Goal: Transaction & Acquisition: Book appointment/travel/reservation

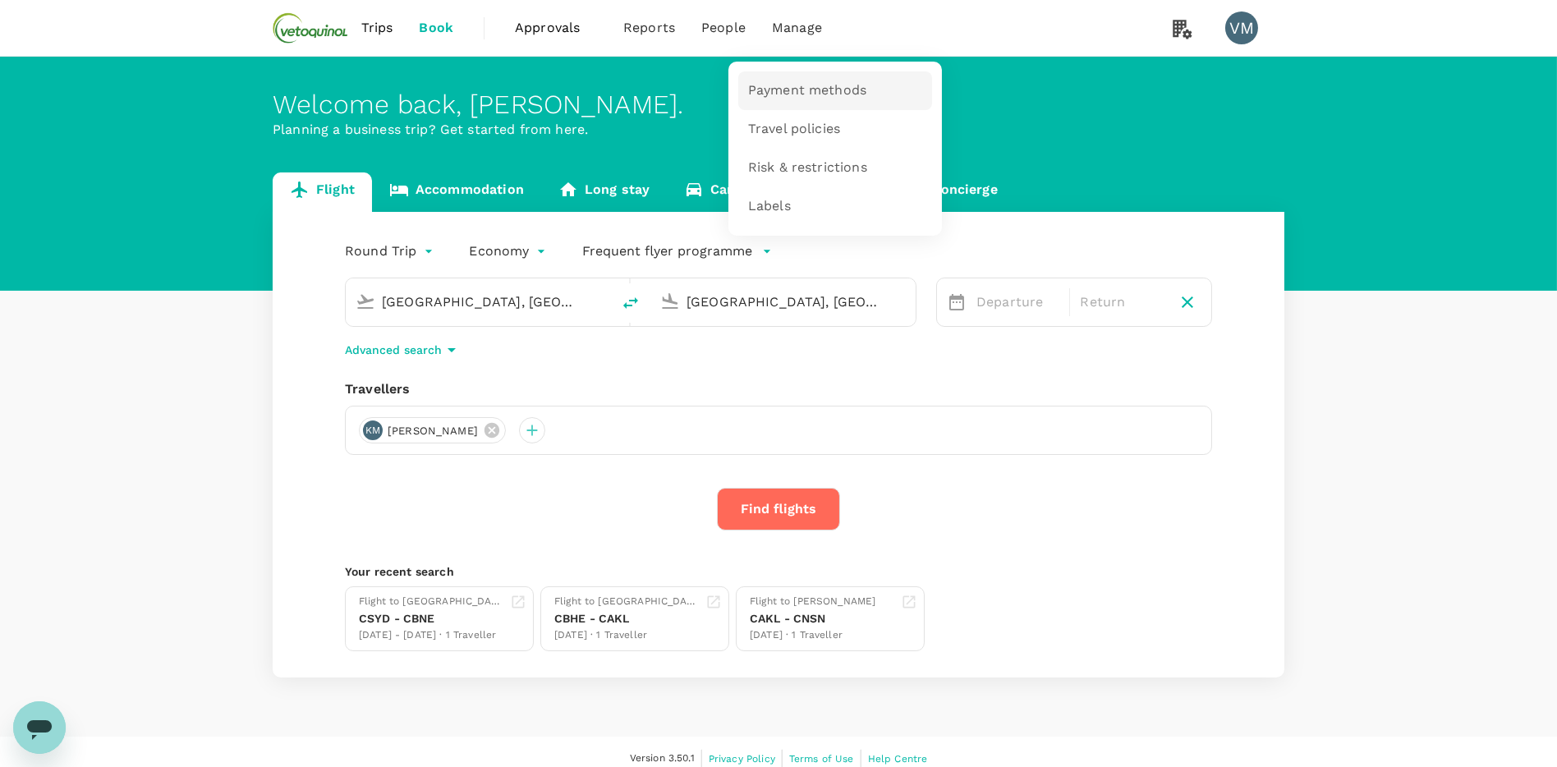
click at [806, 87] on span "Payment methods" at bounding box center [807, 90] width 118 height 19
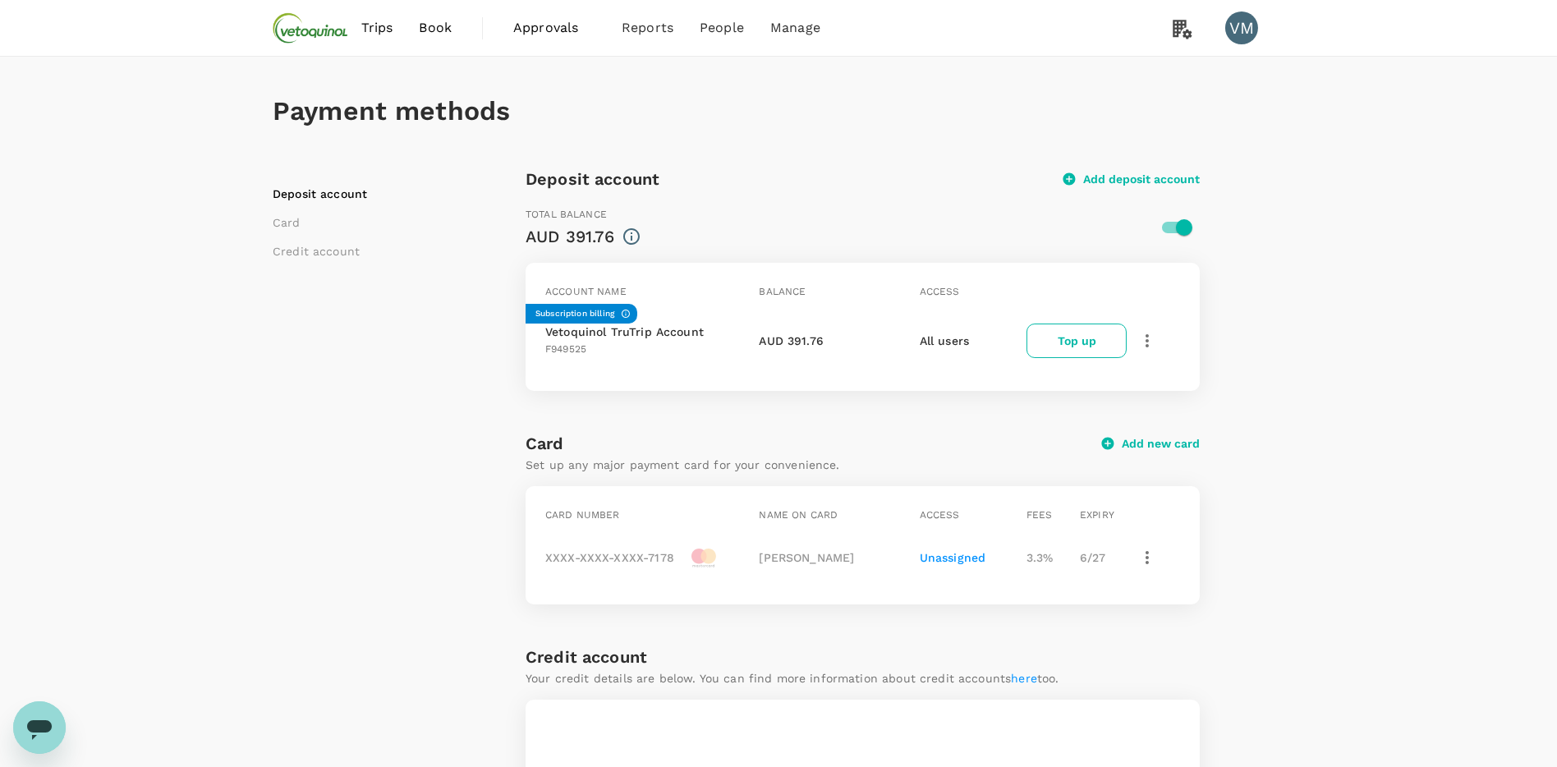
click at [442, 30] on span "Book" at bounding box center [435, 28] width 33 height 20
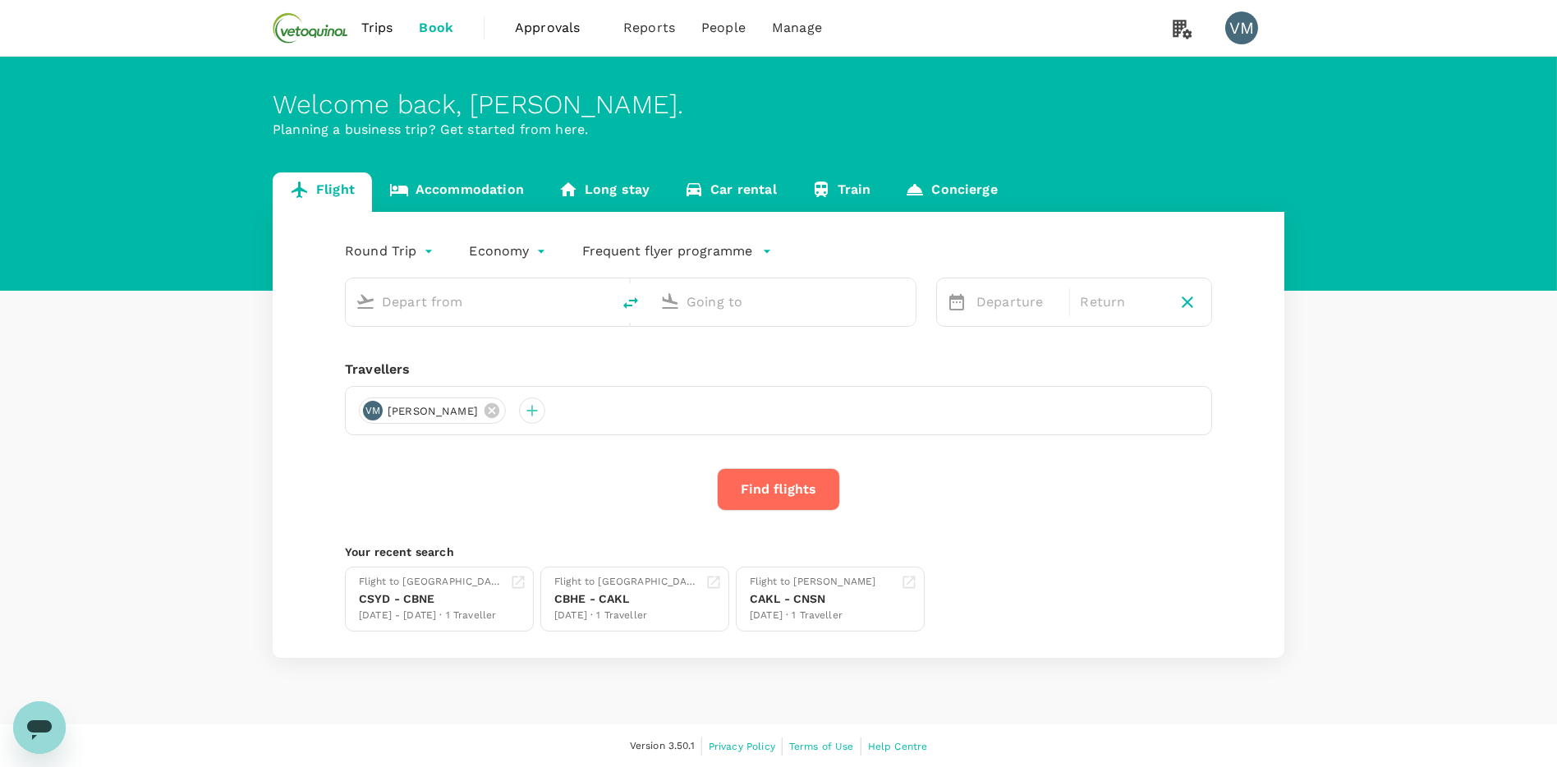
type input "[GEOGRAPHIC_DATA], [GEOGRAPHIC_DATA] (any)"
click at [466, 186] on link "Accommodation" at bounding box center [456, 191] width 169 height 39
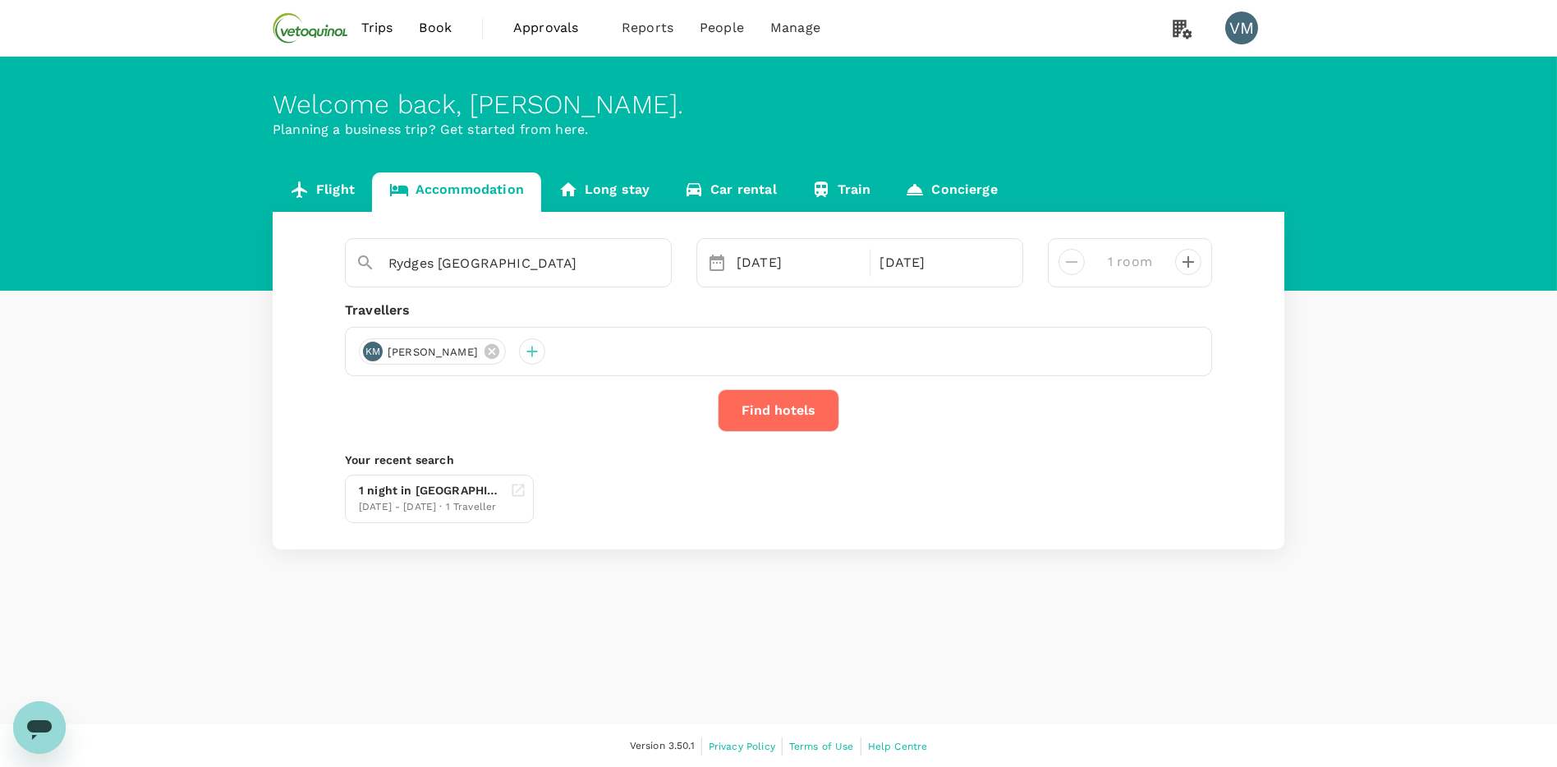
click at [479, 234] on div "Rydges Fortitude Valley 23 Sep 24 Sep 1 room Travellers KM Kim Mouret Find hote…" at bounding box center [779, 380] width 1012 height 337
click at [475, 259] on input "Rydges Fortitude Valley" at bounding box center [501, 262] width 227 height 25
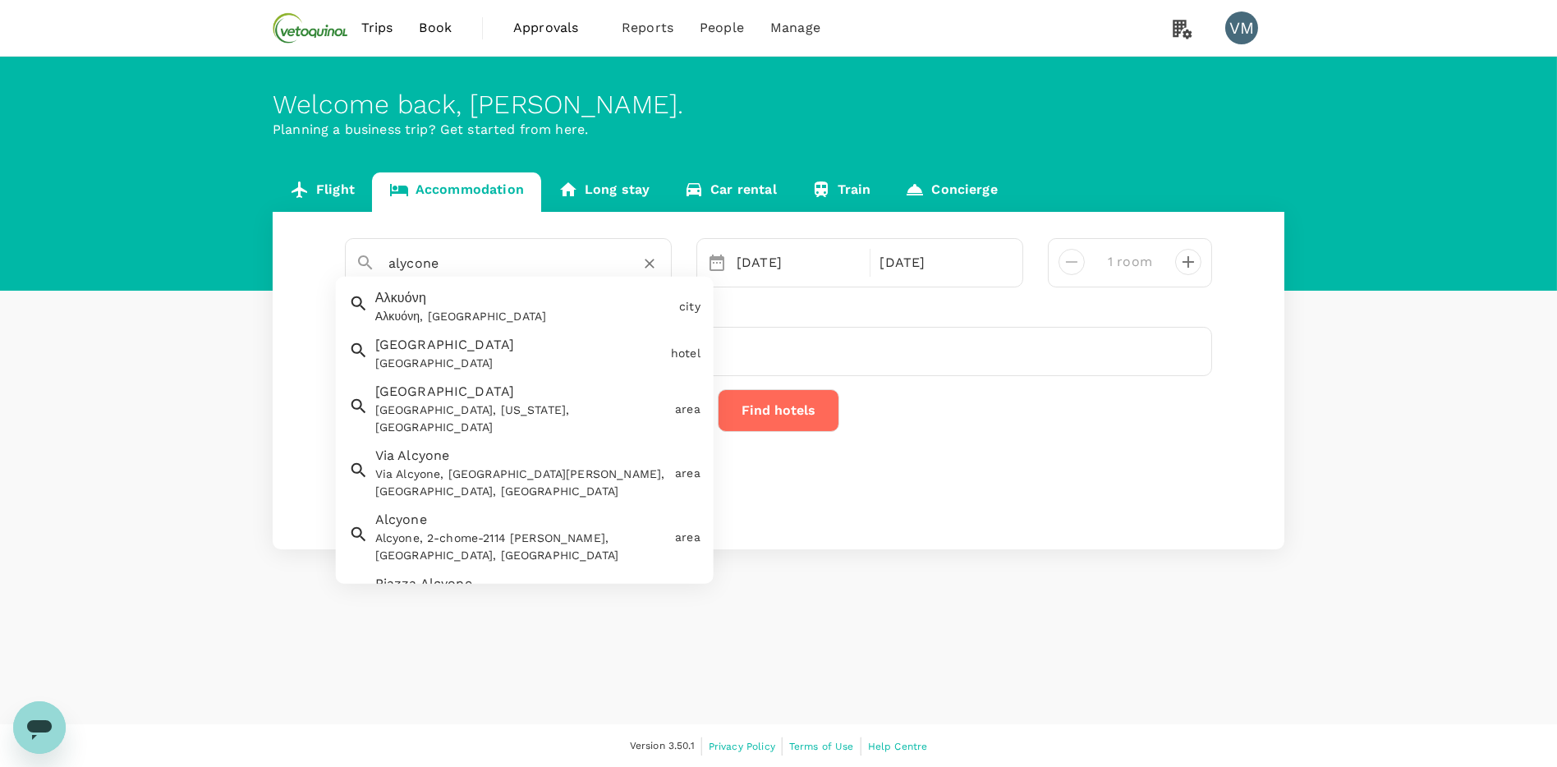
click at [488, 342] on span "Alcyone Hotel Residences" at bounding box center [445, 345] width 140 height 16
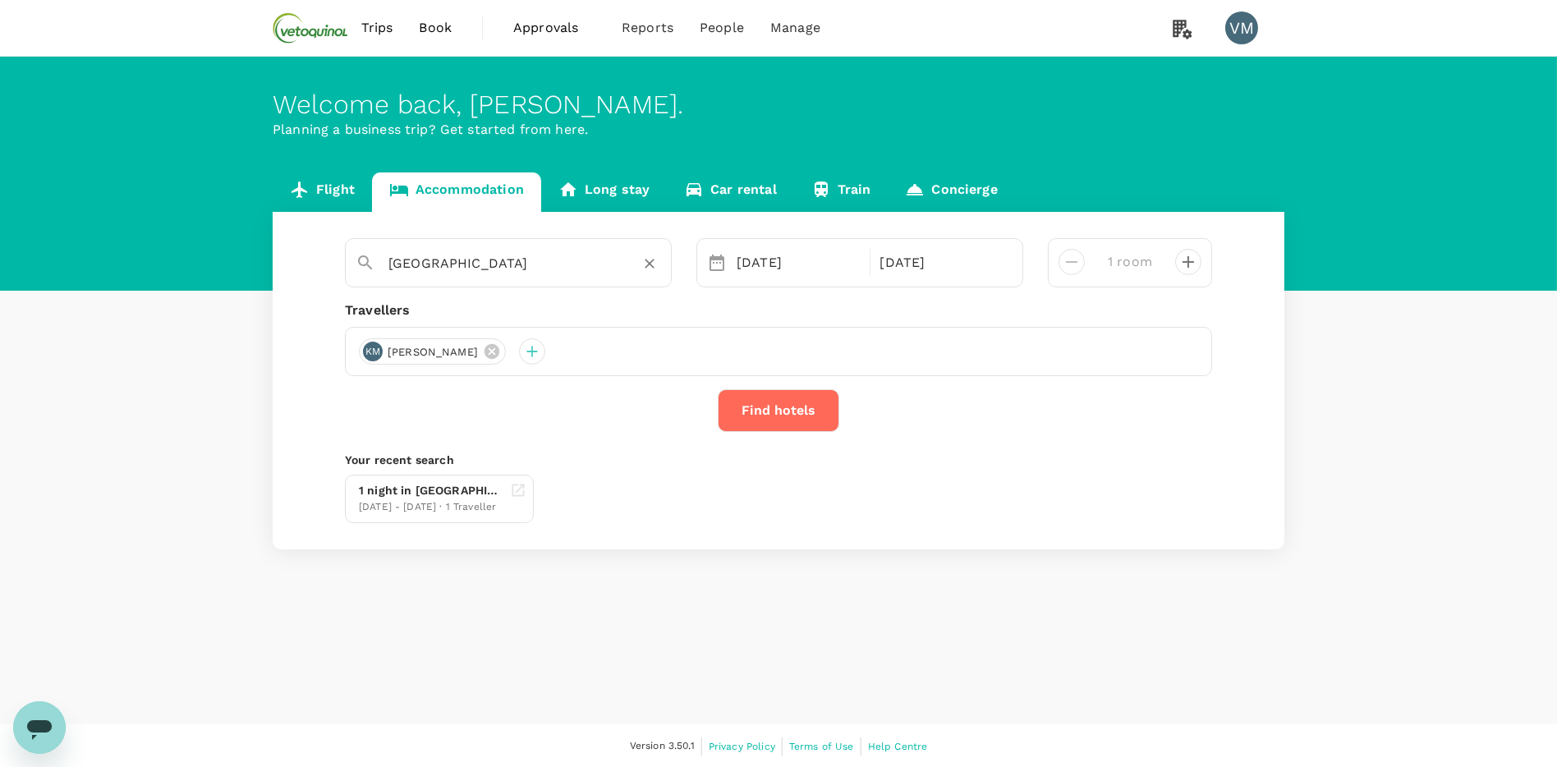
type input "[GEOGRAPHIC_DATA]"
click at [787, 411] on button "Find hotels" at bounding box center [779, 410] width 122 height 43
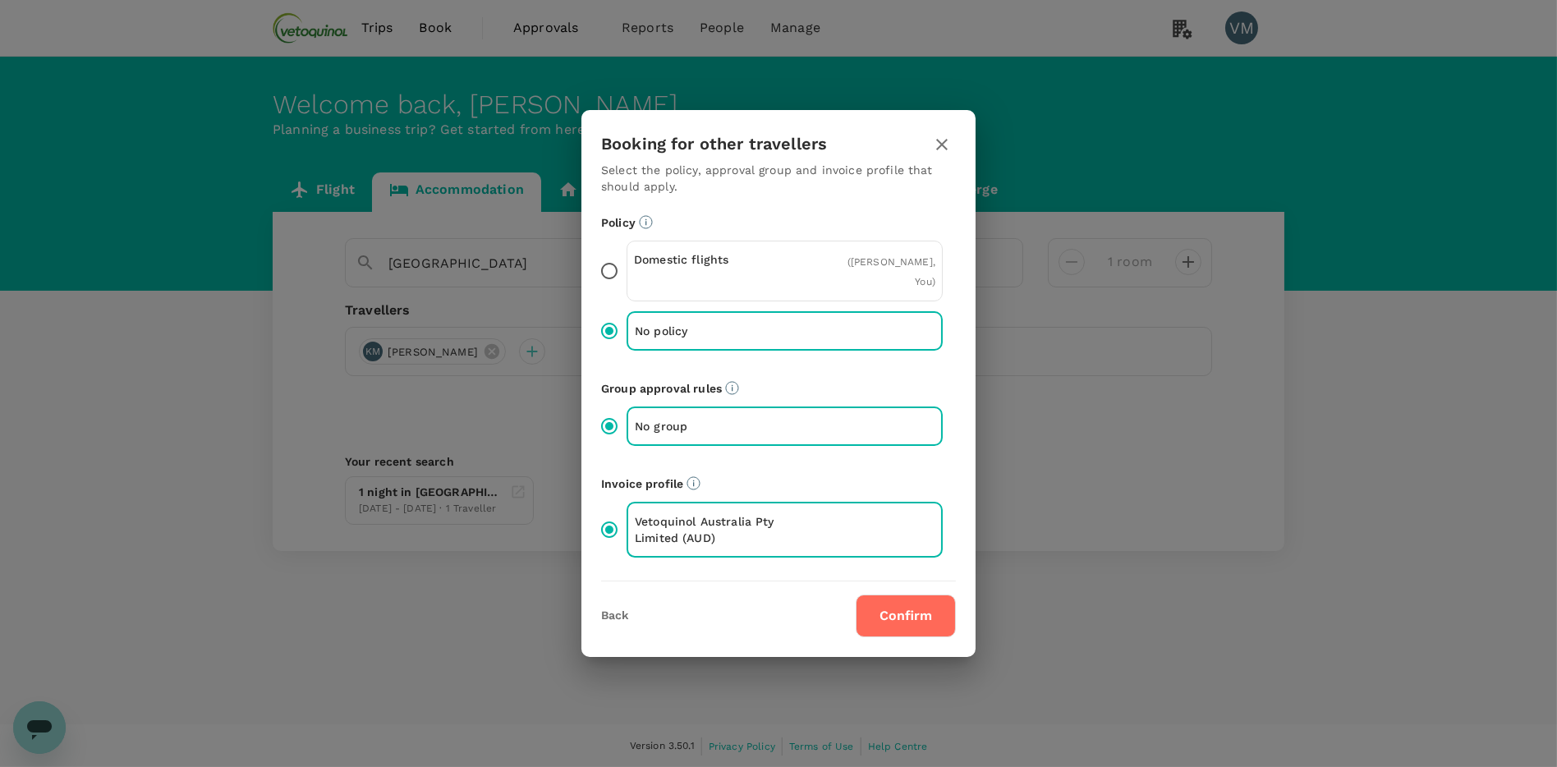
click at [882, 606] on button "Confirm" at bounding box center [906, 615] width 100 height 43
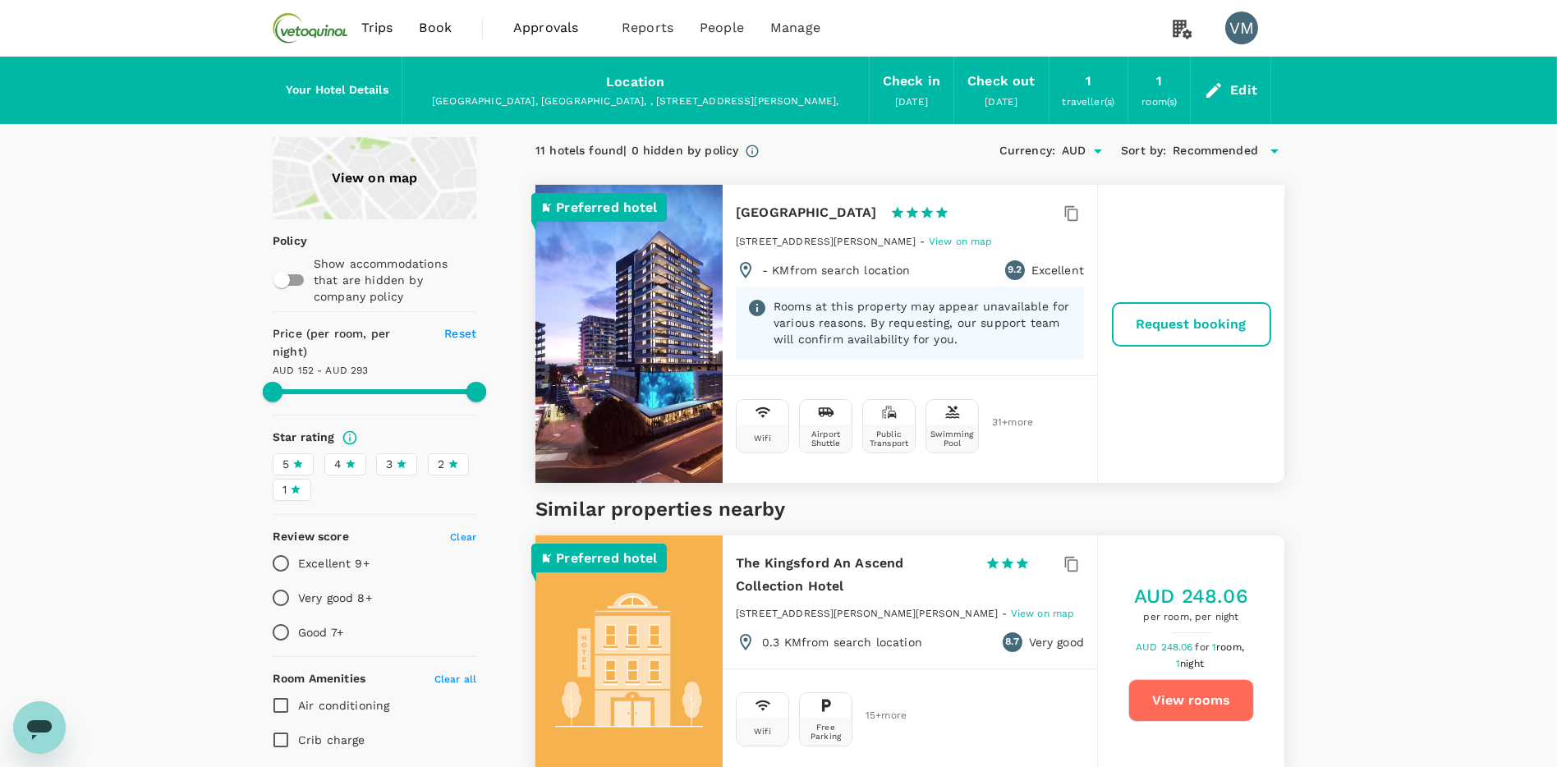
click at [386, 184] on div "View on map" at bounding box center [375, 178] width 204 height 82
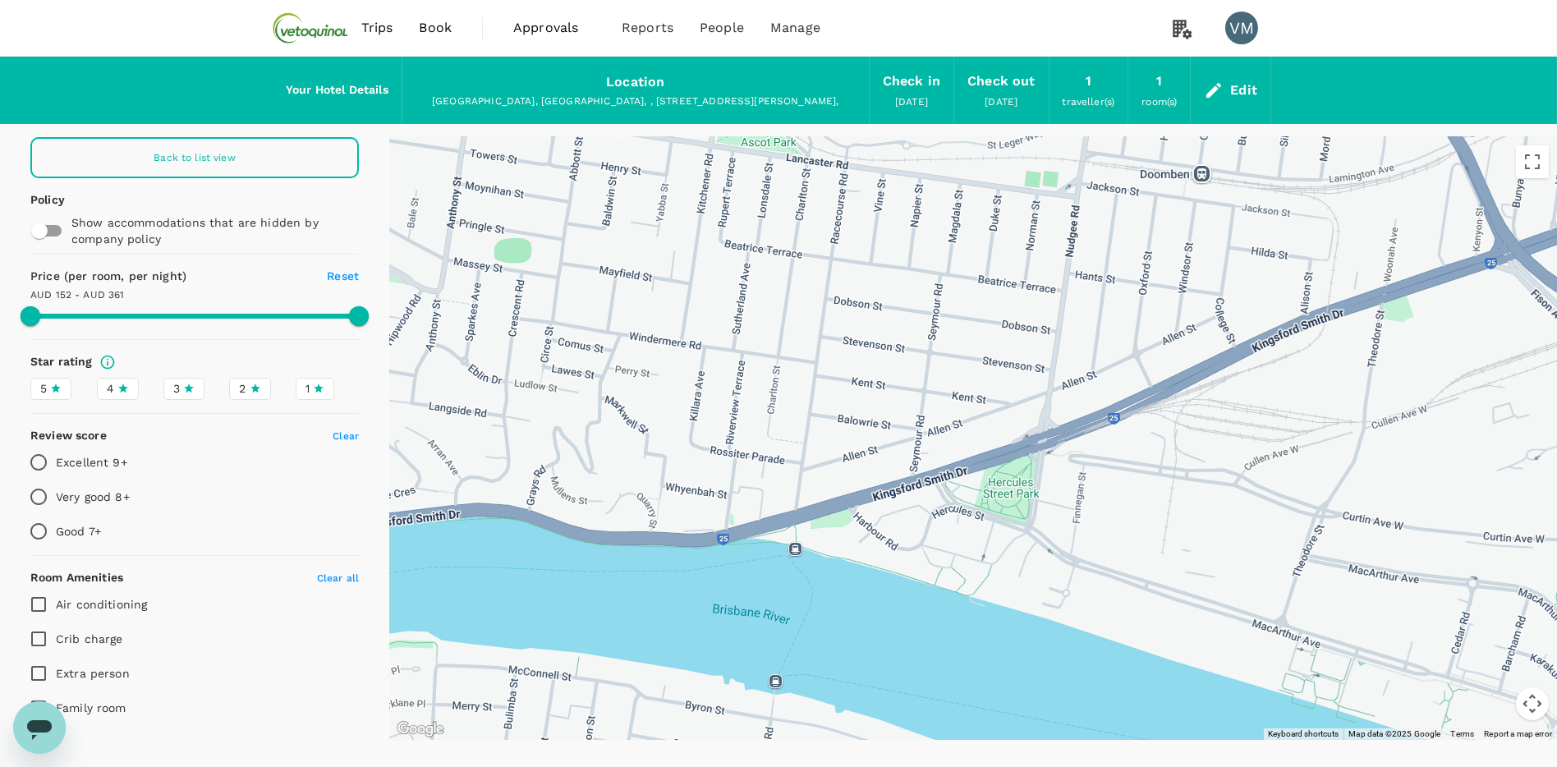
drag, startPoint x: 1003, startPoint y: 485, endPoint x: 1048, endPoint y: 642, distance: 163.2
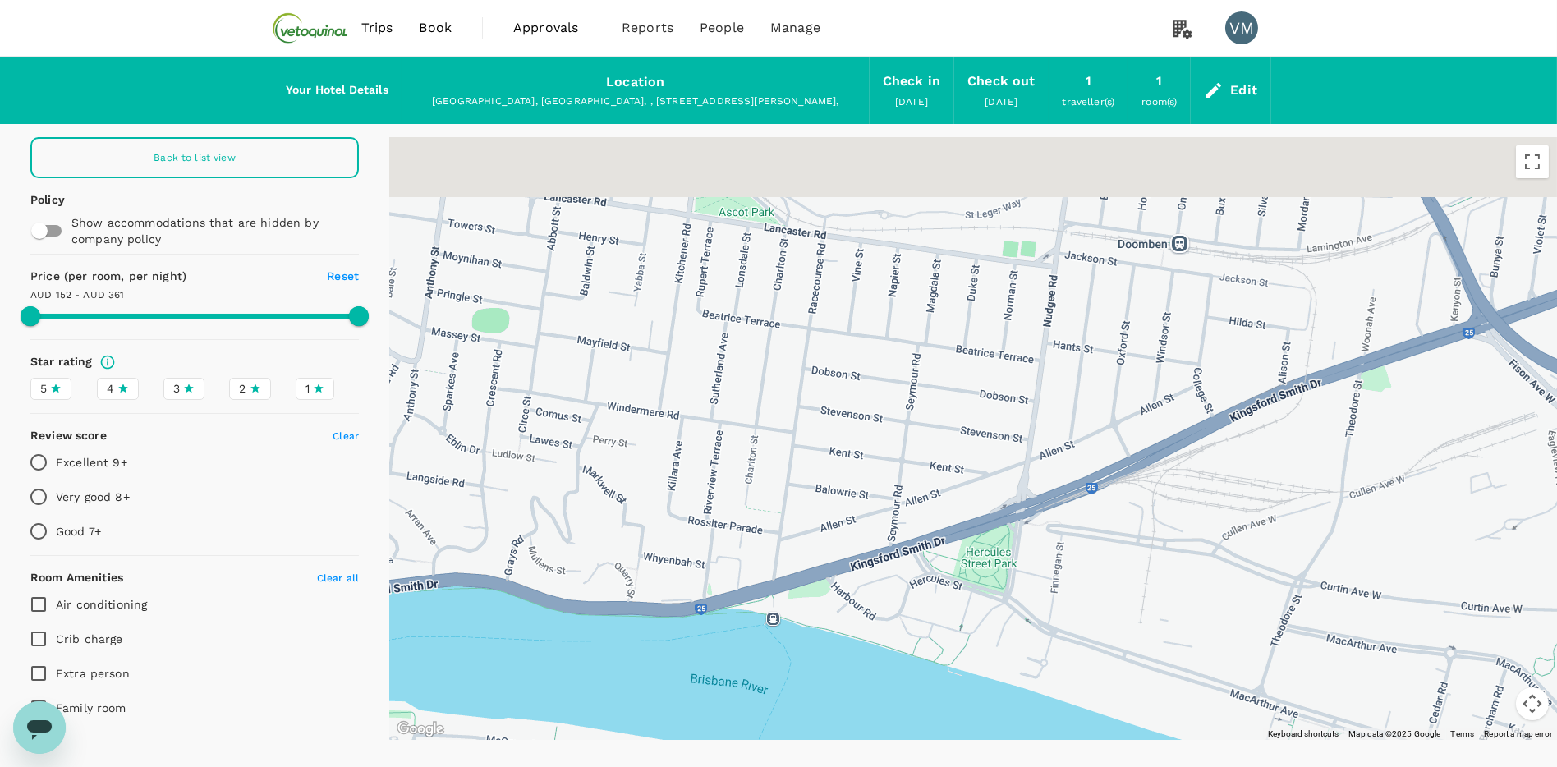
drag, startPoint x: 1268, startPoint y: 492, endPoint x: 1241, endPoint y: 564, distance: 77.2
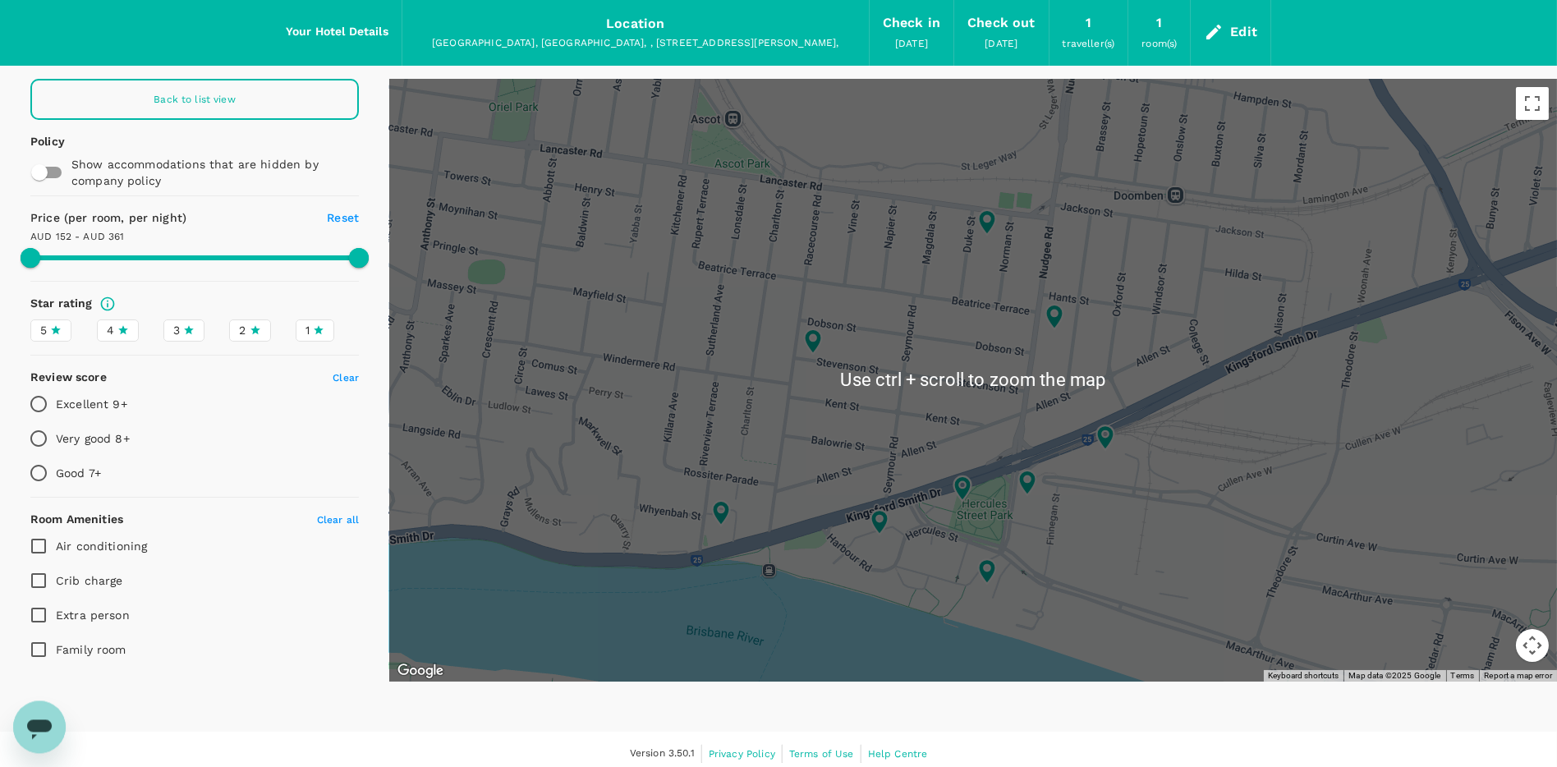
scroll to position [58, 0]
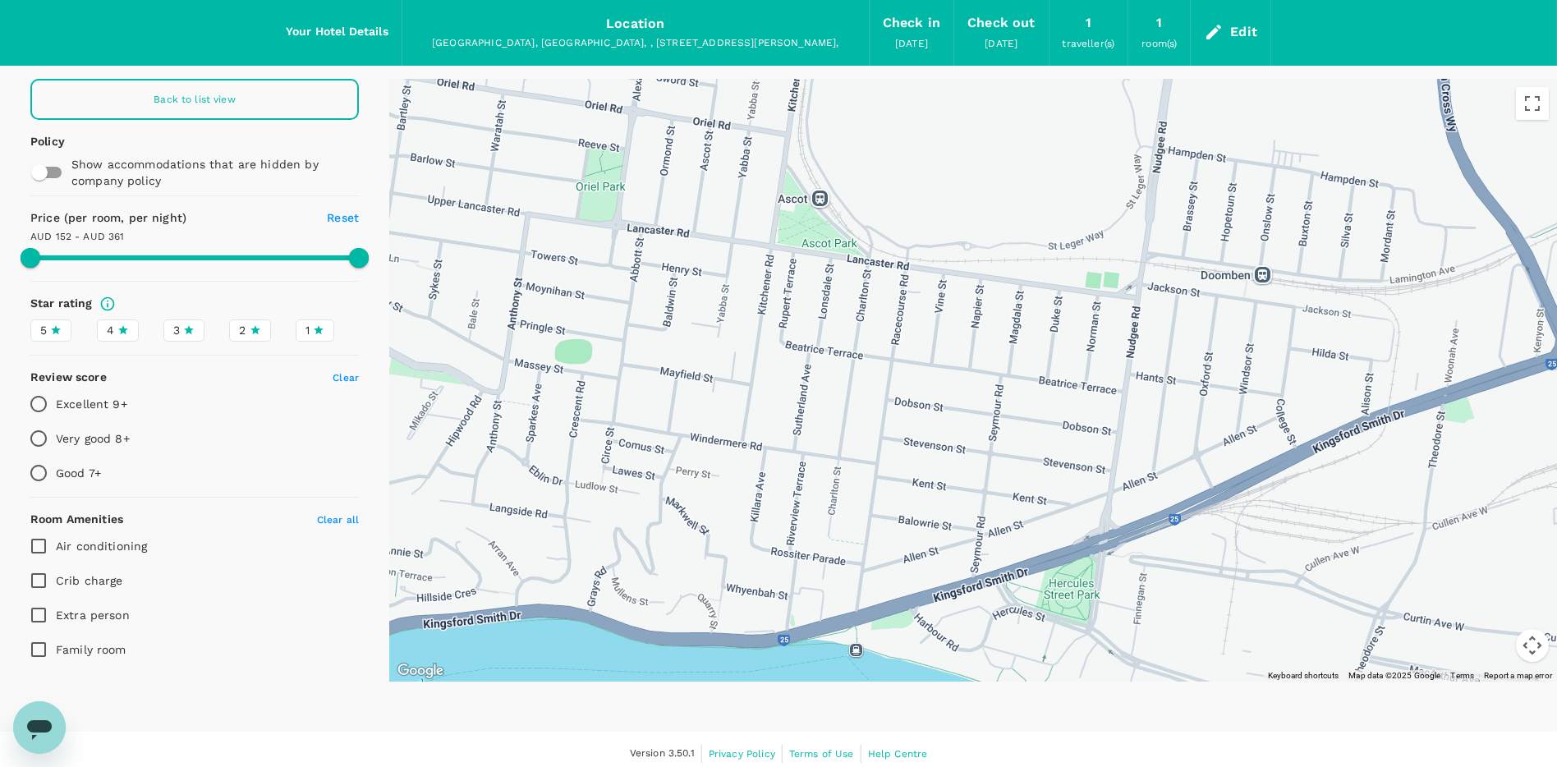
drag, startPoint x: 1232, startPoint y: 337, endPoint x: 1325, endPoint y: 372, distance: 99.3
click at [1325, 372] on div at bounding box center [972, 380] width 1167 height 603
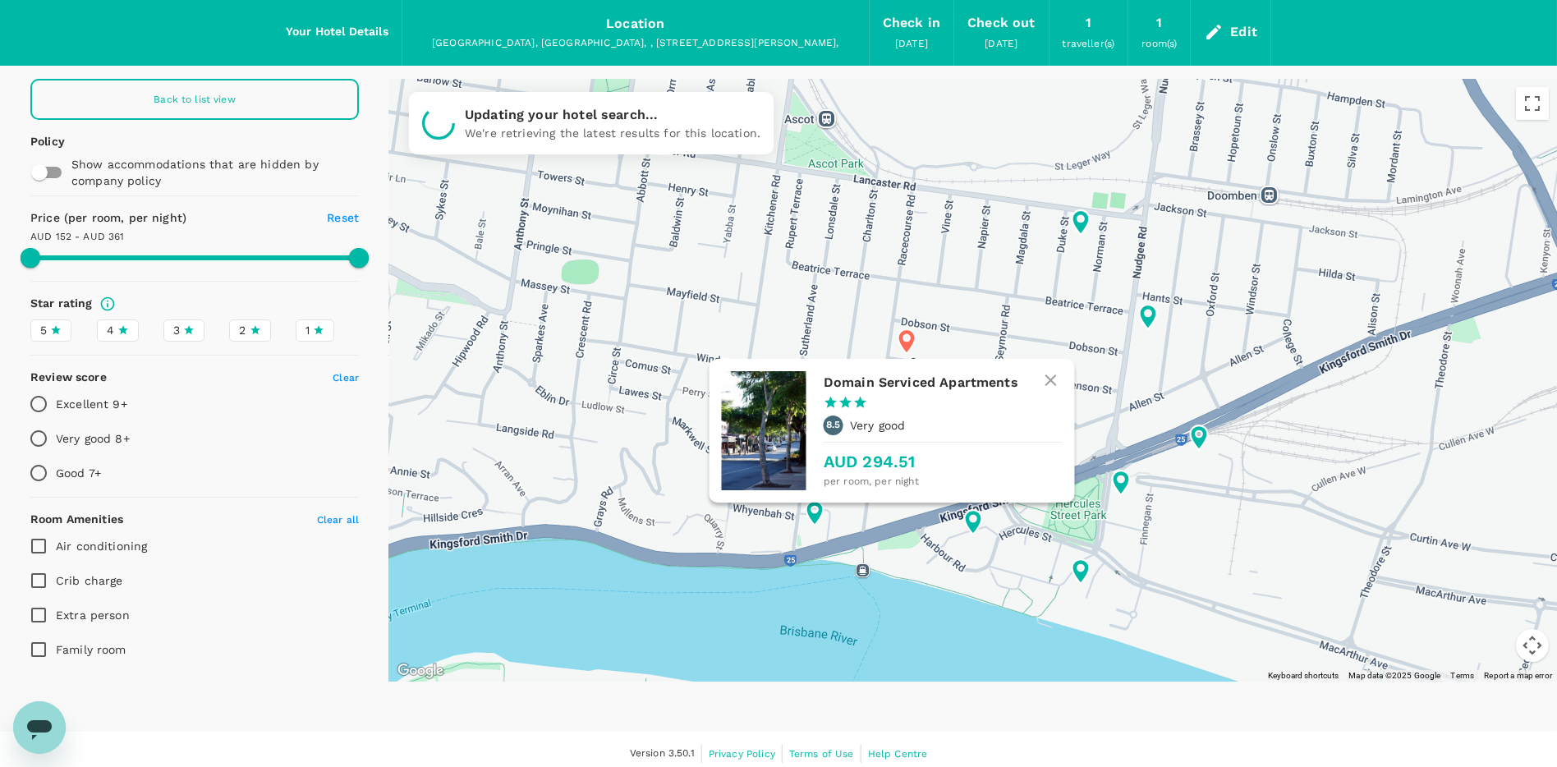
click at [901, 341] on icon at bounding box center [905, 341] width 17 height 25
click at [906, 335] on icon at bounding box center [907, 342] width 30 height 30
click at [911, 337] on icon at bounding box center [905, 341] width 17 height 25
click at [892, 378] on h6 "Domain Serviced Apartments" at bounding box center [935, 382] width 225 height 23
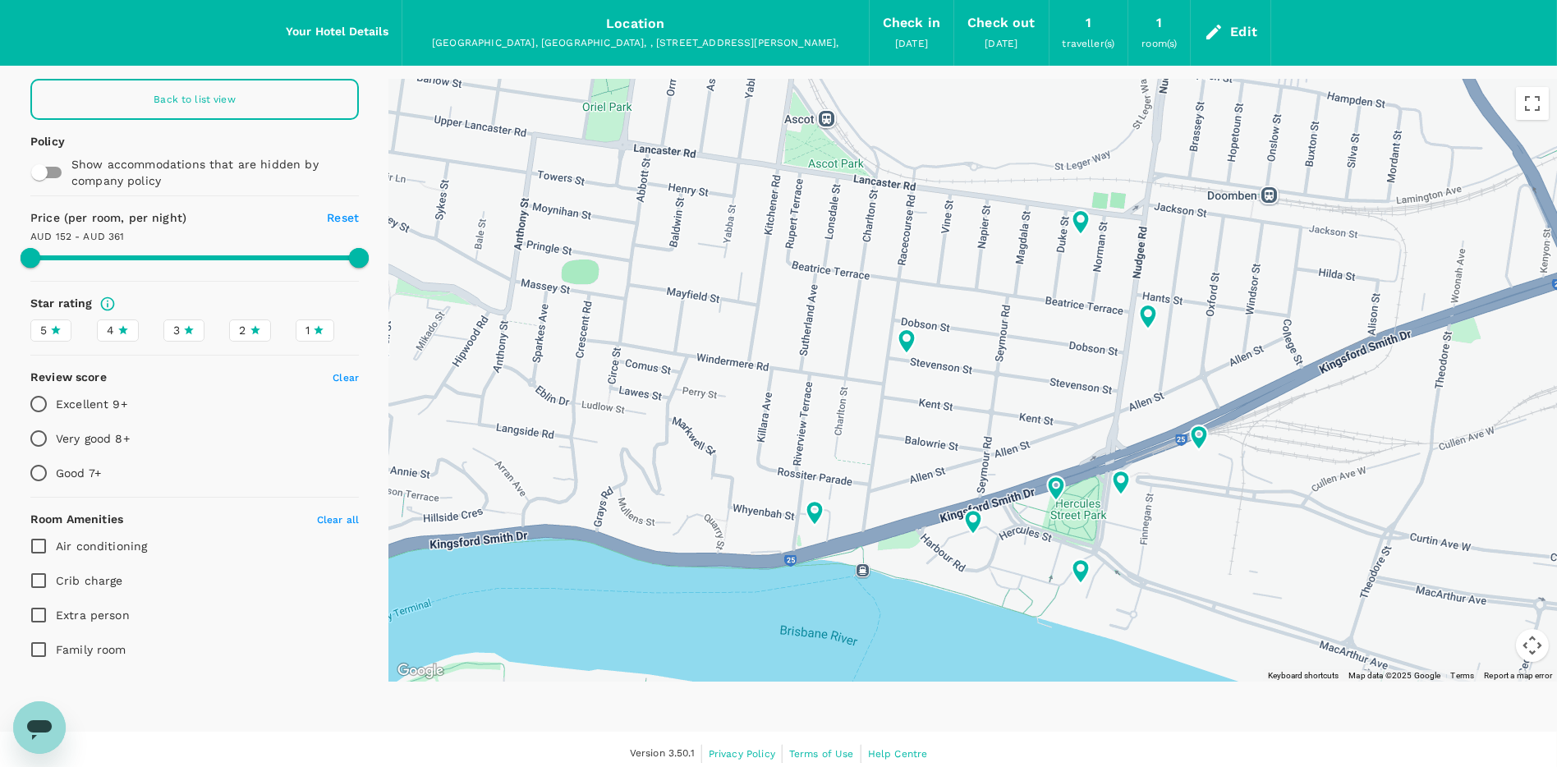
scroll to position [0, 0]
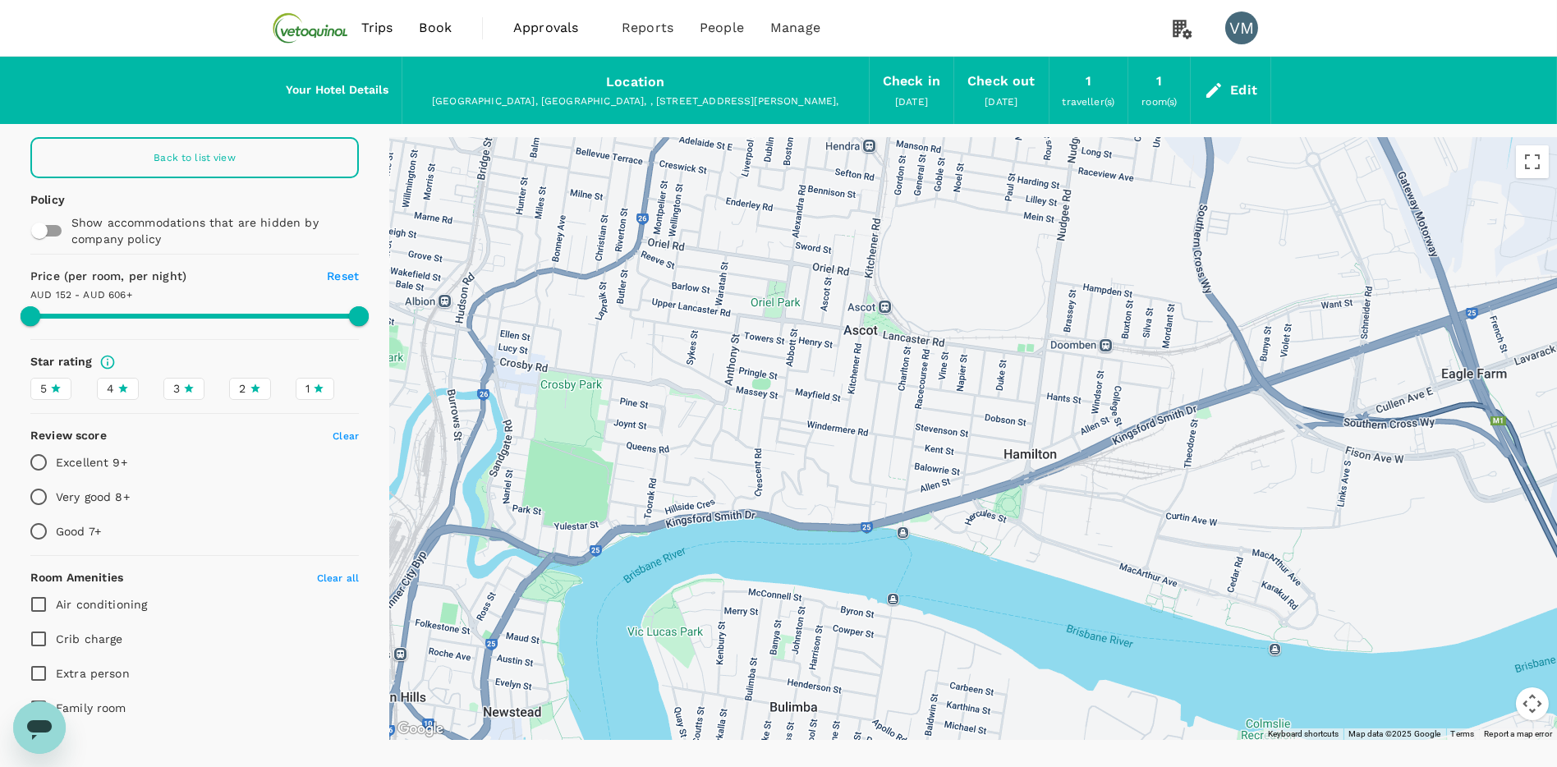
drag, startPoint x: 915, startPoint y: 291, endPoint x: 791, endPoint y: 338, distance: 132.5
click at [791, 338] on div at bounding box center [972, 438] width 1167 height 603
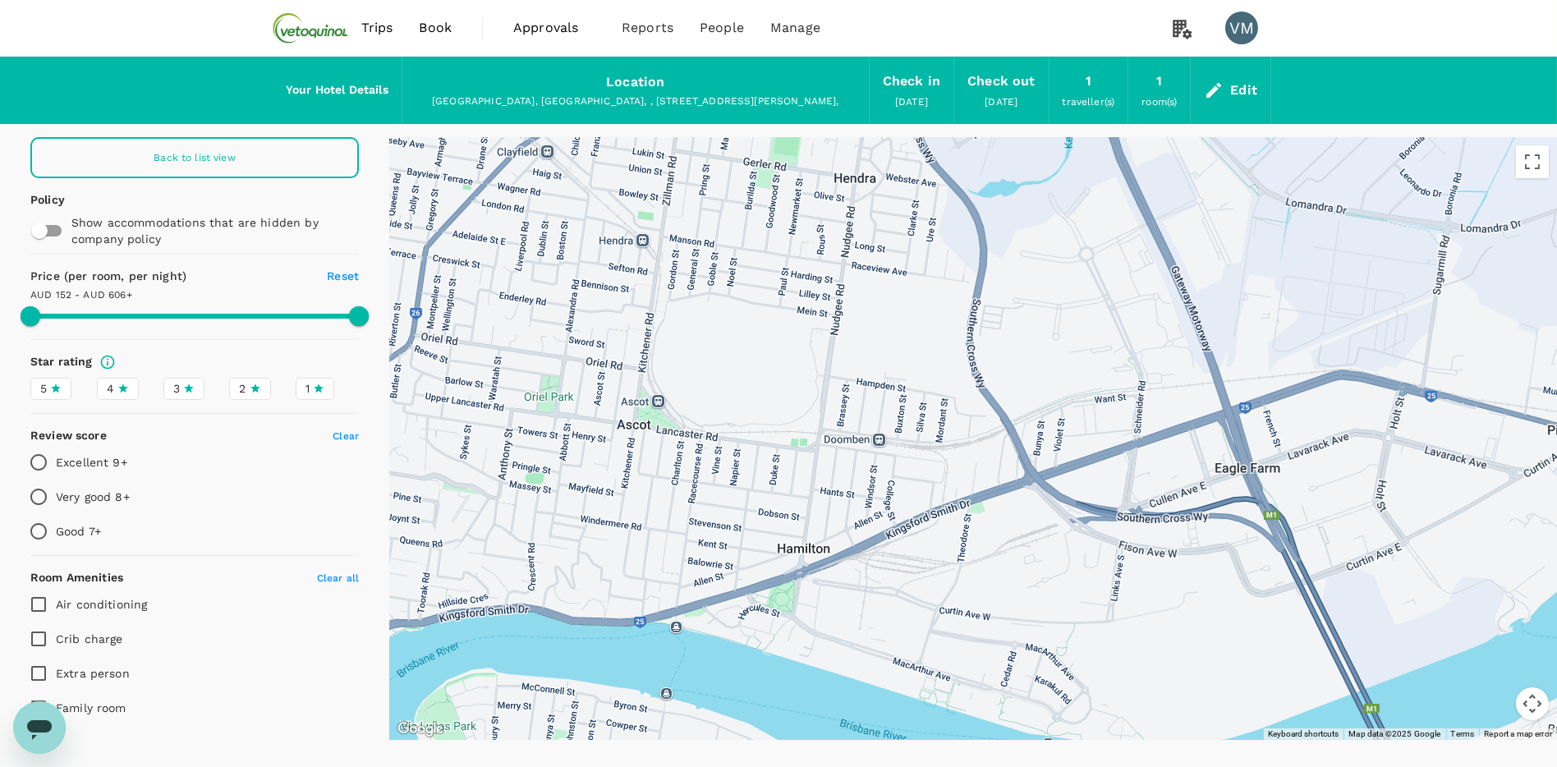
drag, startPoint x: 1326, startPoint y: 416, endPoint x: 1095, endPoint y: 511, distance: 249.3
click at [1094, 511] on div at bounding box center [972, 438] width 1167 height 603
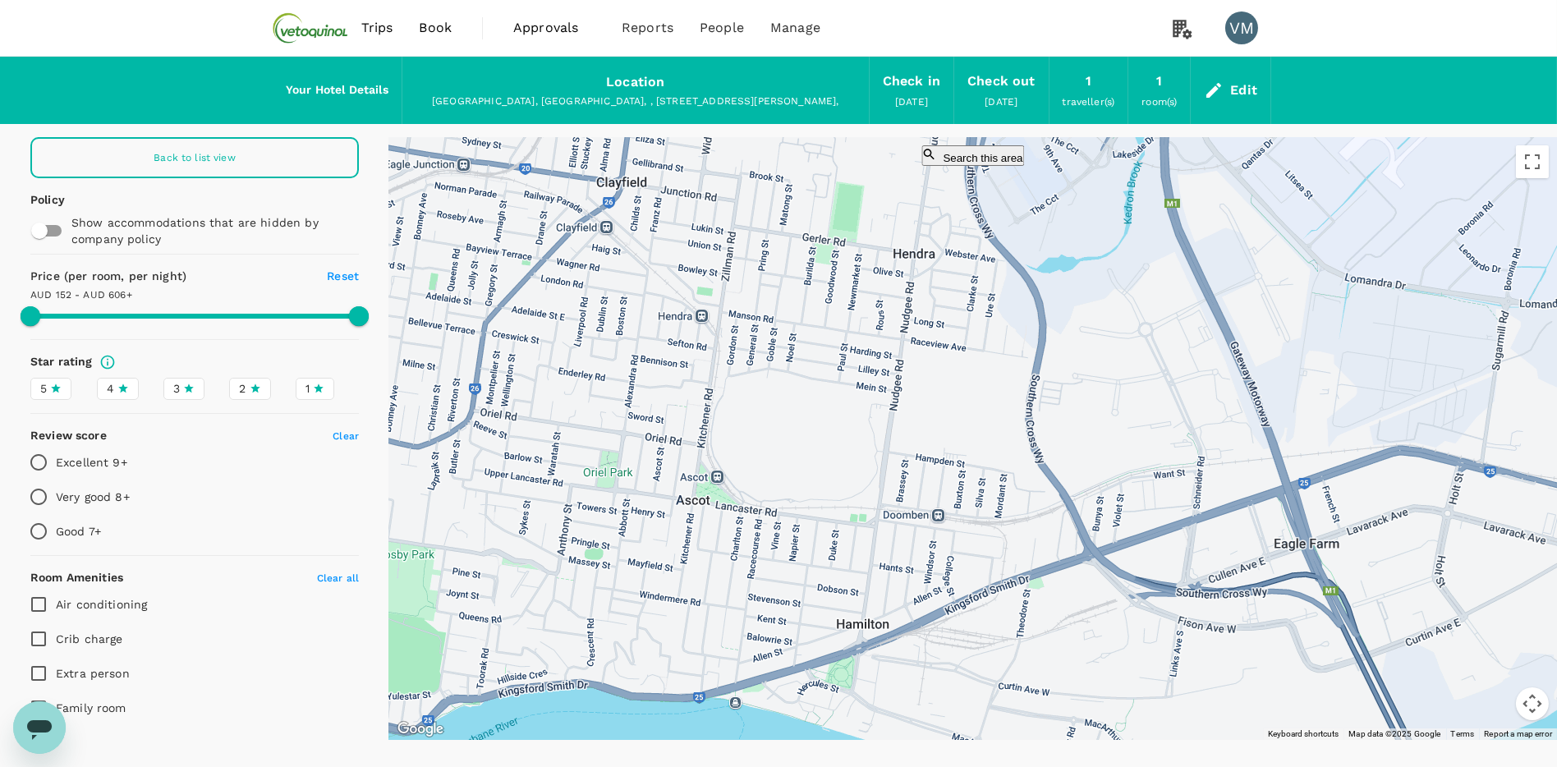
drag, startPoint x: 729, startPoint y: 377, endPoint x: 791, endPoint y: 459, distance: 102.6
click at [791, 459] on div at bounding box center [972, 438] width 1167 height 603
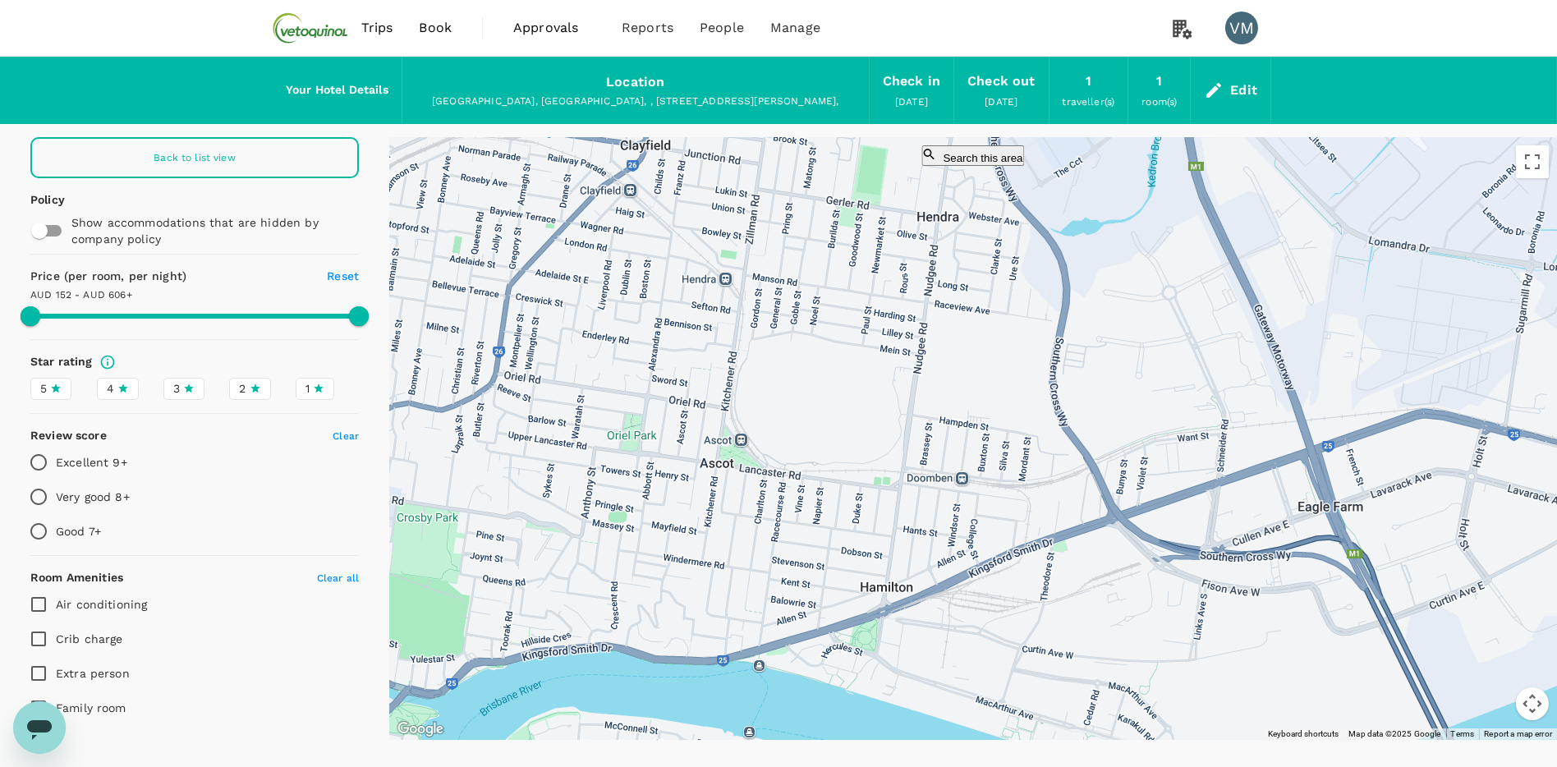
drag, startPoint x: 856, startPoint y: 432, endPoint x: 881, endPoint y: 391, distance: 47.9
click at [881, 391] on div at bounding box center [972, 438] width 1167 height 603
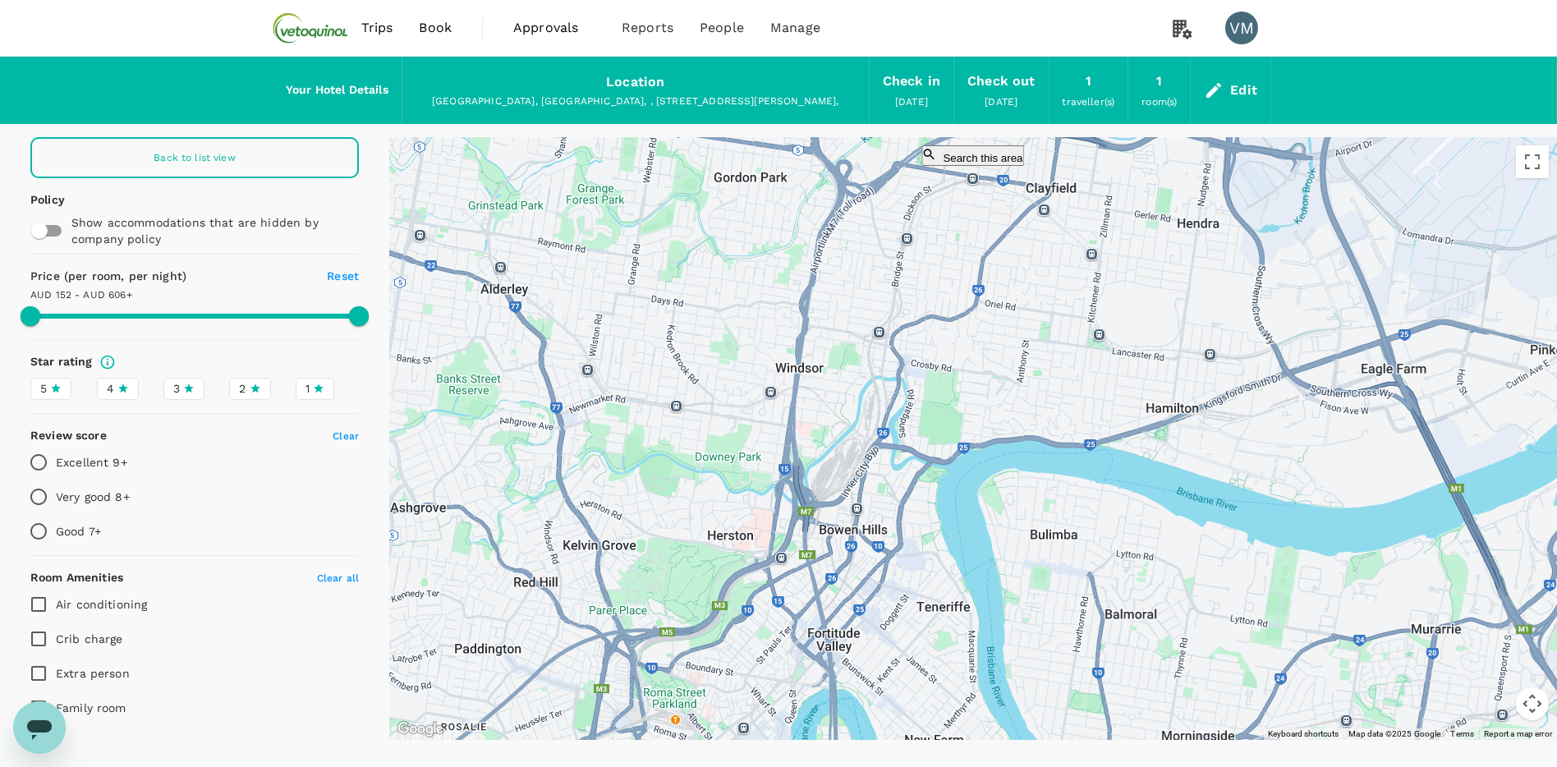
drag, startPoint x: 740, startPoint y: 406, endPoint x: 854, endPoint y: 365, distance: 121.6
click at [854, 365] on div at bounding box center [972, 438] width 1167 height 603
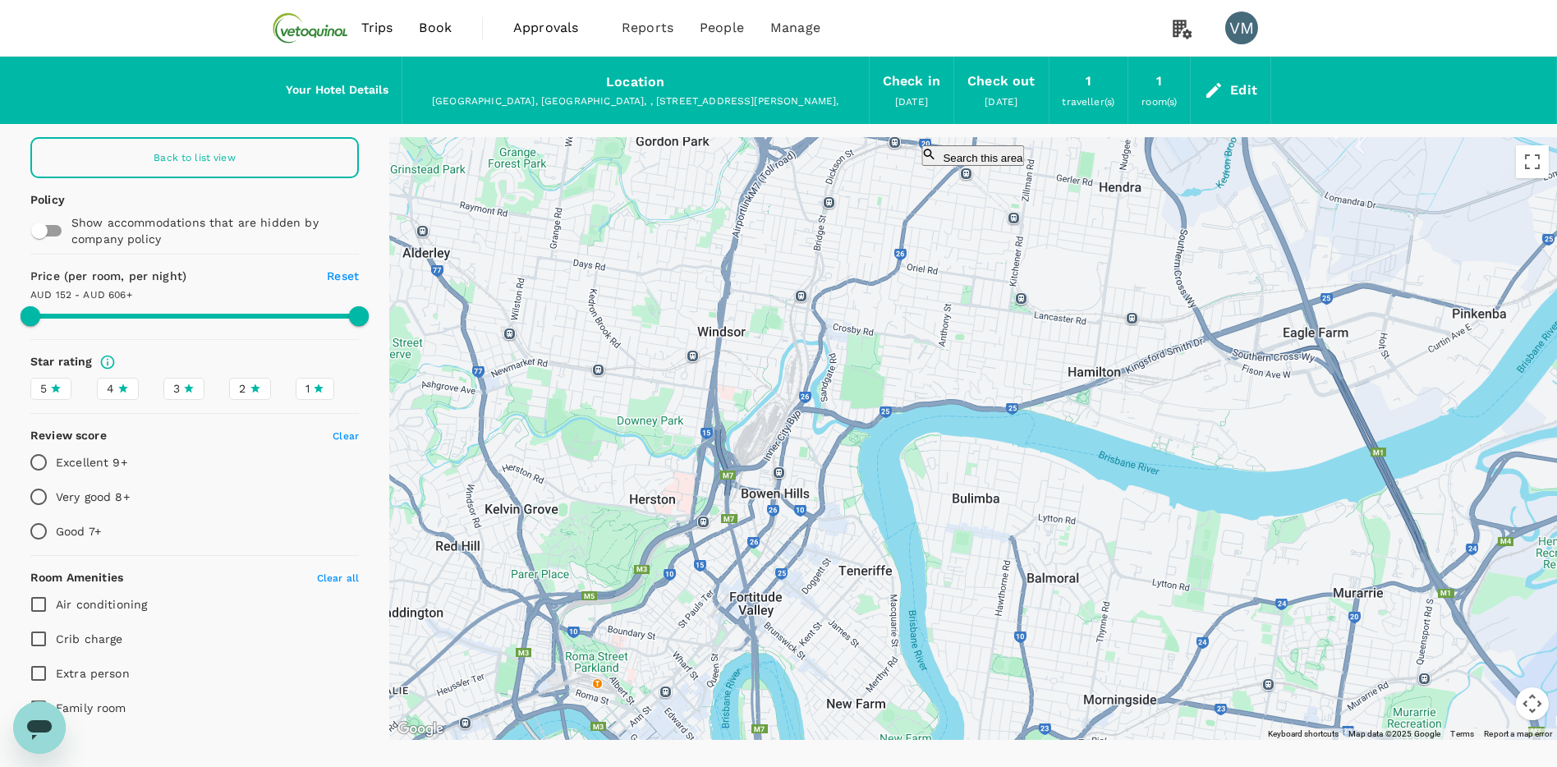
drag, startPoint x: 1023, startPoint y: 380, endPoint x: 954, endPoint y: 343, distance: 78.2
click at [954, 343] on div at bounding box center [972, 438] width 1167 height 603
click at [173, 385] on span "3" at bounding box center [176, 388] width 7 height 17
click at [0, 0] on input "3" at bounding box center [0, 0] width 0 height 0
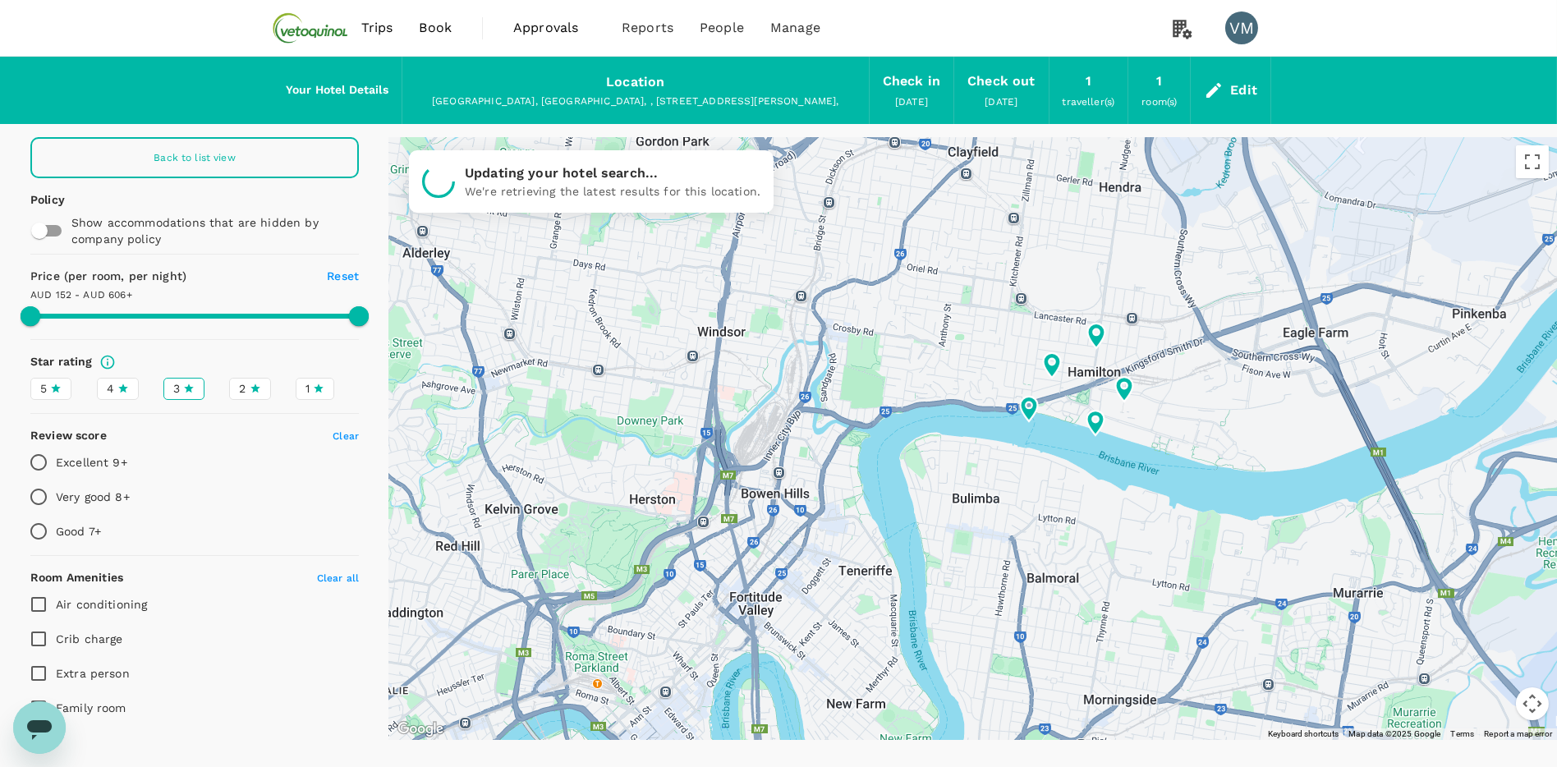
click at [119, 387] on icon at bounding box center [122, 388] width 11 height 11
click at [0, 0] on input "4" at bounding box center [0, 0] width 0 height 0
click at [48, 388] on div "5" at bounding box center [50, 388] width 21 height 17
click at [0, 0] on input "5" at bounding box center [0, 0] width 0 height 0
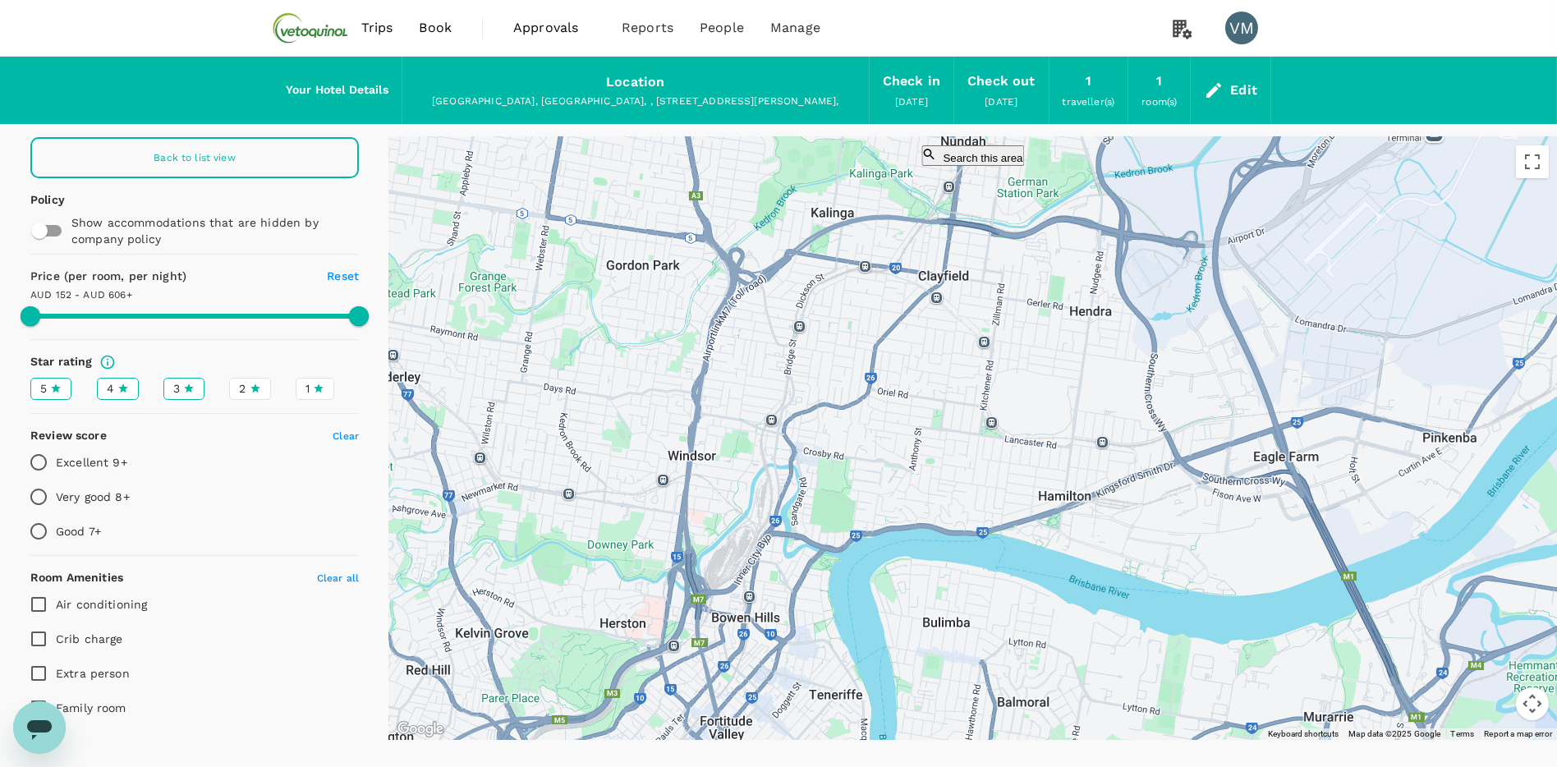
drag, startPoint x: 1044, startPoint y: 534, endPoint x: 1042, endPoint y: 598, distance: 63.2
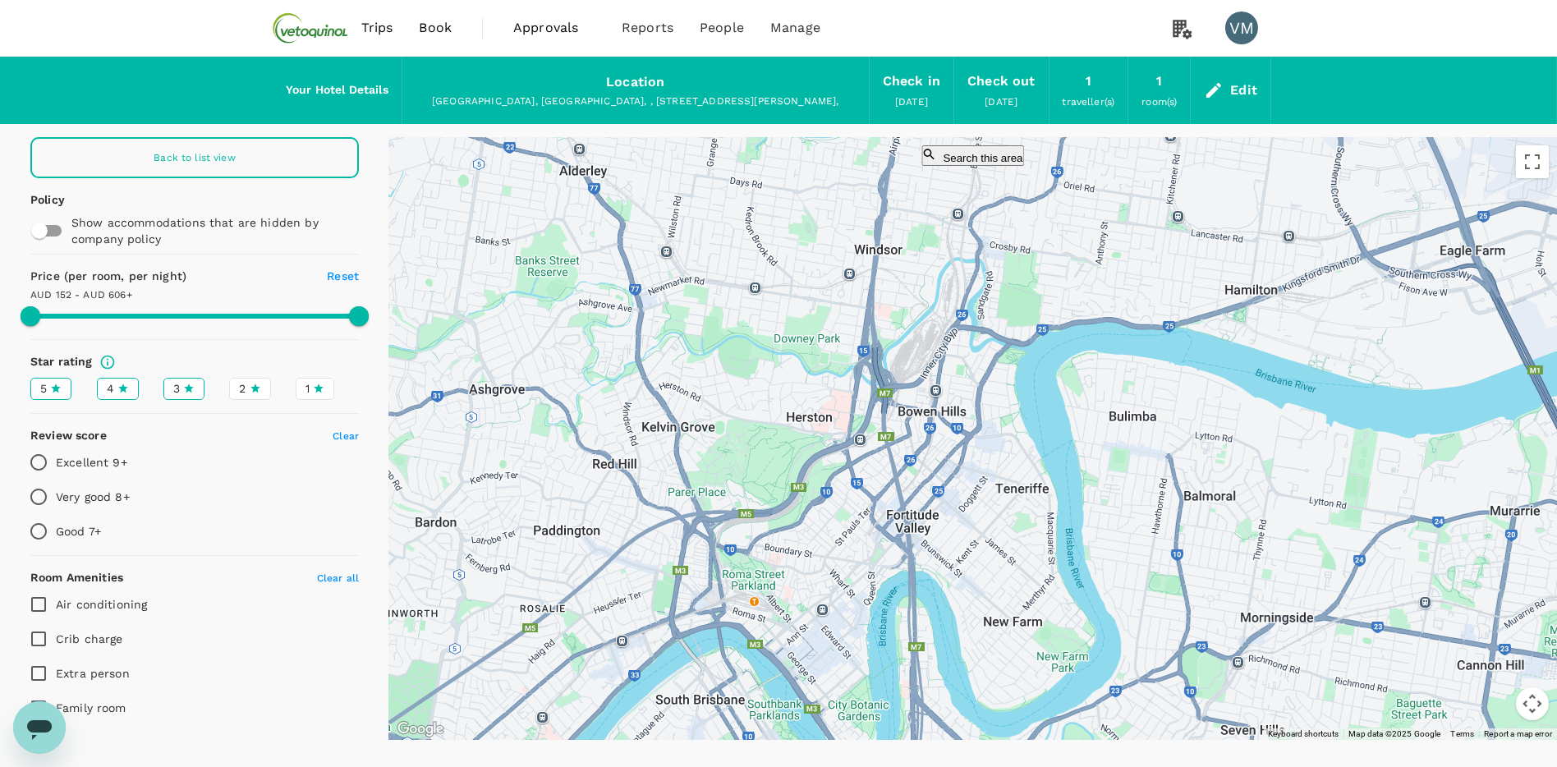
drag, startPoint x: 949, startPoint y: 471, endPoint x: 1136, endPoint y: 168, distance: 356.1
click at [1136, 168] on div at bounding box center [972, 438] width 1167 height 603
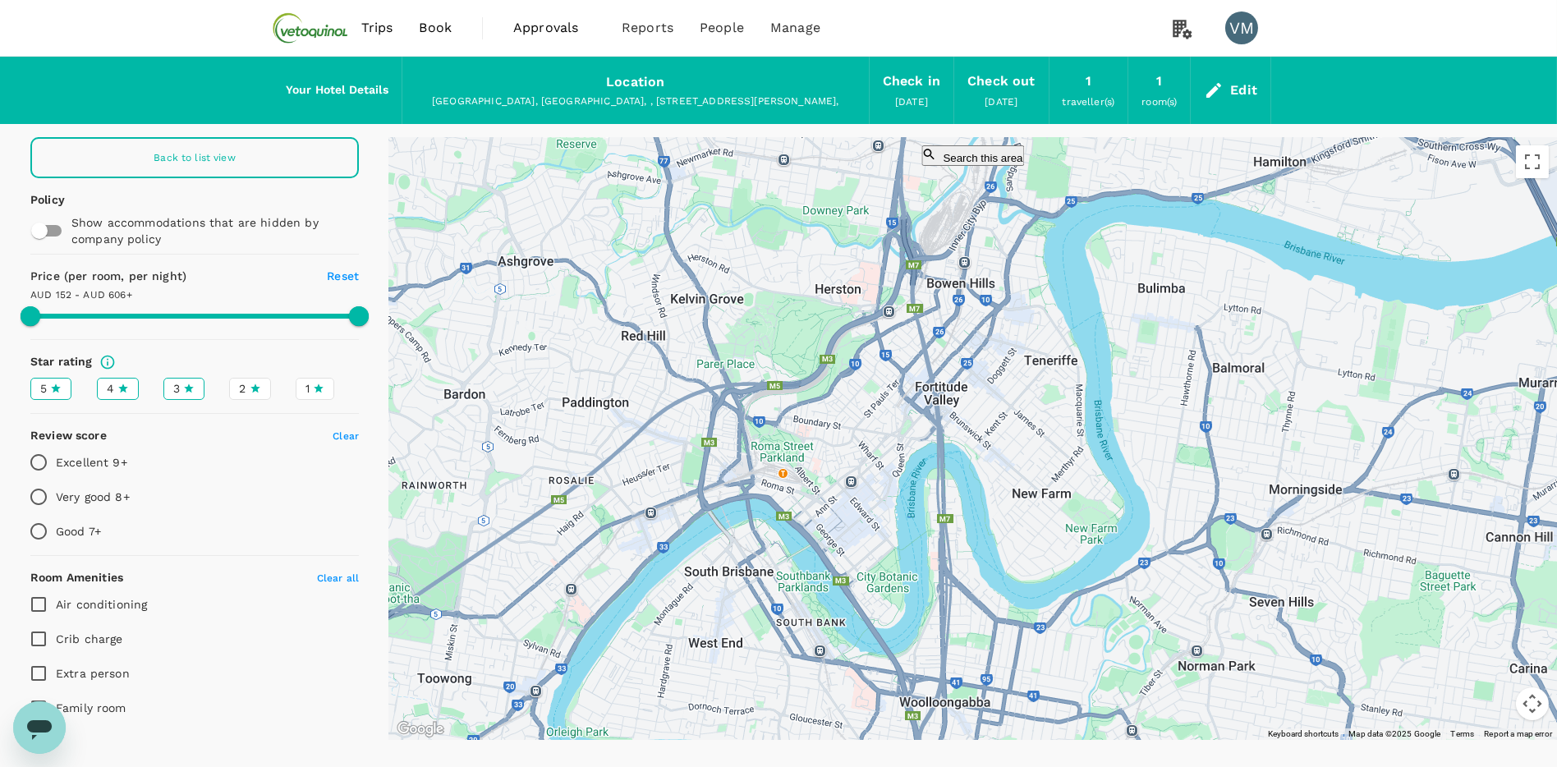
drag, startPoint x: 982, startPoint y: 324, endPoint x: 1007, endPoint y: 358, distance: 42.2
click at [1007, 358] on div at bounding box center [972, 438] width 1167 height 603
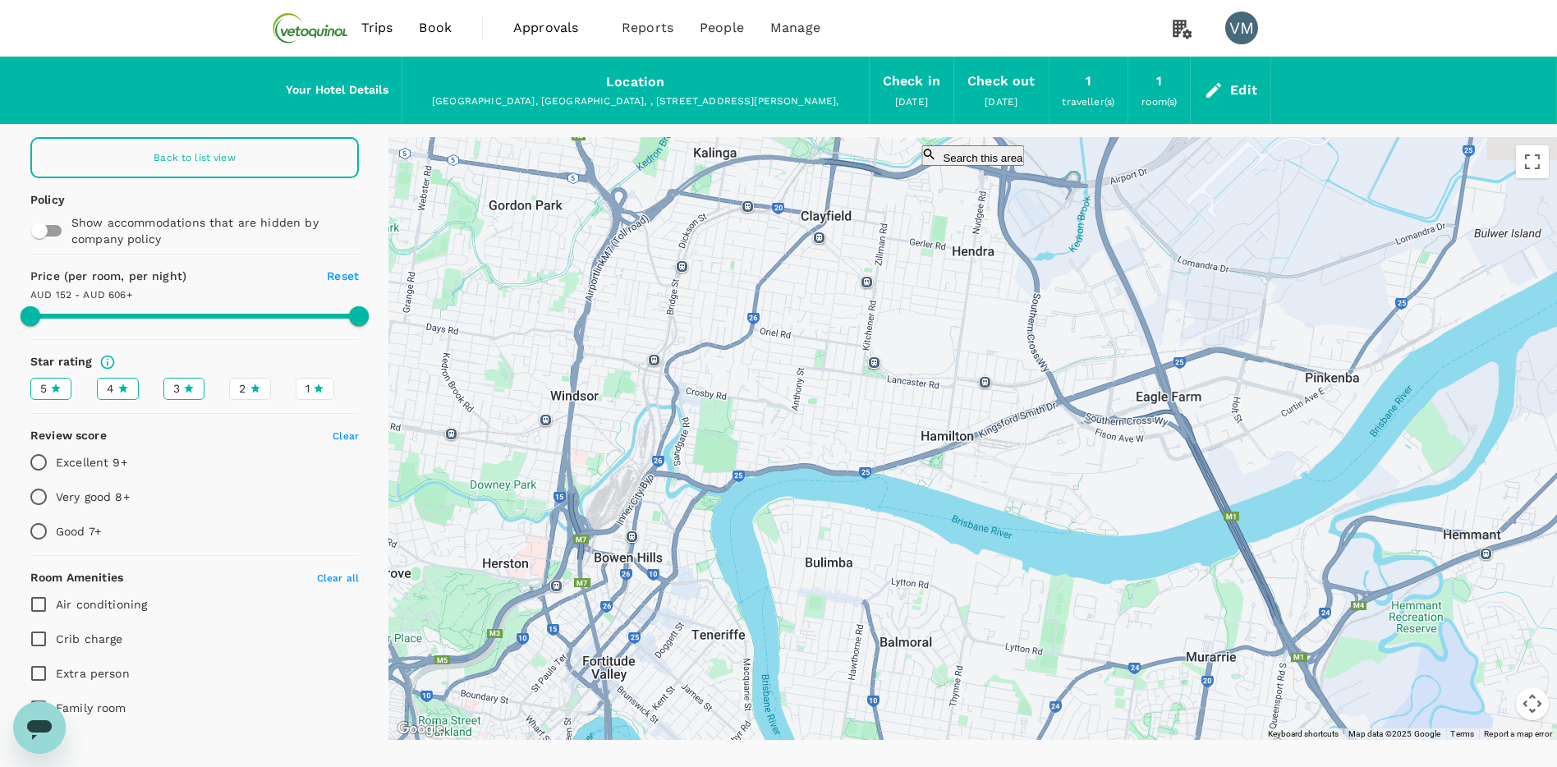
drag, startPoint x: 1050, startPoint y: 241, endPoint x: 716, endPoint y: 514, distance: 431.2
click at [716, 514] on div at bounding box center [972, 438] width 1167 height 603
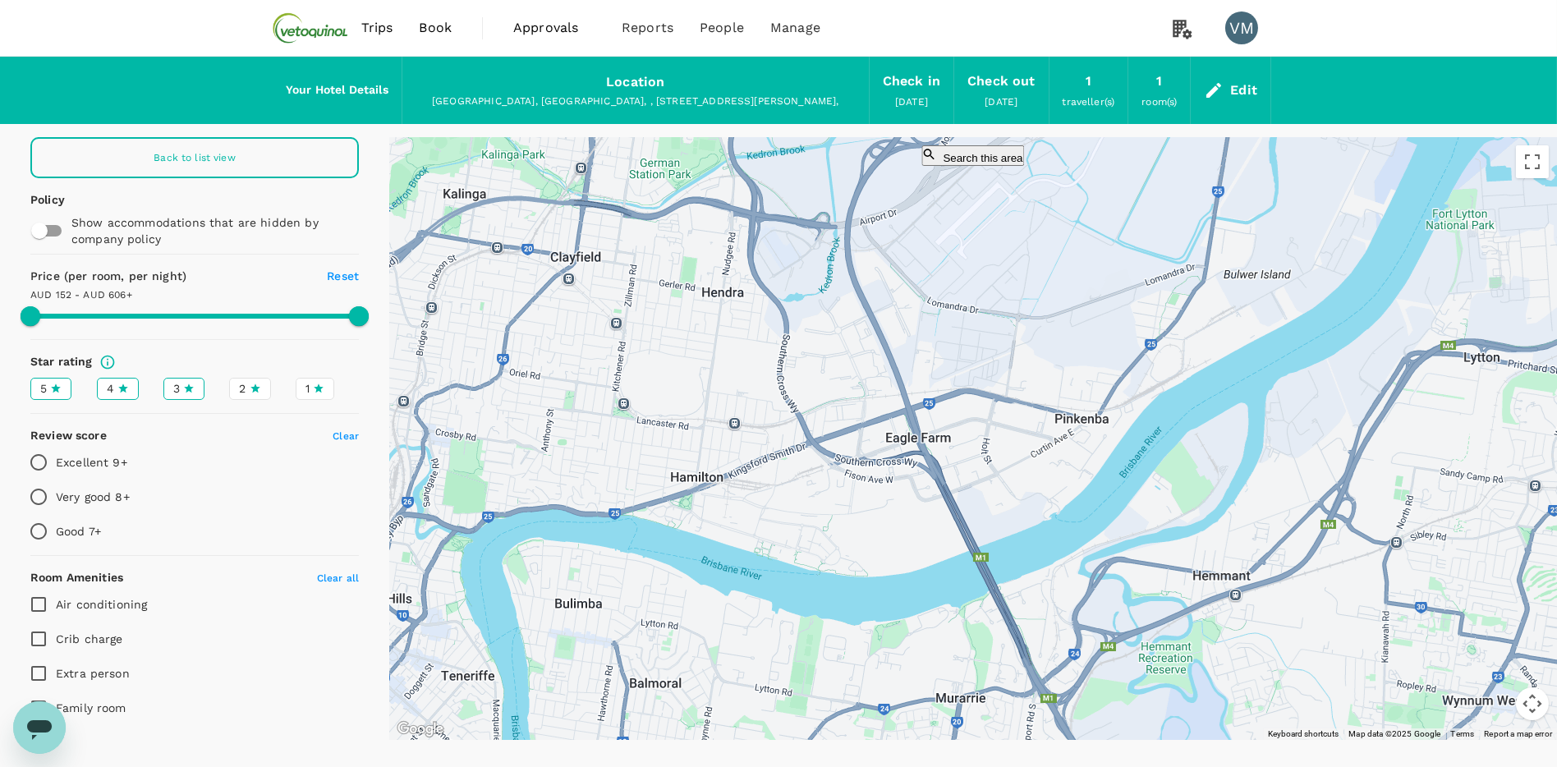
drag, startPoint x: 947, startPoint y: 447, endPoint x: 757, endPoint y: 494, distance: 196.1
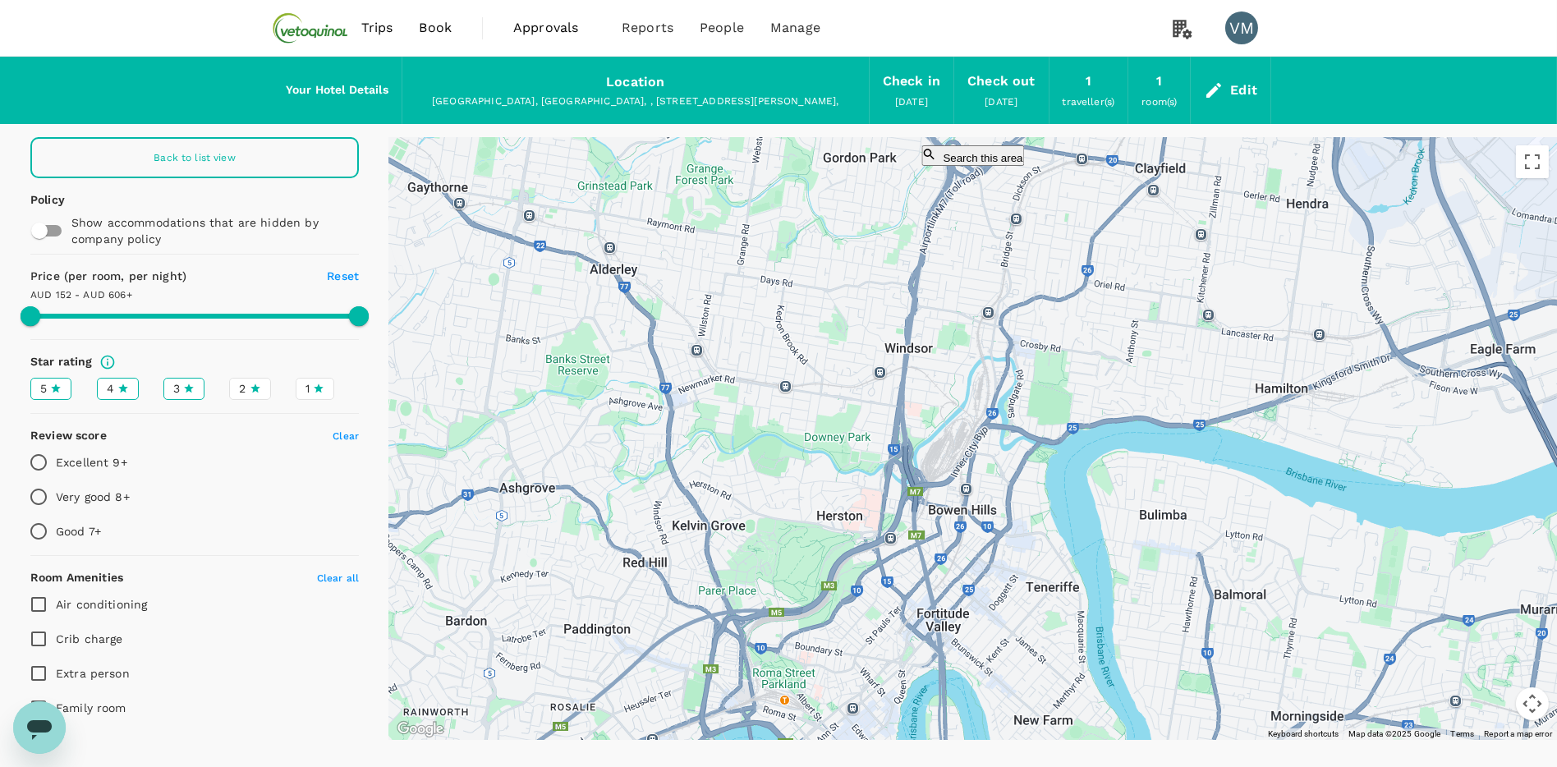
drag, startPoint x: 831, startPoint y: 466, endPoint x: 1410, endPoint y: 390, distance: 583.7
click at [1410, 390] on div at bounding box center [972, 438] width 1167 height 603
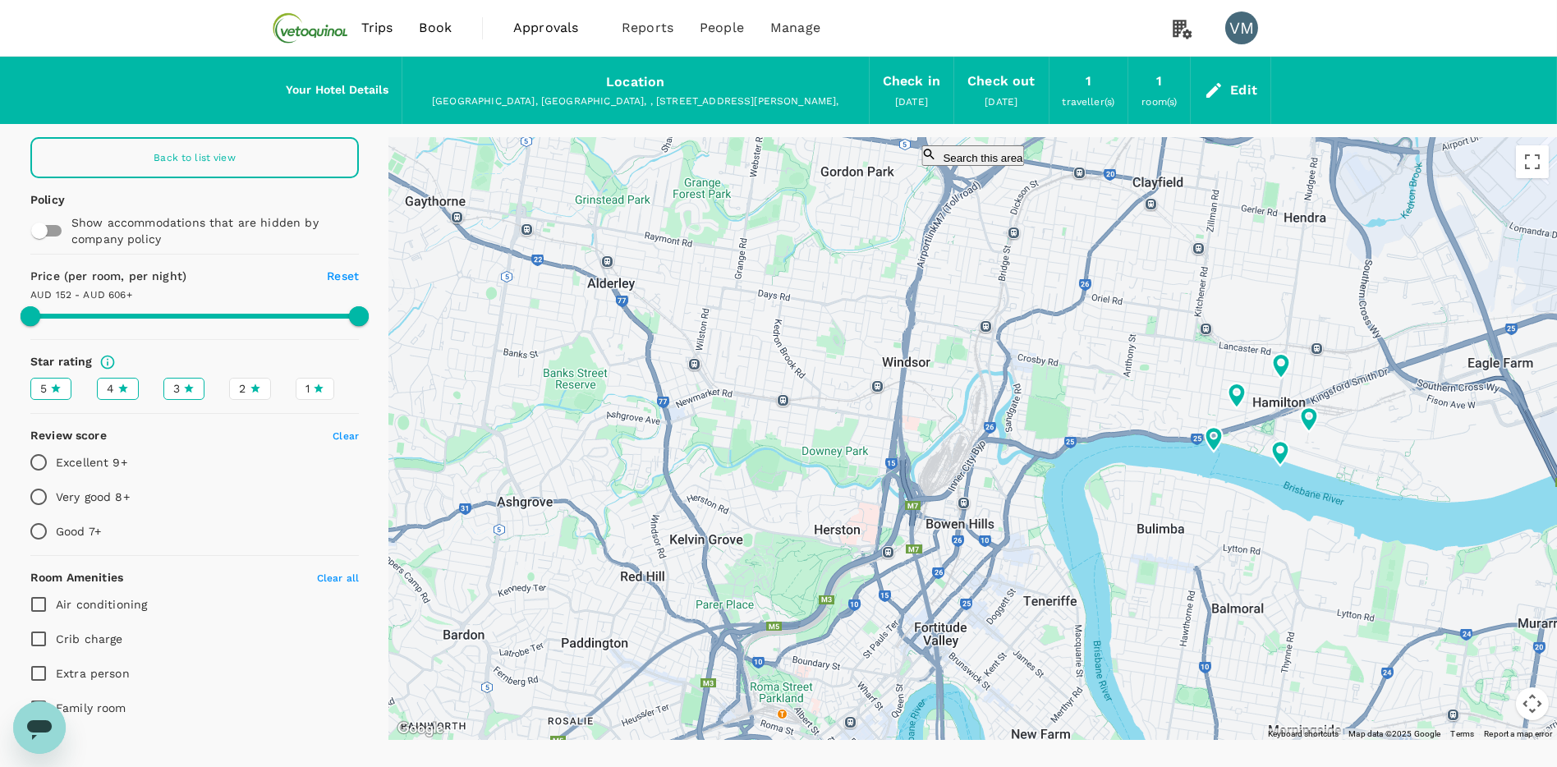
click at [965, 166] on button "Search this area" at bounding box center [972, 155] width 103 height 21
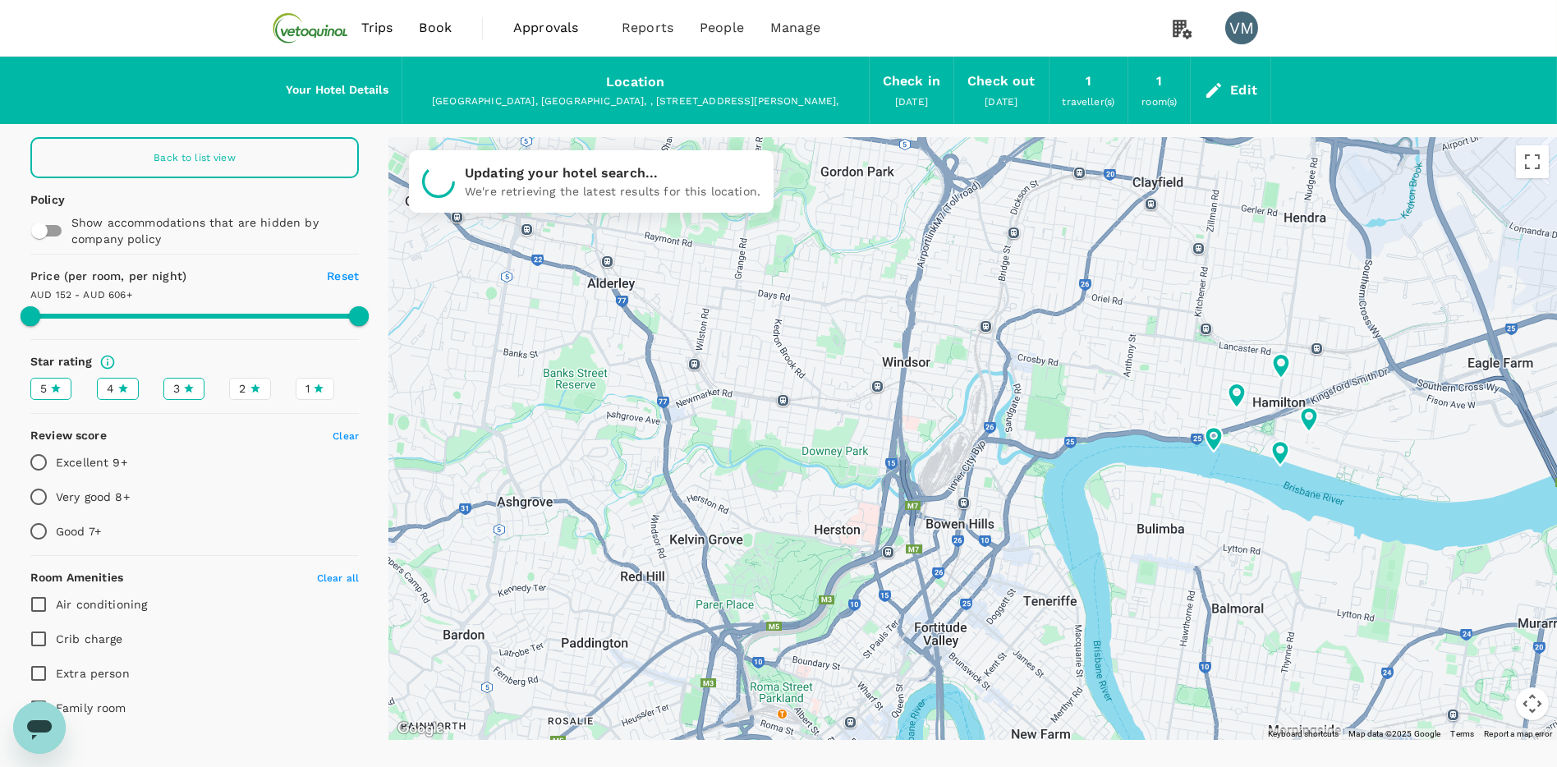
type input "604.92"
type input "139.09"
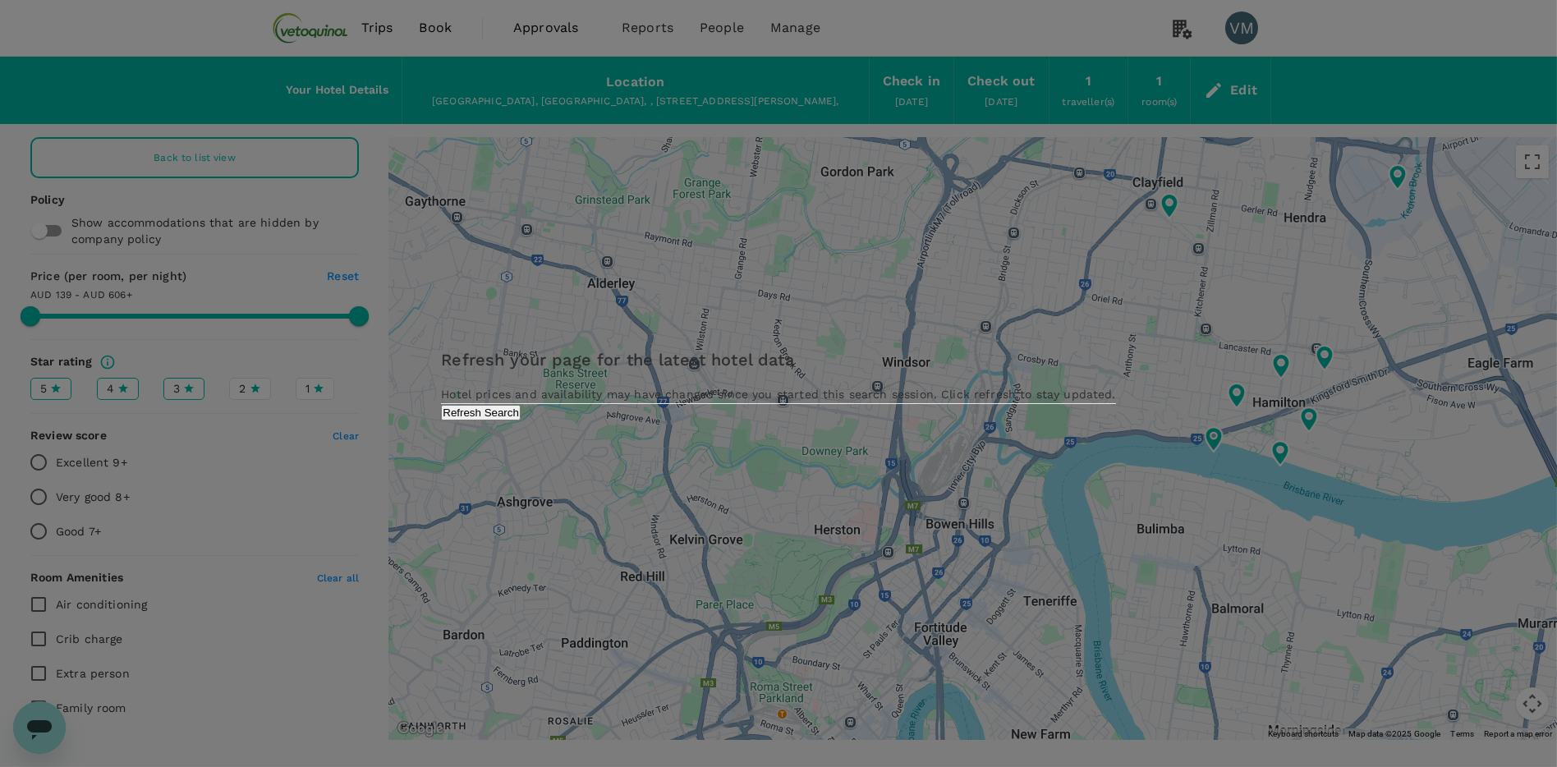
type input "605.09"
click at [521, 420] on button "Refresh Search" at bounding box center [481, 413] width 80 height 16
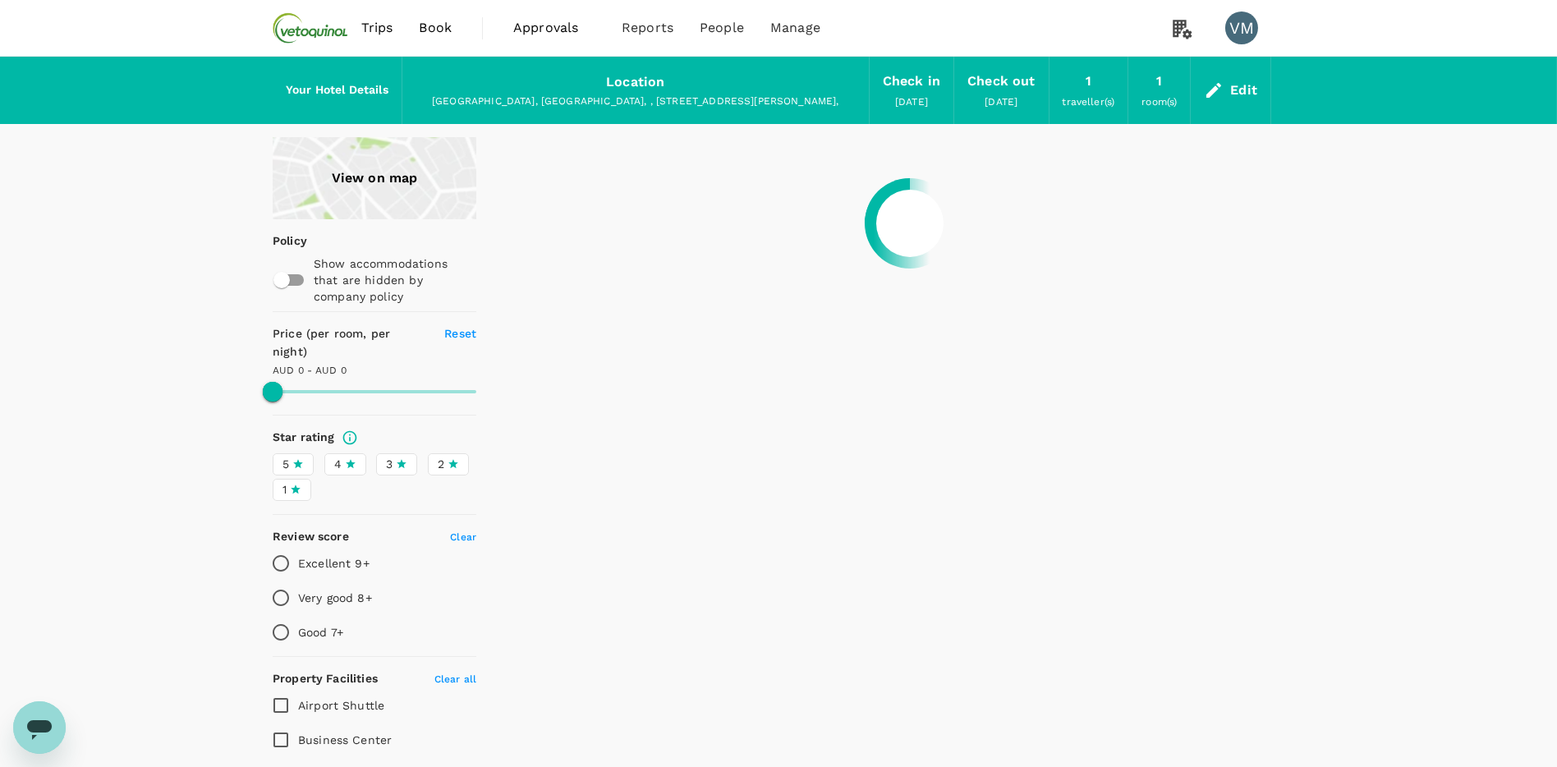
click at [94, 275] on div "View on map Policy Show accommodations that are hidden by company policy Price …" at bounding box center [778, 703] width 1557 height 1132
type input "293.56"
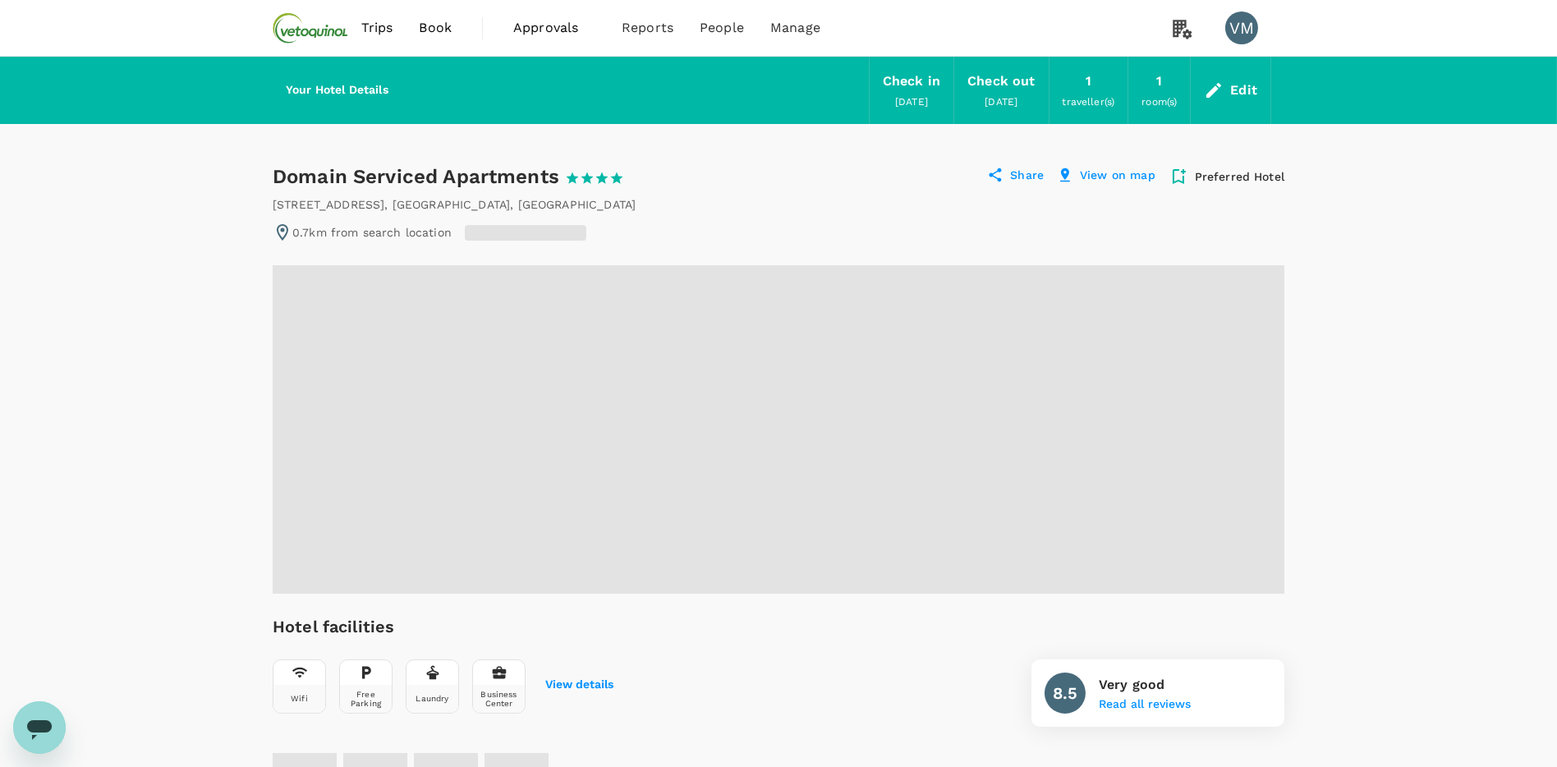
radio input "true"
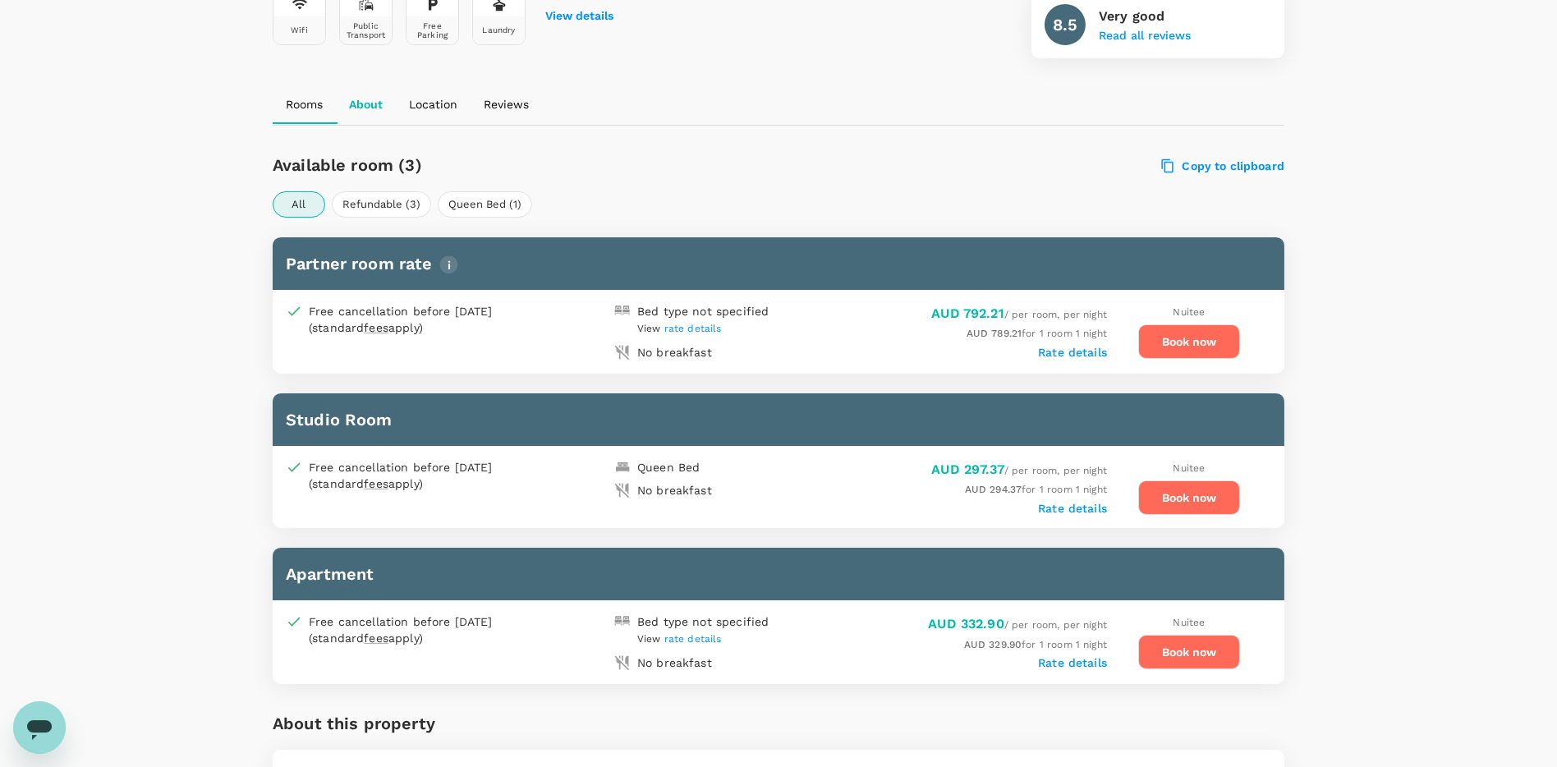
scroll to position [763, 0]
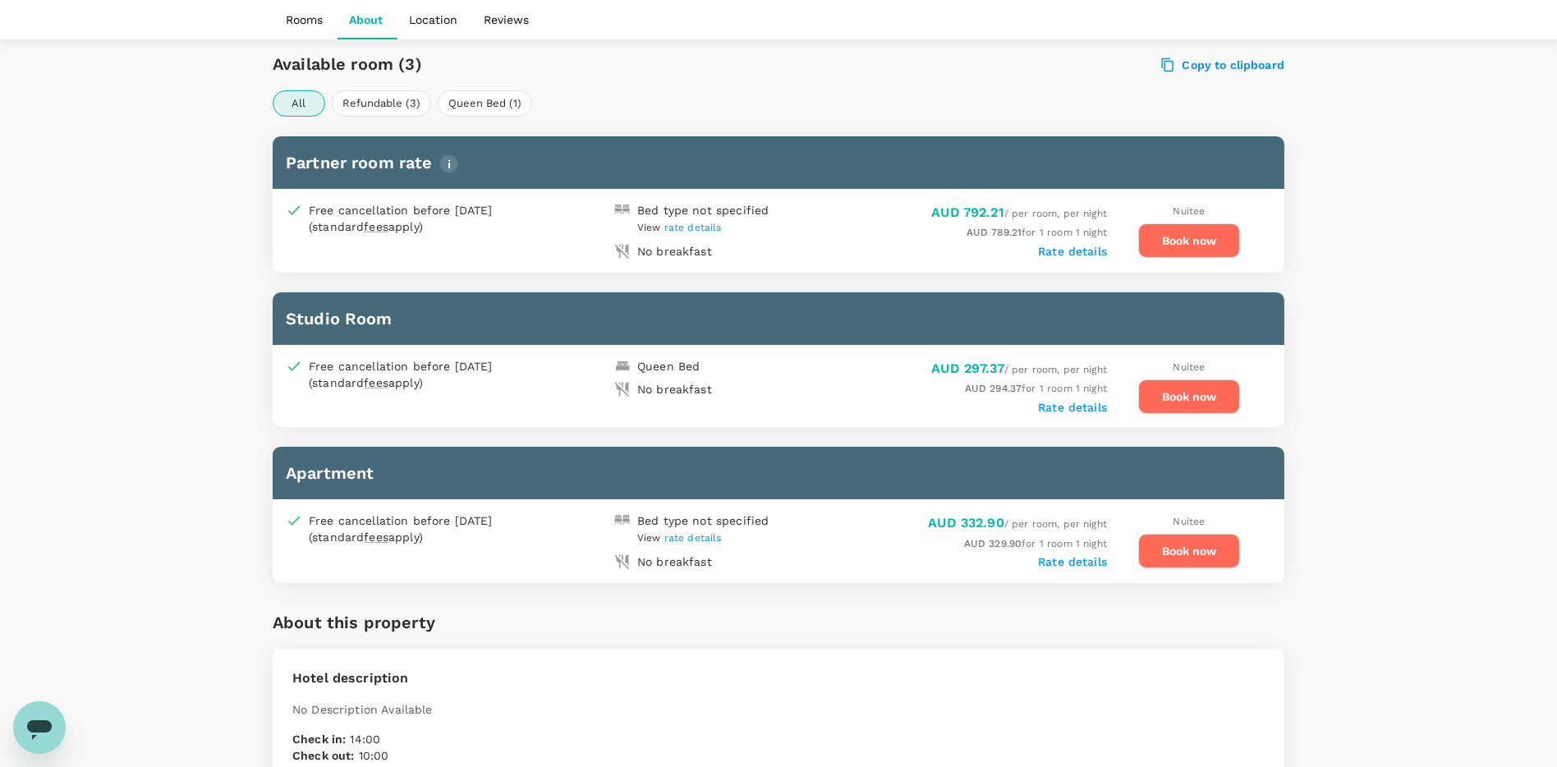
click at [351, 311] on h6 "Studio Room" at bounding box center [778, 318] width 985 height 26
click at [677, 360] on div "Queen Bed" at bounding box center [668, 366] width 62 height 16
drag, startPoint x: 915, startPoint y: 372, endPoint x: 1098, endPoint y: 415, distance: 188.0
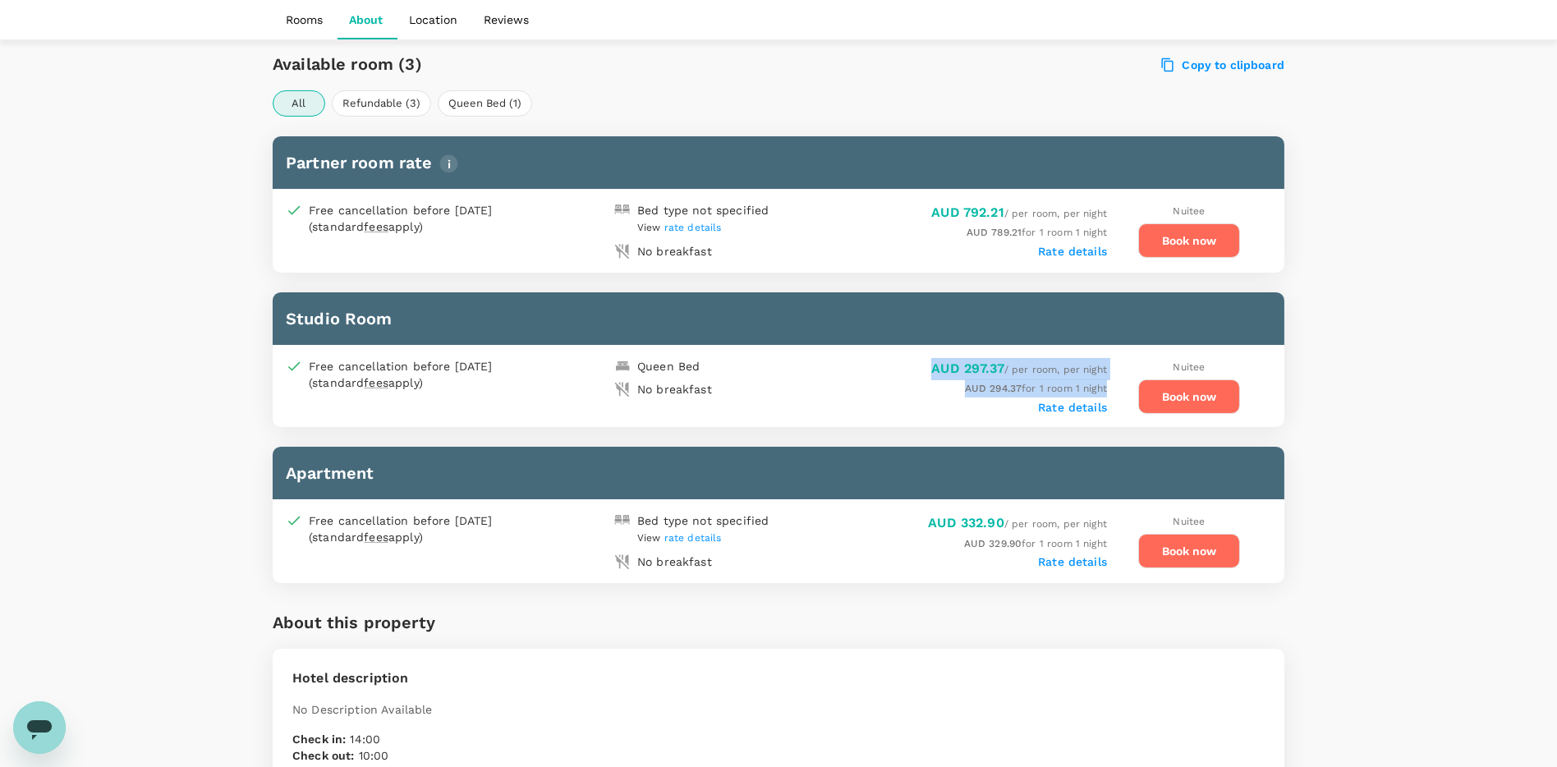
click at [1098, 415] on div "Free cancellation before 22 Sep 2025 (standard fees apply) Queen Bed No breakfa…" at bounding box center [779, 386] width 1012 height 82
click at [929, 409] on div "Rate details" at bounding box center [942, 405] width 328 height 16
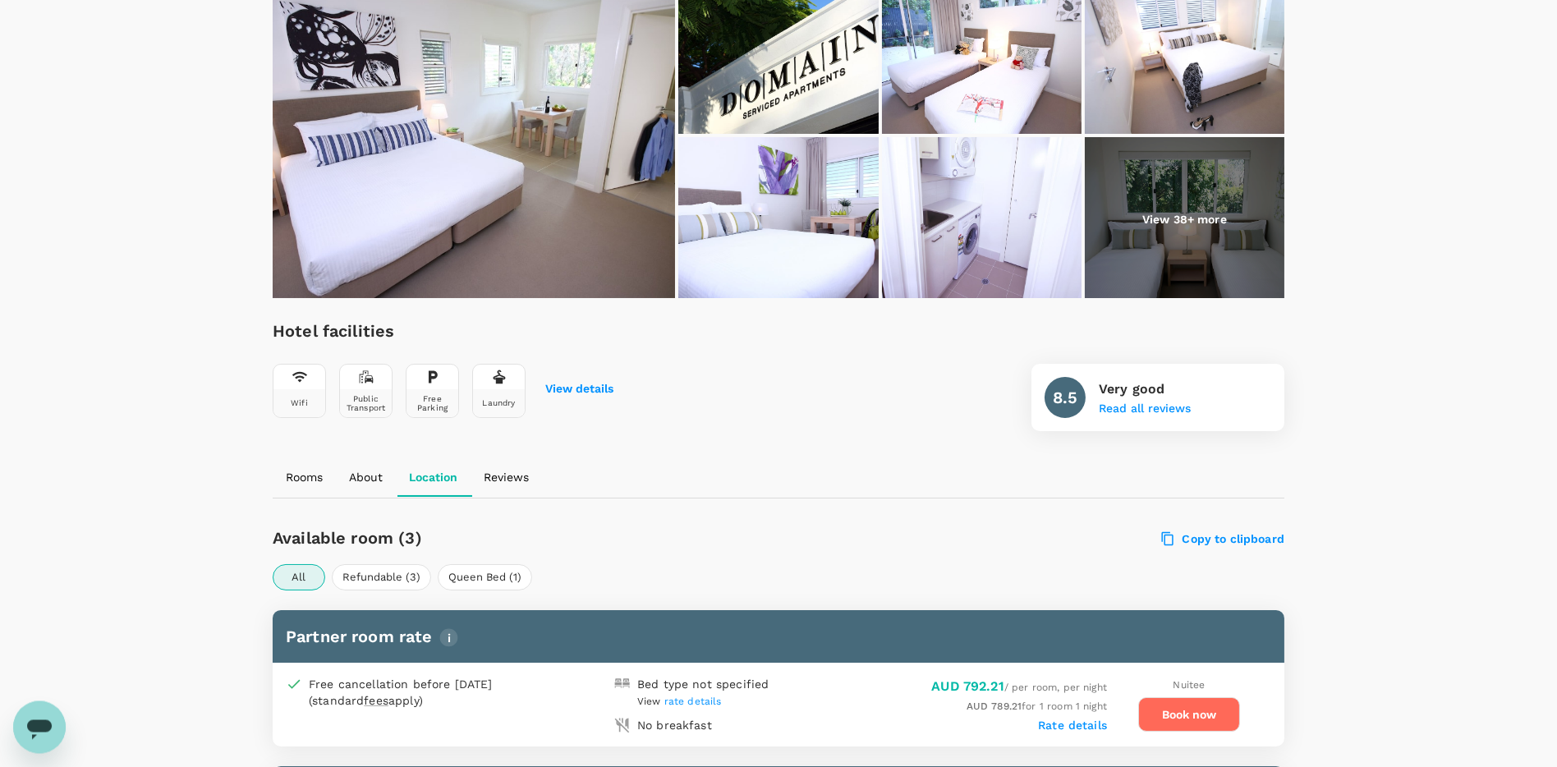
scroll to position [117, 0]
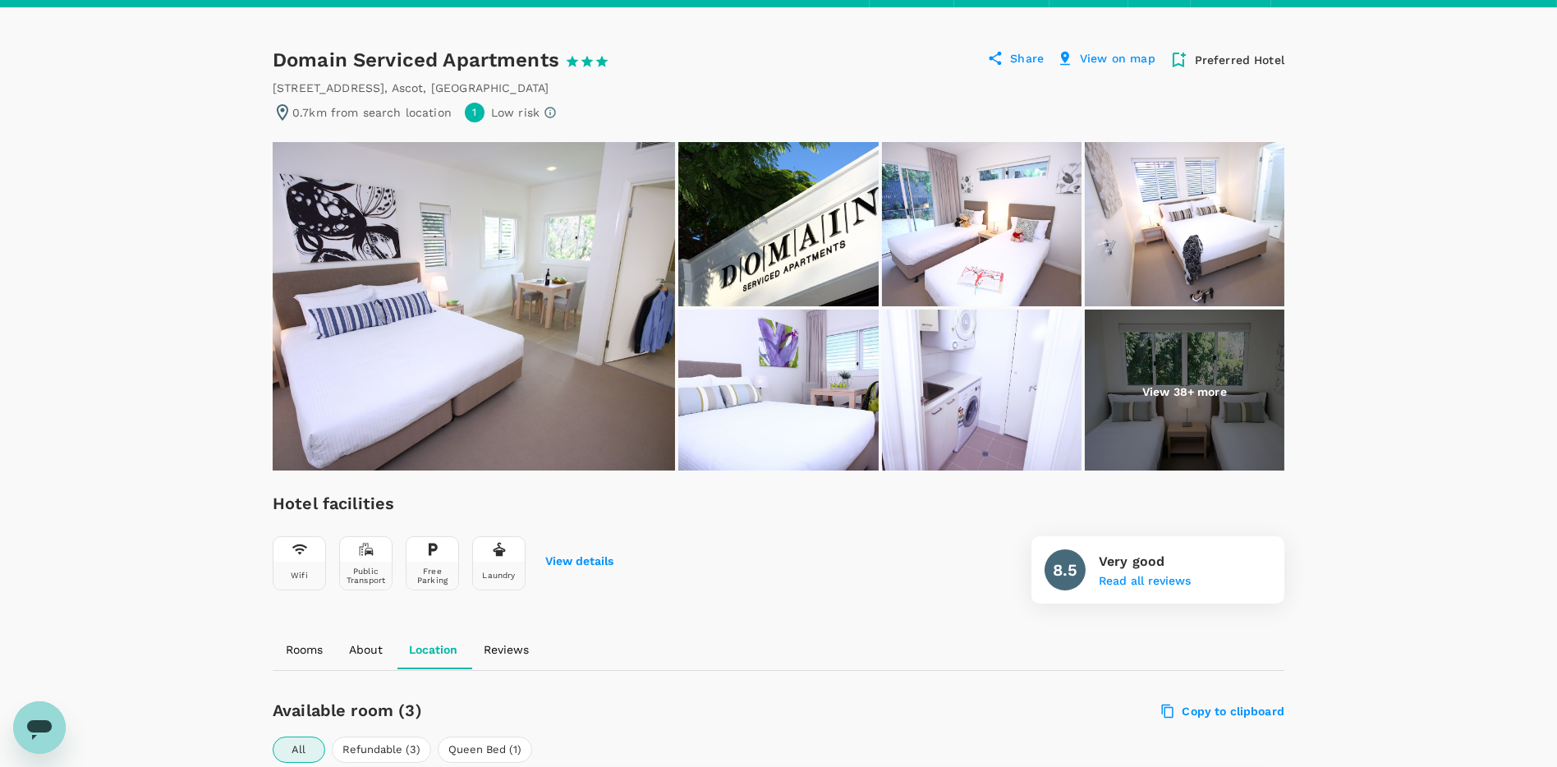
click at [579, 342] on img at bounding box center [474, 306] width 402 height 328
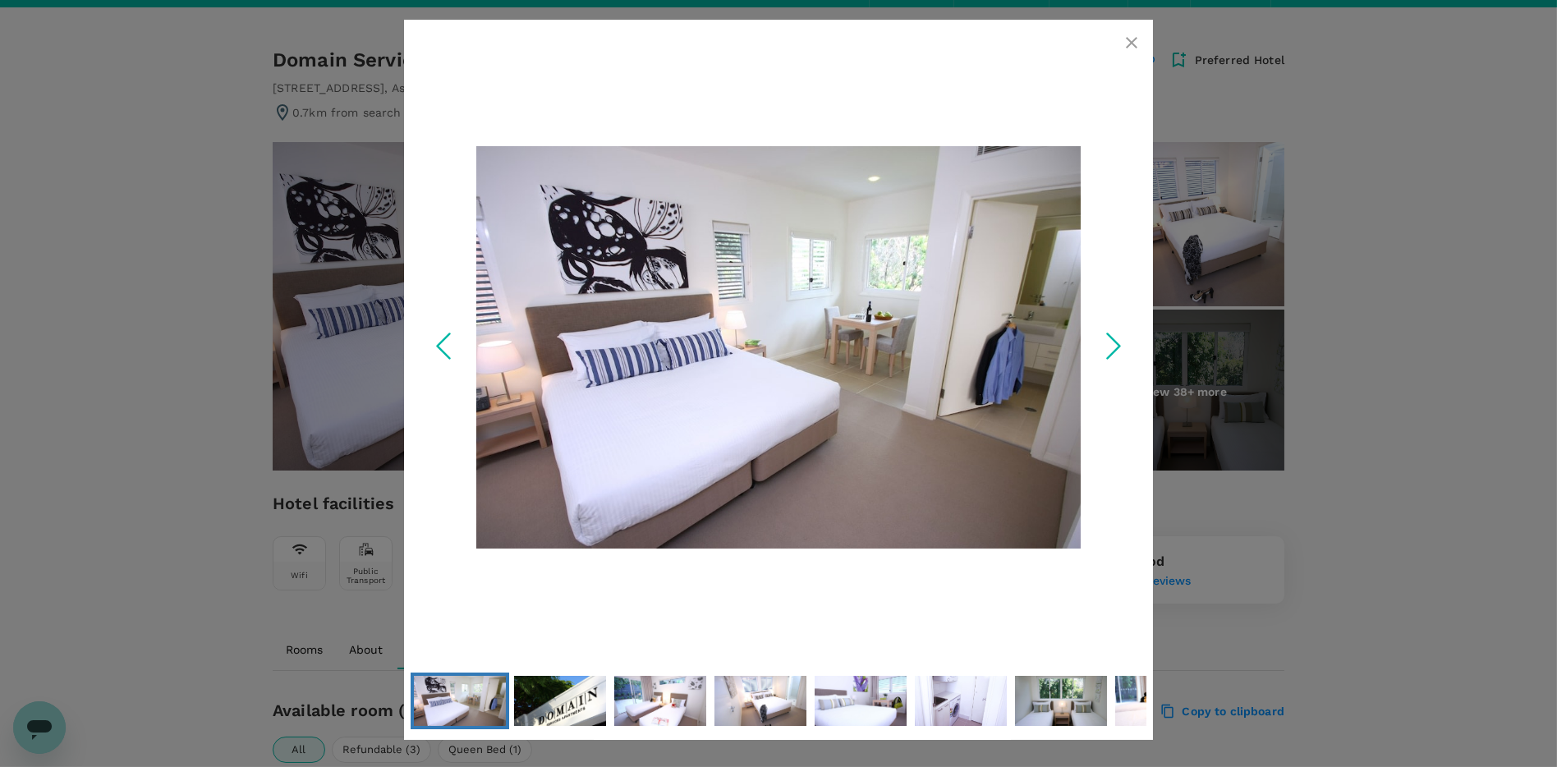
click at [1103, 341] on icon "Next Slide" at bounding box center [1113, 346] width 49 height 49
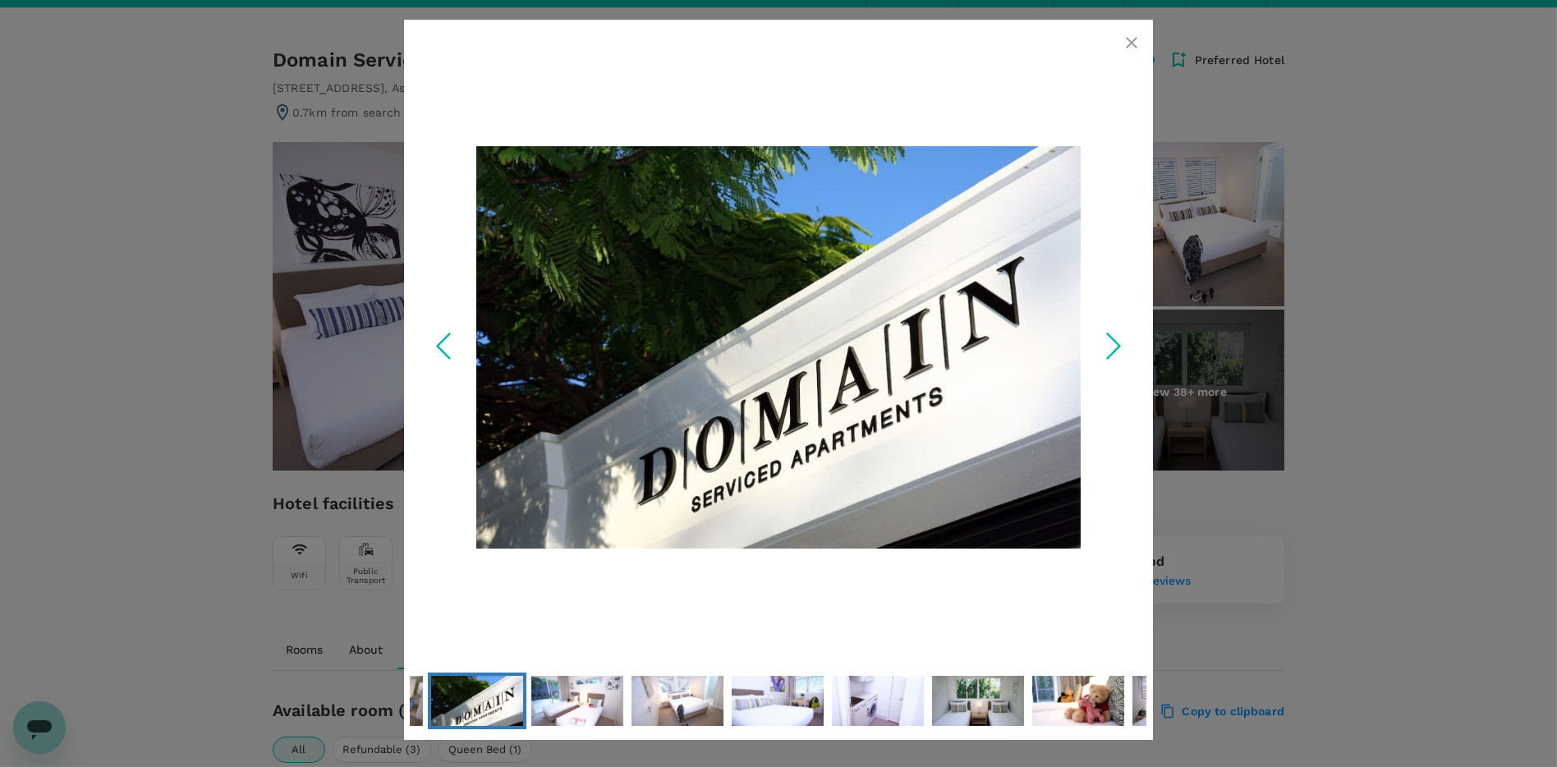
click at [1103, 341] on icon "Next Slide" at bounding box center [1113, 346] width 49 height 49
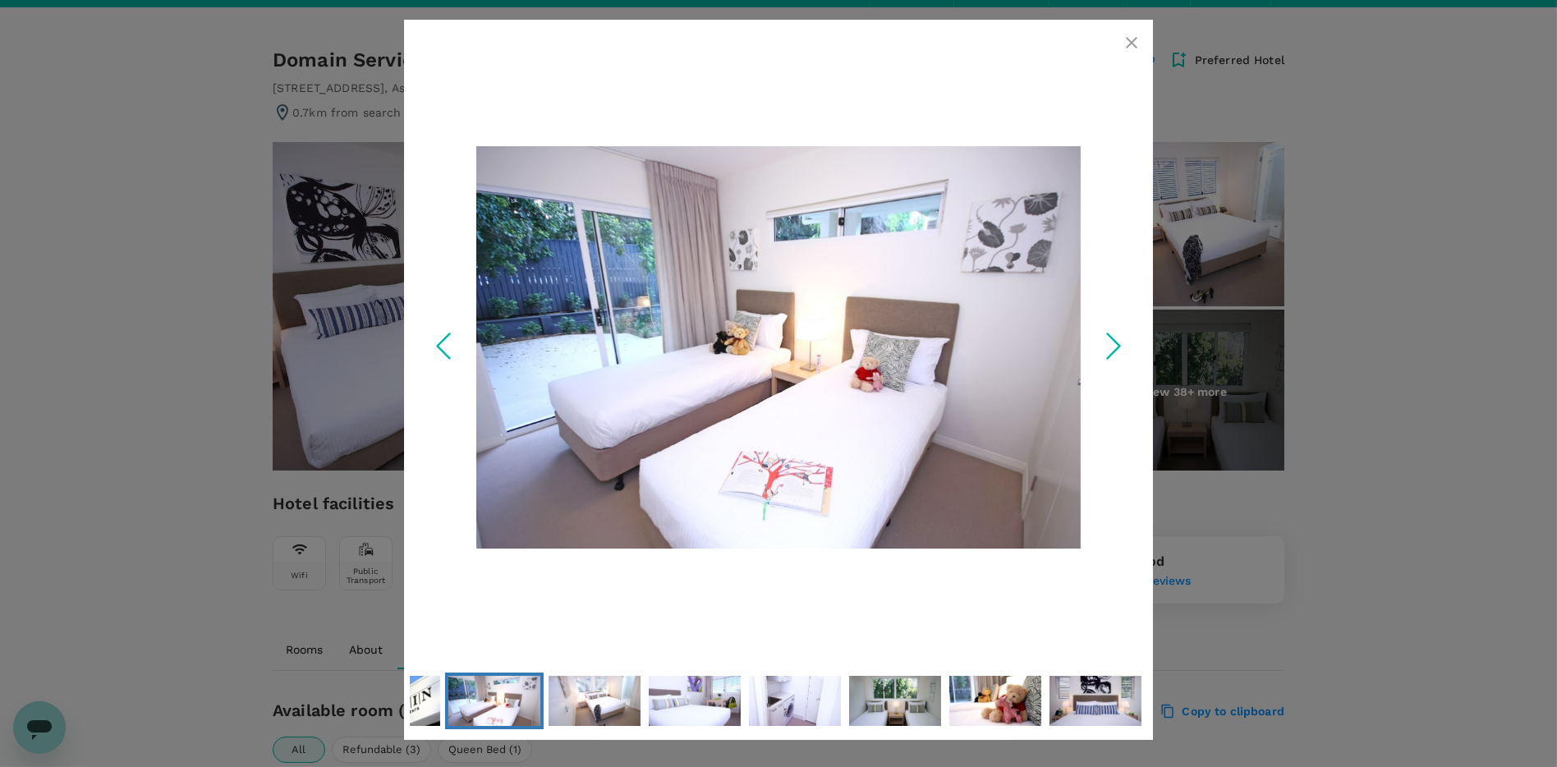
click at [1103, 341] on icon "Next Slide" at bounding box center [1113, 346] width 49 height 49
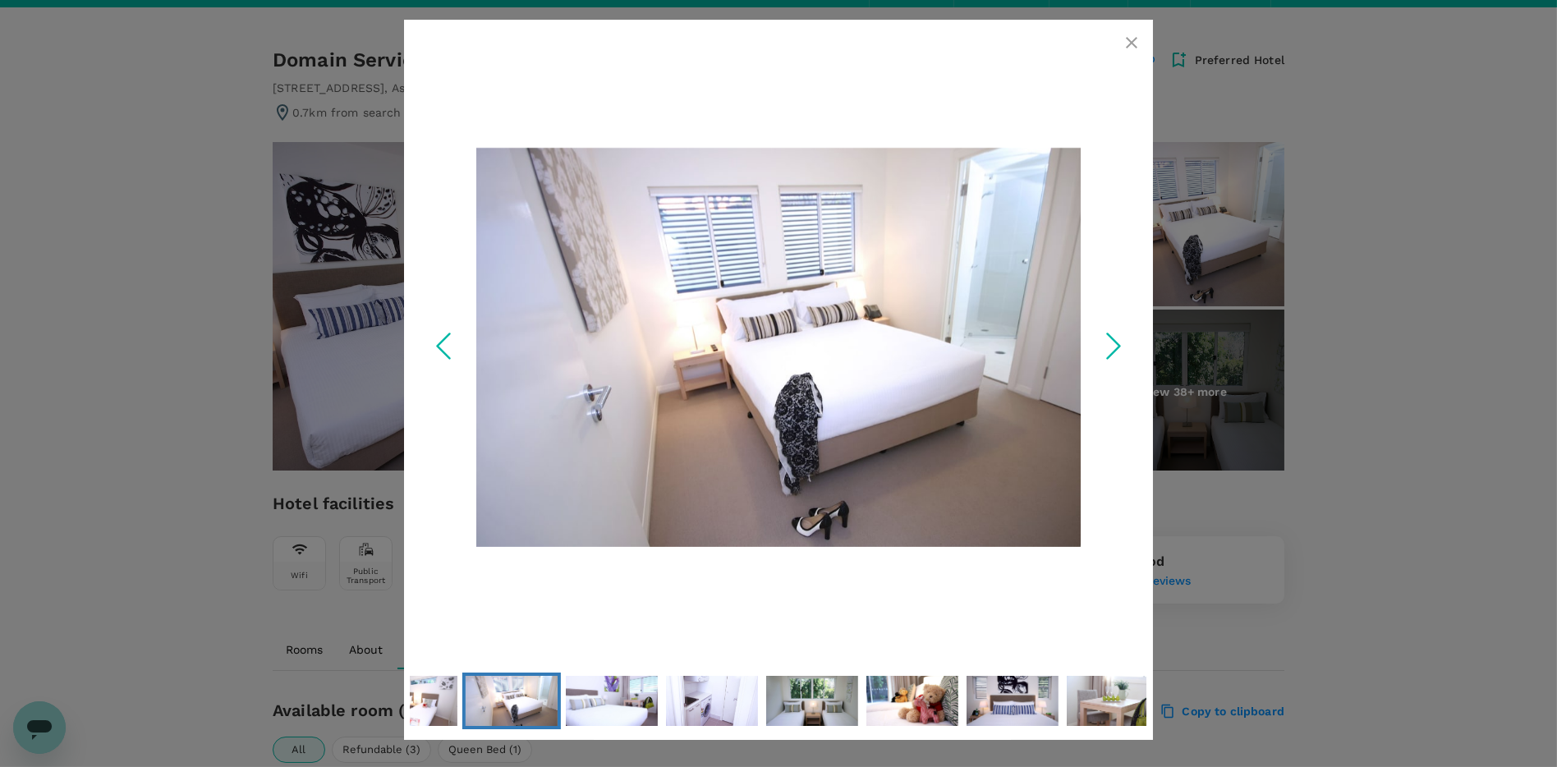
click at [1103, 341] on icon "Next Slide" at bounding box center [1113, 346] width 49 height 49
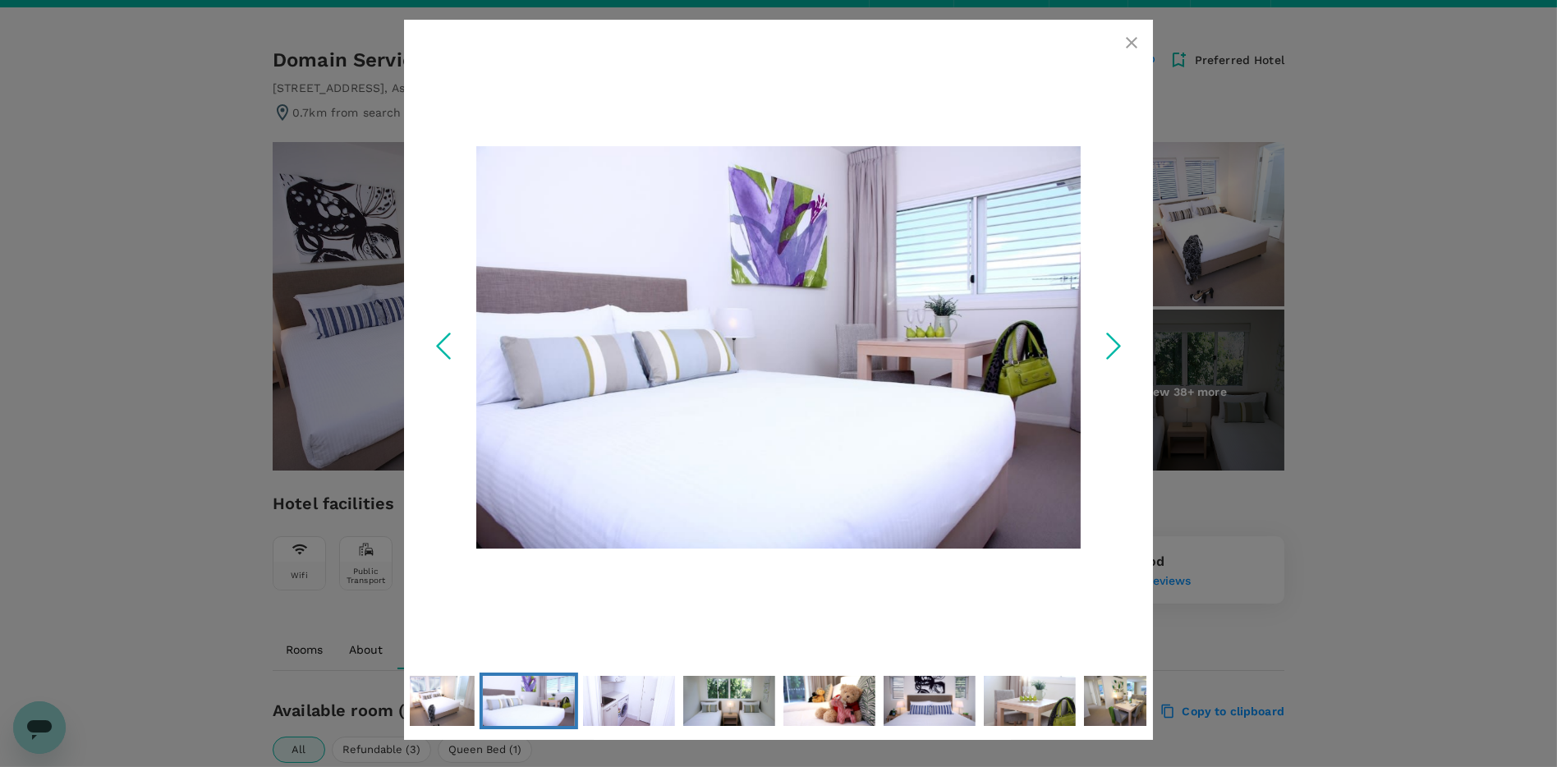
click at [1103, 341] on icon "Next Slide" at bounding box center [1113, 346] width 49 height 49
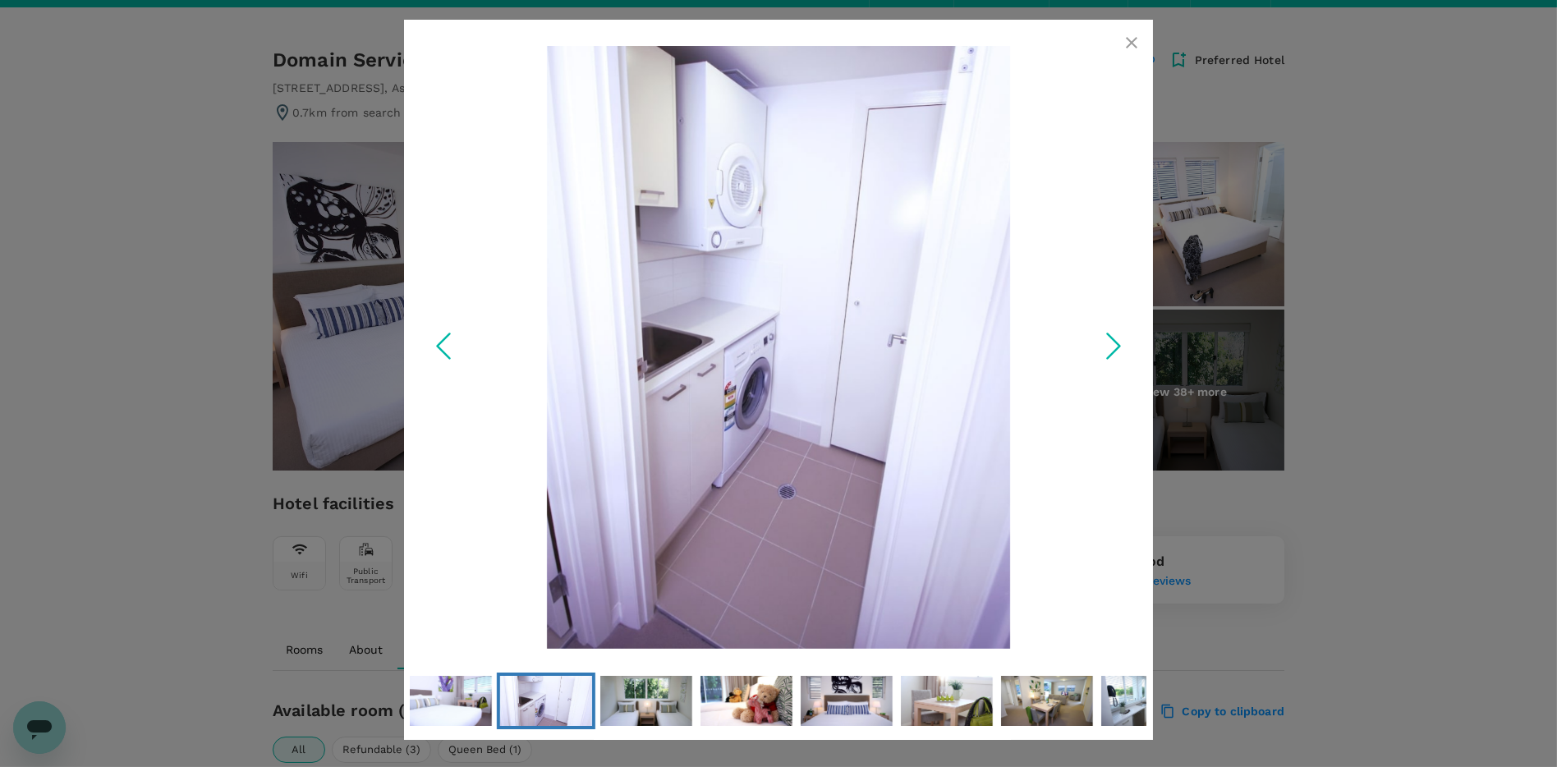
click at [1103, 341] on icon "Next Slide" at bounding box center [1113, 346] width 49 height 49
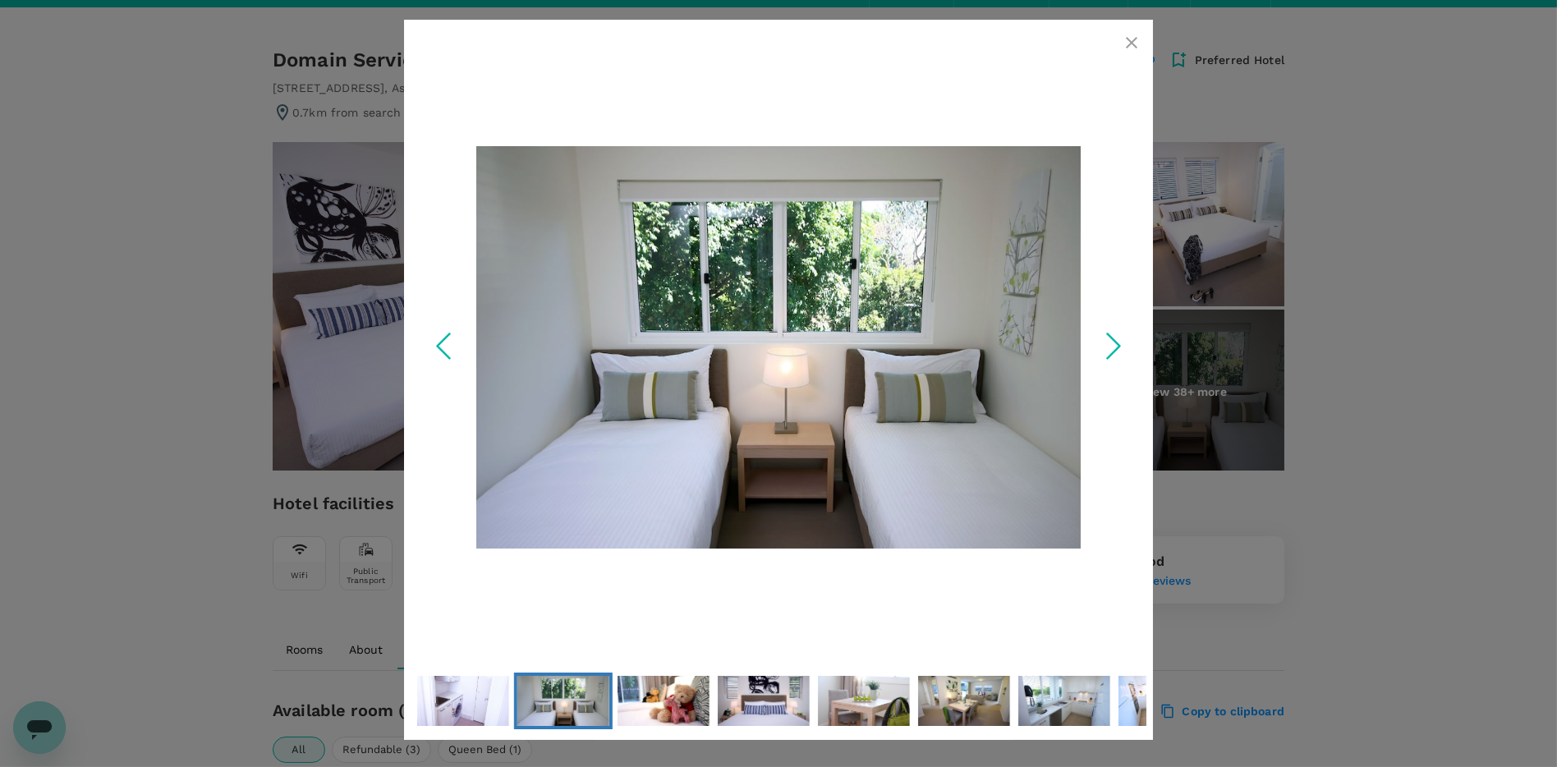
click at [1103, 341] on icon "Next Slide" at bounding box center [1113, 346] width 49 height 49
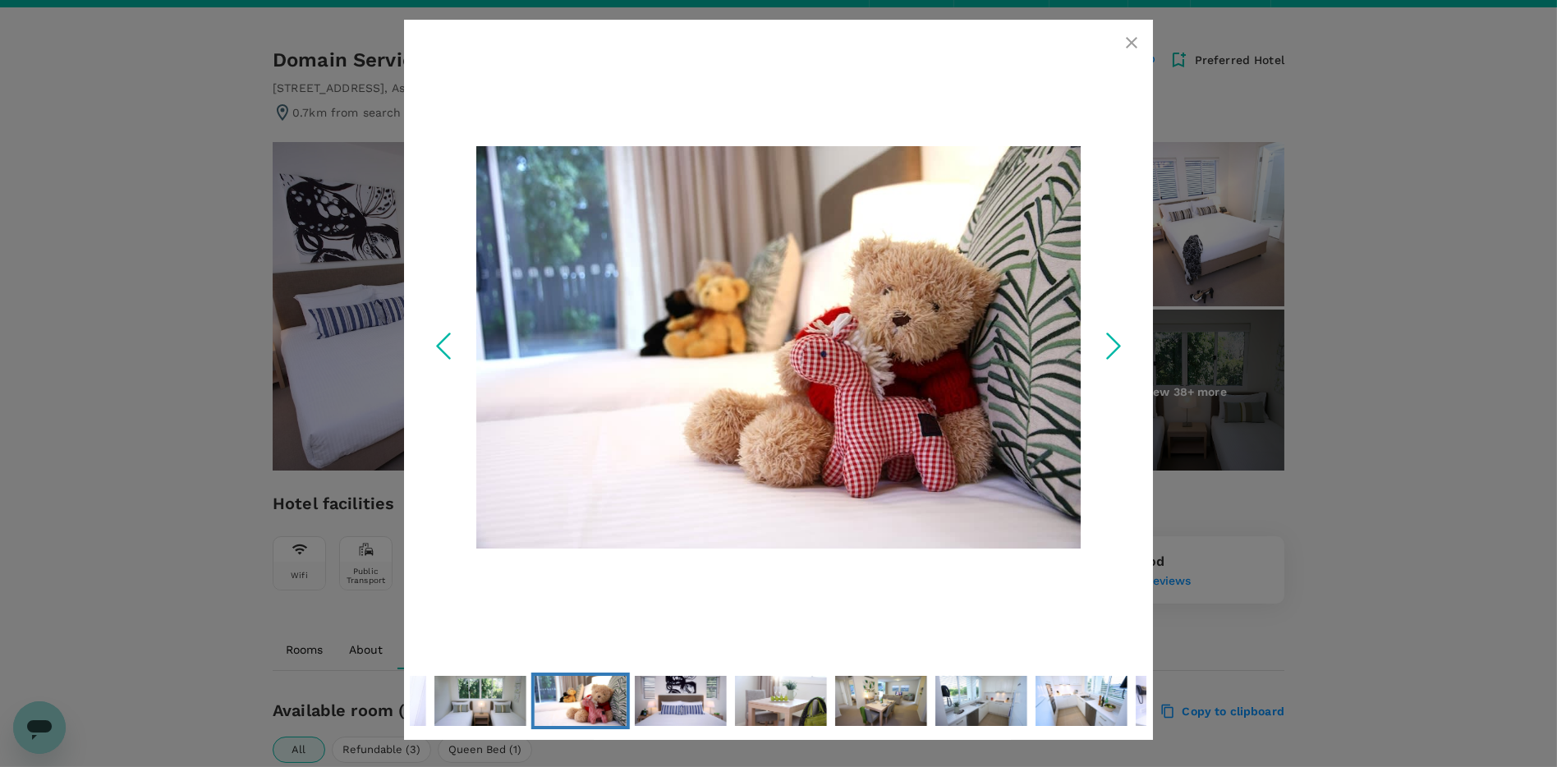
click at [1103, 341] on icon "Next Slide" at bounding box center [1113, 346] width 49 height 49
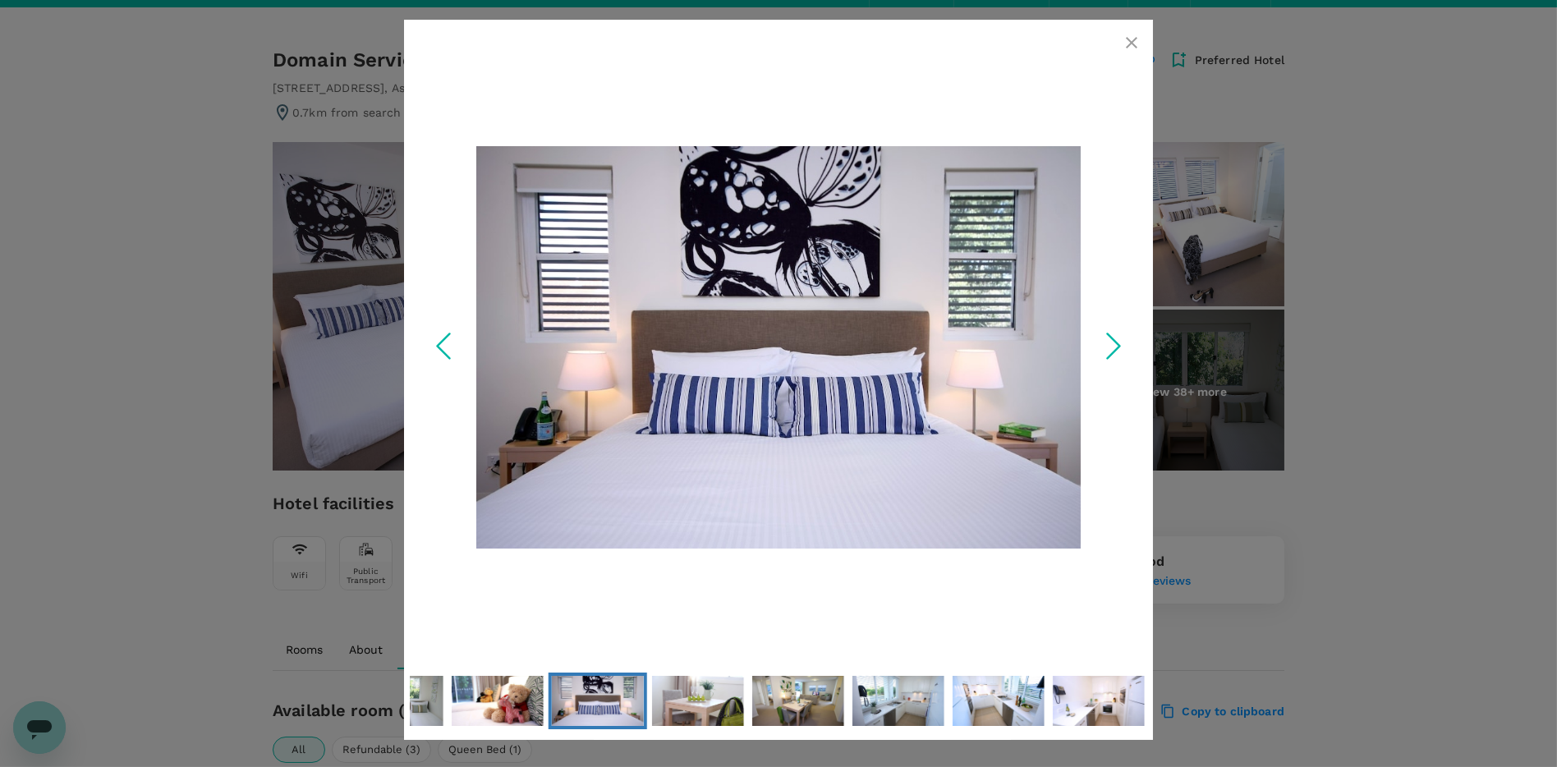
click at [1103, 341] on icon "Next Slide" at bounding box center [1113, 346] width 49 height 49
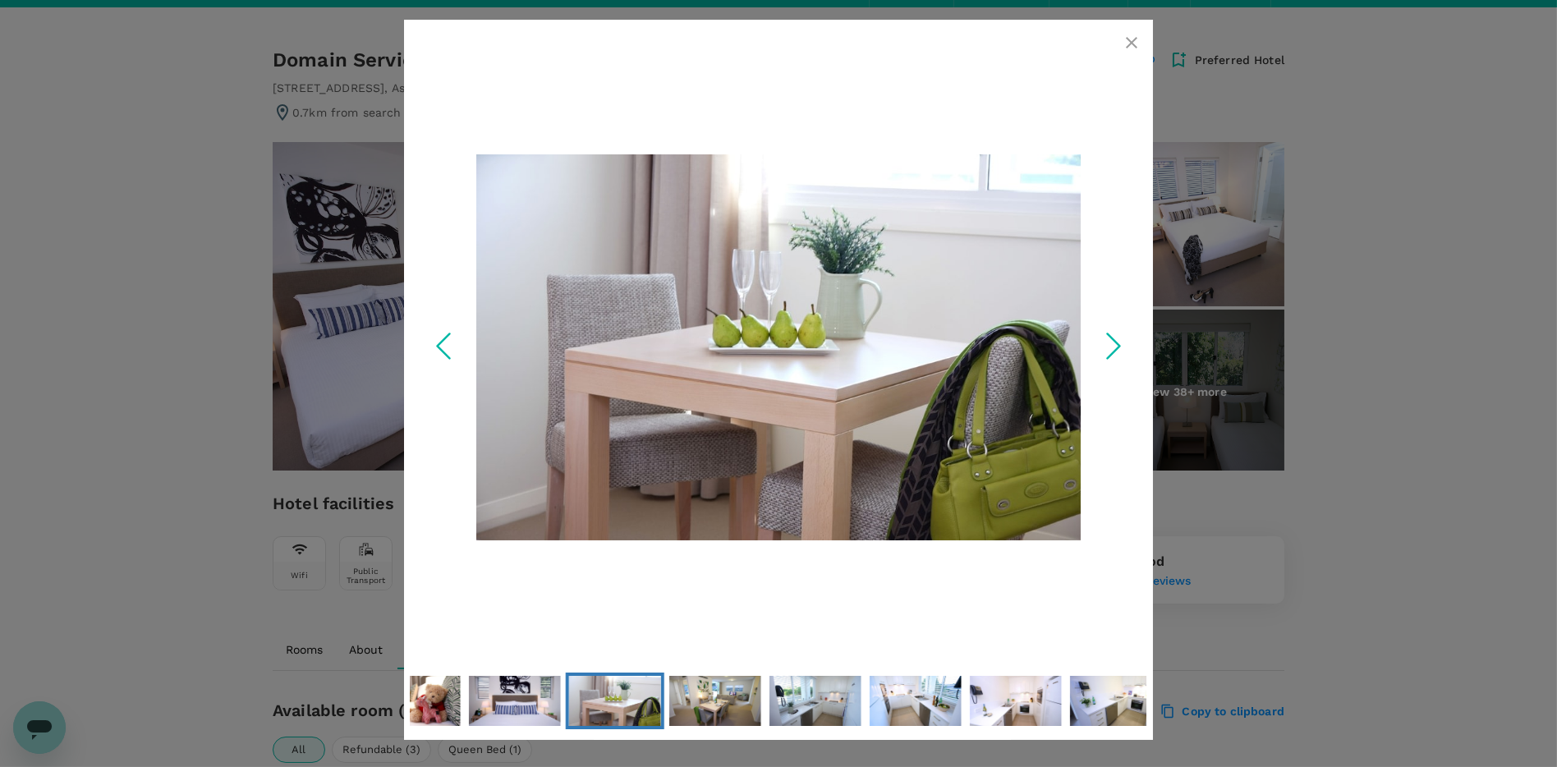
click at [1103, 341] on icon "Next Slide" at bounding box center [1113, 346] width 49 height 49
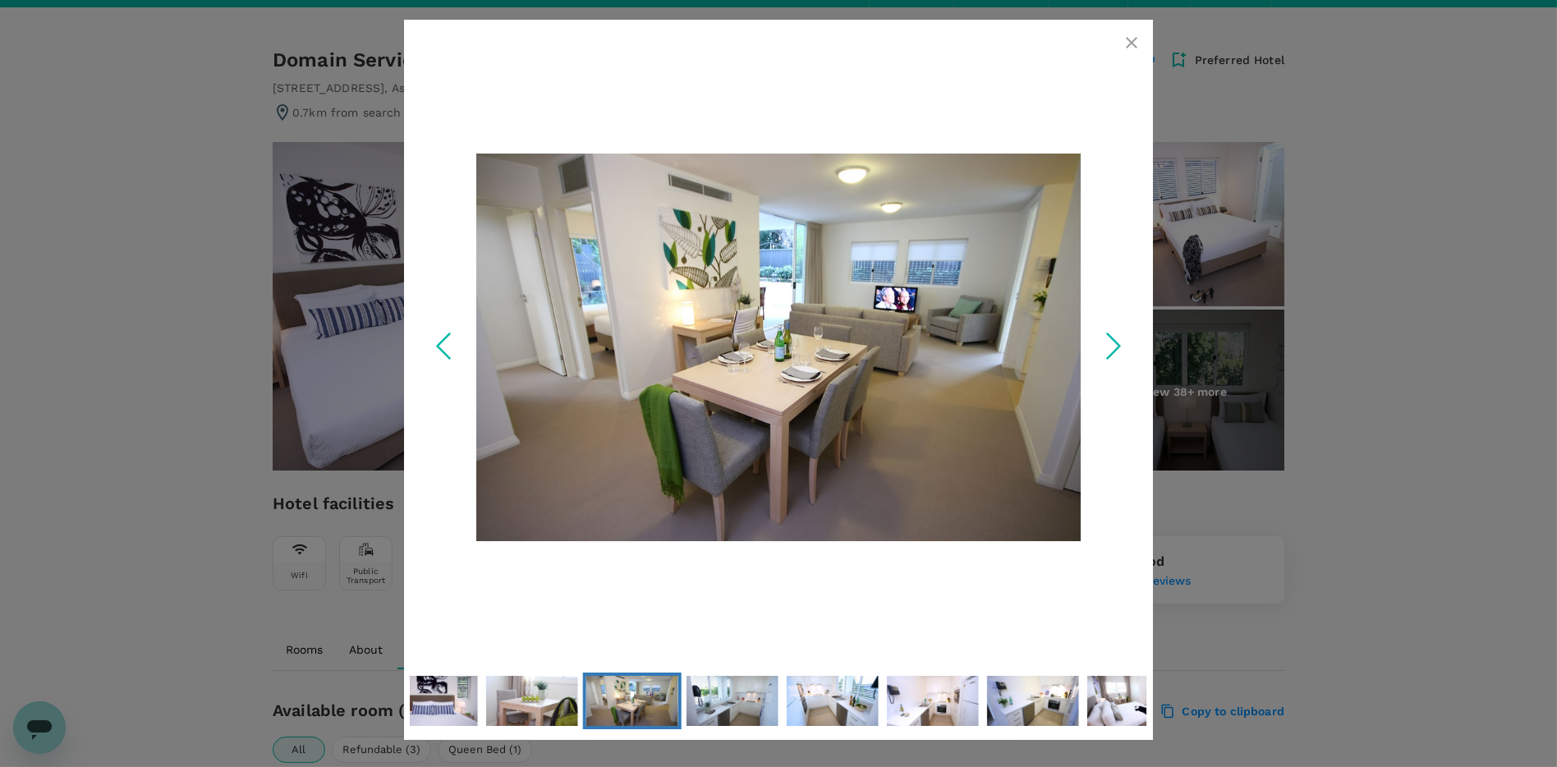
click at [1103, 341] on icon "Next Slide" at bounding box center [1113, 346] width 49 height 49
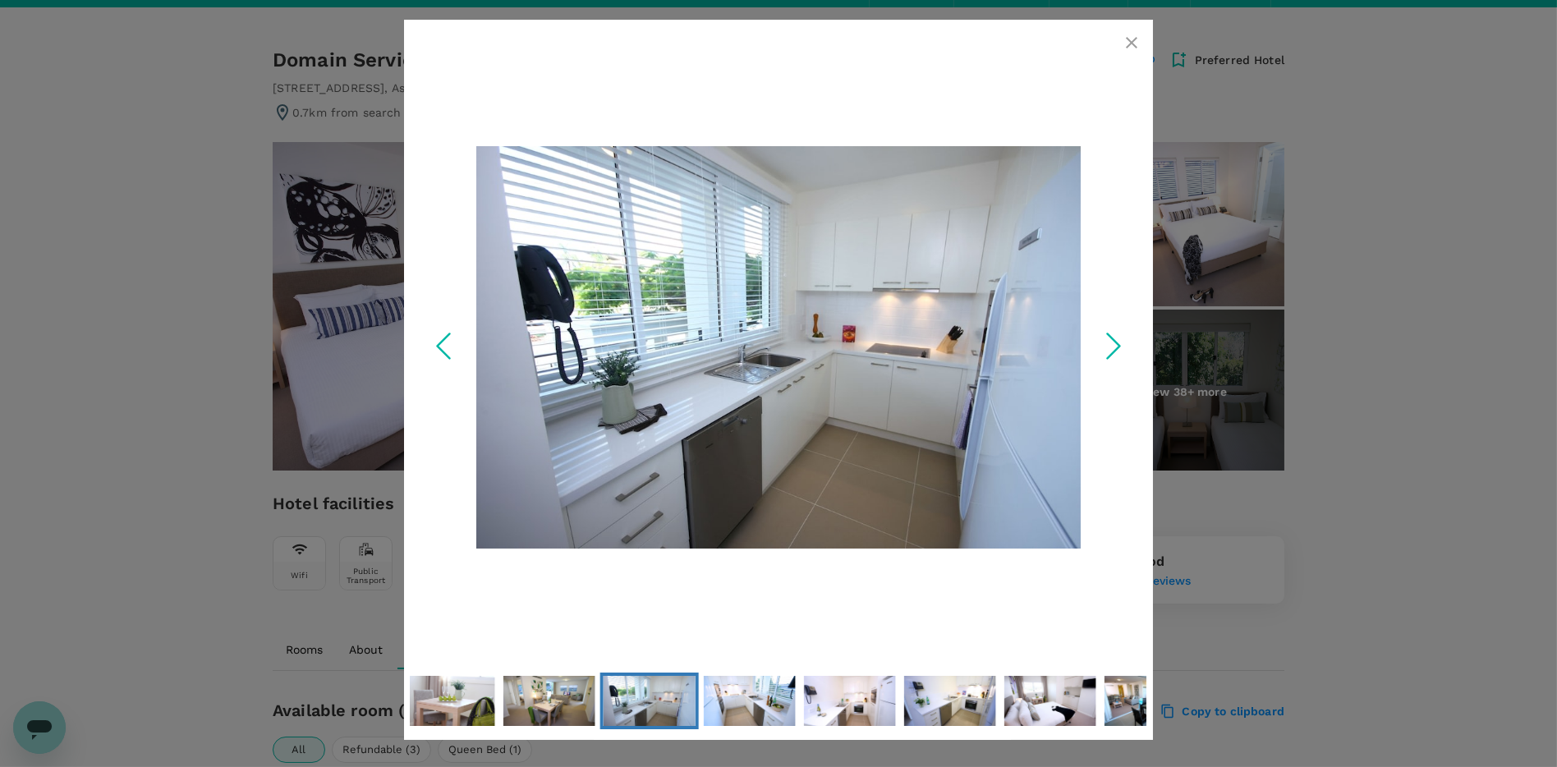
click at [1103, 341] on icon "Next Slide" at bounding box center [1113, 346] width 49 height 49
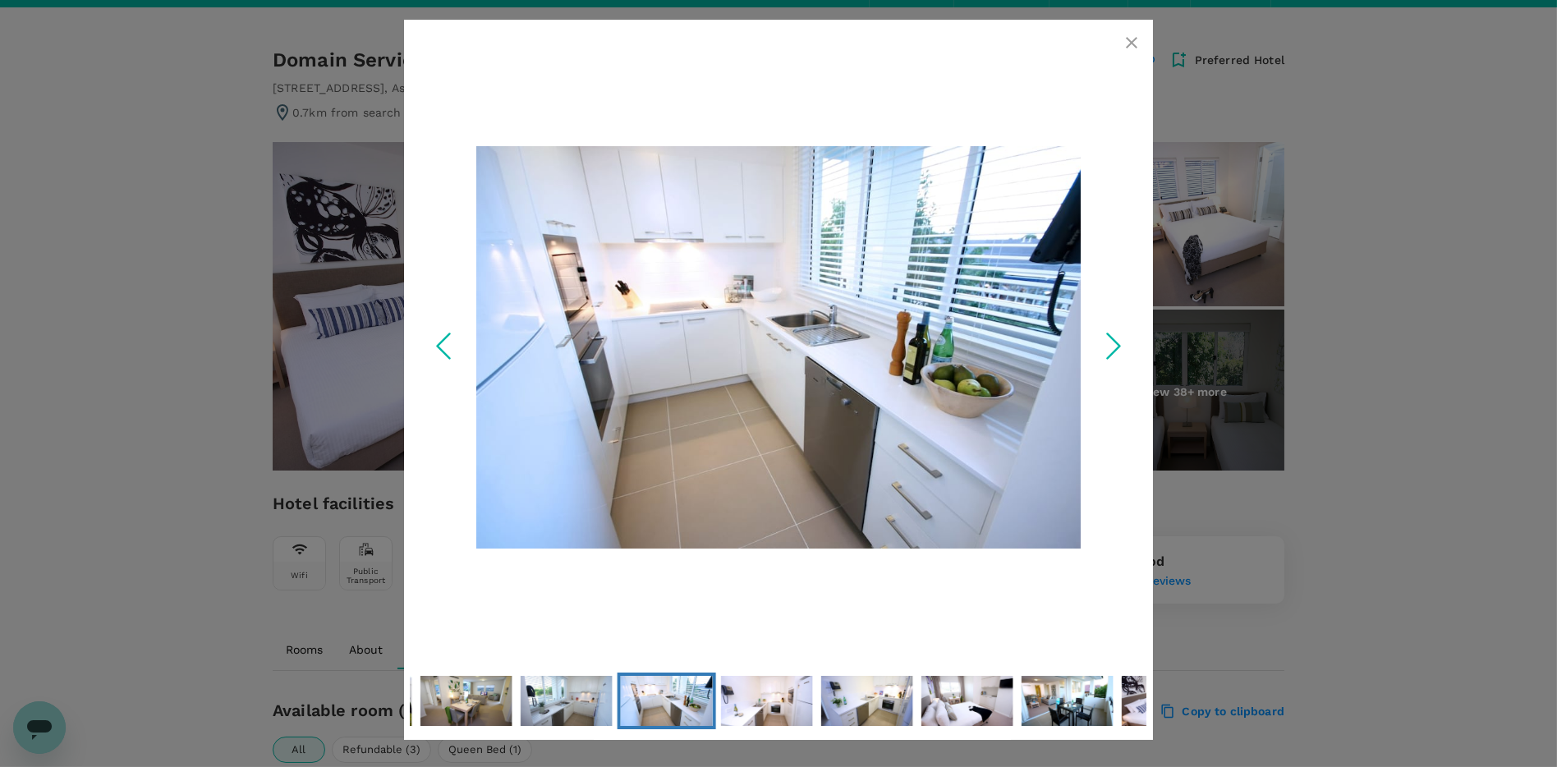
click at [1103, 341] on icon "Next Slide" at bounding box center [1113, 346] width 49 height 49
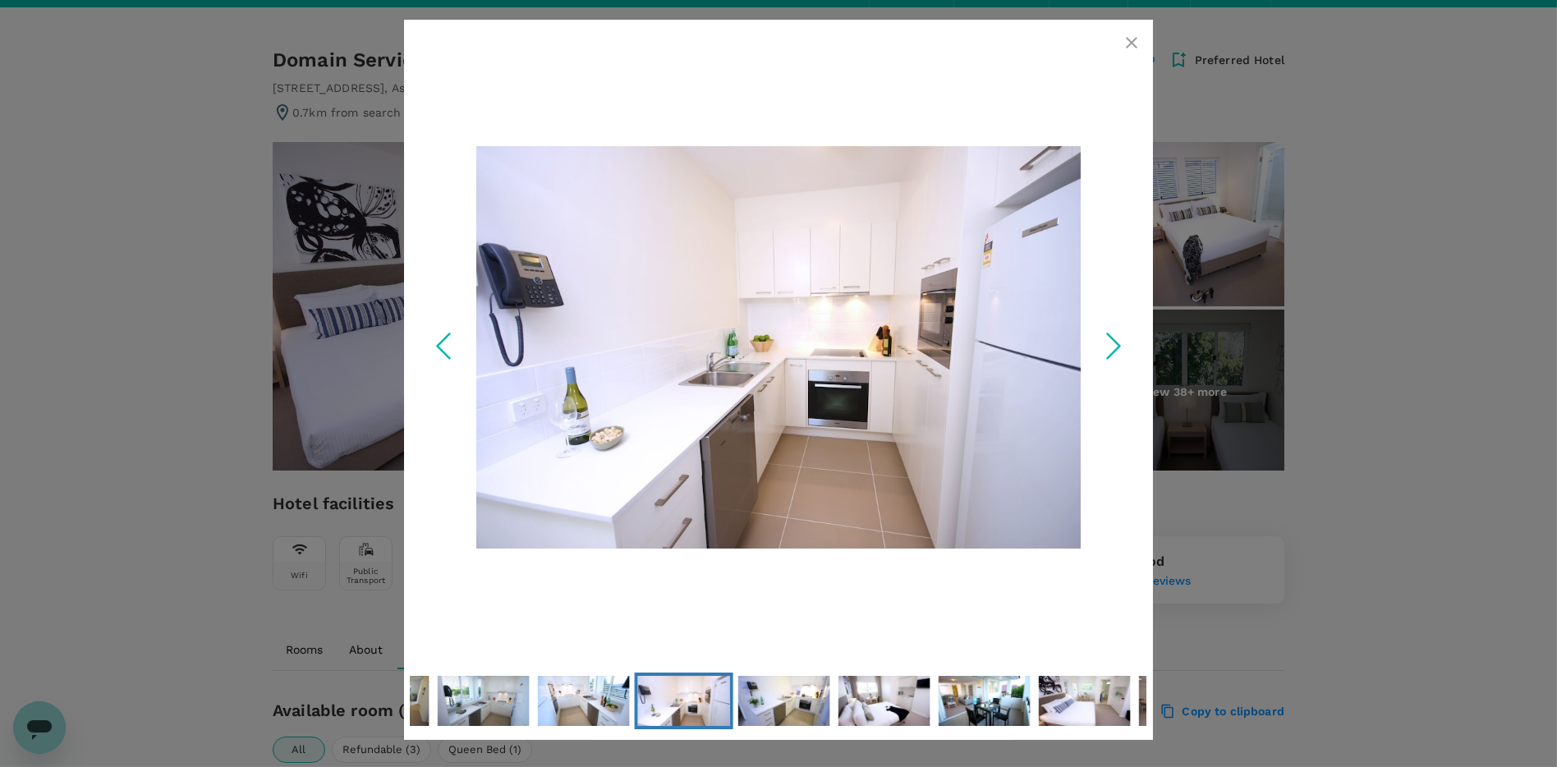
click at [1100, 336] on icon "Next Slide" at bounding box center [1113, 346] width 49 height 49
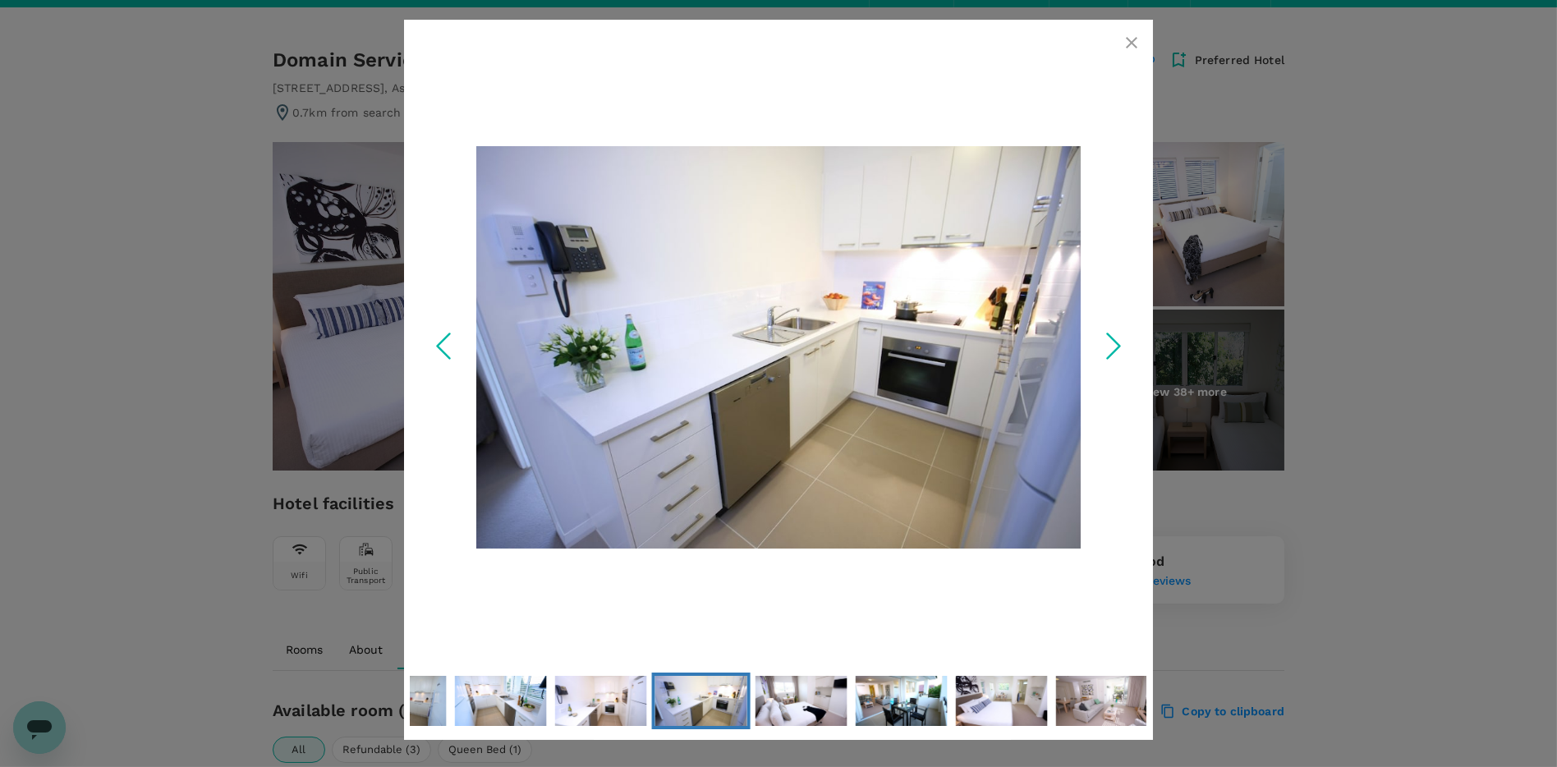
click at [1103, 344] on icon "Next Slide" at bounding box center [1113, 346] width 49 height 49
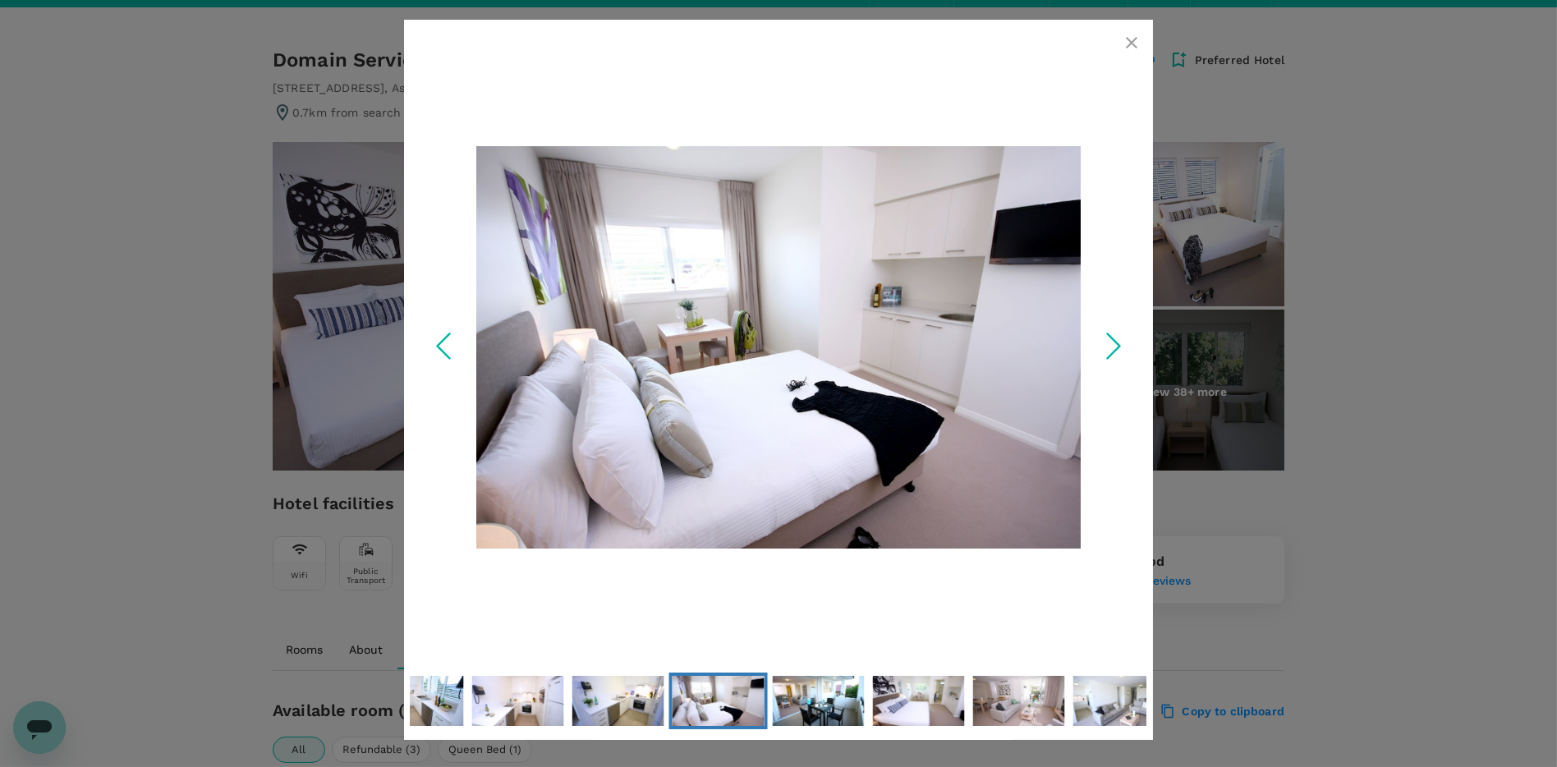
click at [1103, 344] on icon "Next Slide" at bounding box center [1113, 346] width 49 height 49
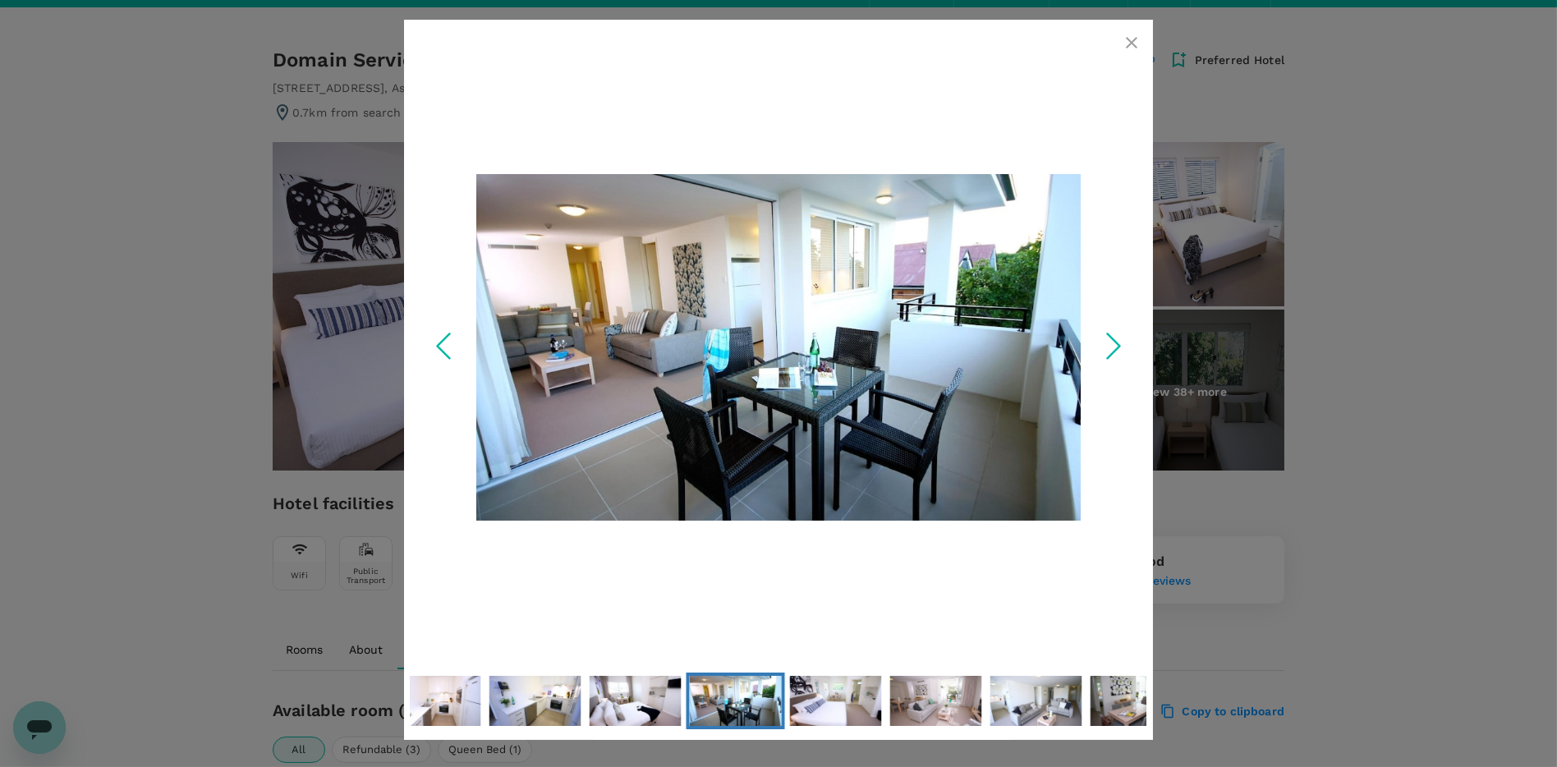
click at [446, 338] on polyline "Previous Slide" at bounding box center [444, 346] width 12 height 25
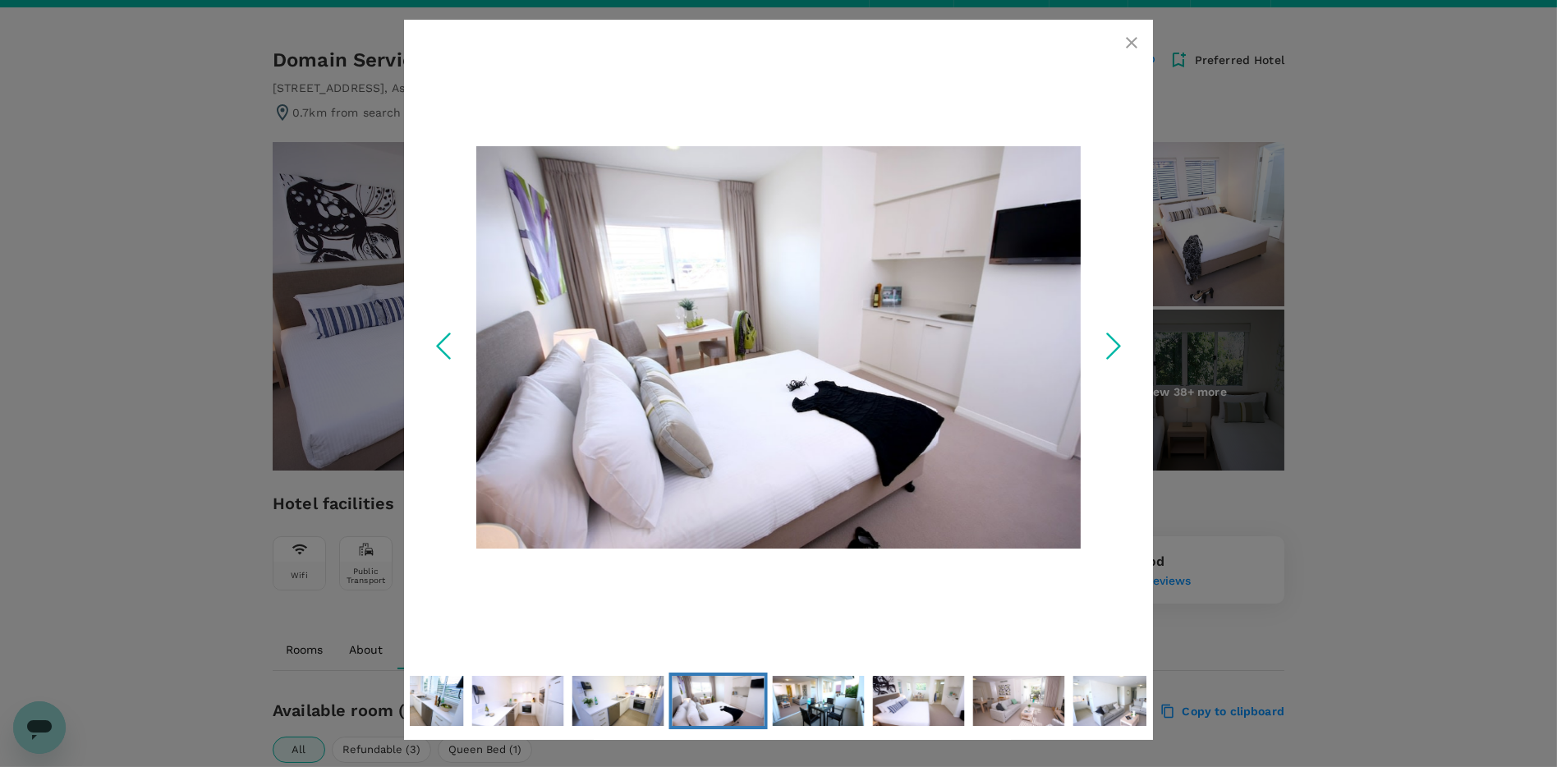
click at [1100, 337] on icon "Next Slide" at bounding box center [1113, 346] width 49 height 49
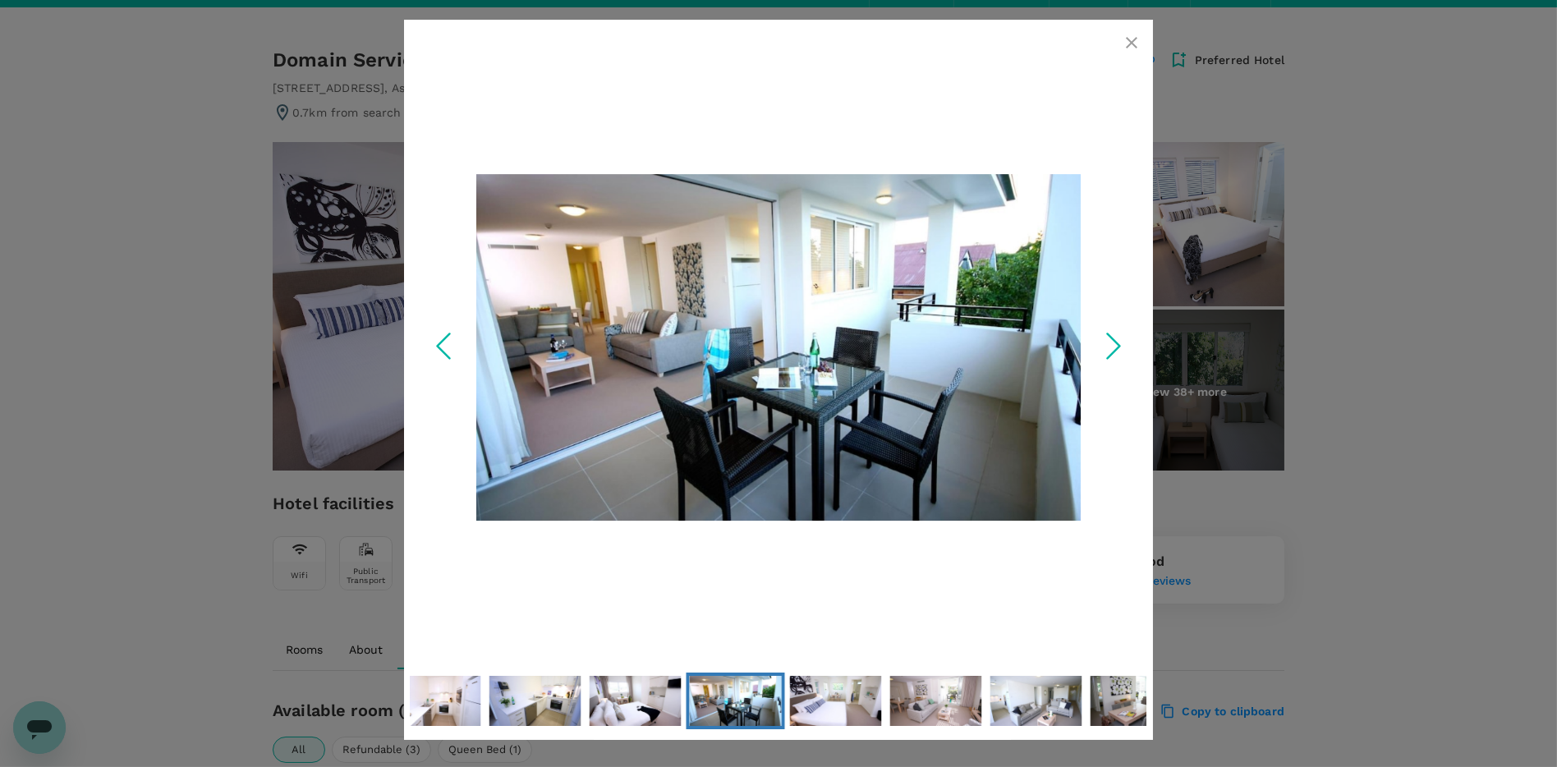
click at [1100, 337] on icon "Next Slide" at bounding box center [1113, 346] width 49 height 49
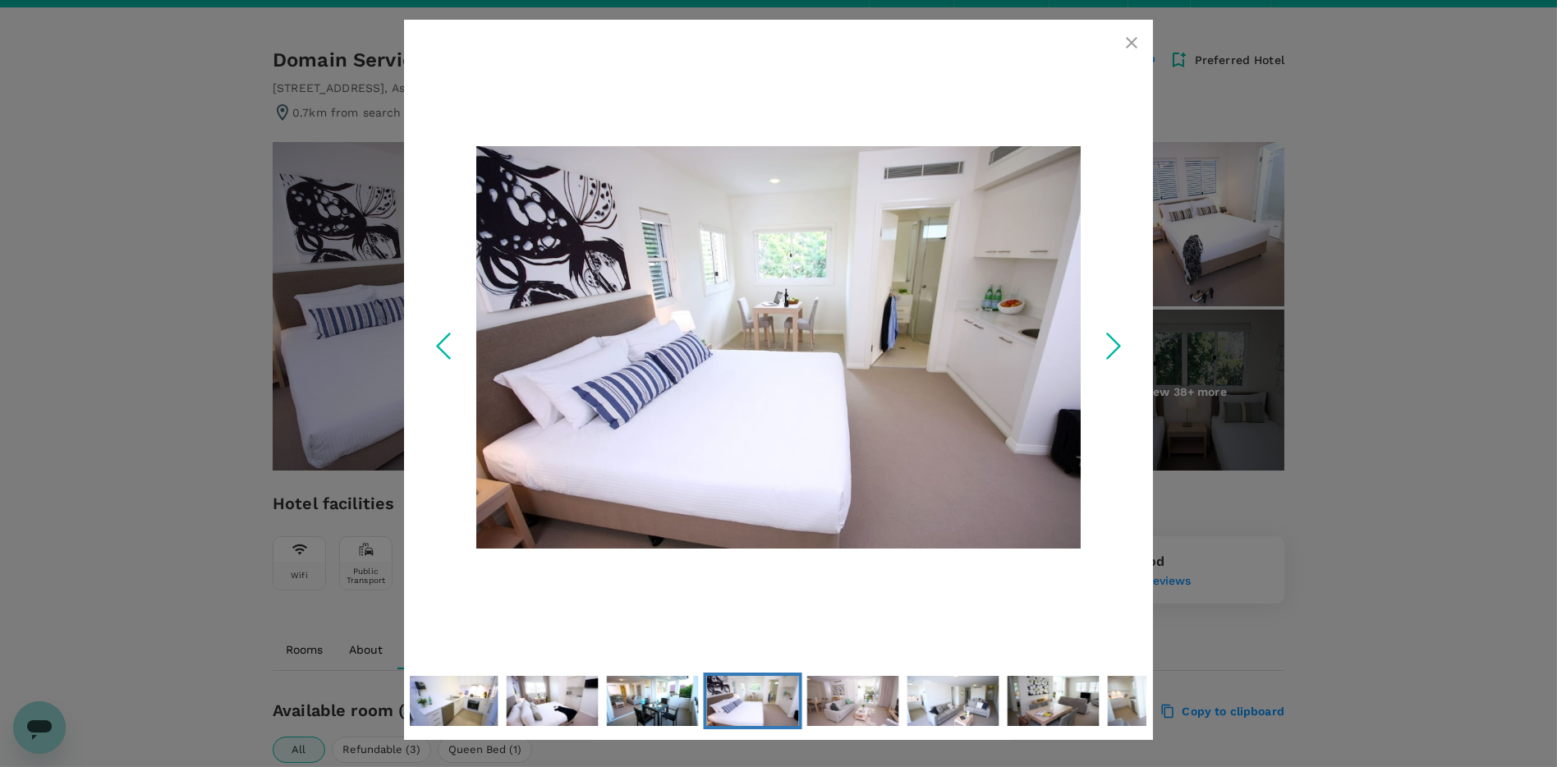
click at [1100, 337] on icon "Next Slide" at bounding box center [1113, 346] width 49 height 49
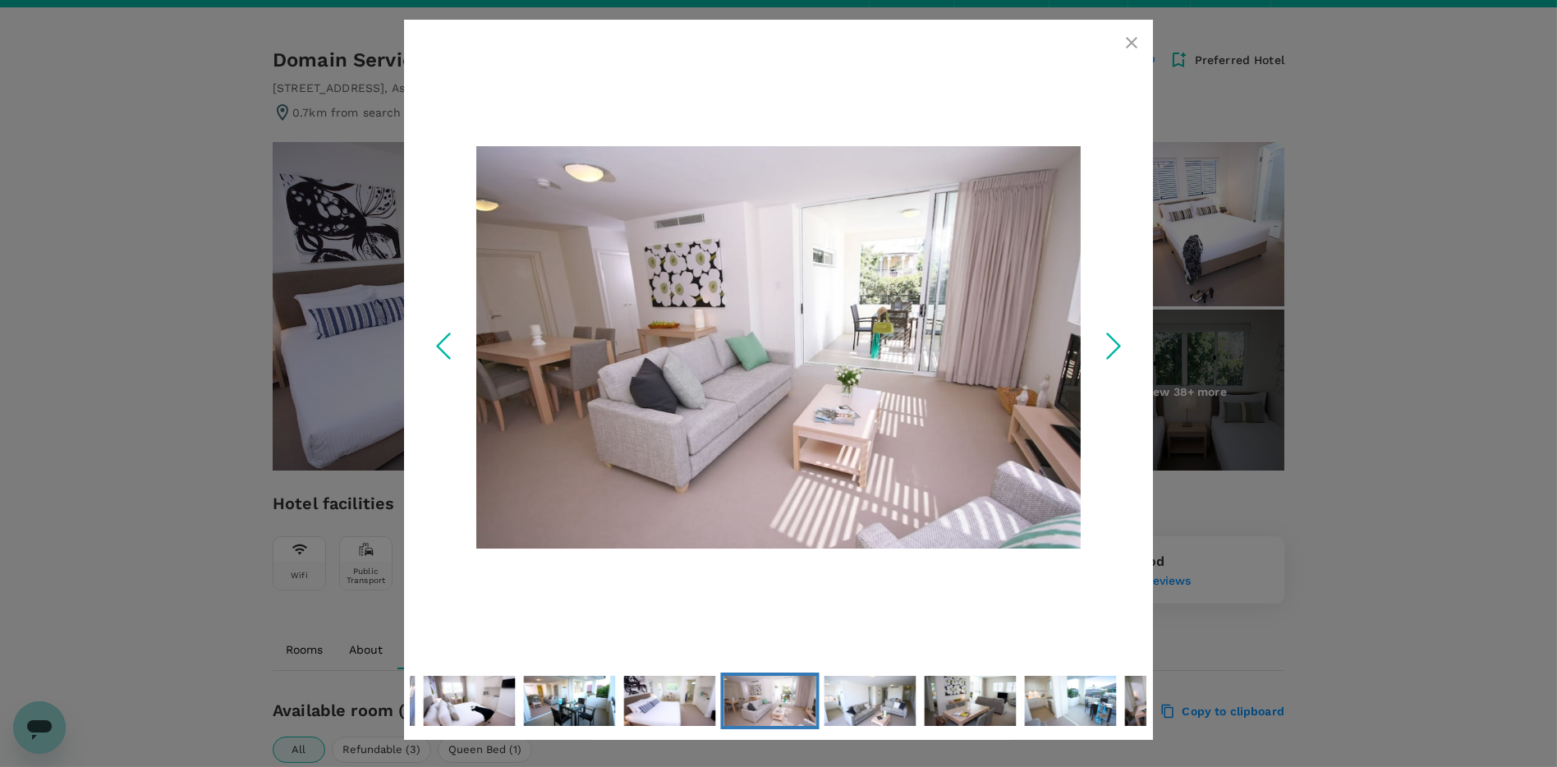
click at [1100, 337] on icon "Next Slide" at bounding box center [1113, 346] width 49 height 49
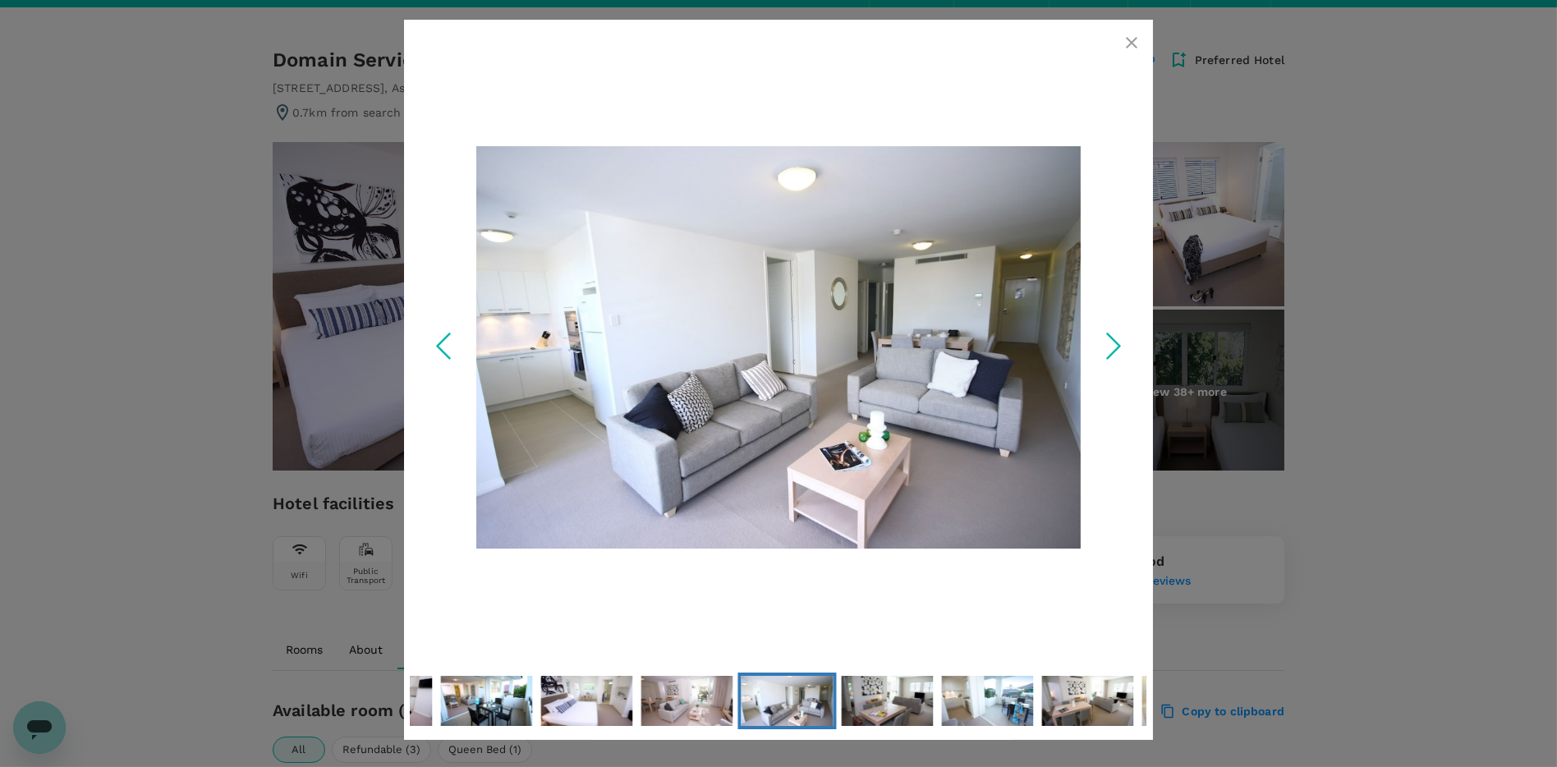
click at [1100, 337] on icon "Next Slide" at bounding box center [1113, 346] width 49 height 49
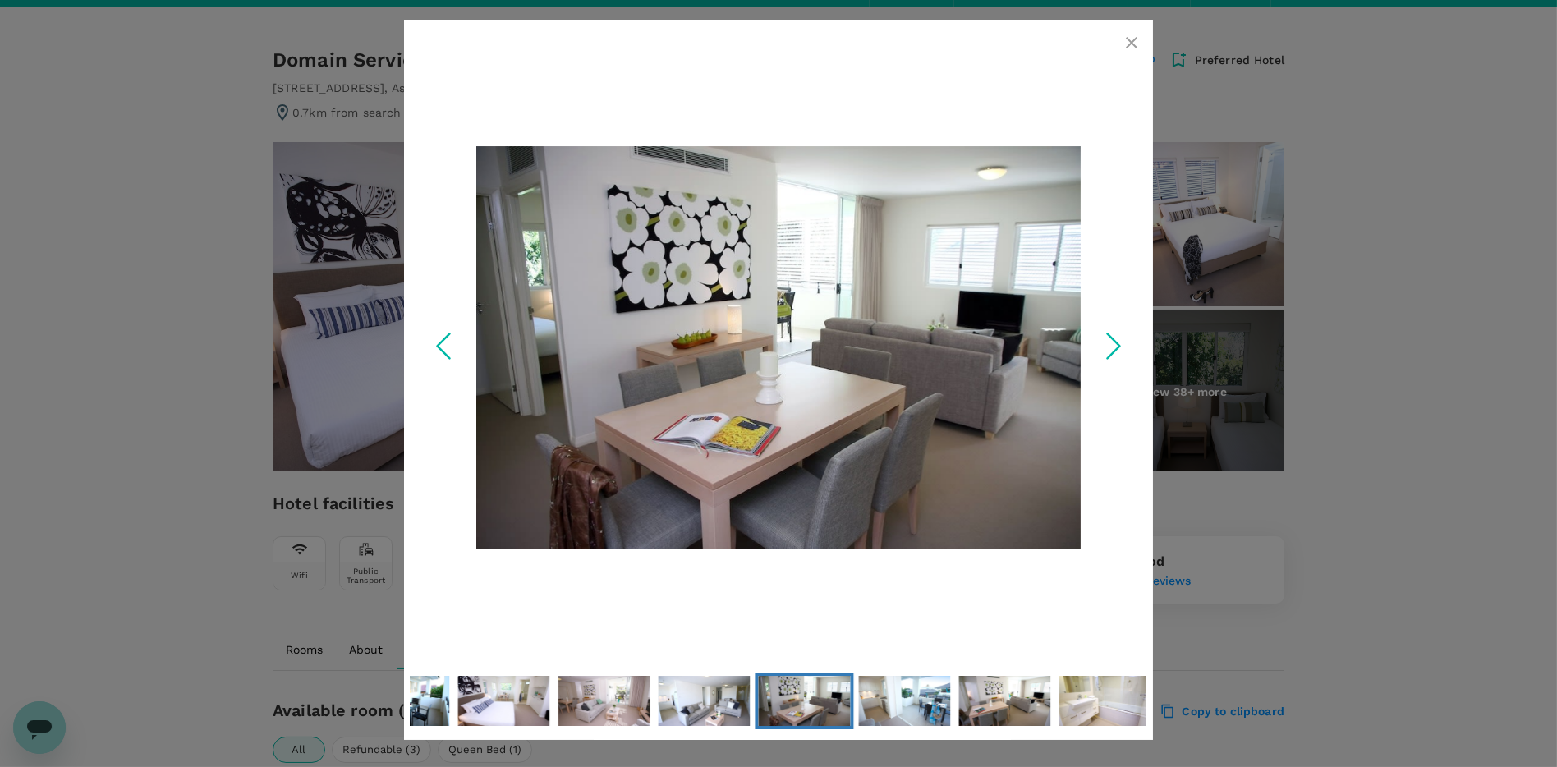
click at [1100, 337] on icon "Next Slide" at bounding box center [1113, 346] width 49 height 49
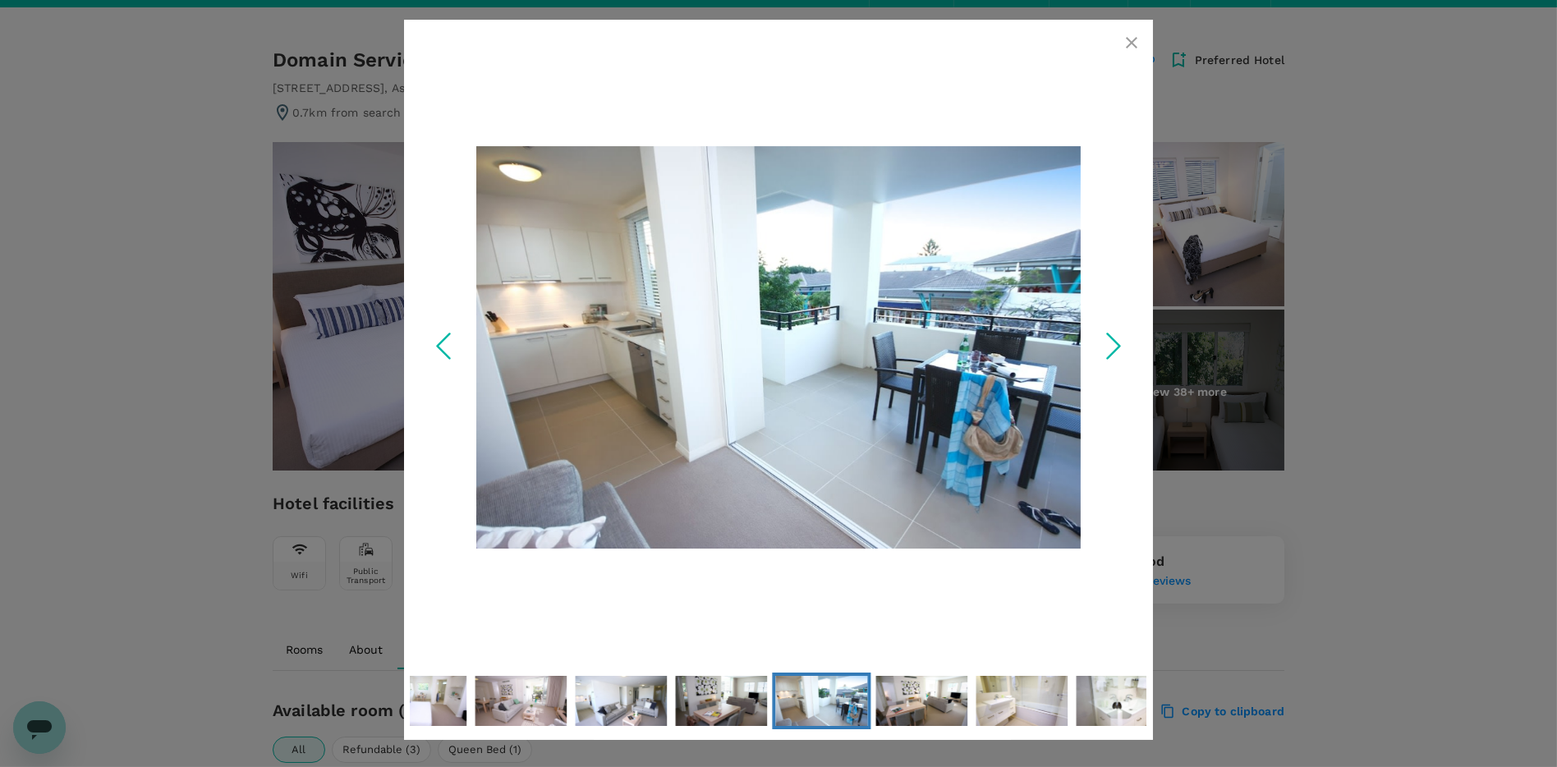
click at [1100, 337] on icon "Next Slide" at bounding box center [1113, 346] width 49 height 49
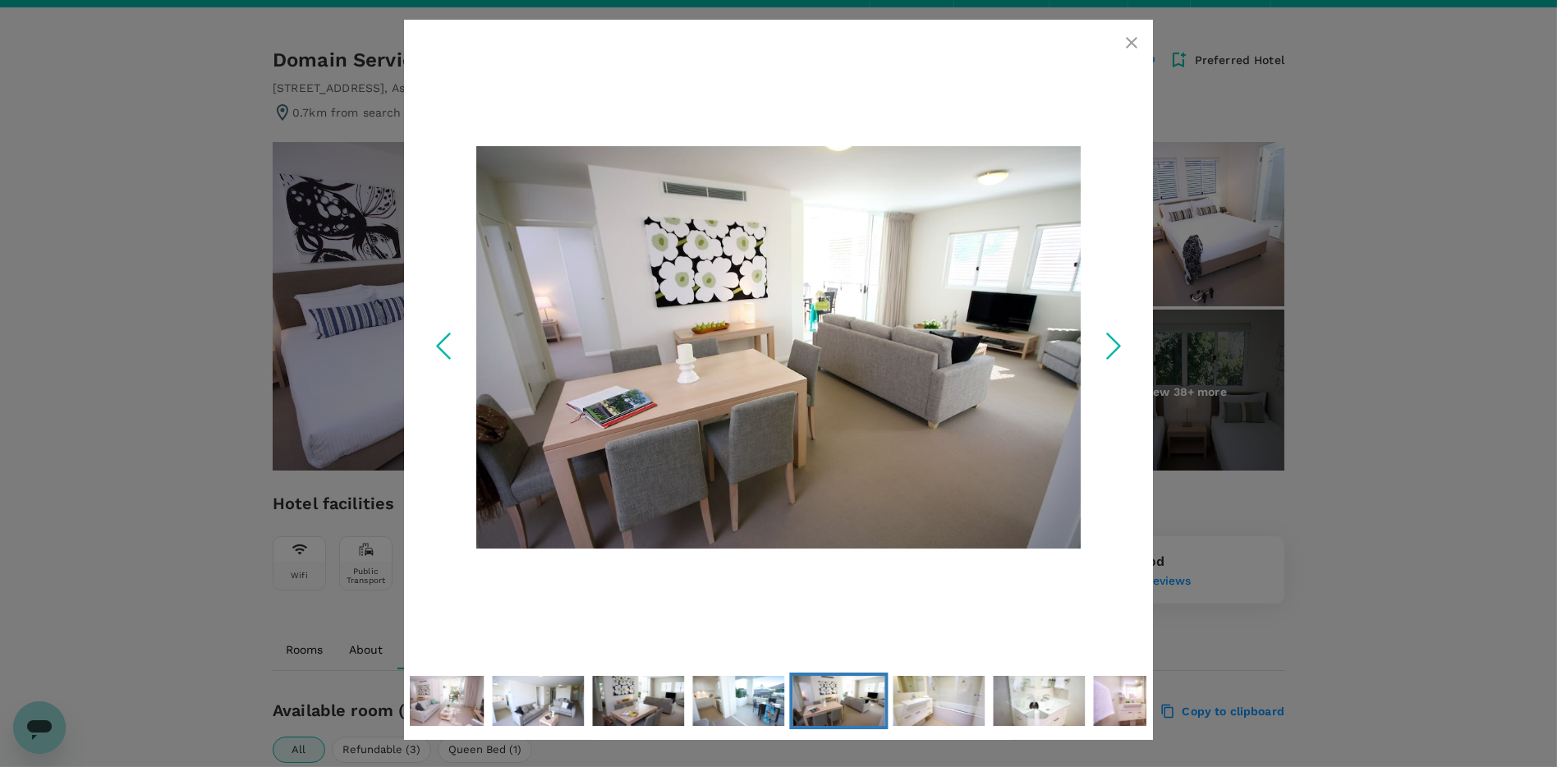
click at [1100, 337] on icon "Next Slide" at bounding box center [1113, 346] width 49 height 49
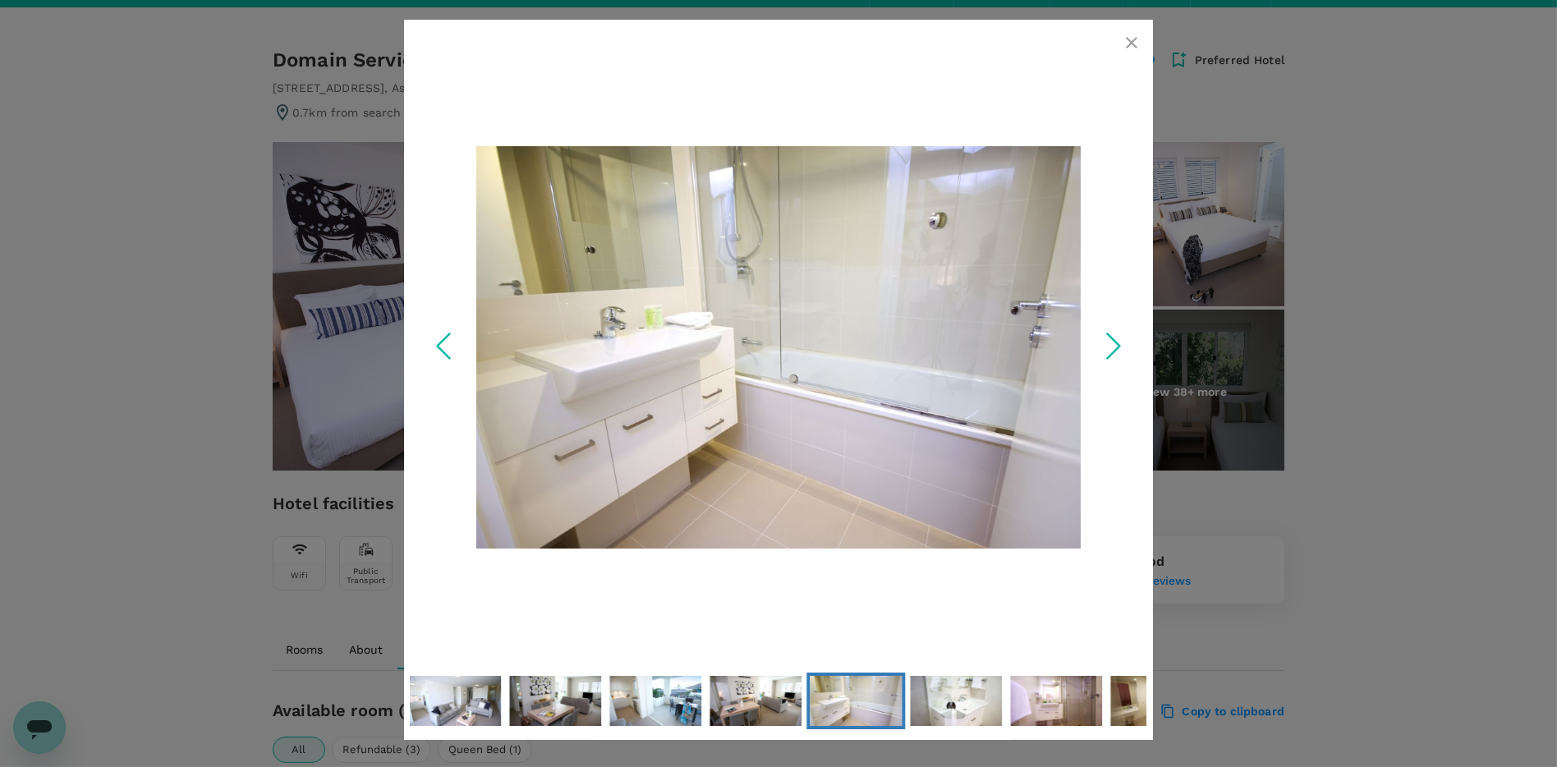
click at [1100, 337] on icon "Next Slide" at bounding box center [1113, 346] width 49 height 49
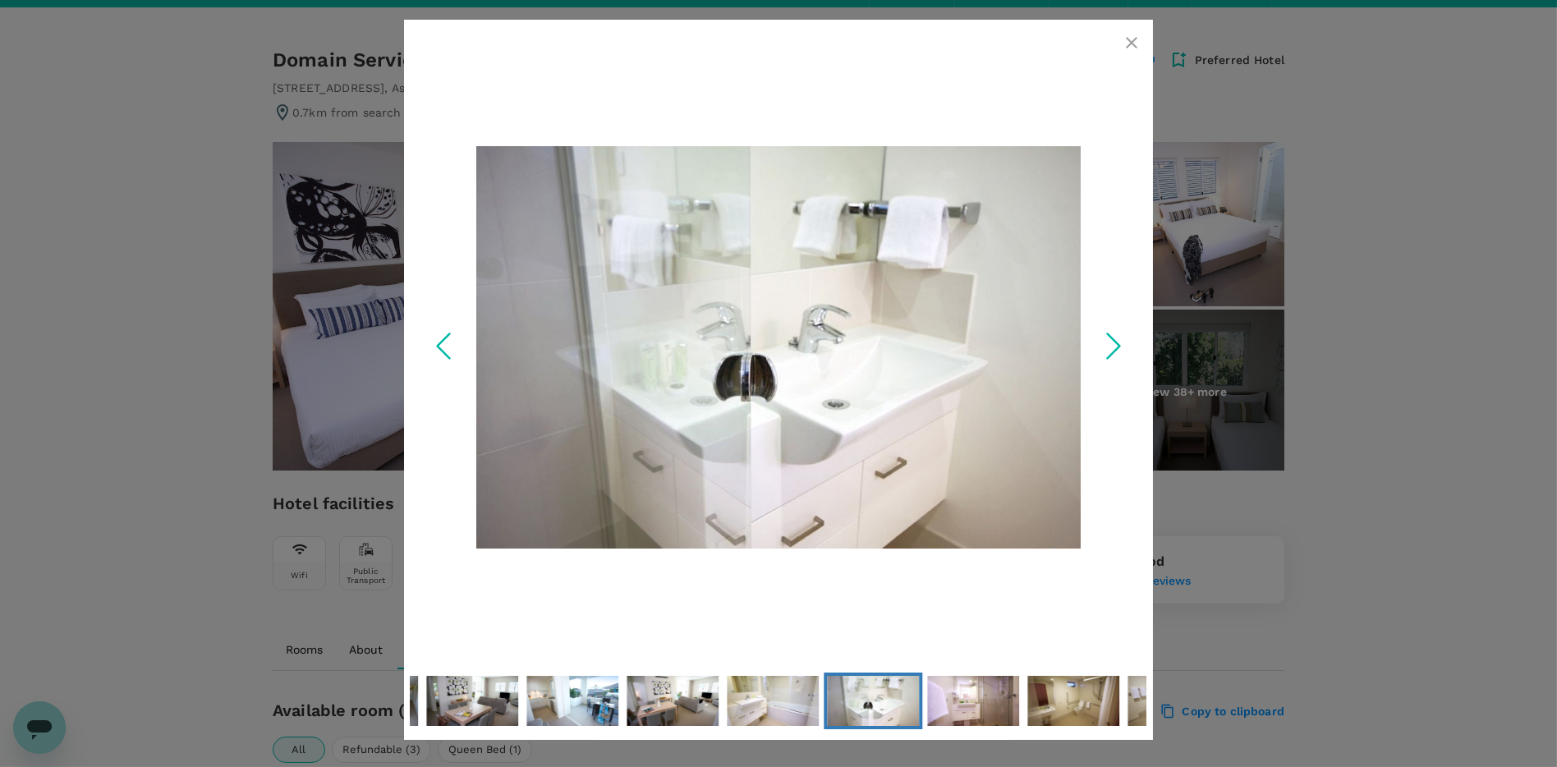
click at [1100, 337] on icon "Next Slide" at bounding box center [1113, 346] width 49 height 49
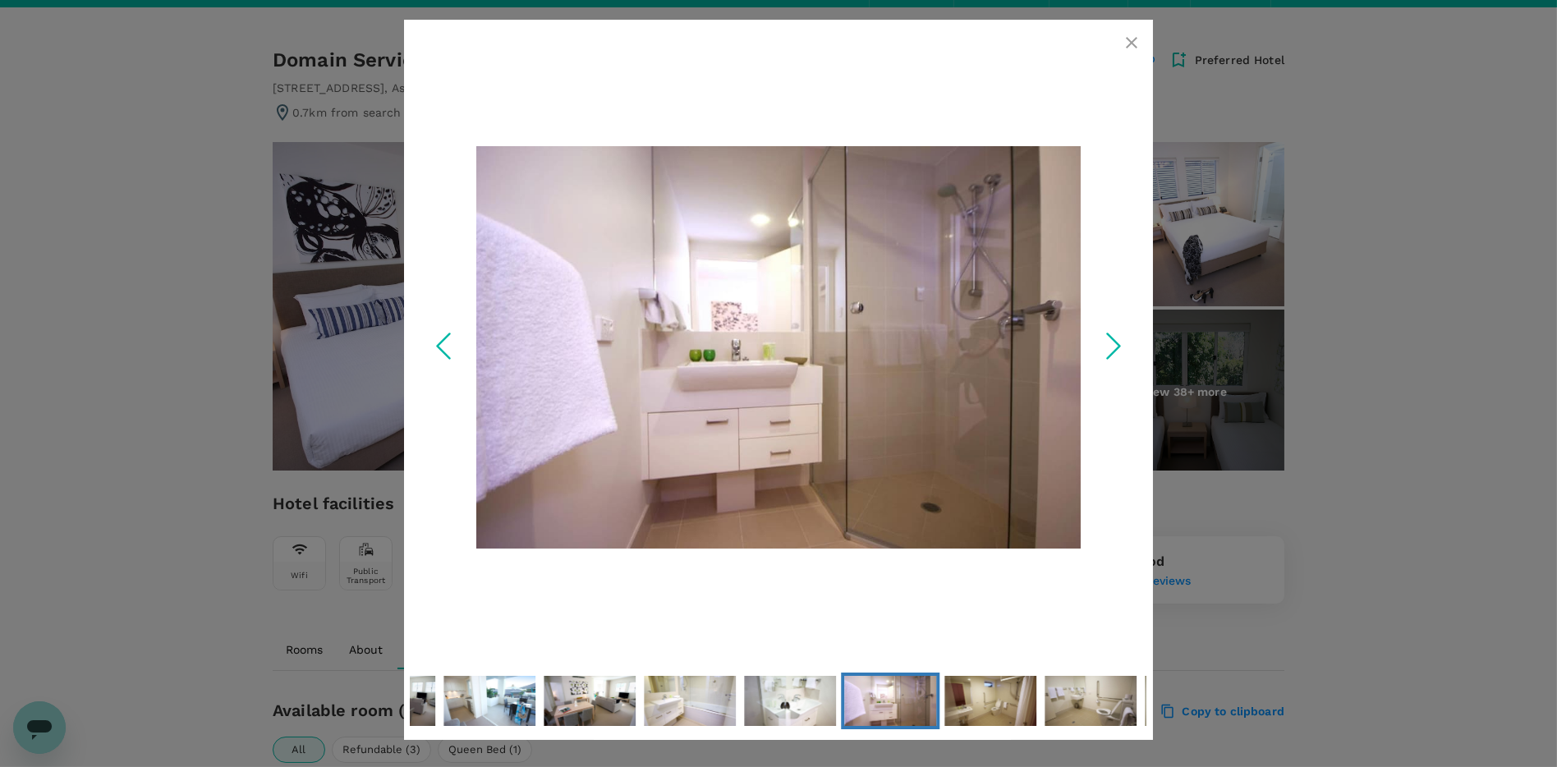
click at [1131, 33] on icon "button" at bounding box center [1132, 43] width 20 height 20
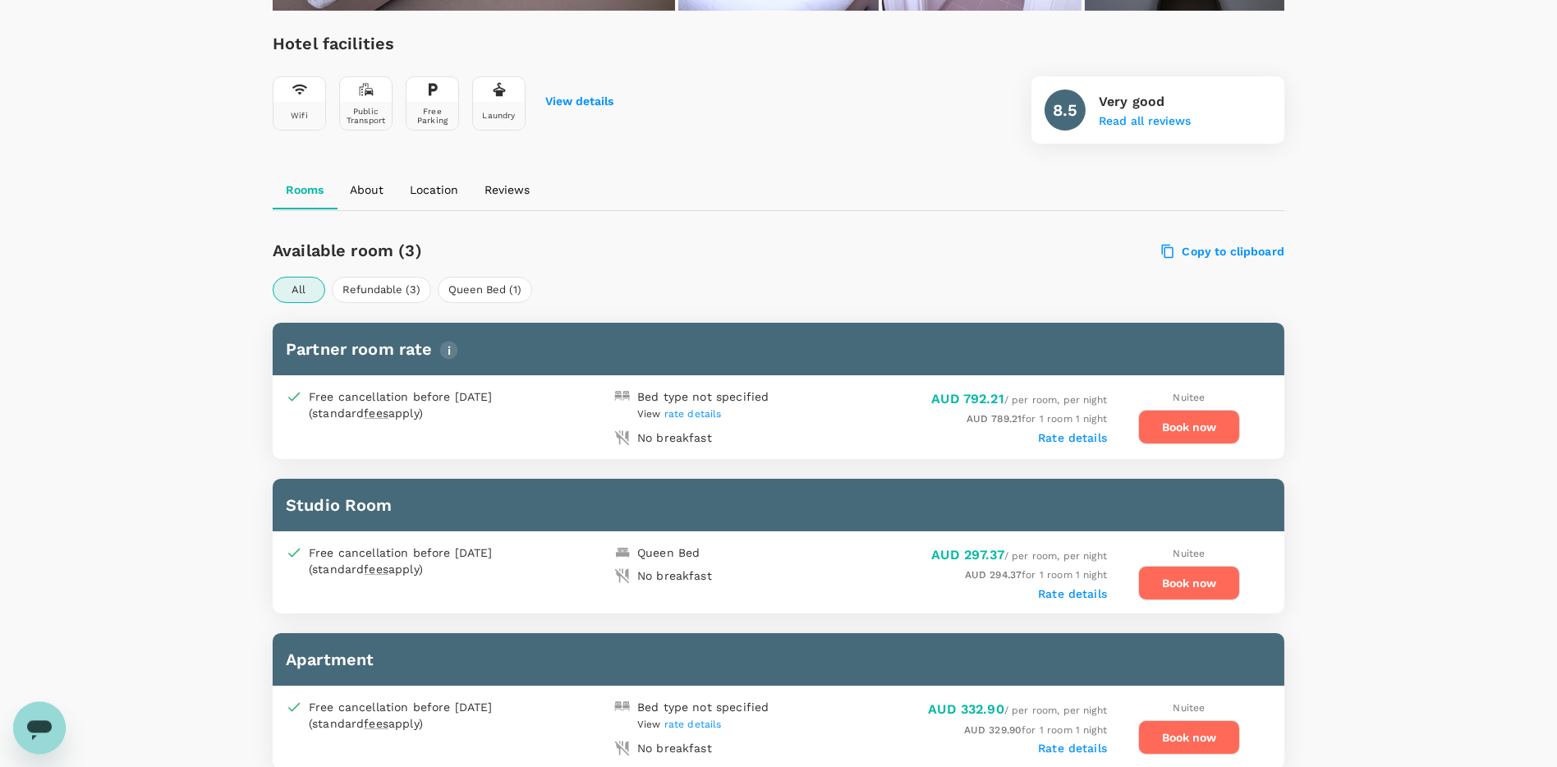
scroll to position [586, 0]
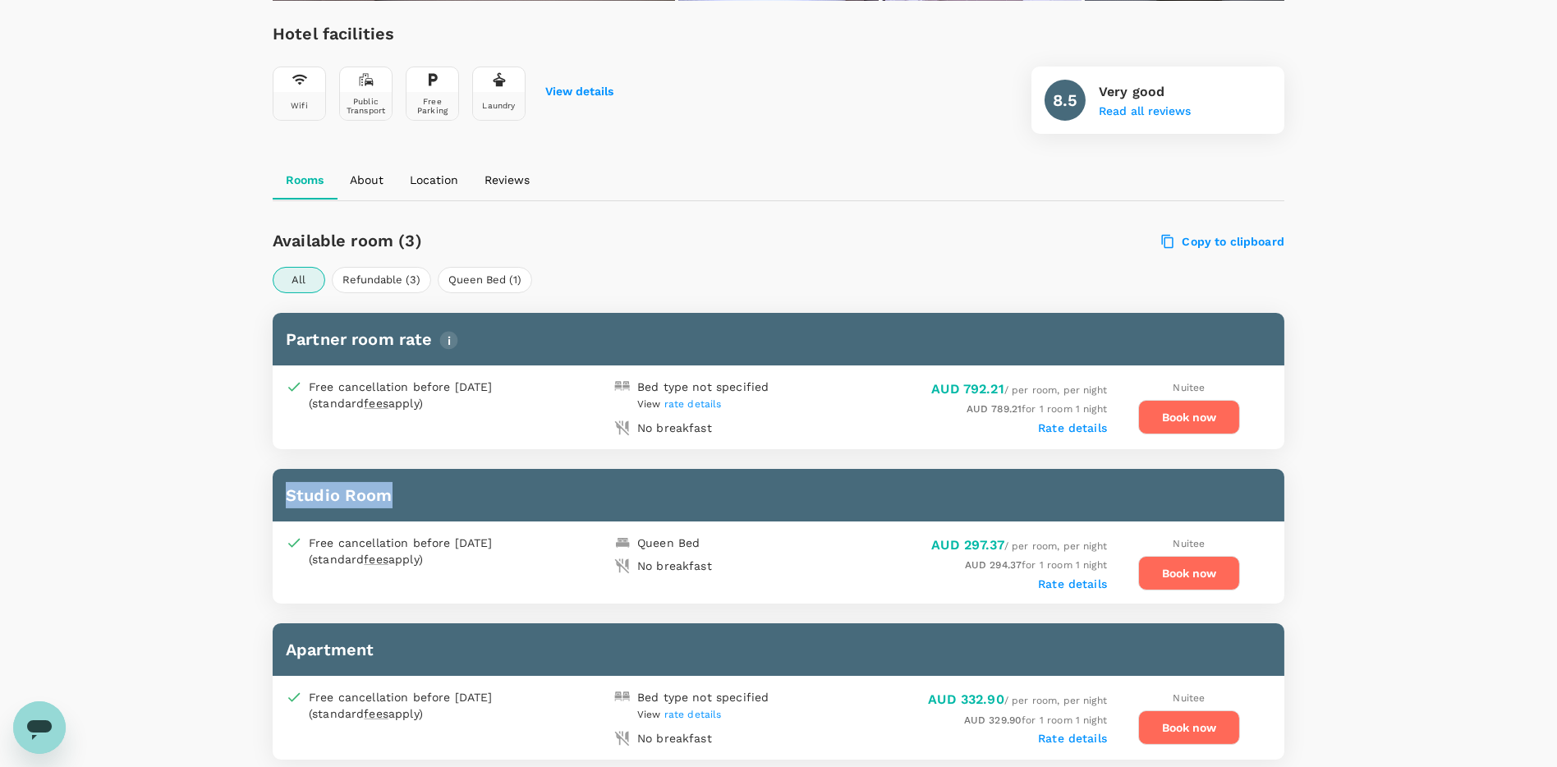
drag, startPoint x: 415, startPoint y: 488, endPoint x: 287, endPoint y: 495, distance: 128.3
click at [287, 495] on h6 "Studio Room" at bounding box center [778, 495] width 985 height 26
copy h6 "Studio Room"
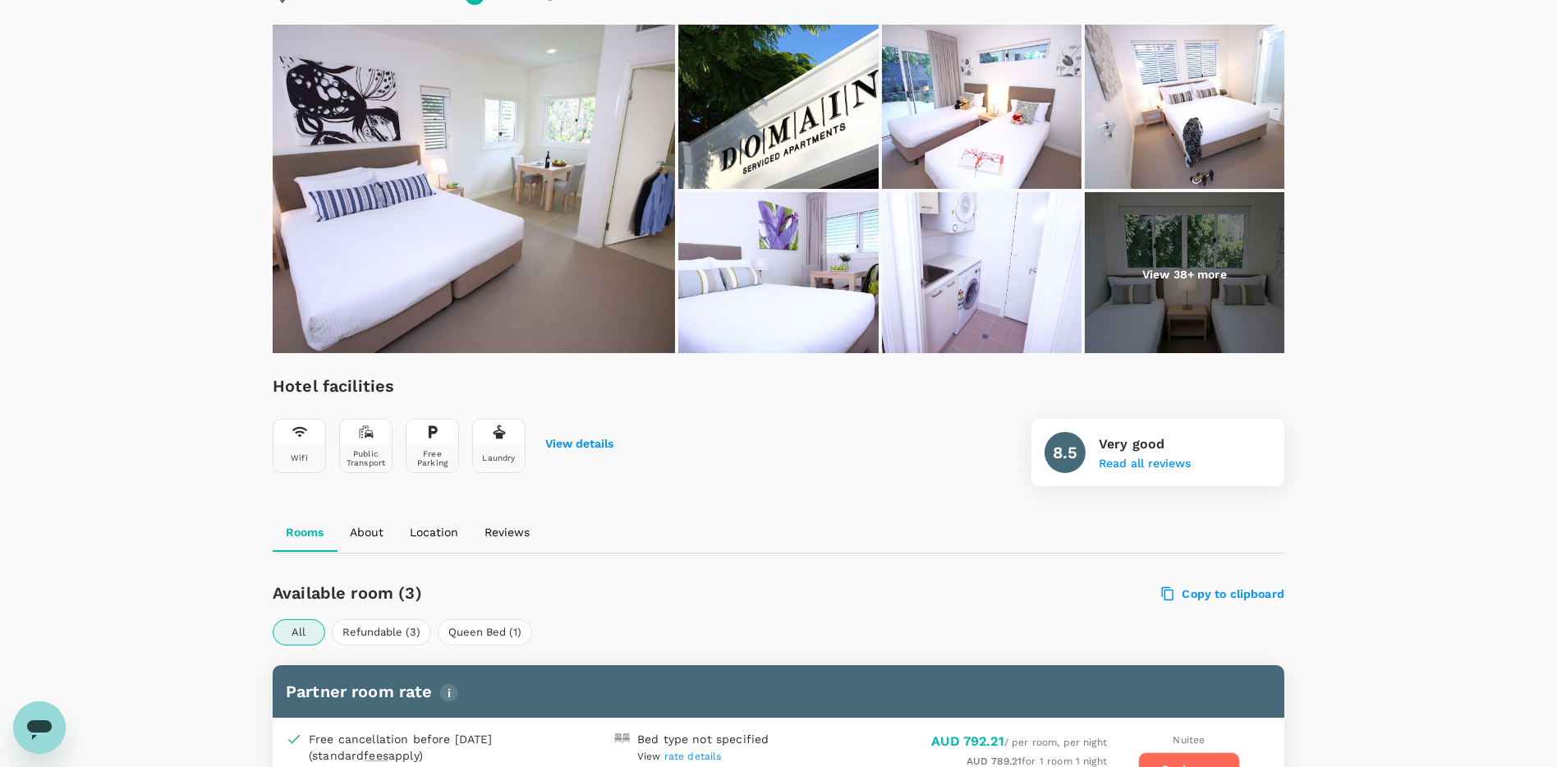
scroll to position [0, 0]
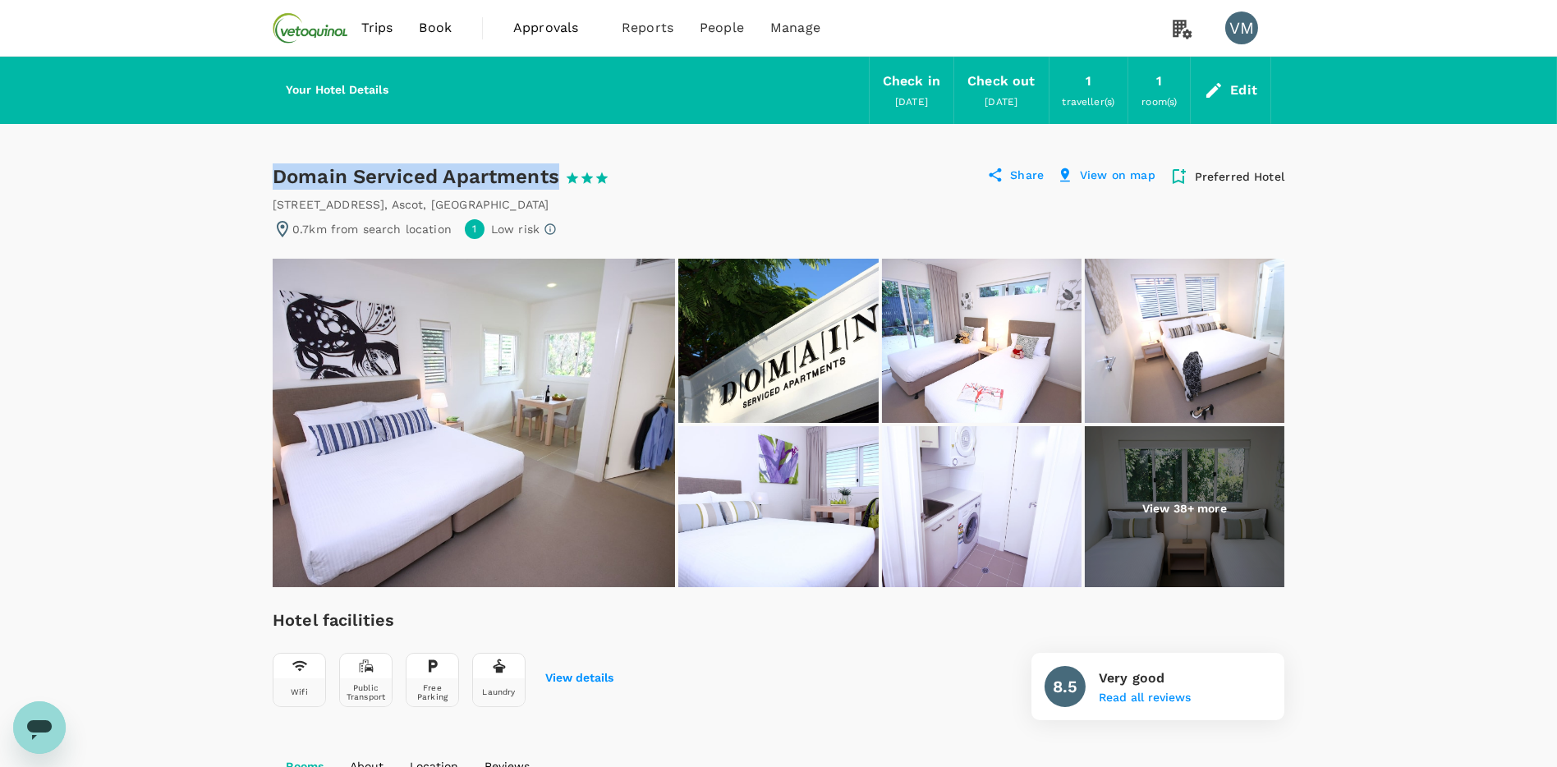
drag, startPoint x: 272, startPoint y: 183, endPoint x: 557, endPoint y: 177, distance: 285.0
copy div "Domain Serviced Apartments"
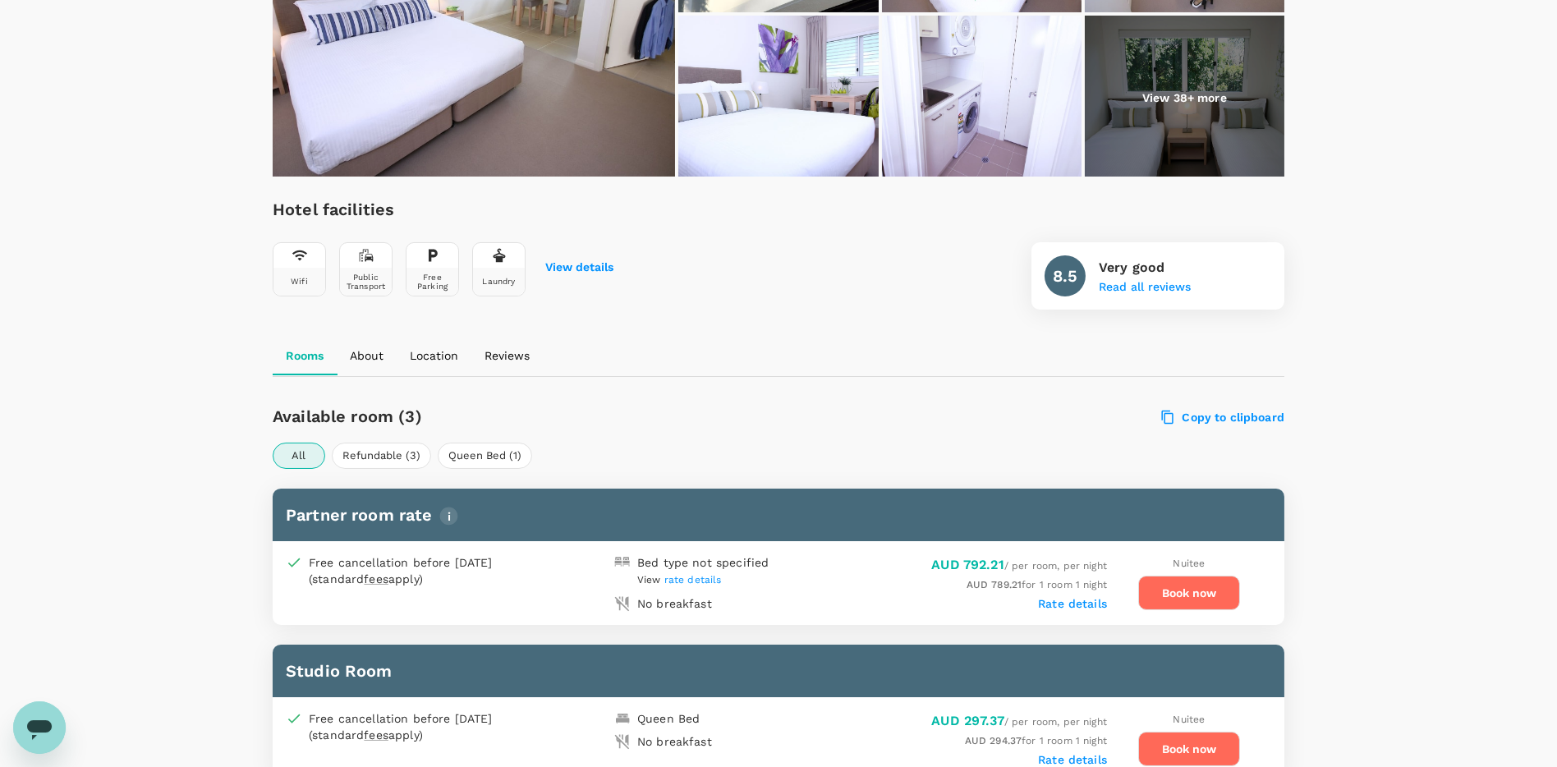
scroll to position [58, 0]
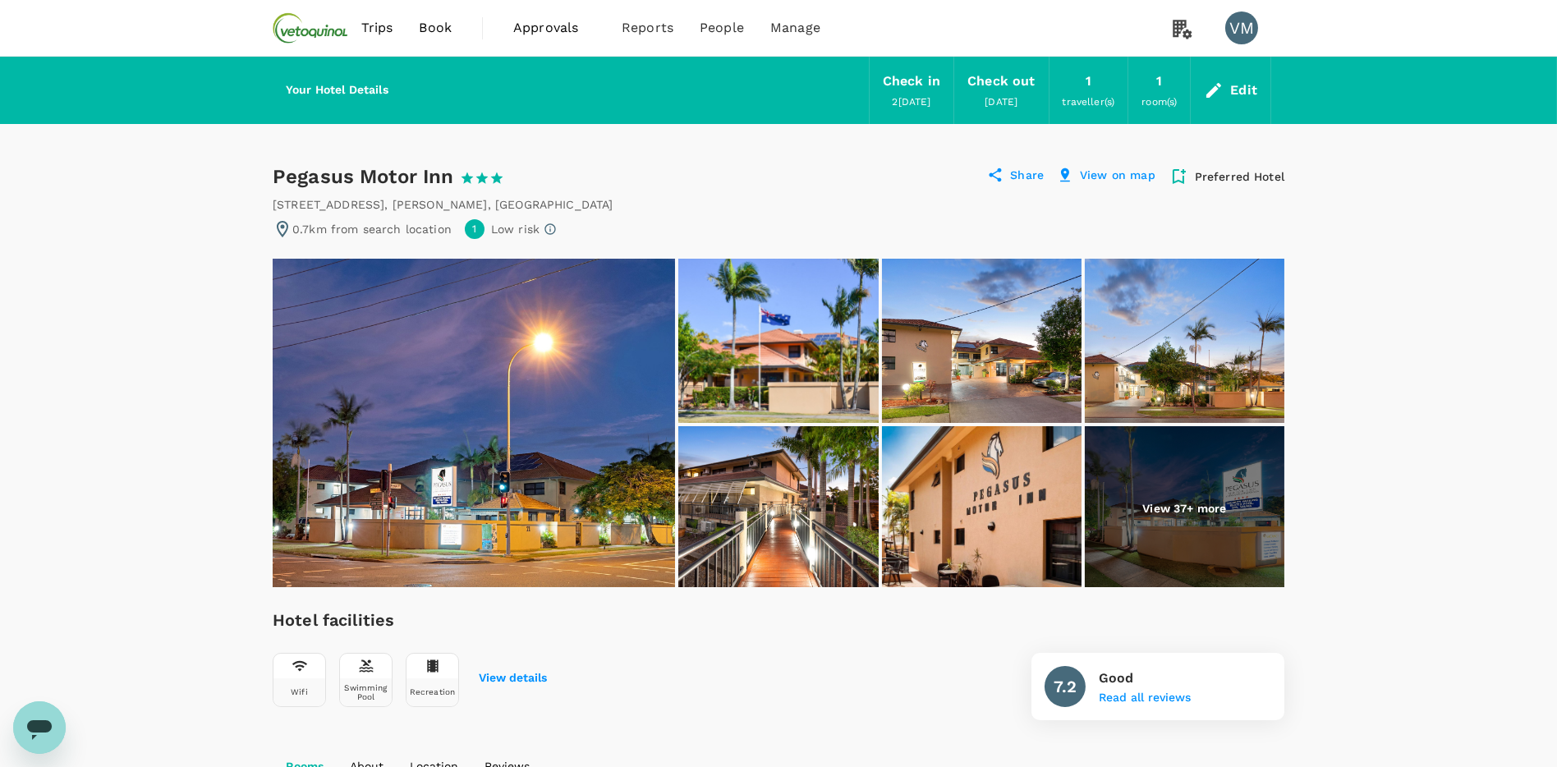
click at [429, 26] on span "Book" at bounding box center [435, 28] width 33 height 20
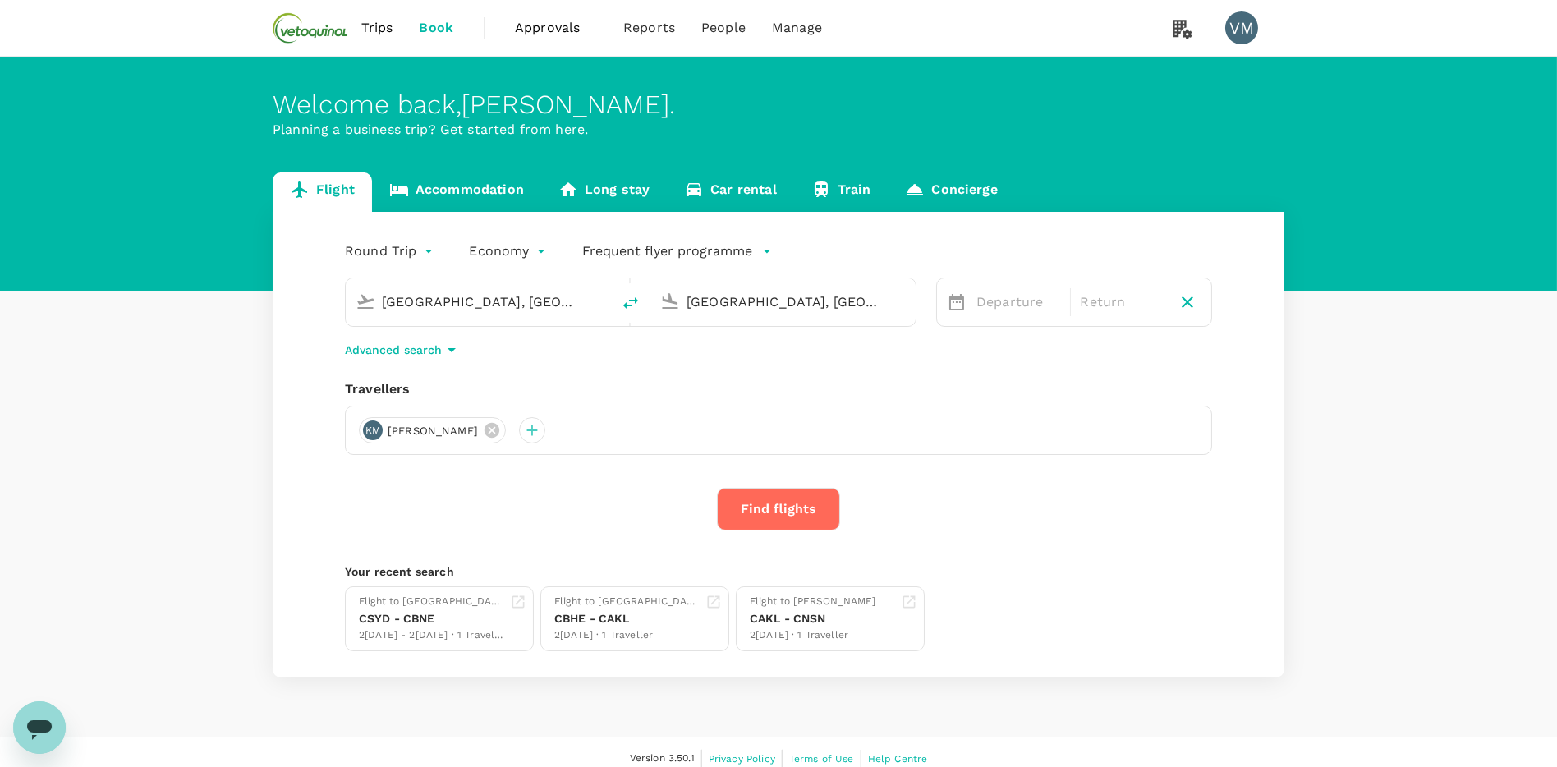
type input "Sydney, Australia (any)"
type input "Brisbane, Australia (any)"
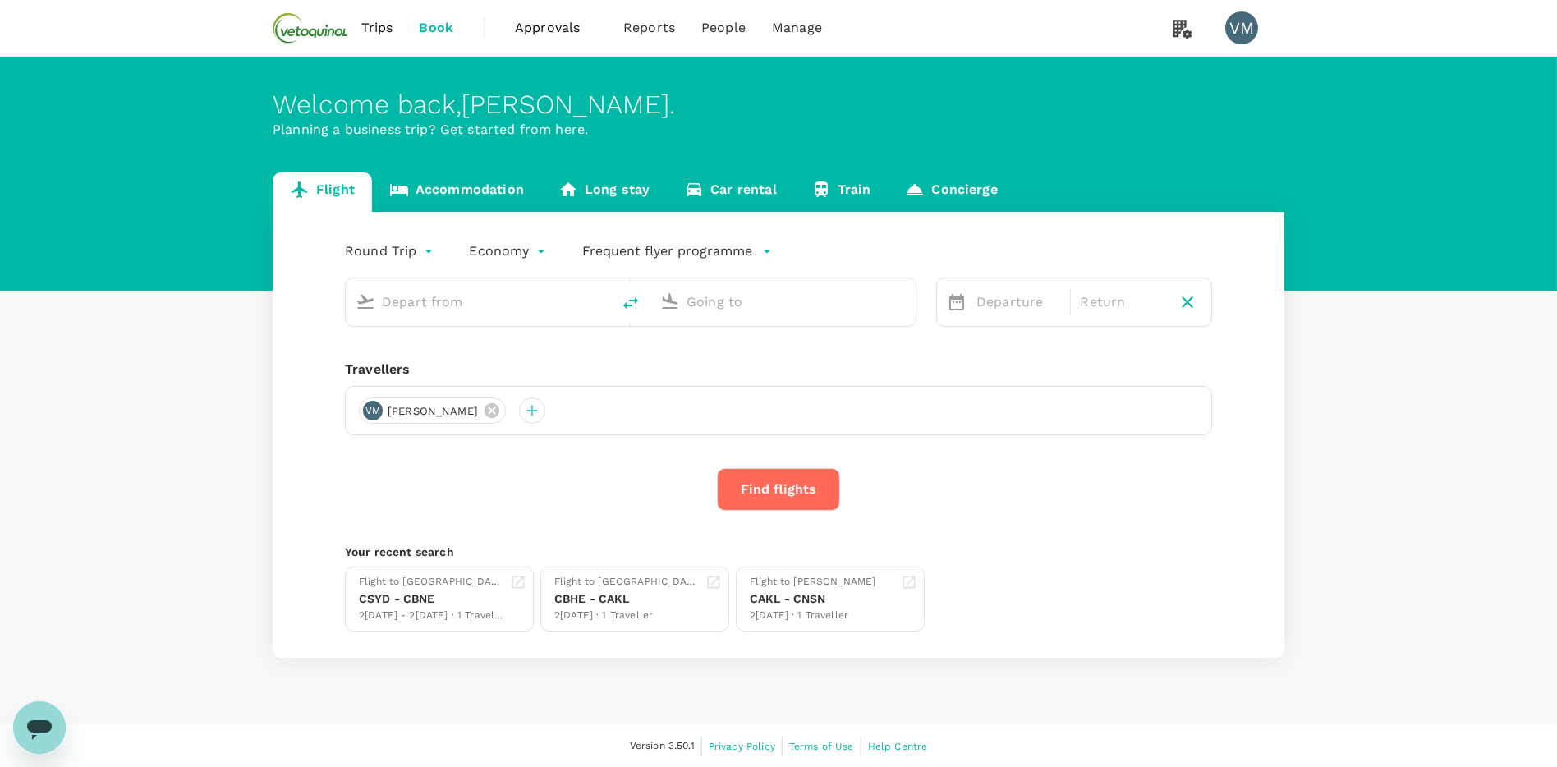
type input "Sydney, Australia (any)"
type input "[GEOGRAPHIC_DATA], [GEOGRAPHIC_DATA] (any)"
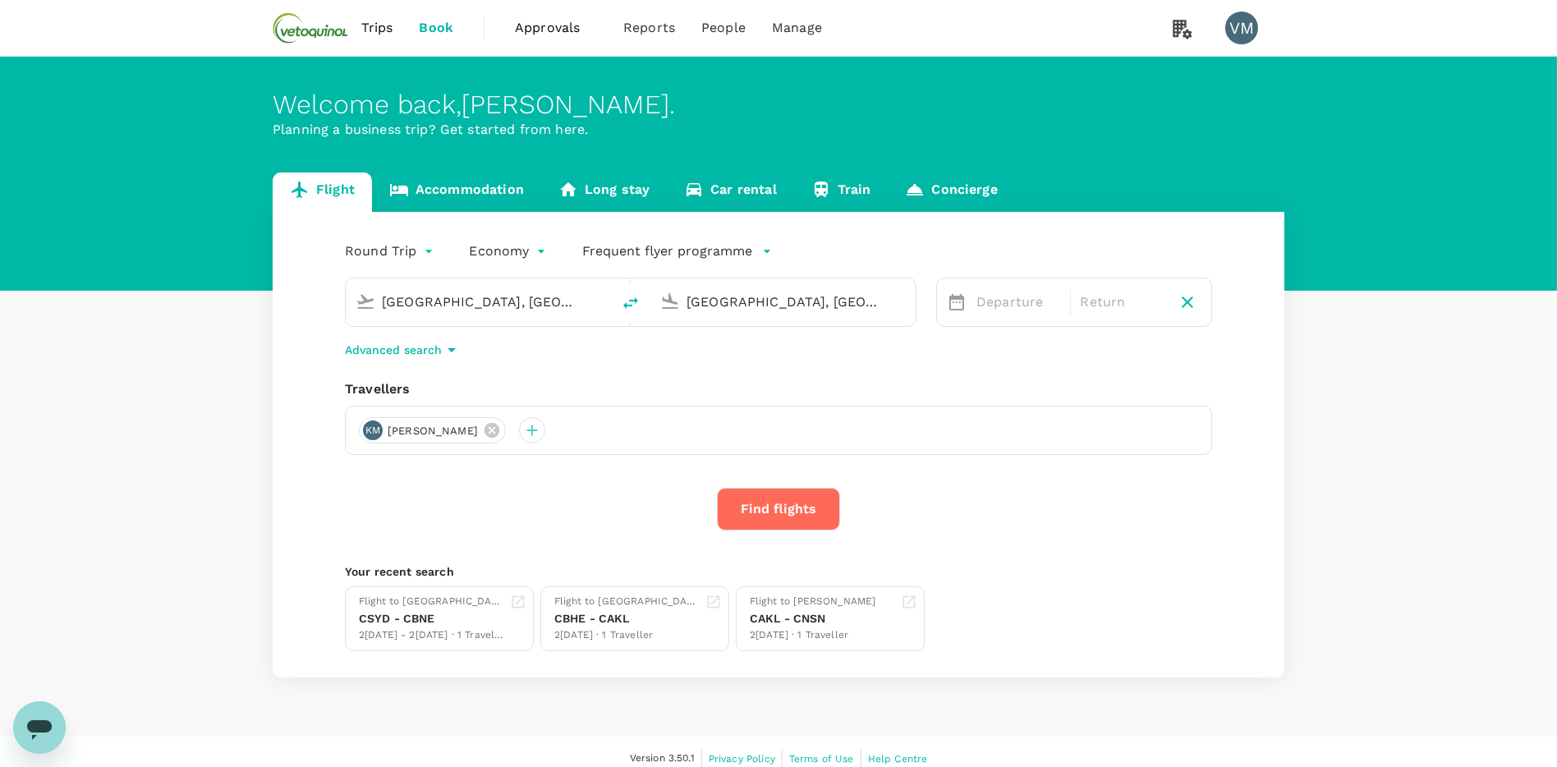
click at [471, 191] on link "Accommodation" at bounding box center [456, 191] width 169 height 39
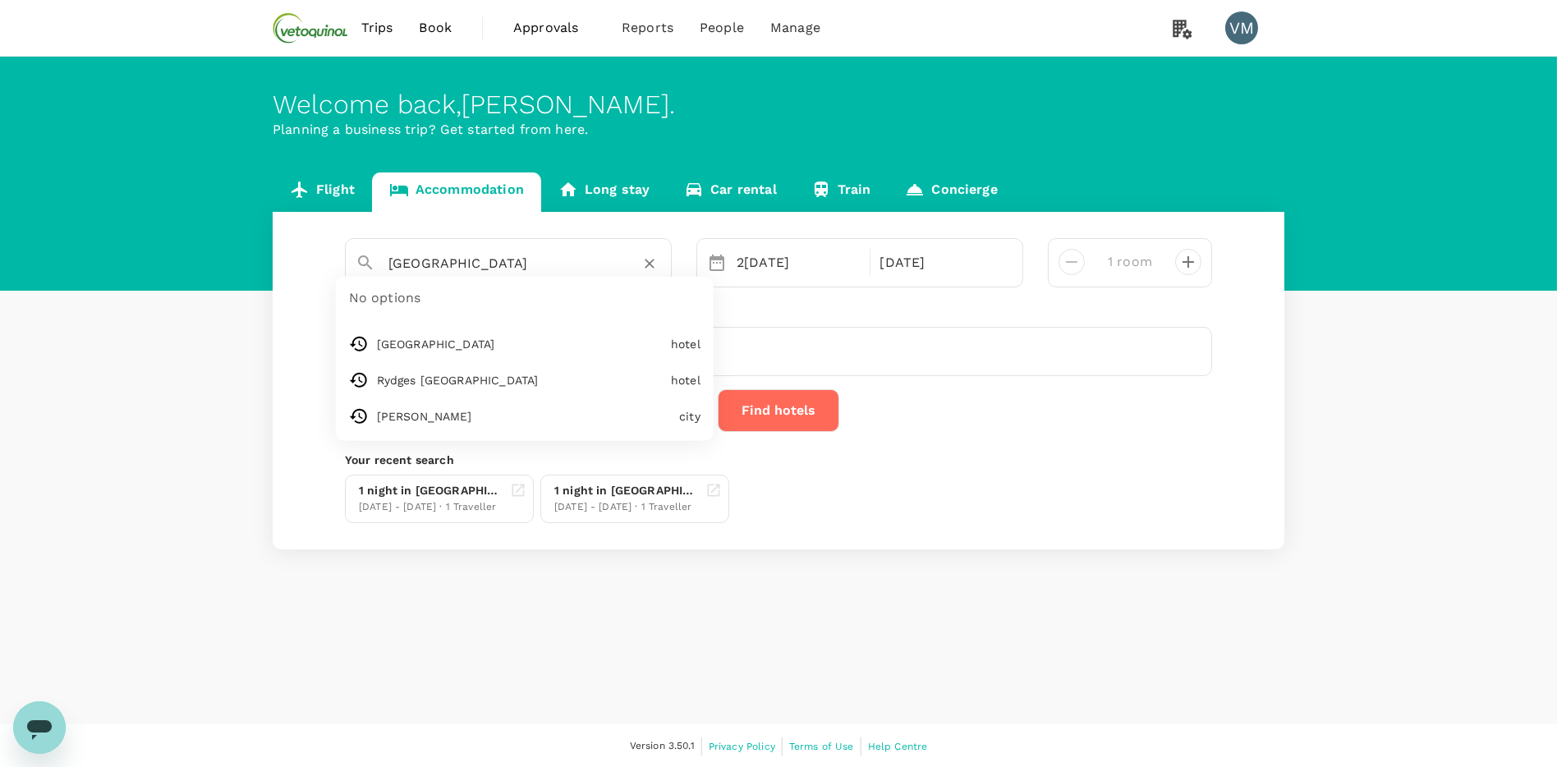
click at [456, 262] on input "[GEOGRAPHIC_DATA]" at bounding box center [501, 262] width 227 height 25
paste input "text"
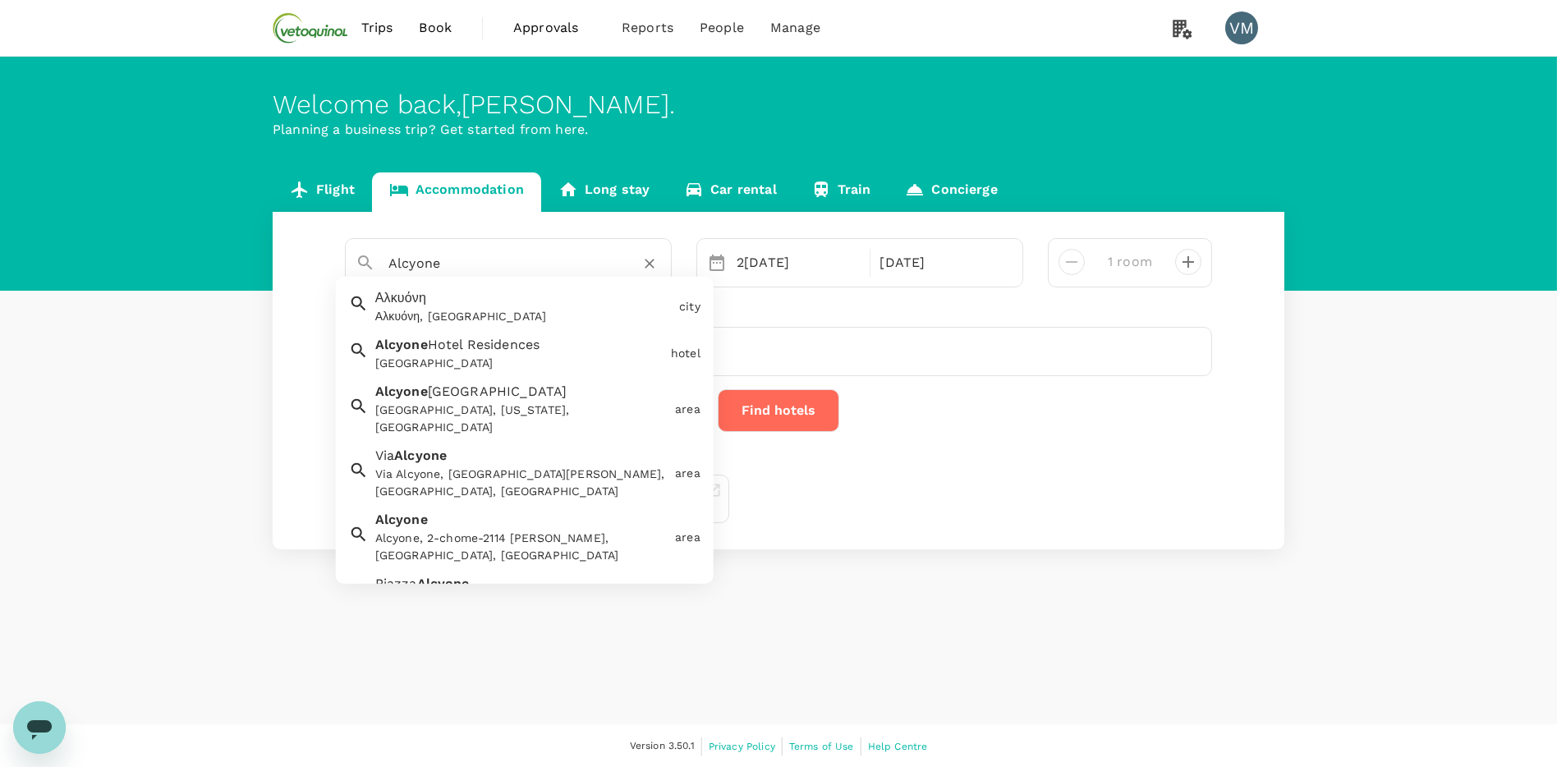
click at [459, 359] on div "[GEOGRAPHIC_DATA]" at bounding box center [519, 363] width 289 height 17
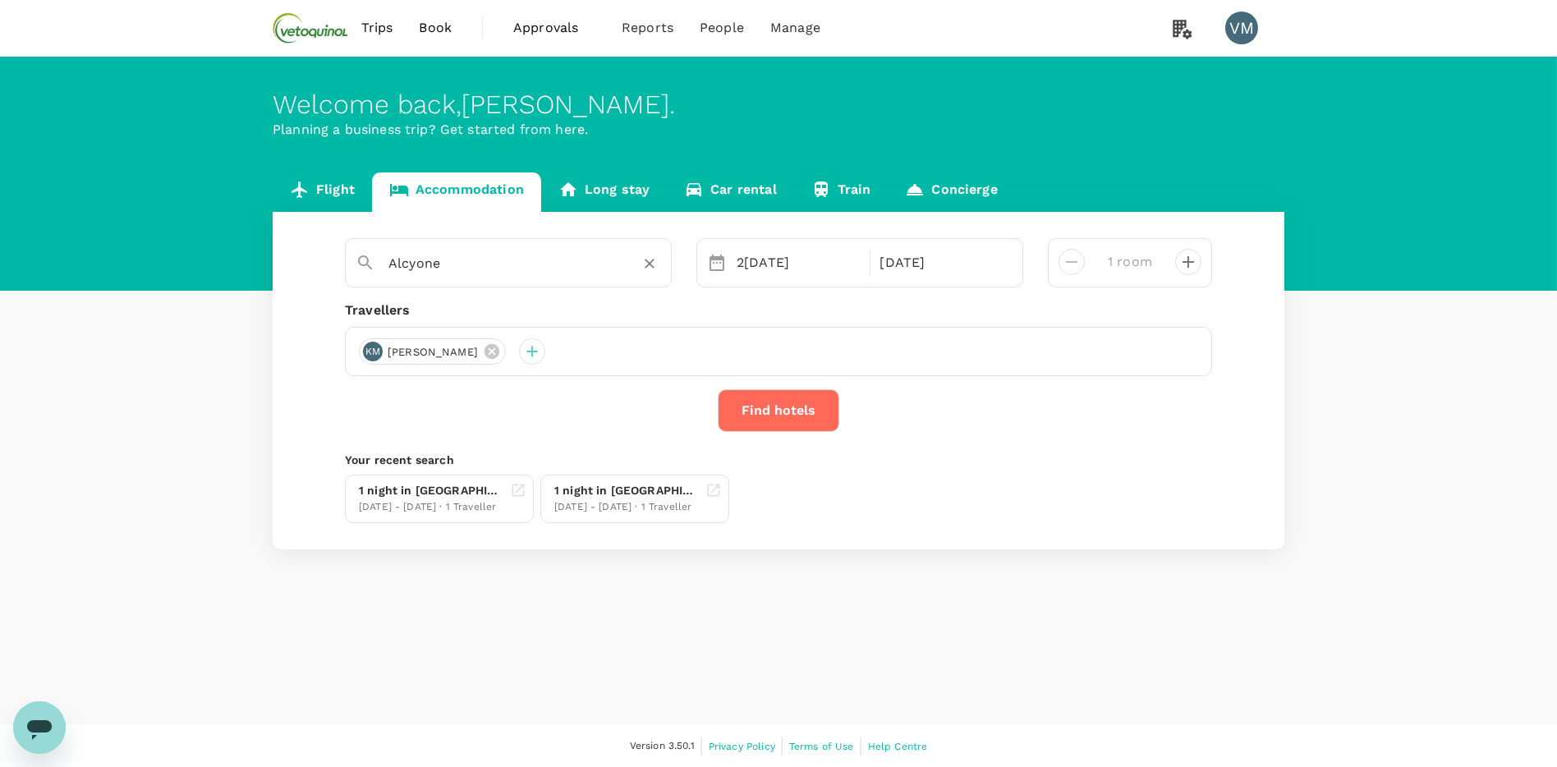
type input "[GEOGRAPHIC_DATA]"
click at [789, 415] on button "Find hotels" at bounding box center [779, 410] width 122 height 43
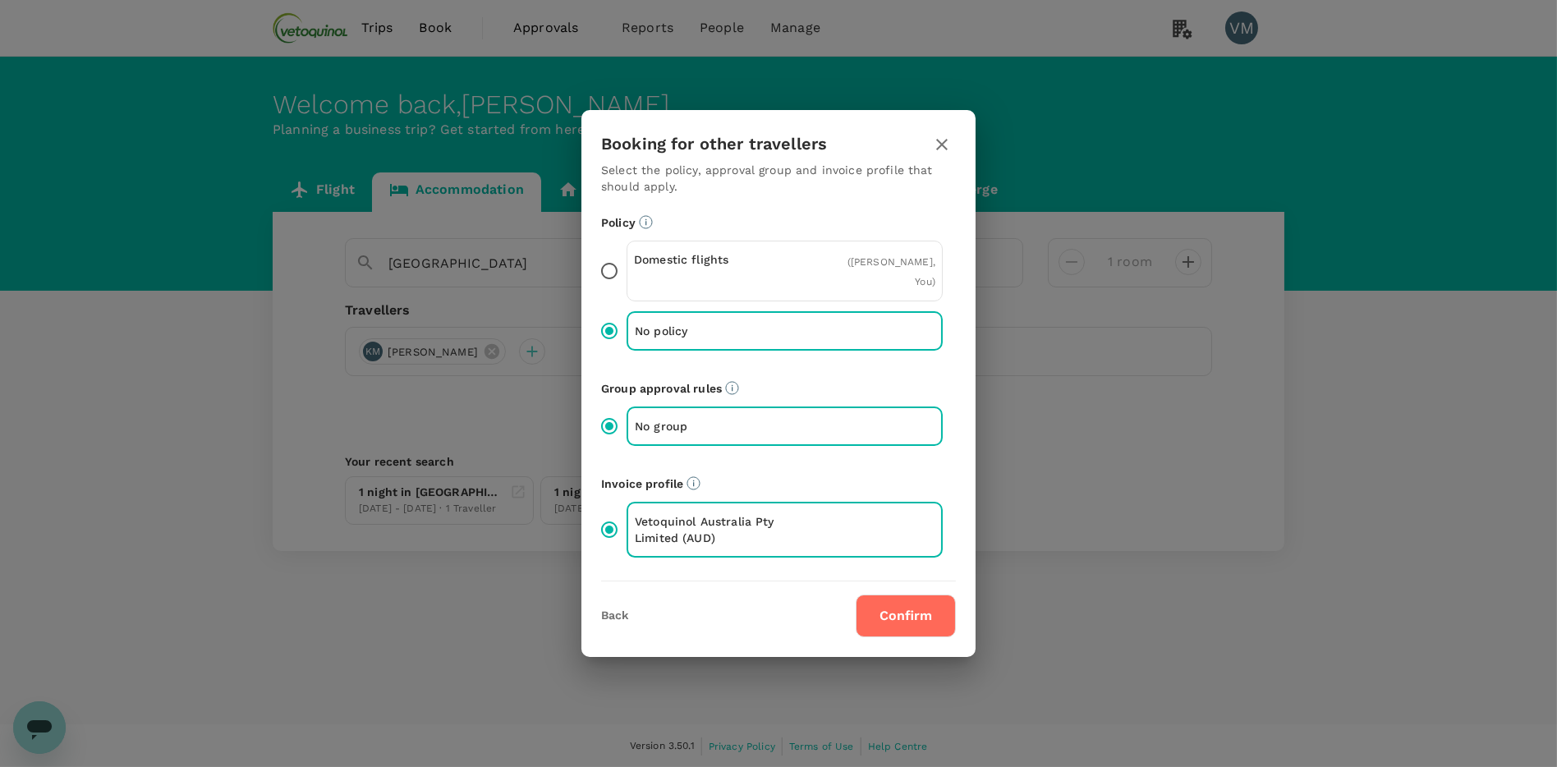
click at [893, 613] on button "Confirm" at bounding box center [906, 615] width 100 height 43
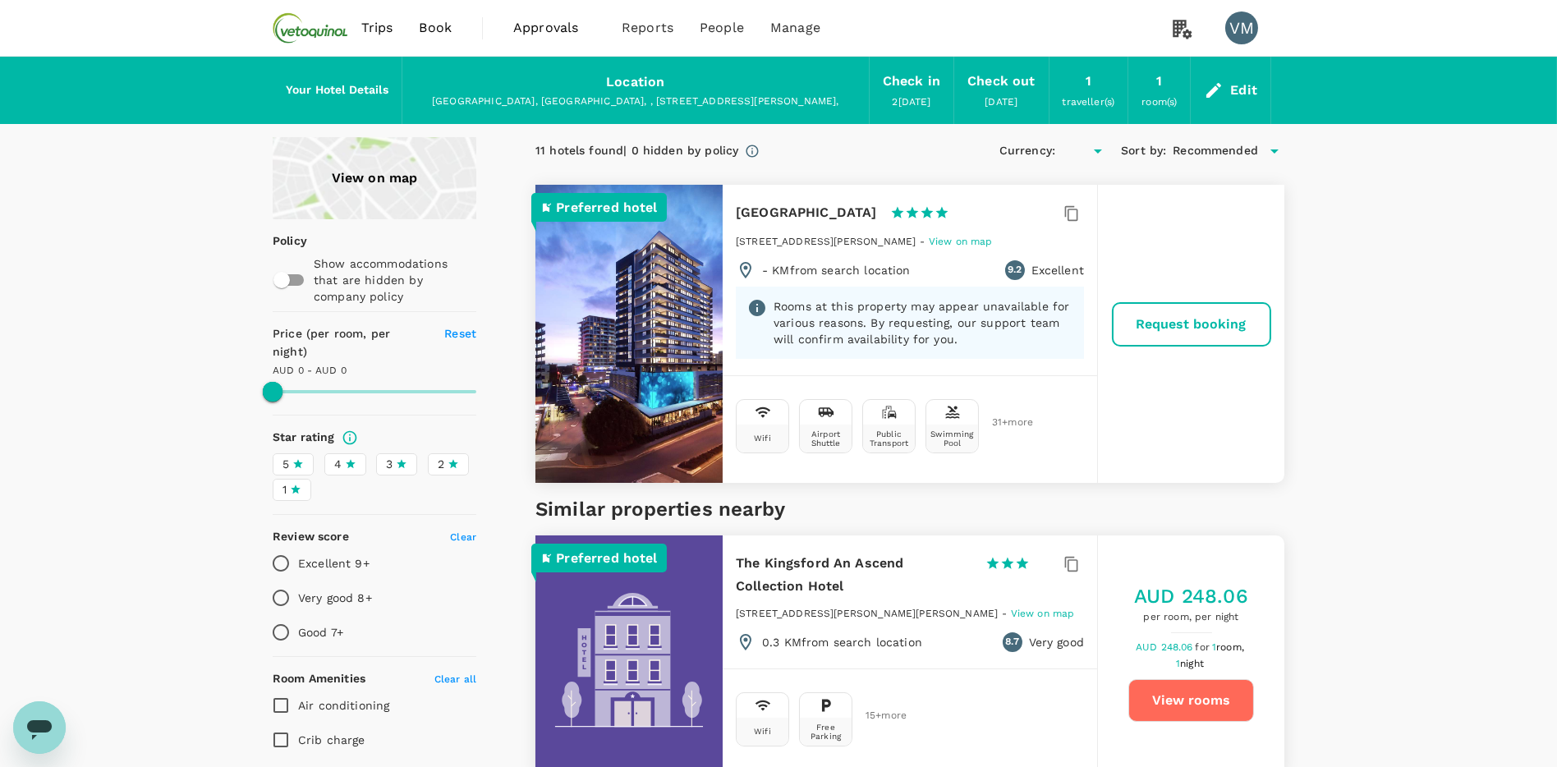
type input "292.92"
type input "AUD"
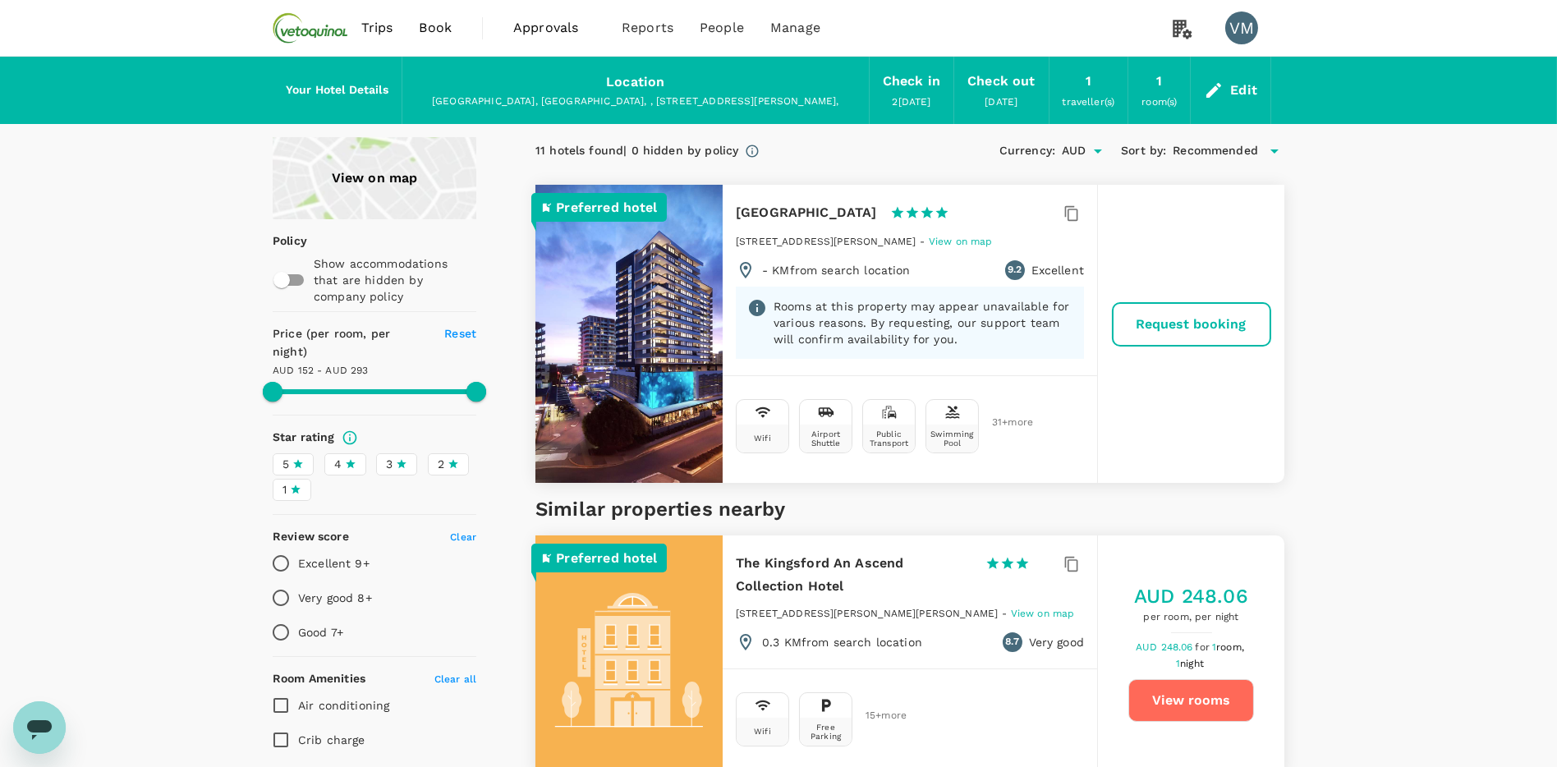
type input "292.92"
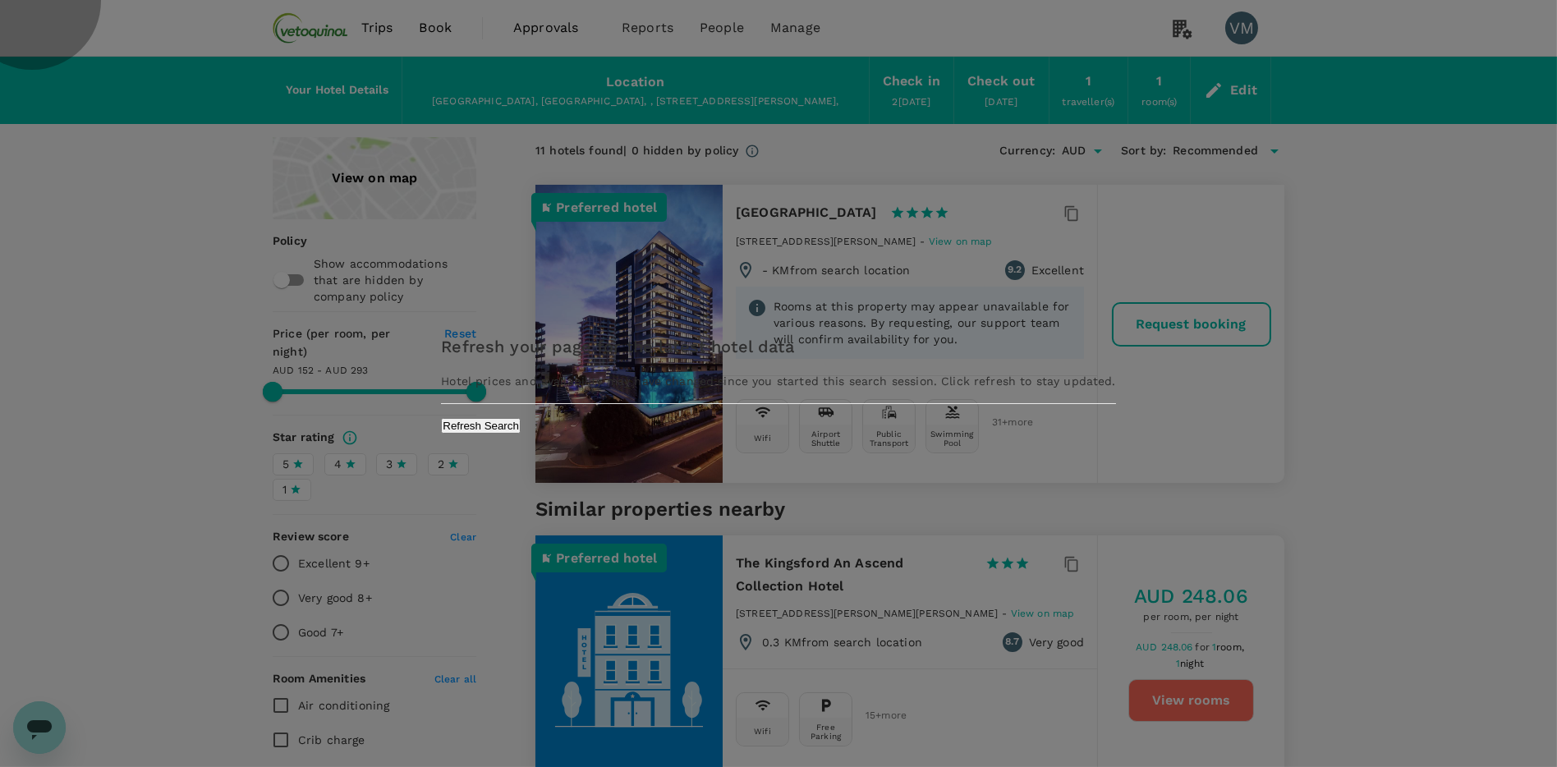
click at [521, 434] on button "Refresh Search" at bounding box center [481, 426] width 80 height 16
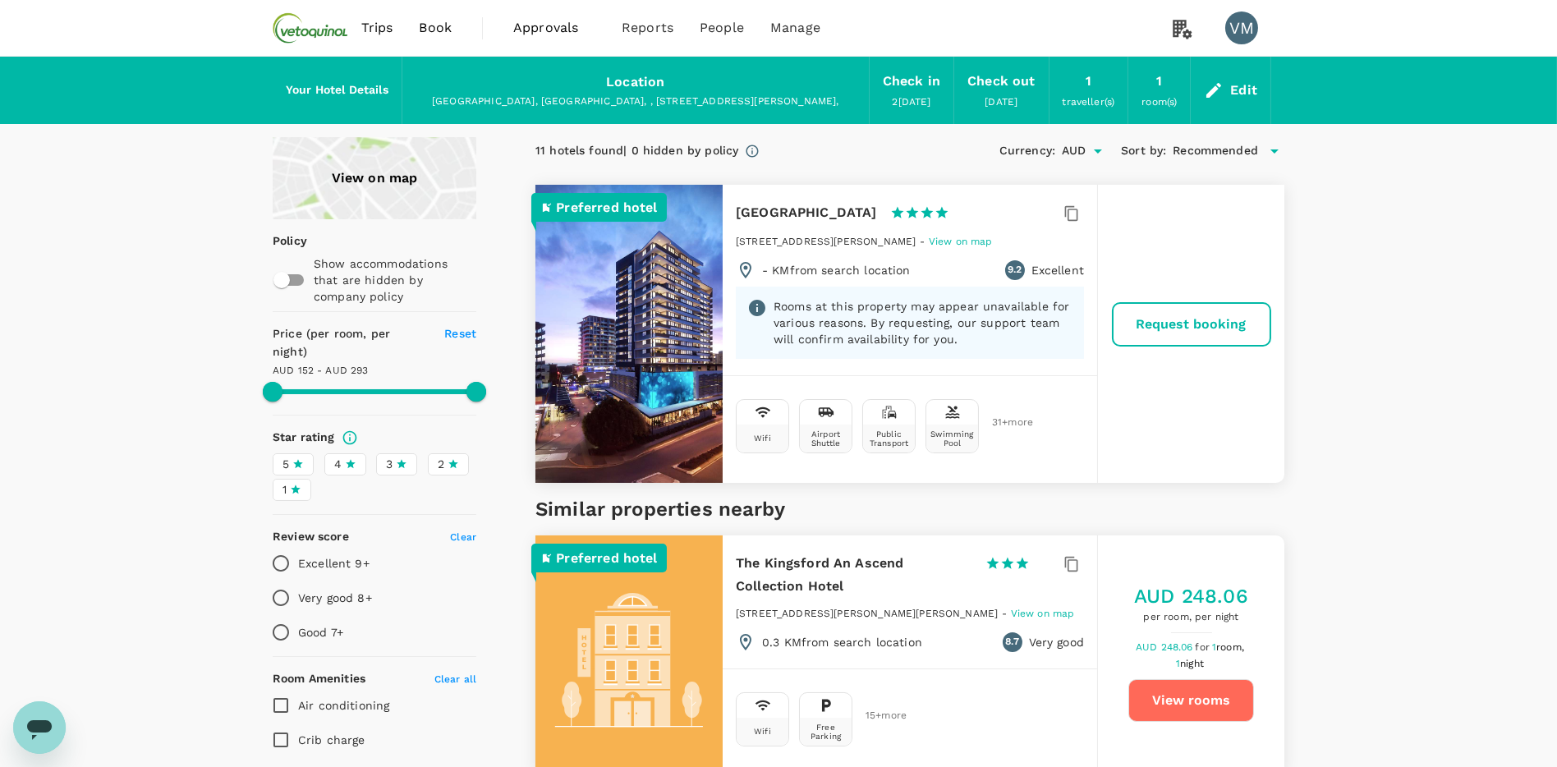
click at [548, 24] on span "Approvals" at bounding box center [554, 28] width 82 height 20
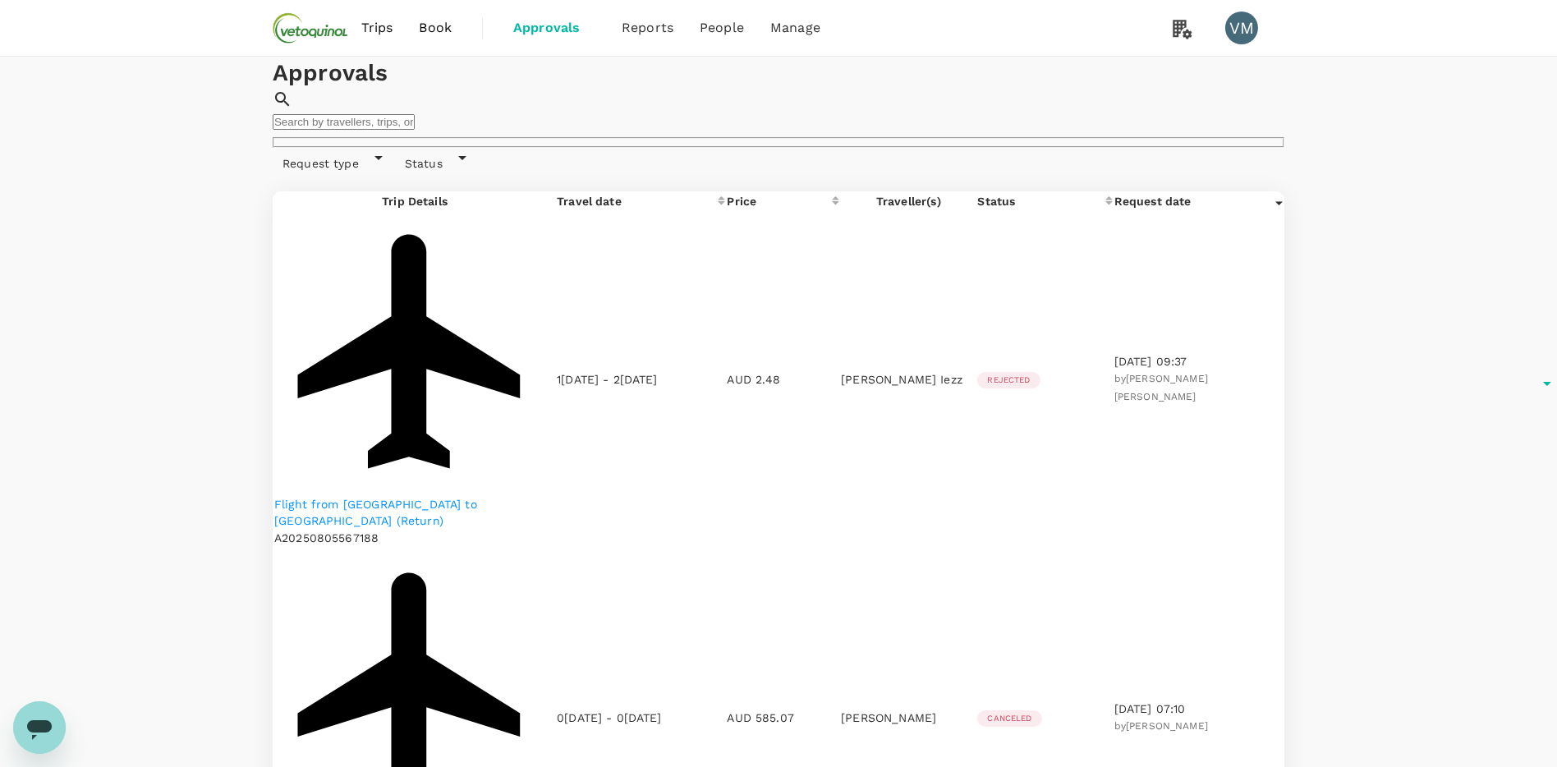
click at [530, 25] on span "Approvals" at bounding box center [554, 28] width 82 height 20
click at [447, 23] on span "Book" at bounding box center [435, 28] width 33 height 20
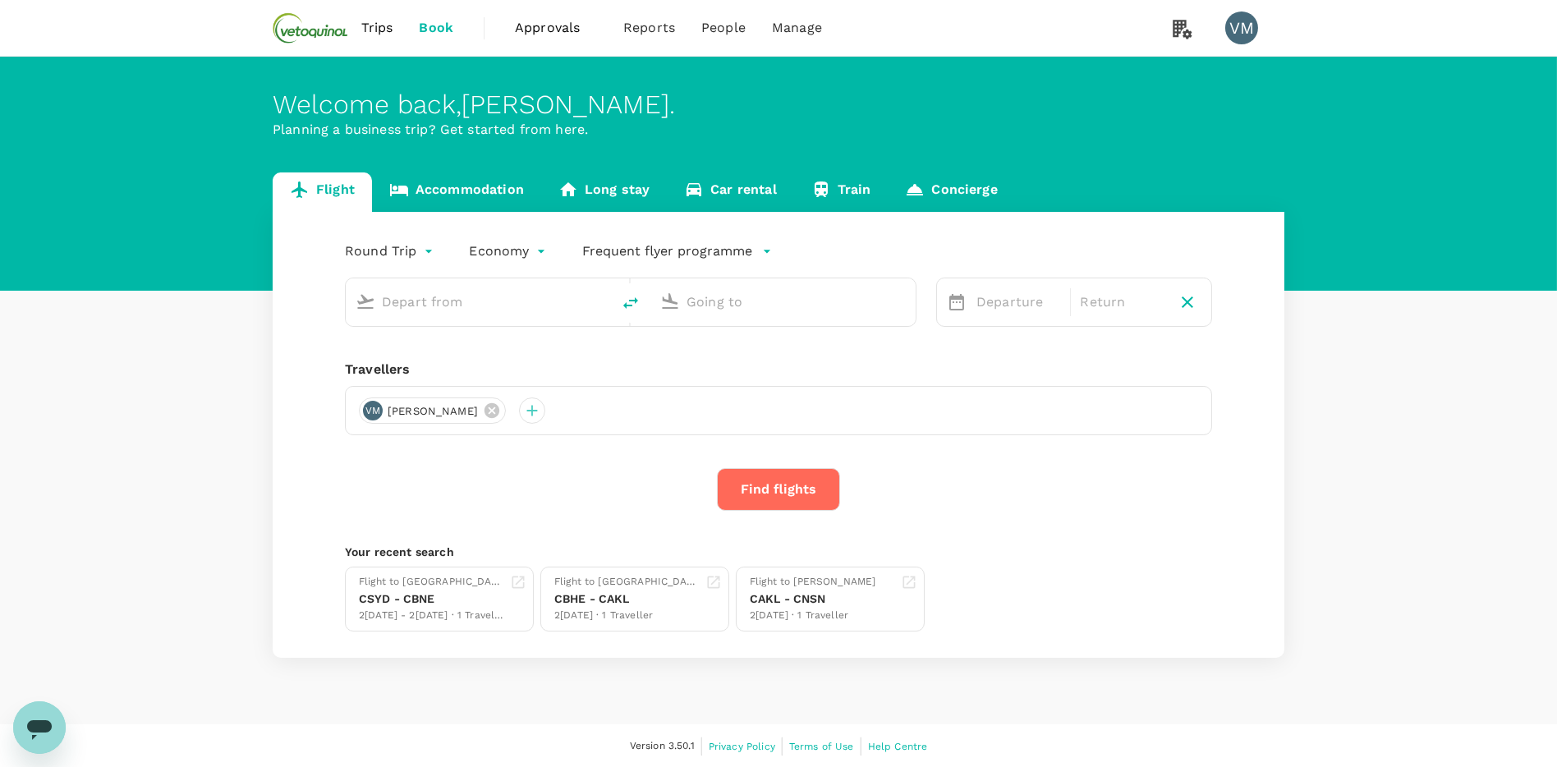
type input "[GEOGRAPHIC_DATA], [GEOGRAPHIC_DATA] (any)"
click at [421, 188] on link "Accommodation" at bounding box center [456, 191] width 169 height 39
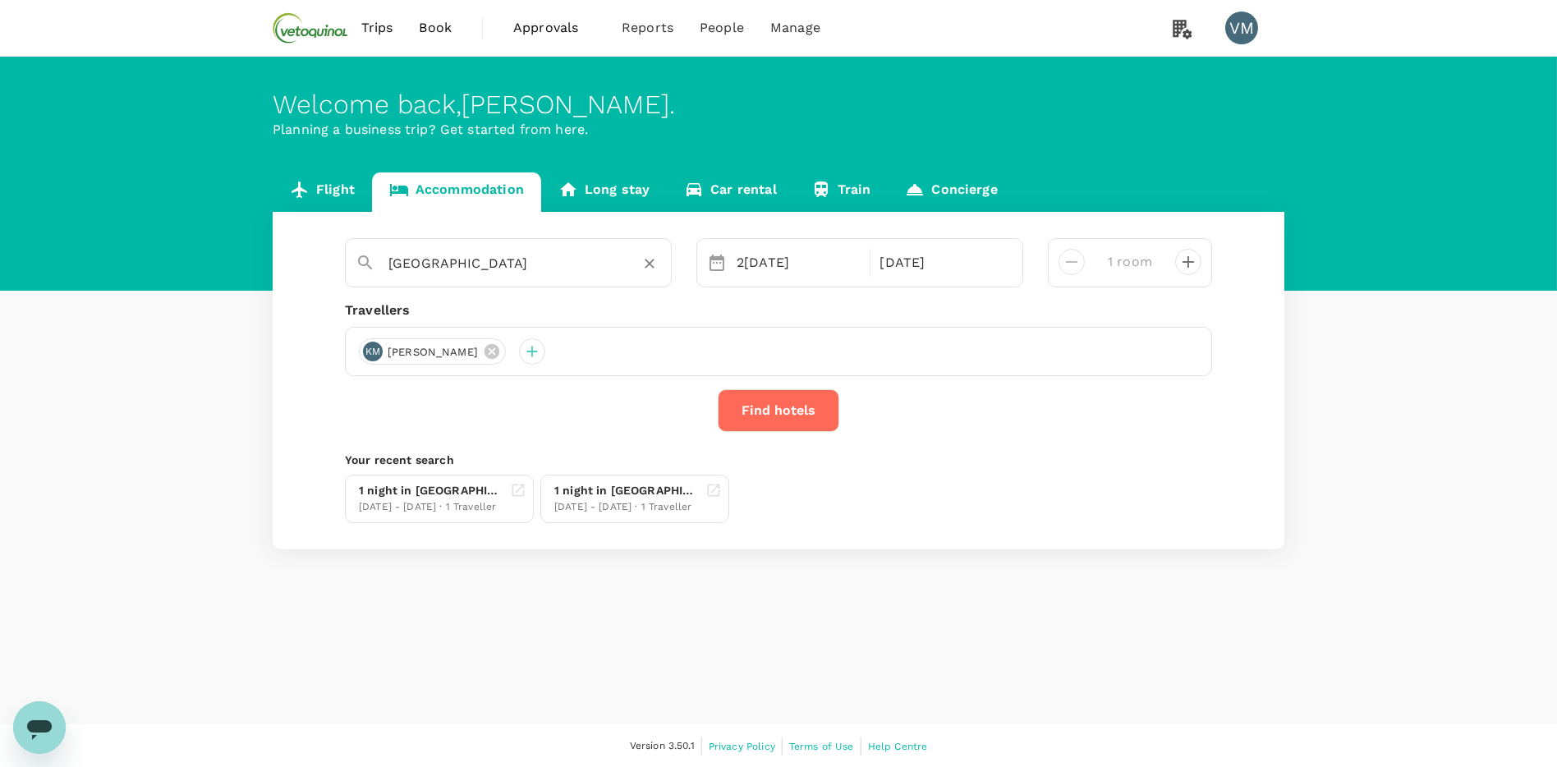
click at [416, 254] on input "[GEOGRAPHIC_DATA]" at bounding box center [501, 262] width 227 height 25
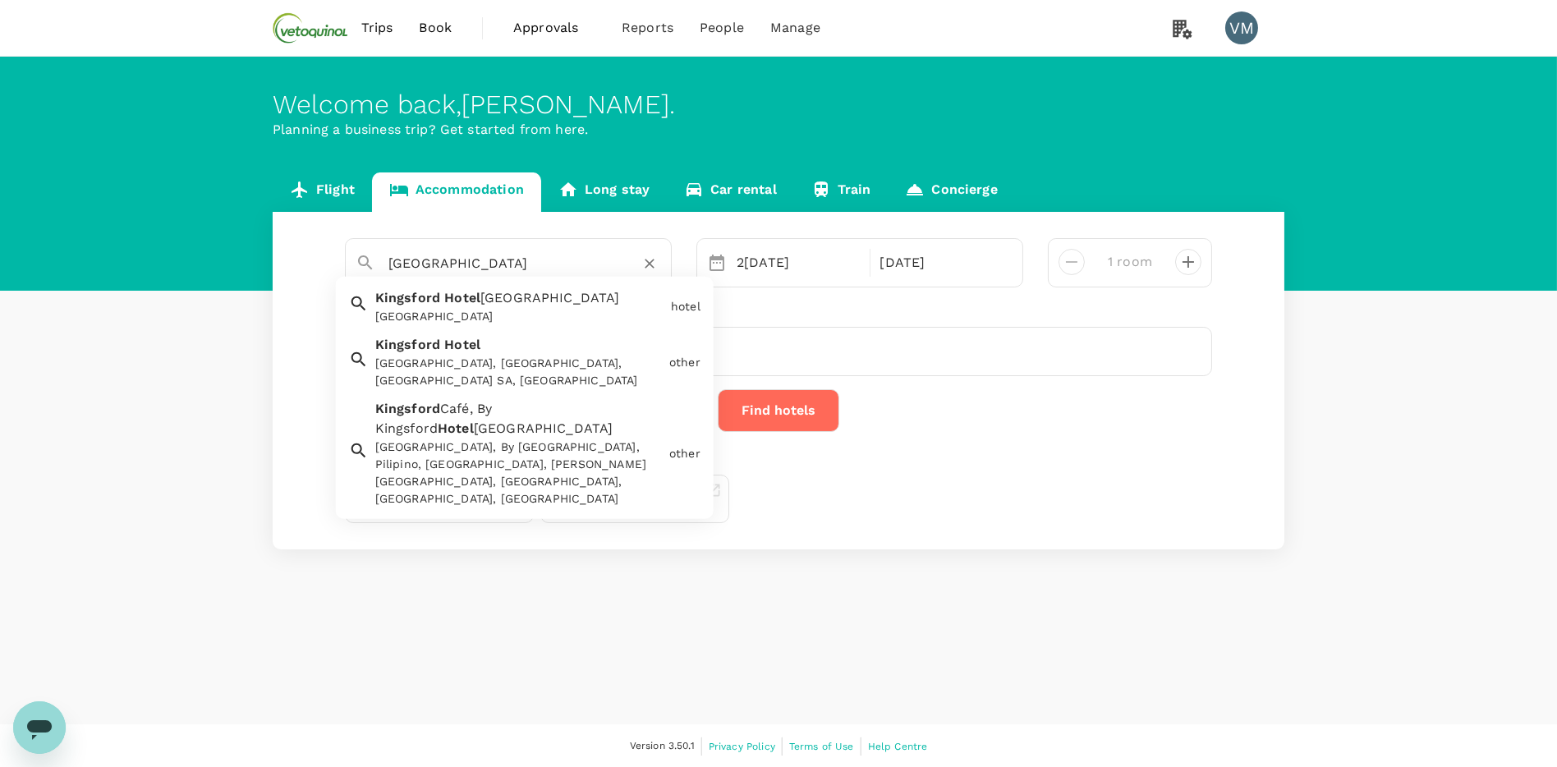
click at [426, 352] on span "Kingsford" at bounding box center [407, 345] width 65 height 16
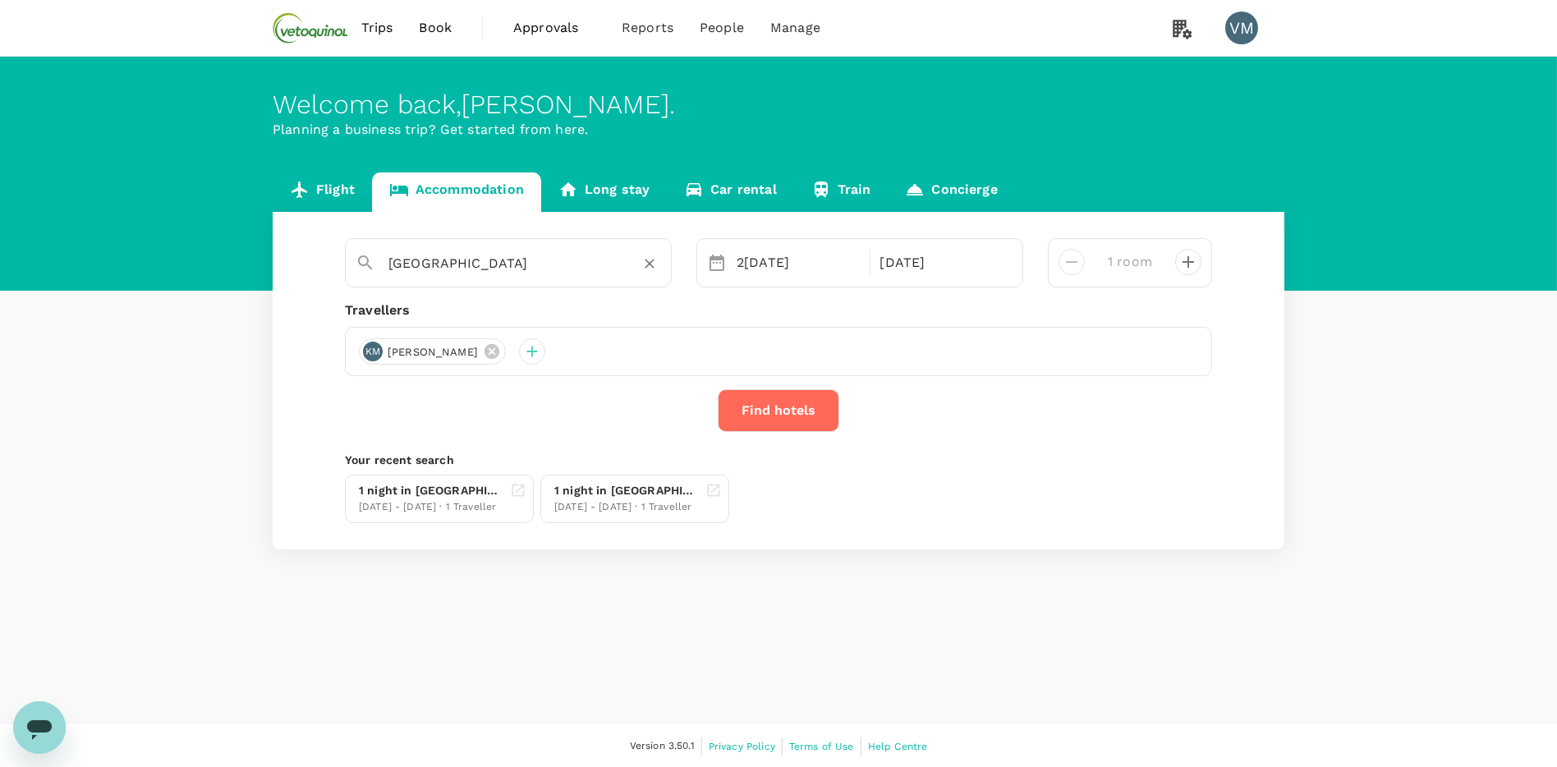
type input "Kingsford Hotel"
click at [785, 414] on button "Find hotels" at bounding box center [779, 410] width 122 height 43
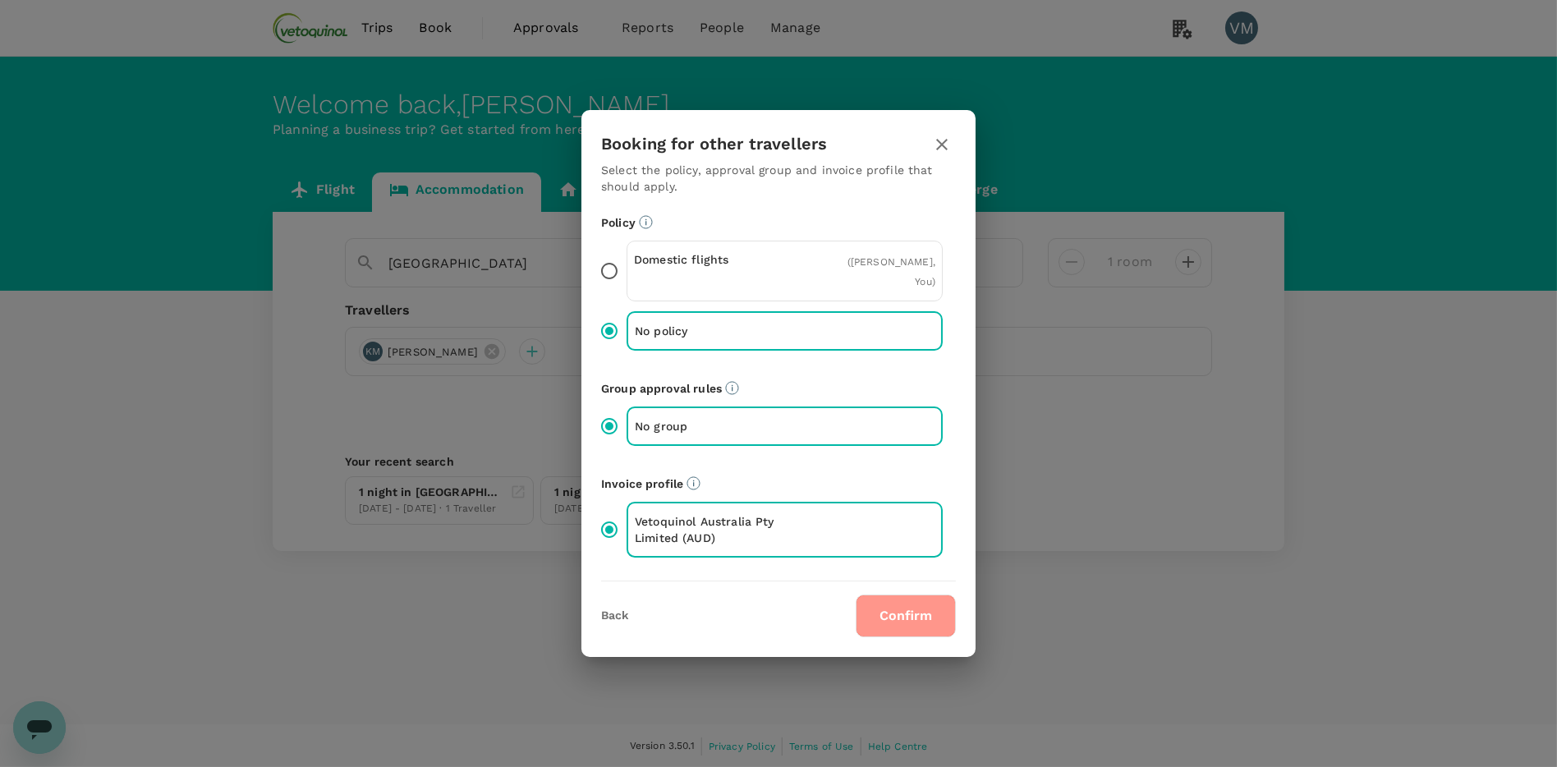
click at [885, 599] on button "Confirm" at bounding box center [906, 615] width 100 height 43
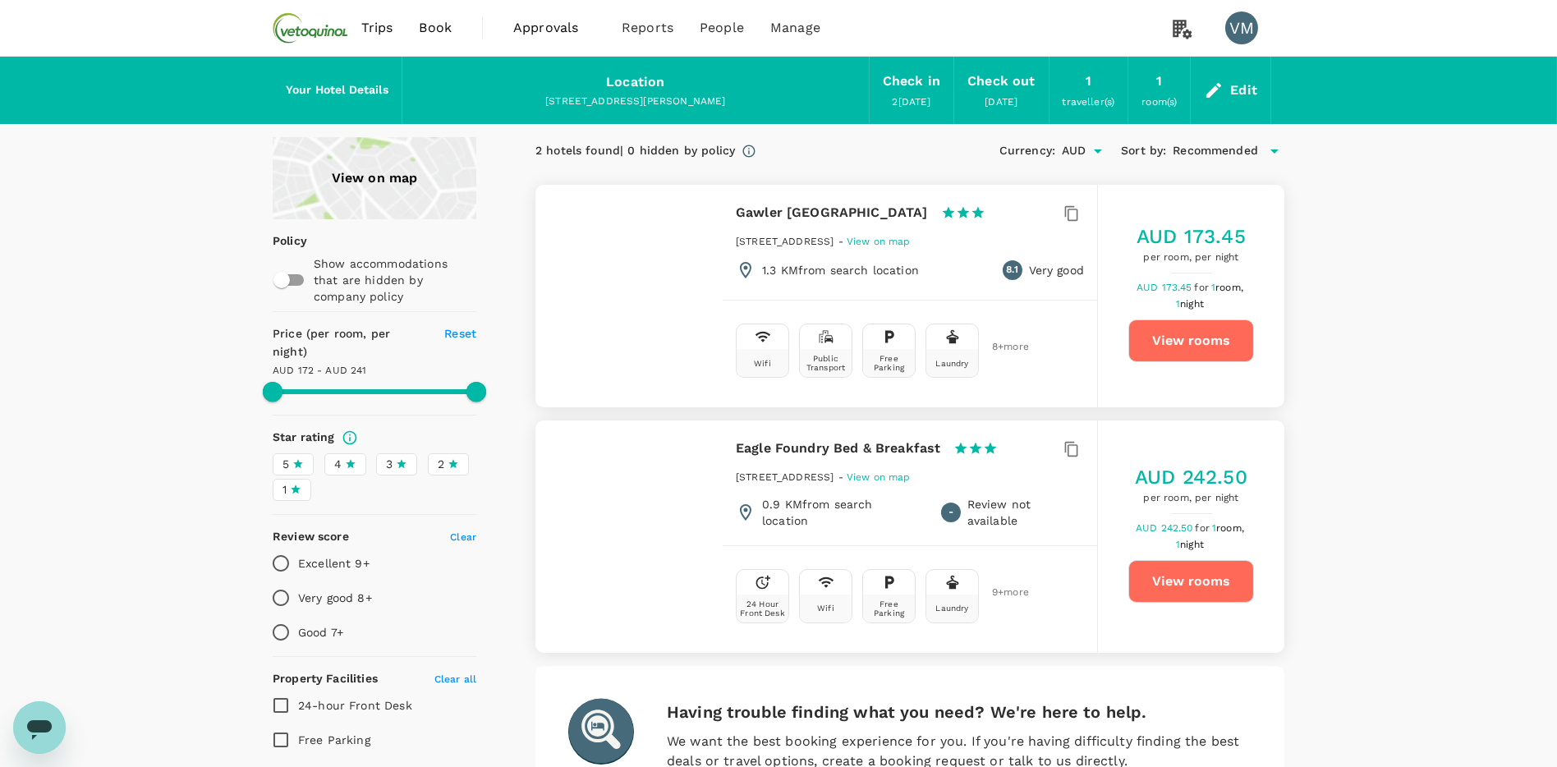
type input "241.21"
click at [638, 80] on div "Location" at bounding box center [635, 82] width 58 height 23
click at [1232, 89] on div "Edit" at bounding box center [1243, 90] width 27 height 23
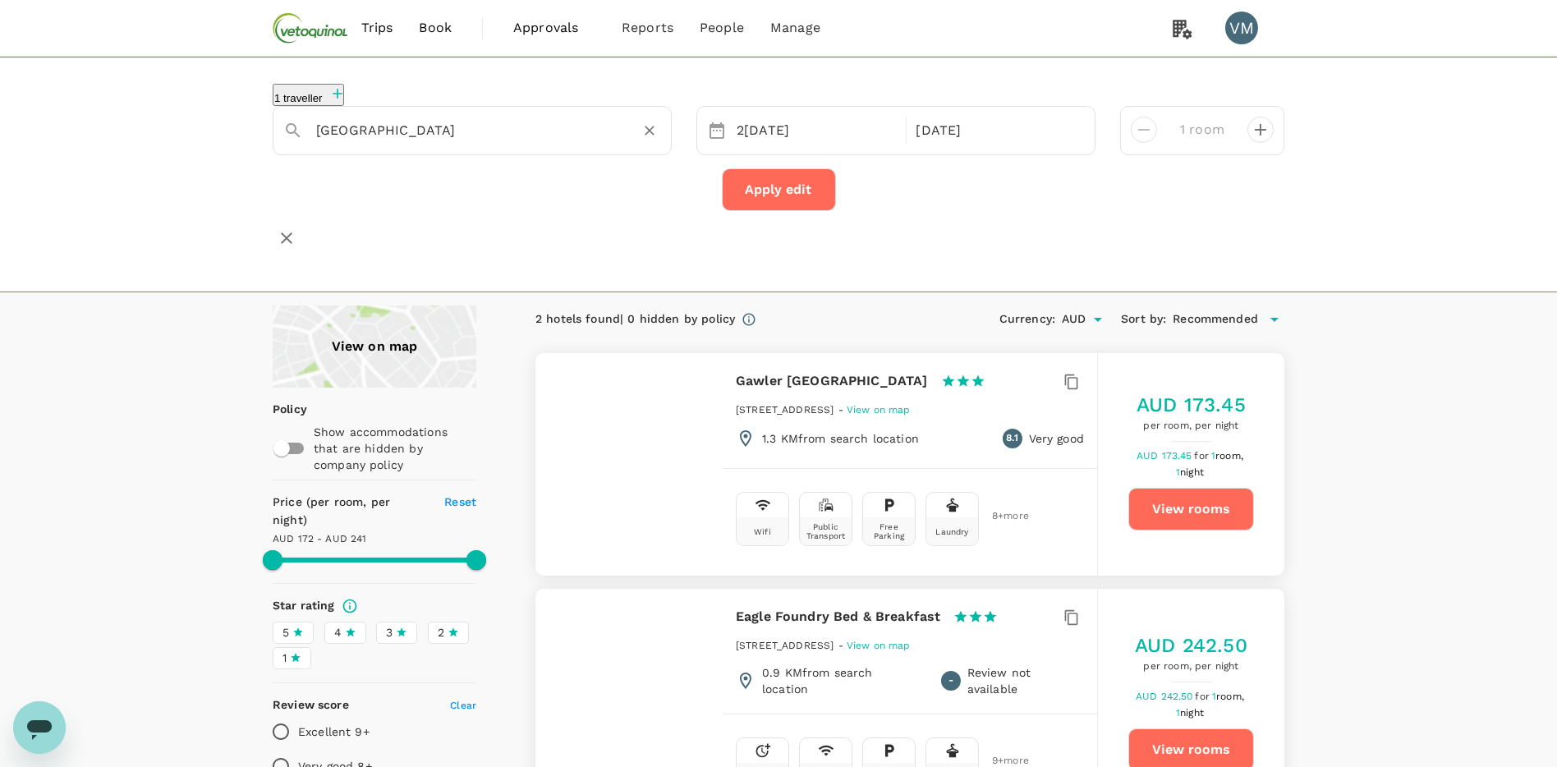
click at [470, 128] on input "Kingsford Hotel" at bounding box center [465, 129] width 299 height 25
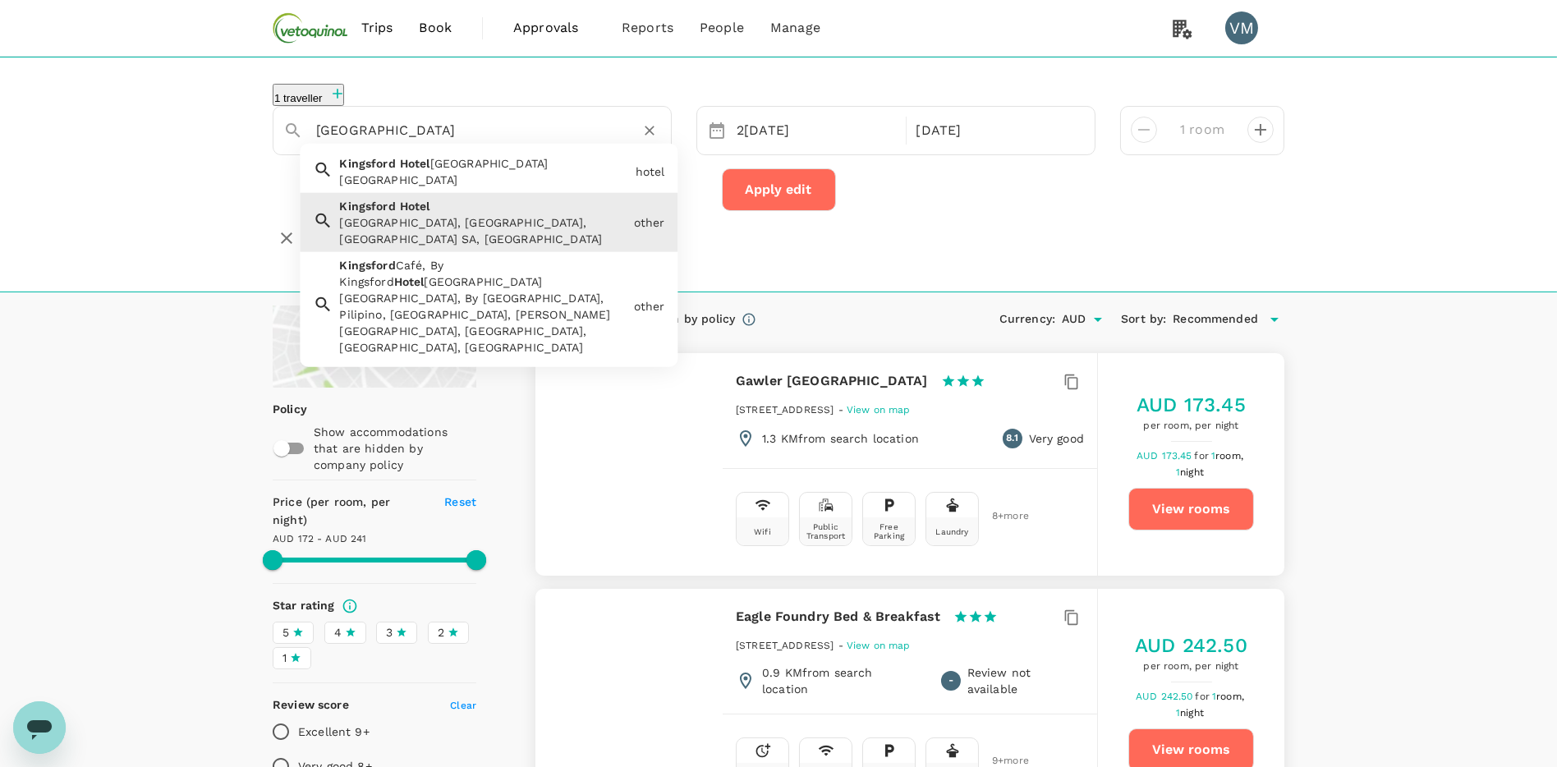
paste input "book the Kingsford Ascend Hotel Collection"
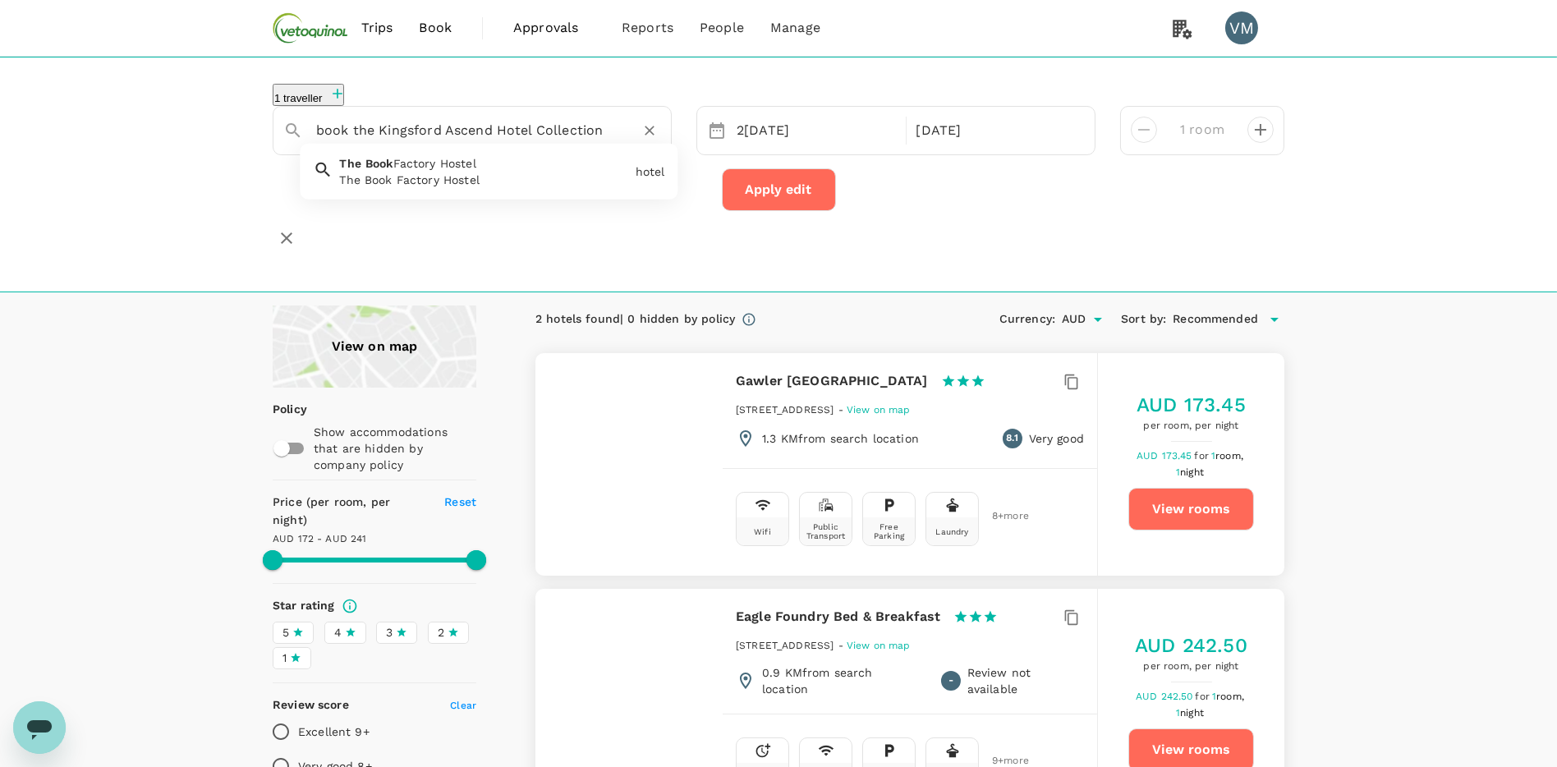
drag, startPoint x: 345, startPoint y: 131, endPoint x: 287, endPoint y: 131, distance: 57.5
click at [316, 131] on input "book the Kingsford Ascend Hotel Collection" at bounding box center [465, 129] width 299 height 25
click at [471, 172] on div "The Kingsford An Ascend Collection Hotel" at bounding box center [483, 180] width 289 height 16
click at [415, 128] on input "The Kingsford An Ascend Collection Hotel" at bounding box center [465, 129] width 299 height 25
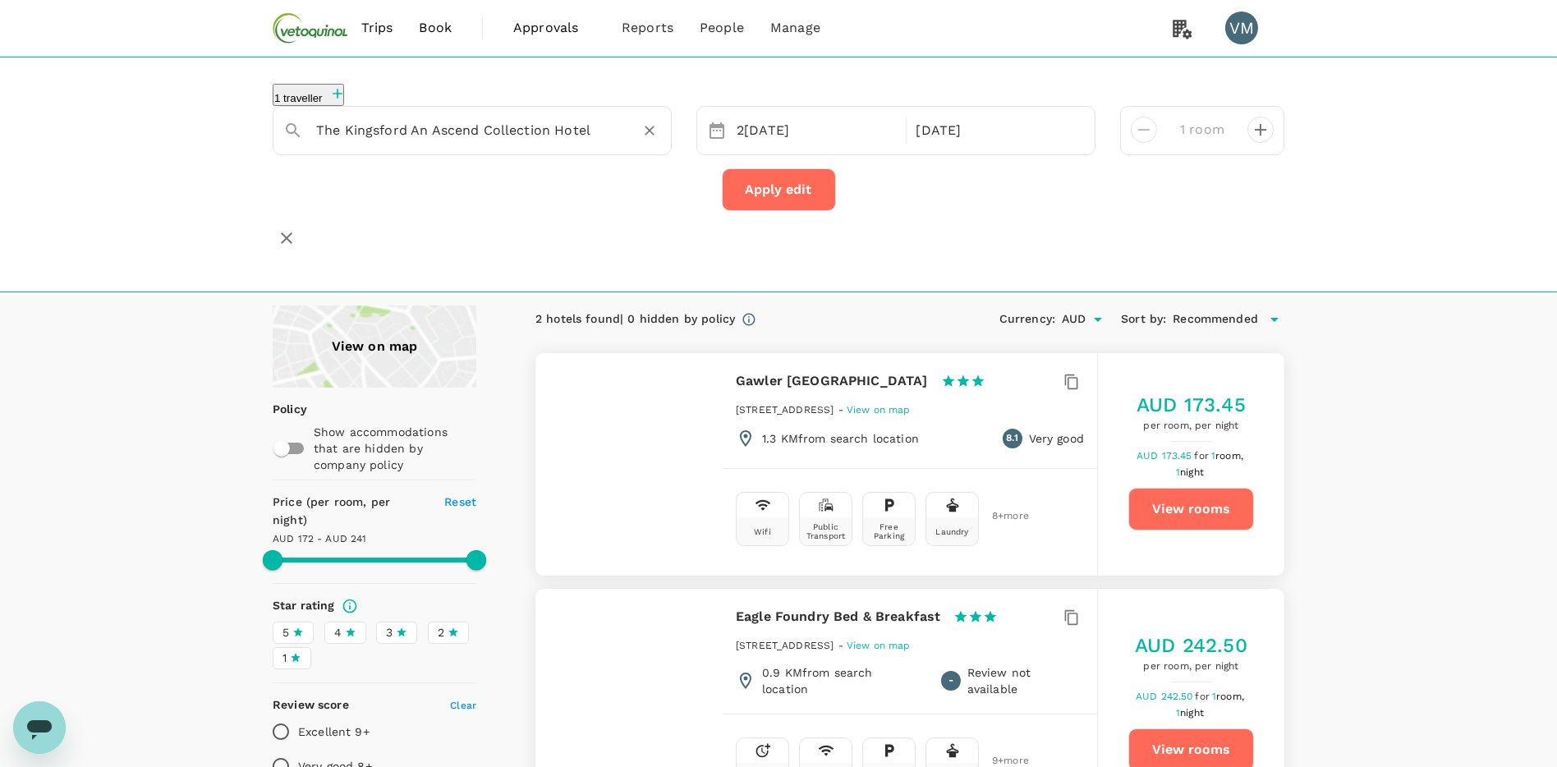
click at [416, 117] on input "The Kingsford An Ascend Collection Hotel" at bounding box center [465, 129] width 299 height 25
click at [415, 119] on input "The Kingsford An Ascend Collection Hotel" at bounding box center [465, 129] width 299 height 25
click at [414, 131] on input "The Kingsford An Ascend Collection Hotel" at bounding box center [465, 129] width 299 height 25
click at [551, 124] on input "The Kingsford Ascend Collection Hotel" at bounding box center [465, 129] width 299 height 25
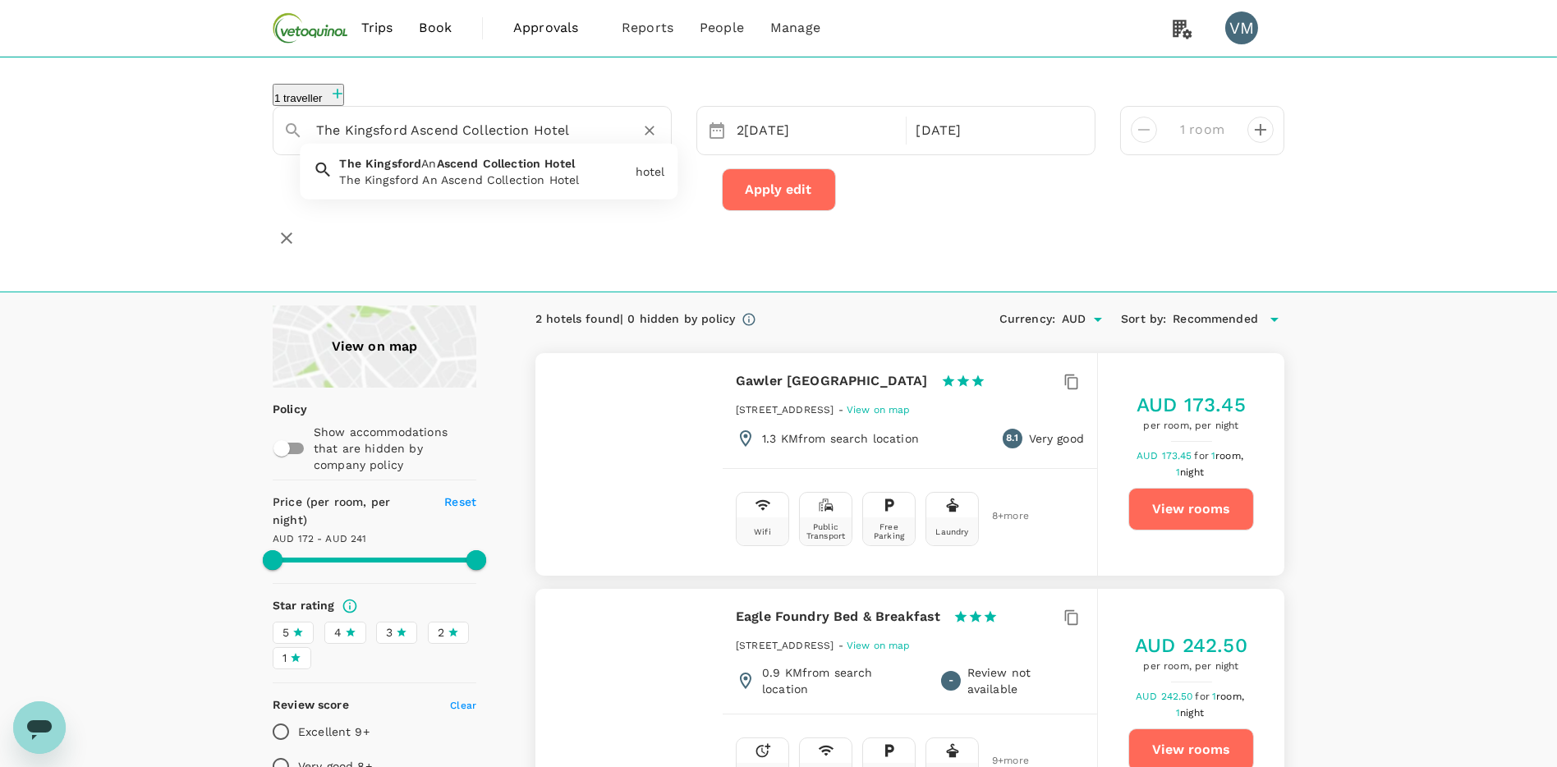
type input "The Kingsford An Ascend Collection Hotel"
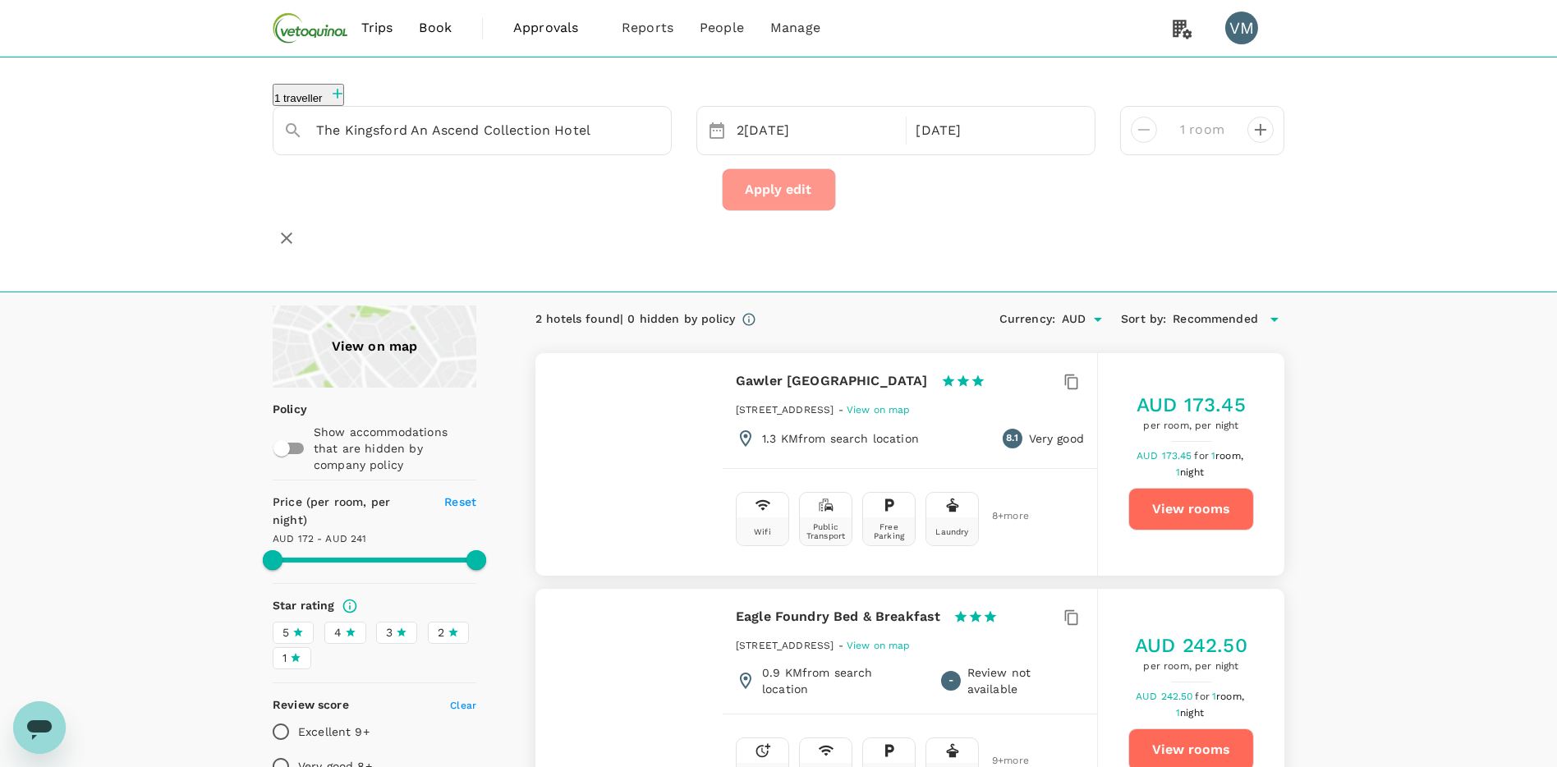
click at [769, 183] on button "Apply edit" at bounding box center [779, 189] width 114 height 43
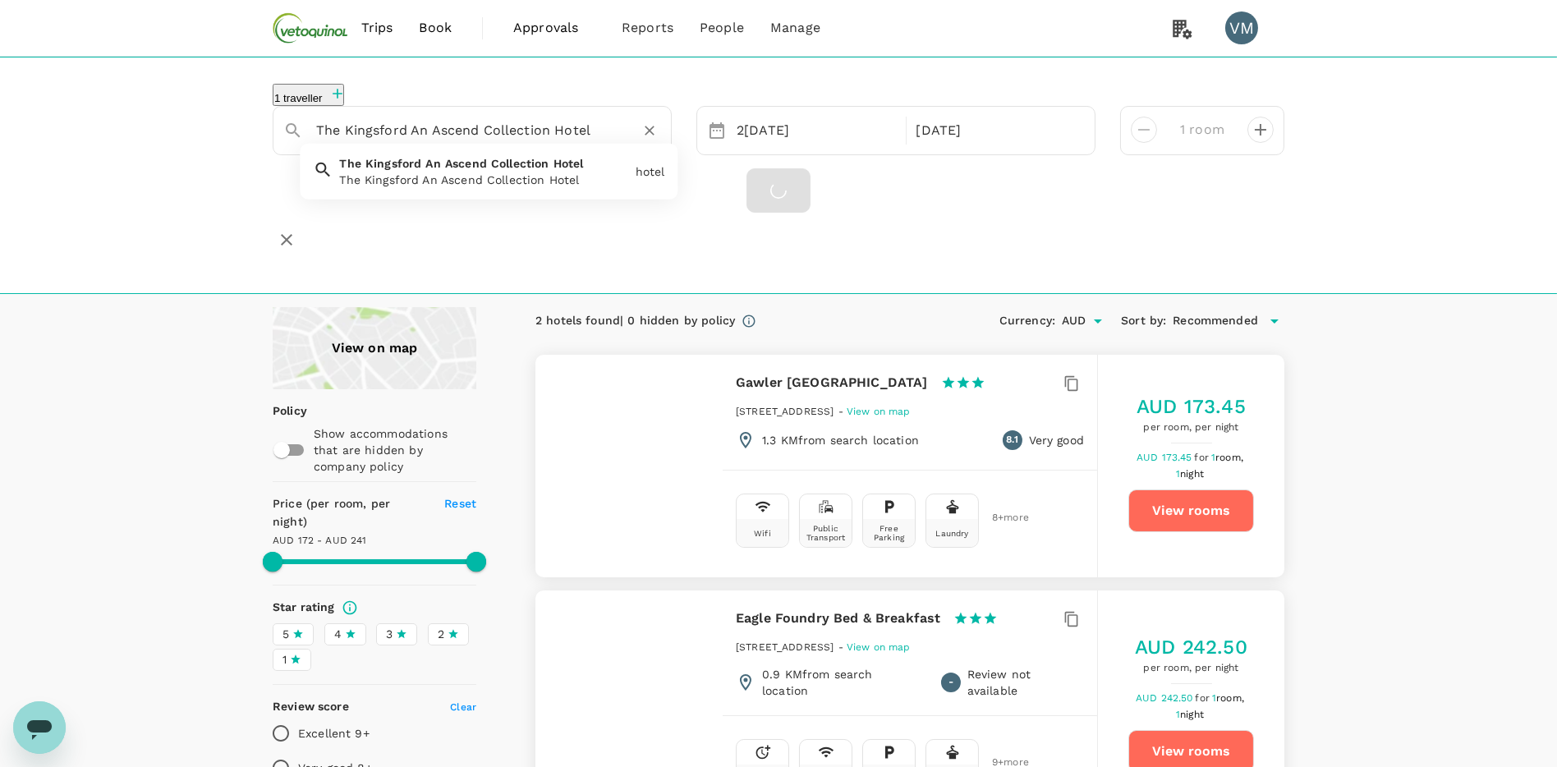
click at [406, 125] on input "The Kingsford An Ascend Collection Hotel" at bounding box center [465, 129] width 299 height 25
click at [427, 124] on input "The Kingsford An Ascend Collection Hotel" at bounding box center [465, 129] width 299 height 25
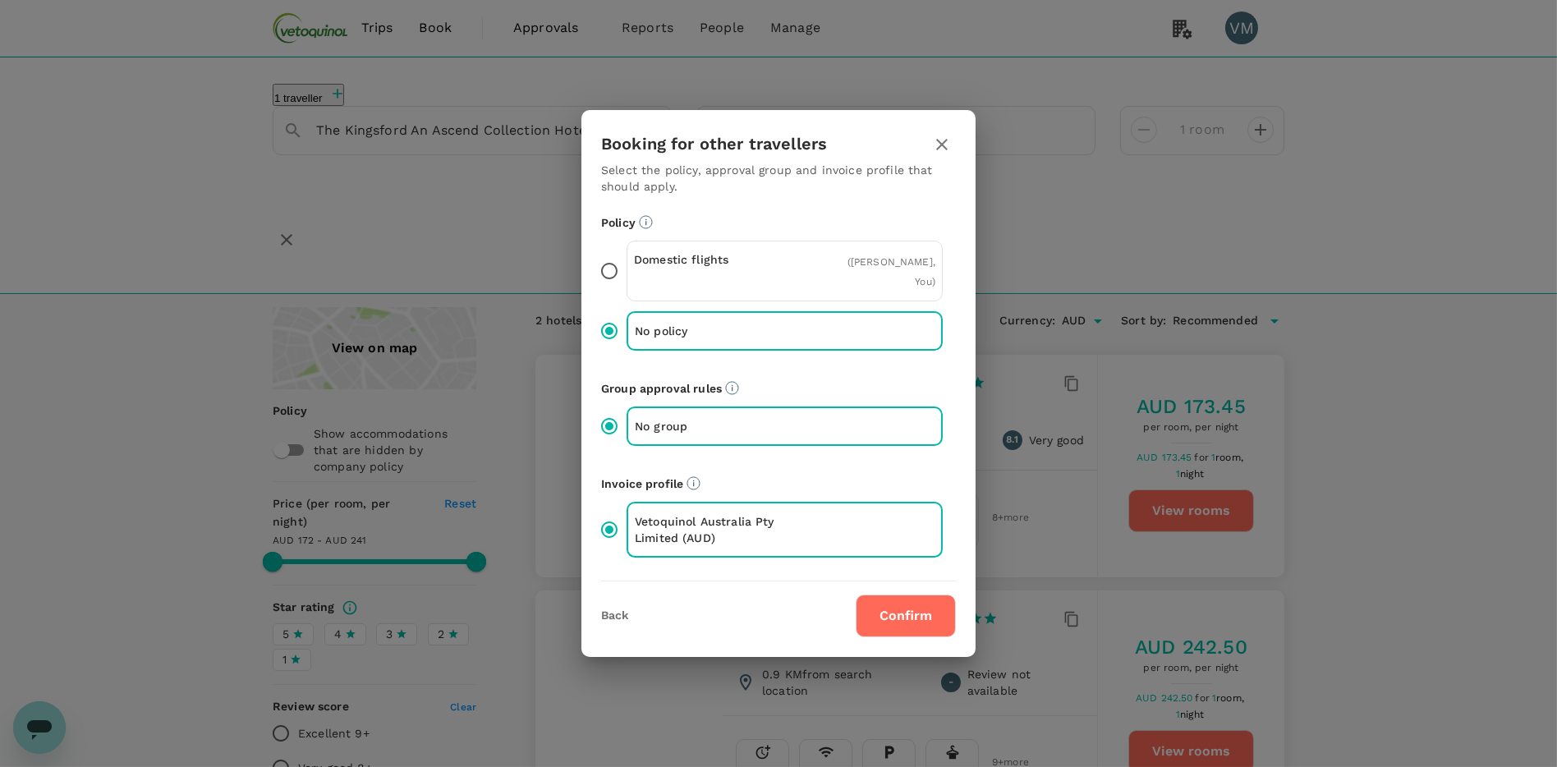
click at [915, 594] on button "Confirm" at bounding box center [906, 615] width 100 height 43
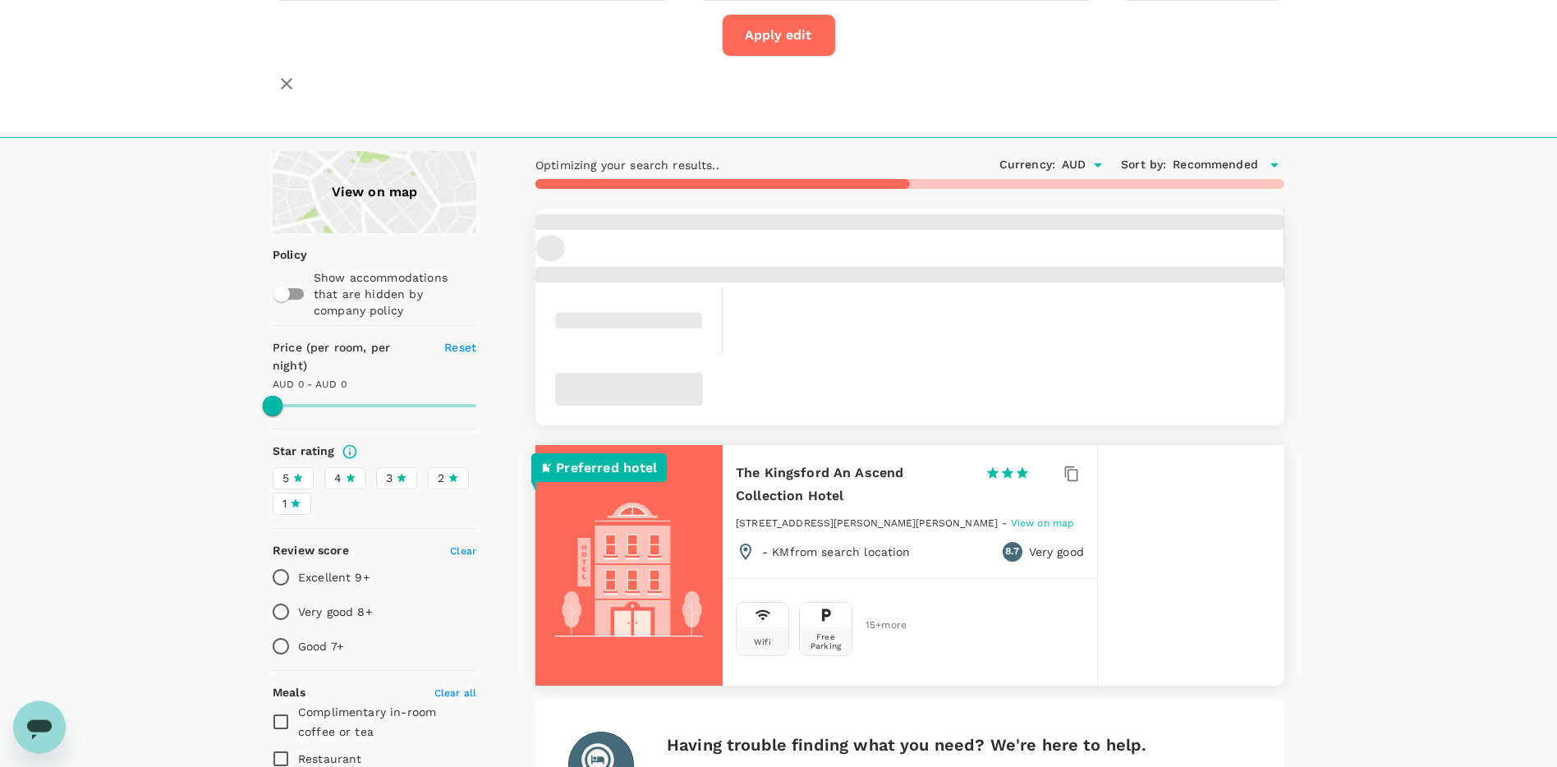
scroll to position [234, 0]
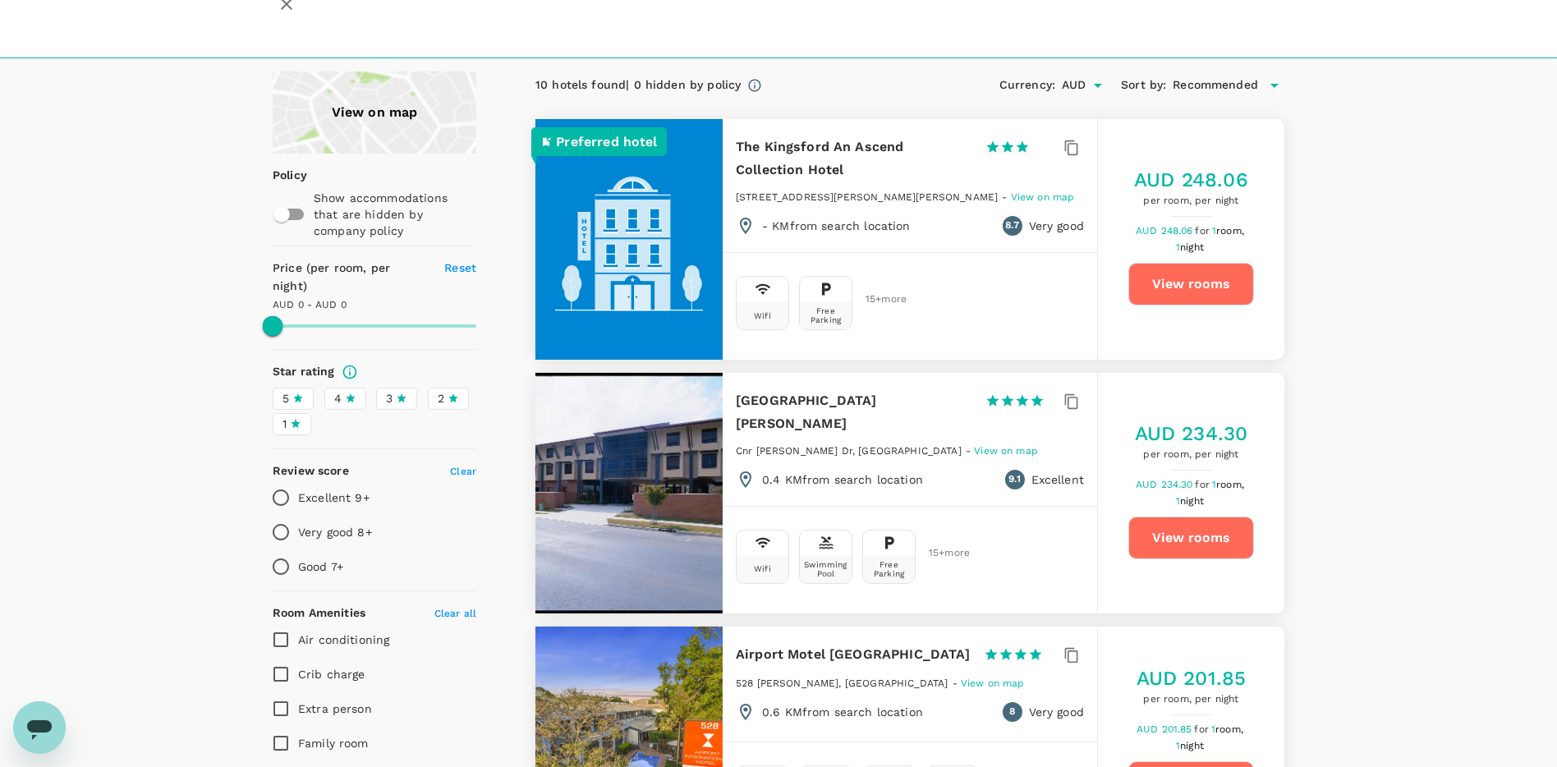
type input "296.1"
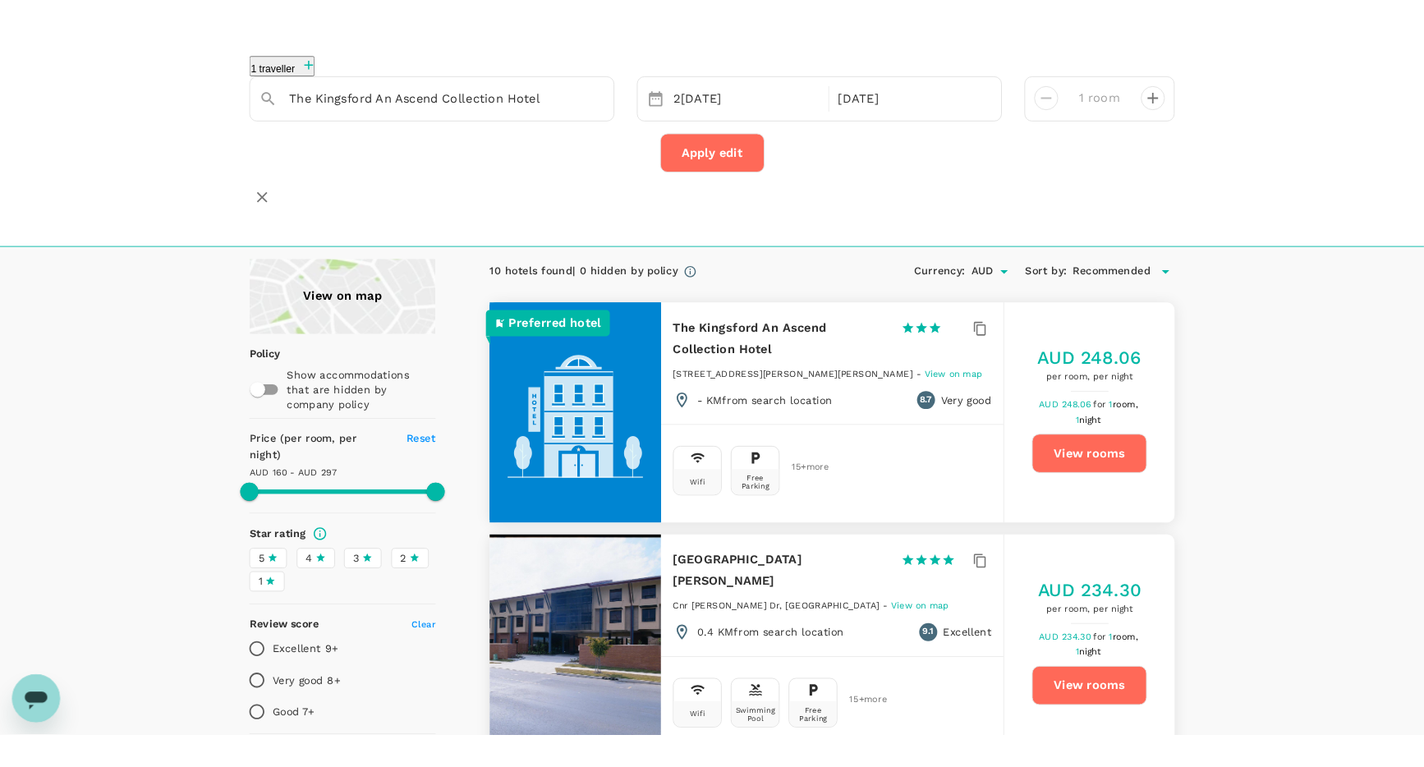
scroll to position [0, 0]
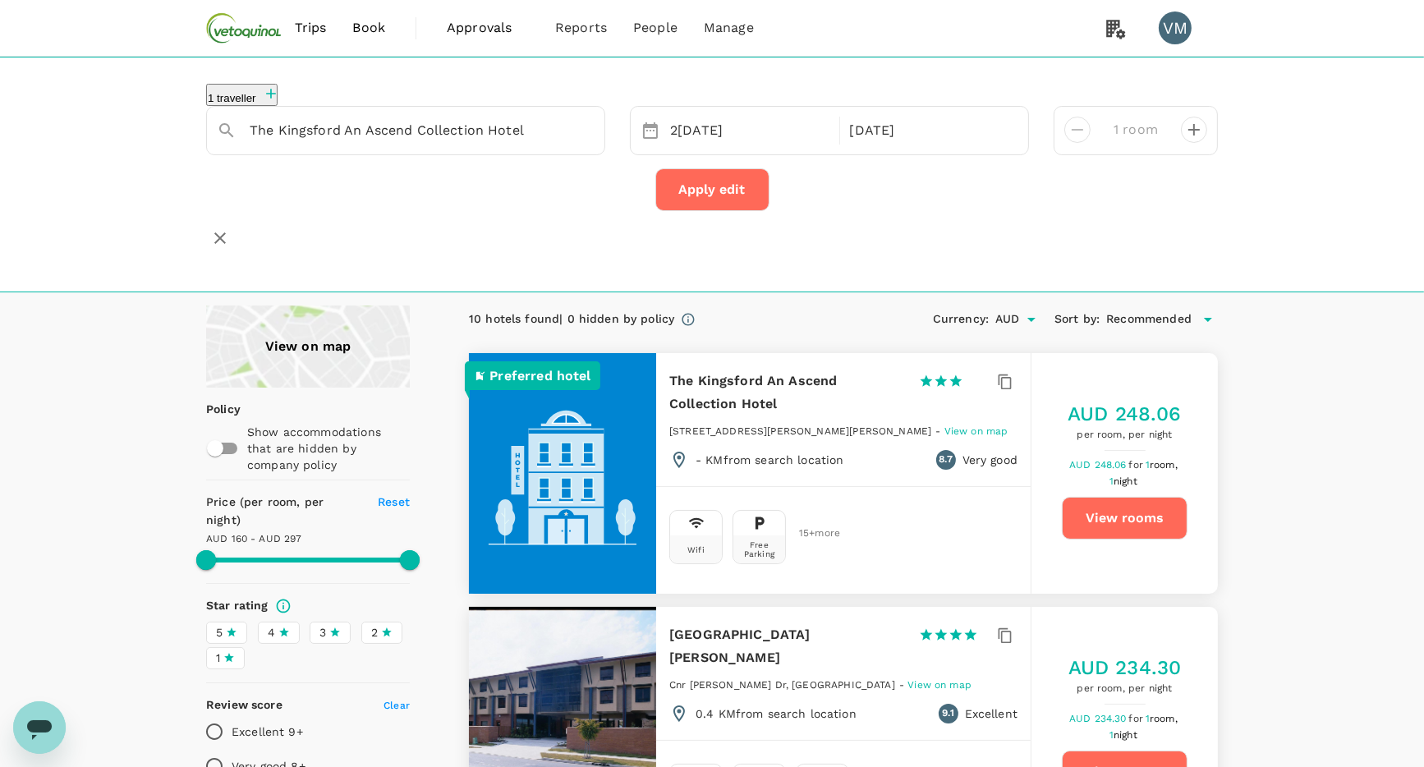
click at [1109, 497] on button "View rooms" at bounding box center [1125, 518] width 126 height 43
click at [288, 131] on input "The Kingsford An Ascend Collection Hotel" at bounding box center [399, 129] width 299 height 25
click at [314, 129] on input "hotel kingley" at bounding box center [399, 129] width 299 height 25
click at [361, 133] on input "hotel kingsley" at bounding box center [399, 129] width 299 height 25
click at [346, 167] on span "Kingsley" at bounding box center [342, 163] width 96 height 13
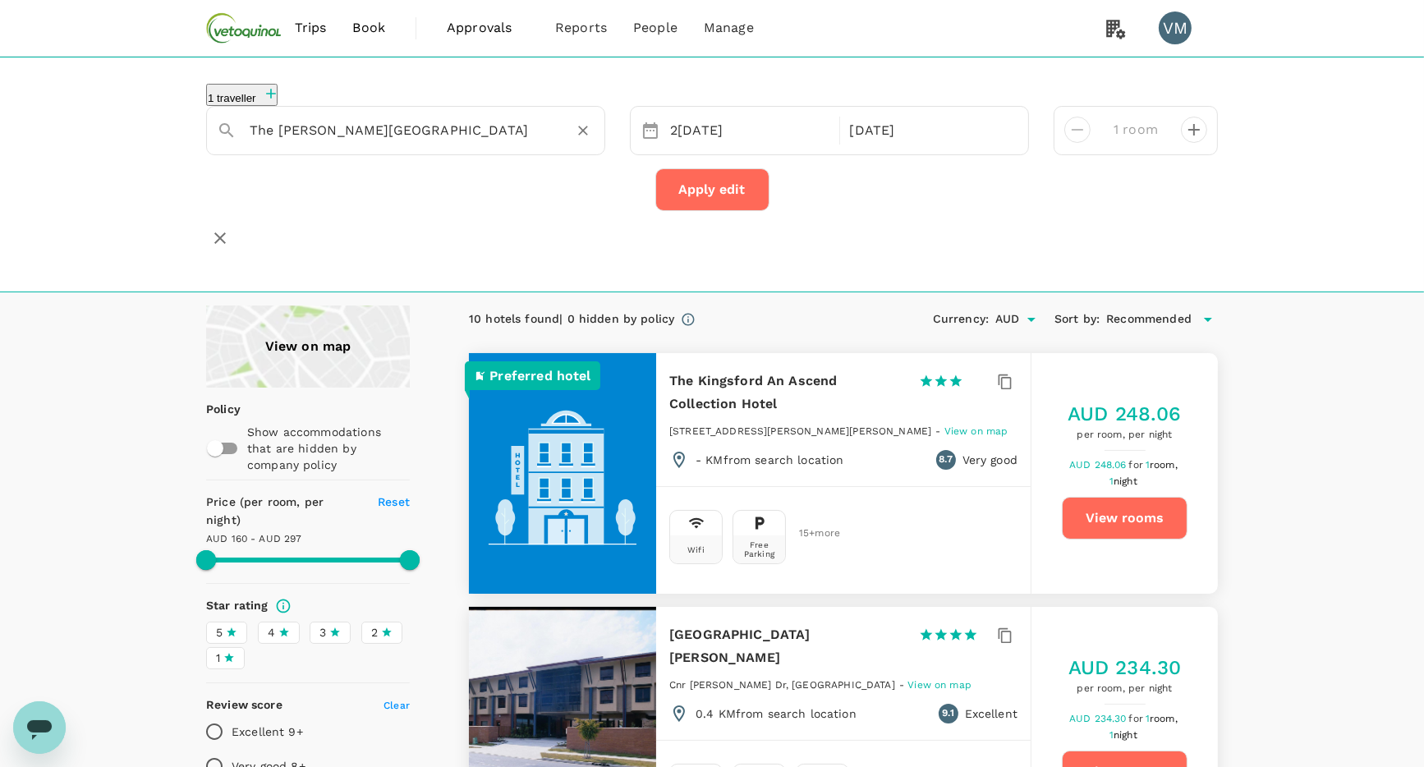
type input "The [PERSON_NAME][GEOGRAPHIC_DATA]"
click at [991, 170] on div "Apply edit" at bounding box center [712, 189] width 1012 height 43
click at [770, 122] on div "[DATE]" at bounding box center [749, 131] width 172 height 32
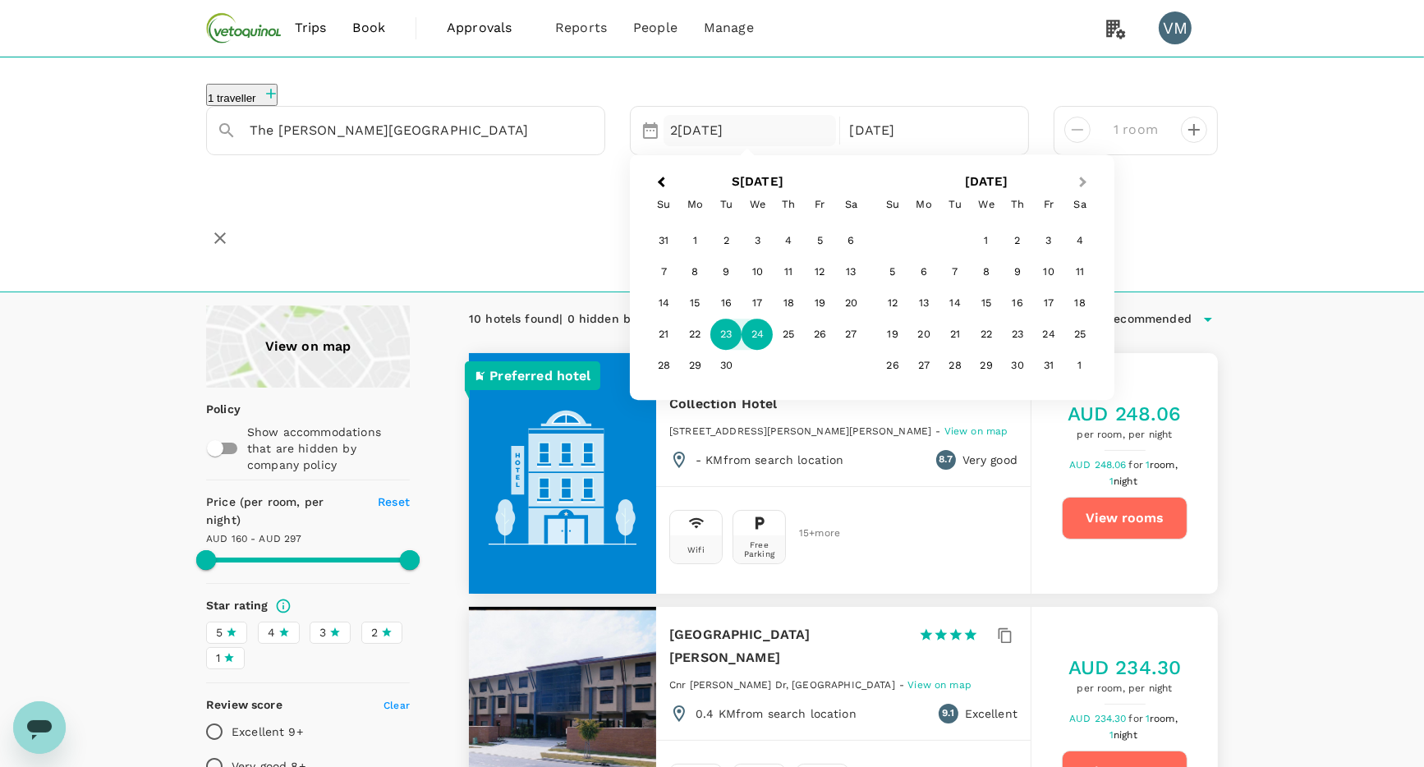
click at [1083, 177] on span "Next Month" at bounding box center [1083, 182] width 0 height 19
click at [983, 298] on div "12" at bounding box center [985, 303] width 31 height 31
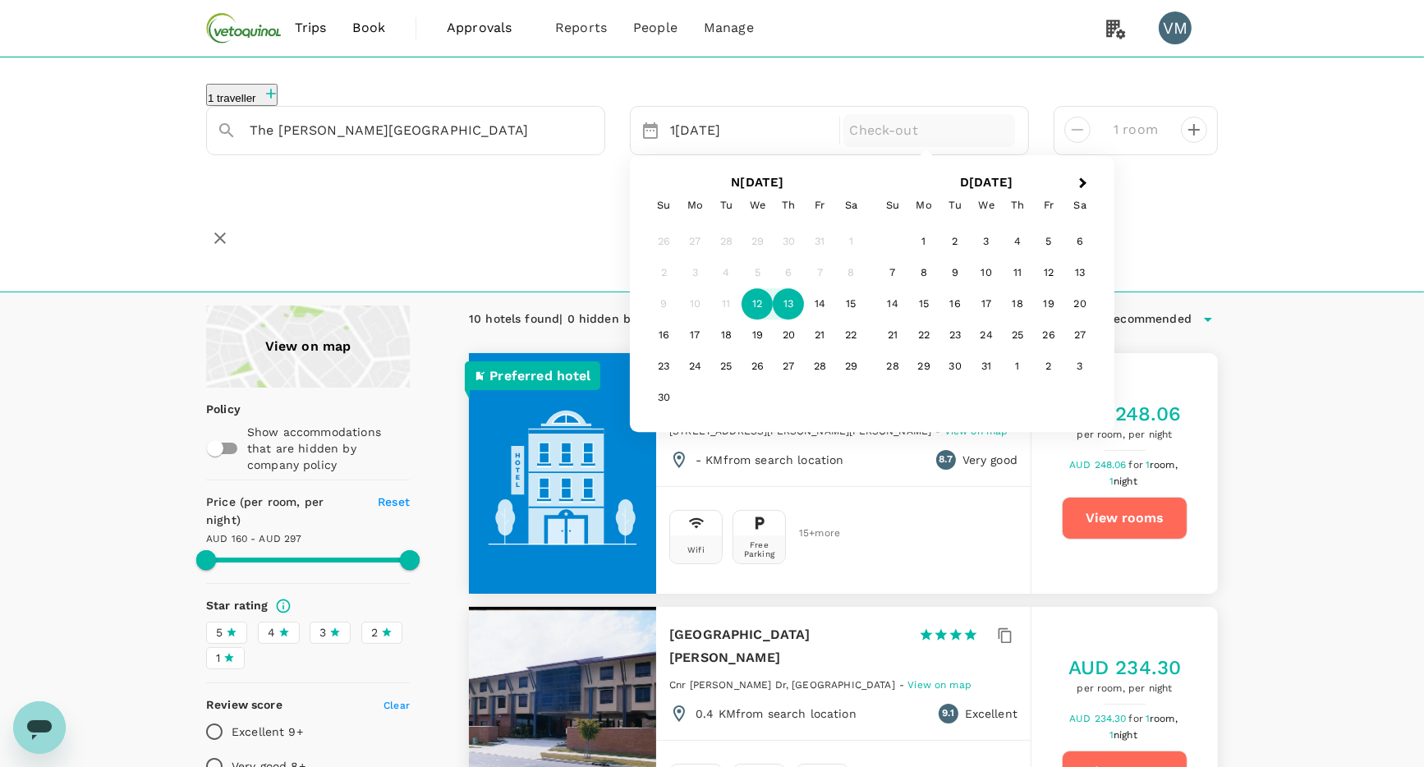
click at [780, 304] on div "13" at bounding box center [788, 304] width 31 height 31
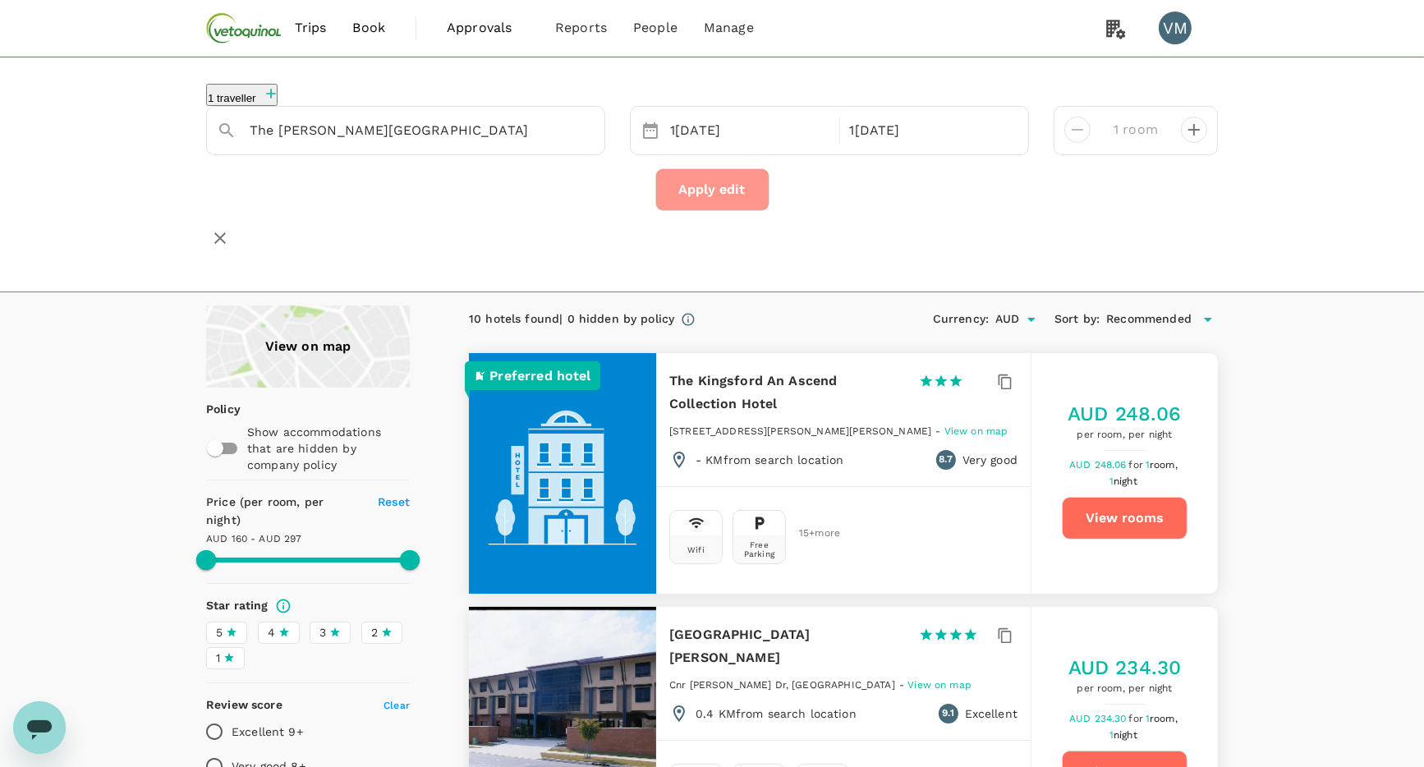
click at [723, 186] on button "Apply edit" at bounding box center [712, 189] width 114 height 43
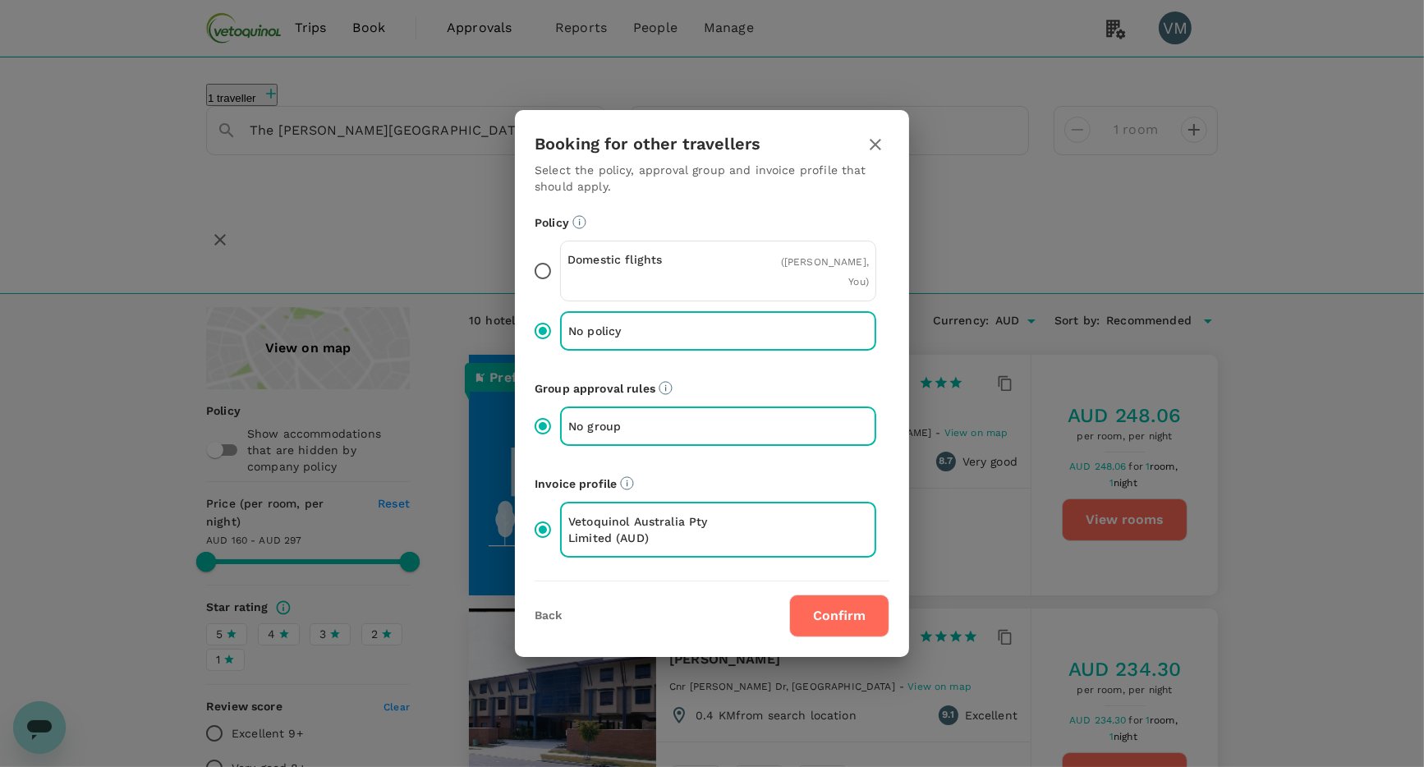
click at [844, 608] on button "Confirm" at bounding box center [839, 615] width 100 height 43
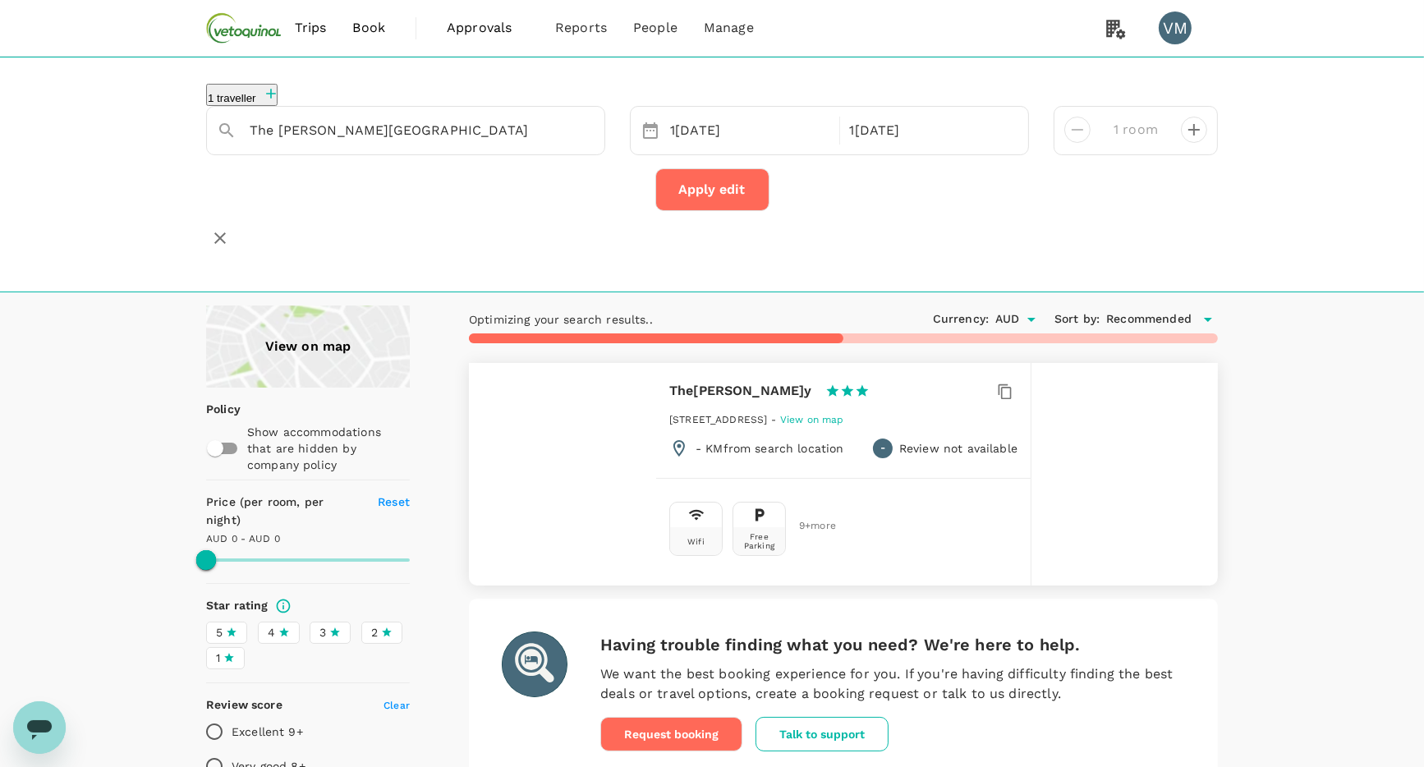
type input "351.58"
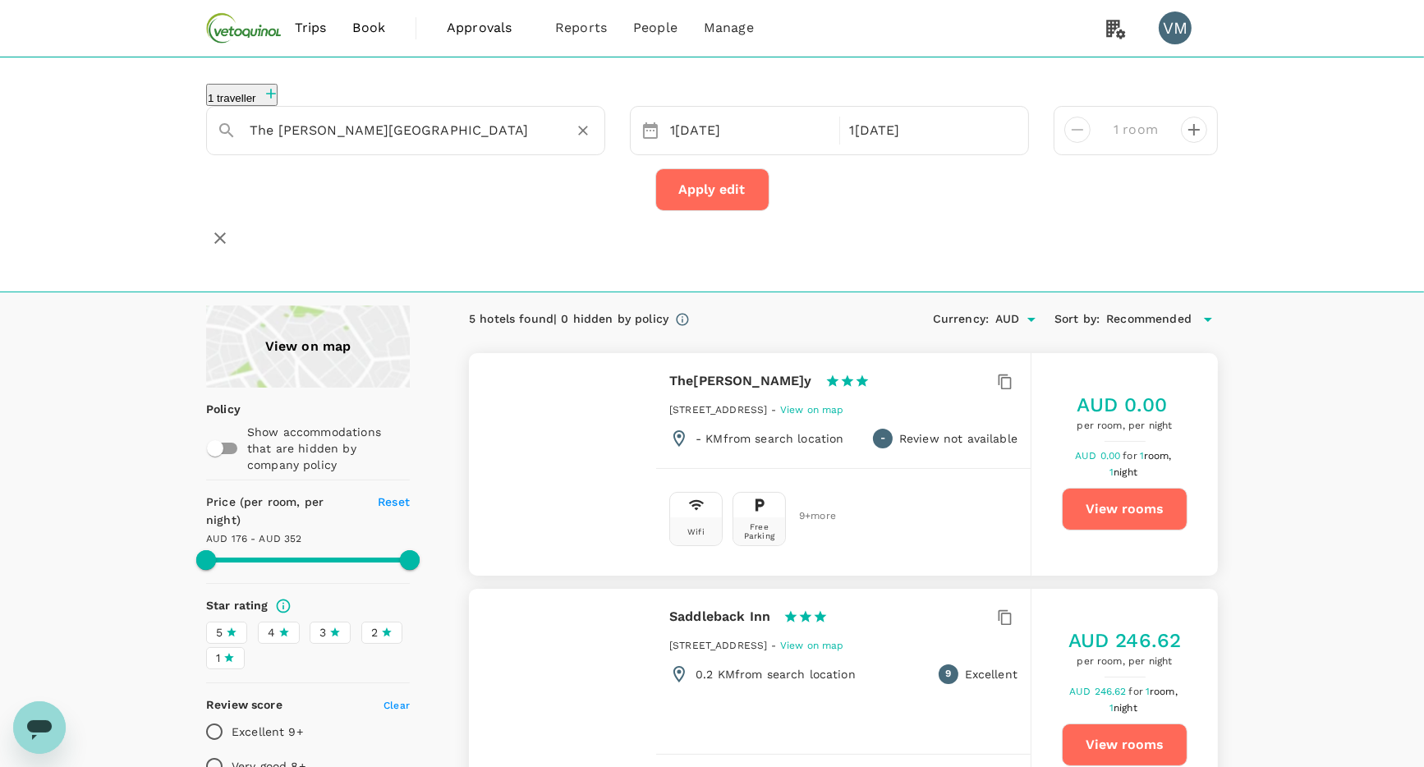
click at [406, 124] on input "The [PERSON_NAME][GEOGRAPHIC_DATA]" at bounding box center [399, 129] width 299 height 25
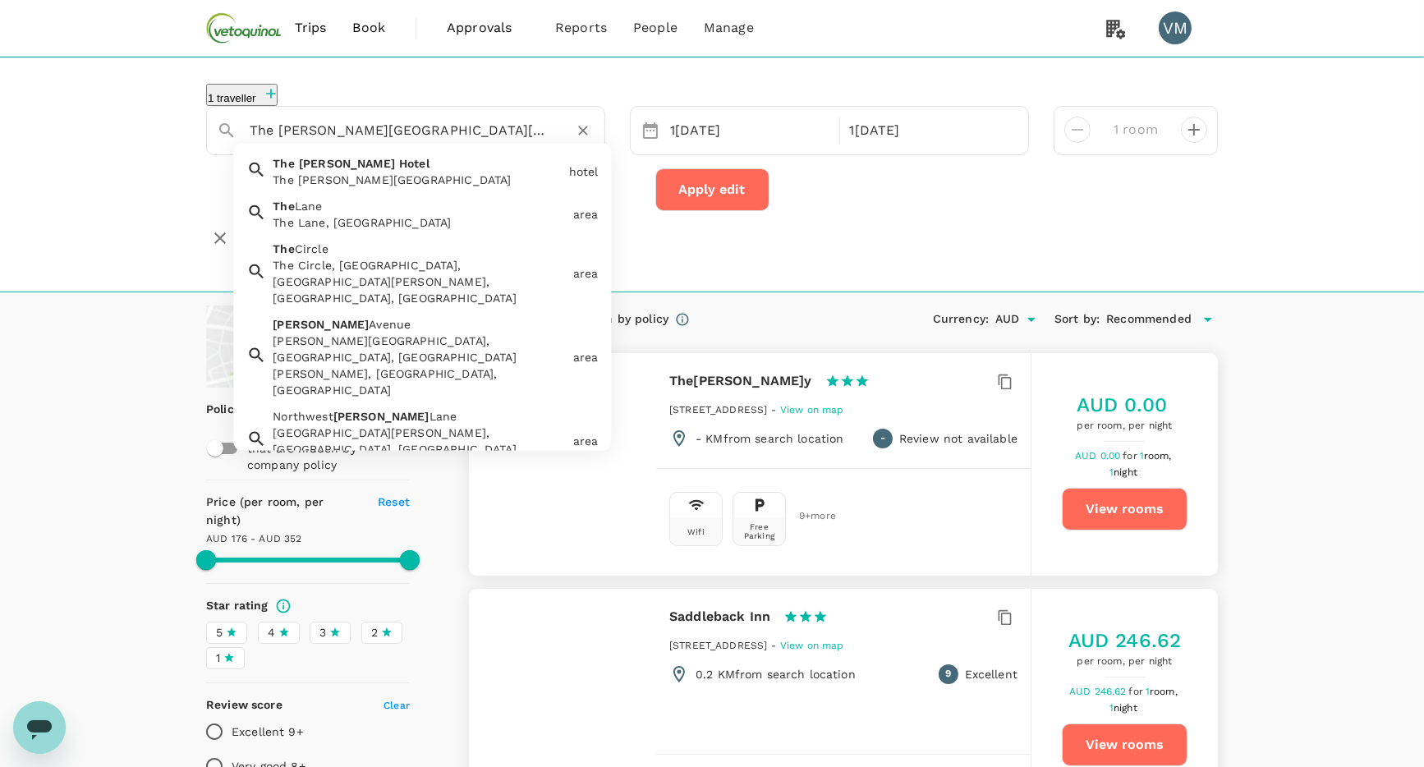
type input "The [PERSON_NAME][GEOGRAPHIC_DATA]"
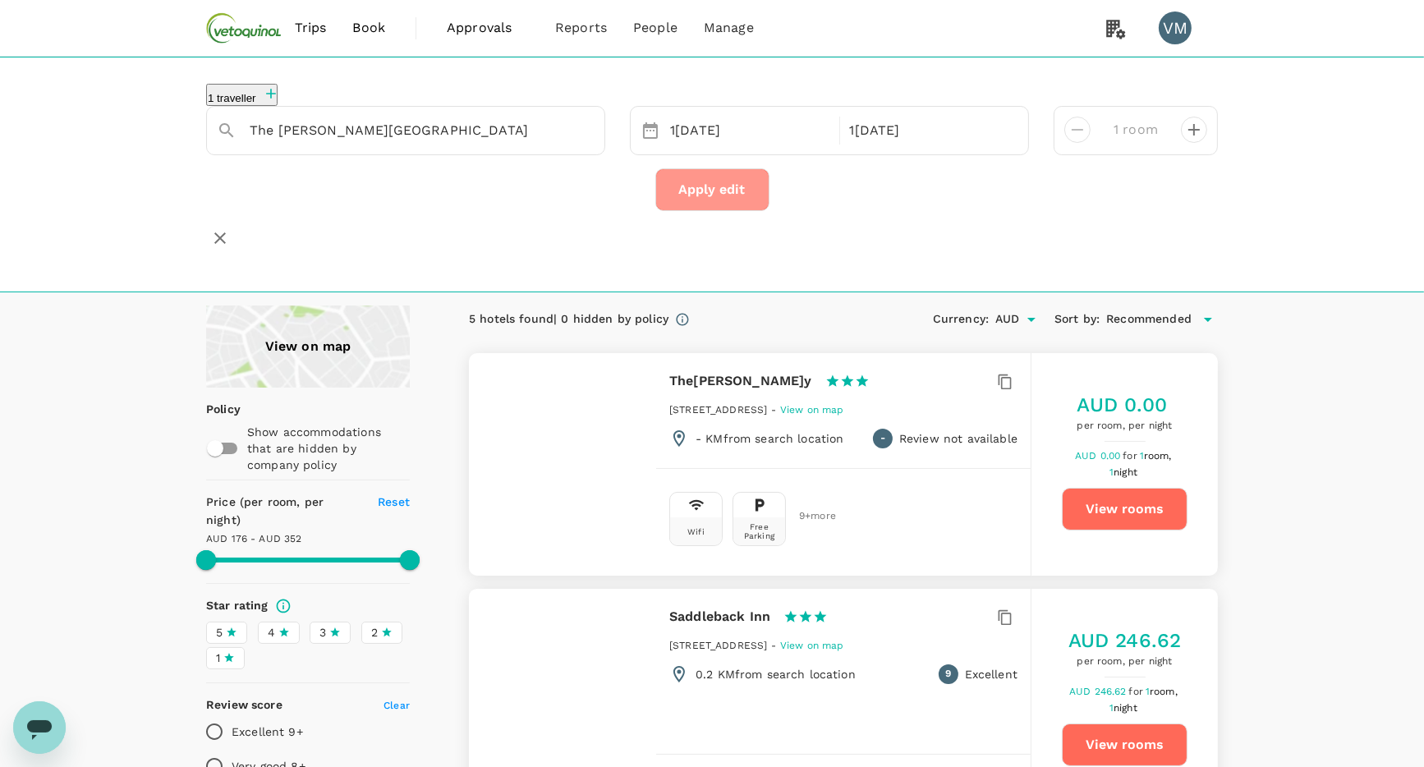
click at [727, 182] on button "Apply edit" at bounding box center [712, 189] width 114 height 43
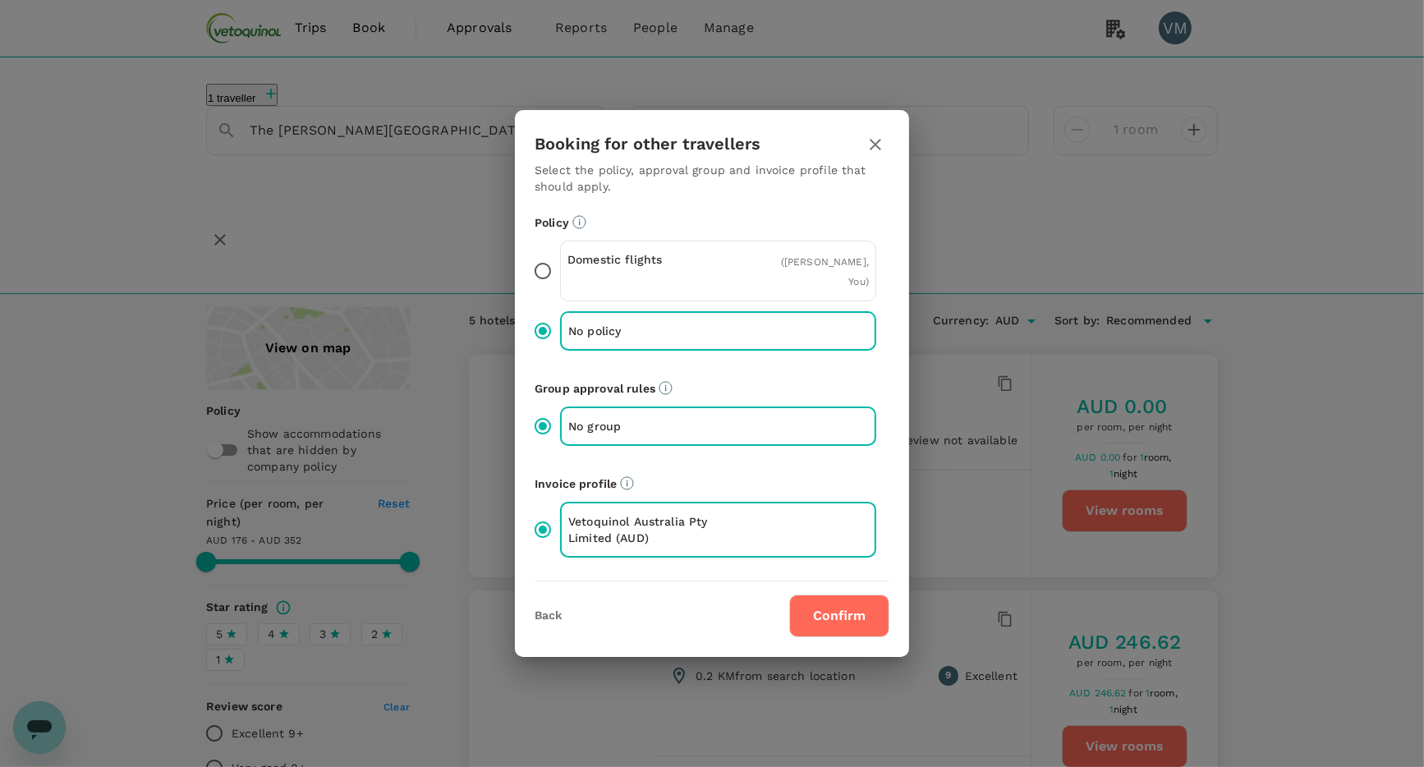
click at [843, 599] on button "Confirm" at bounding box center [839, 615] width 100 height 43
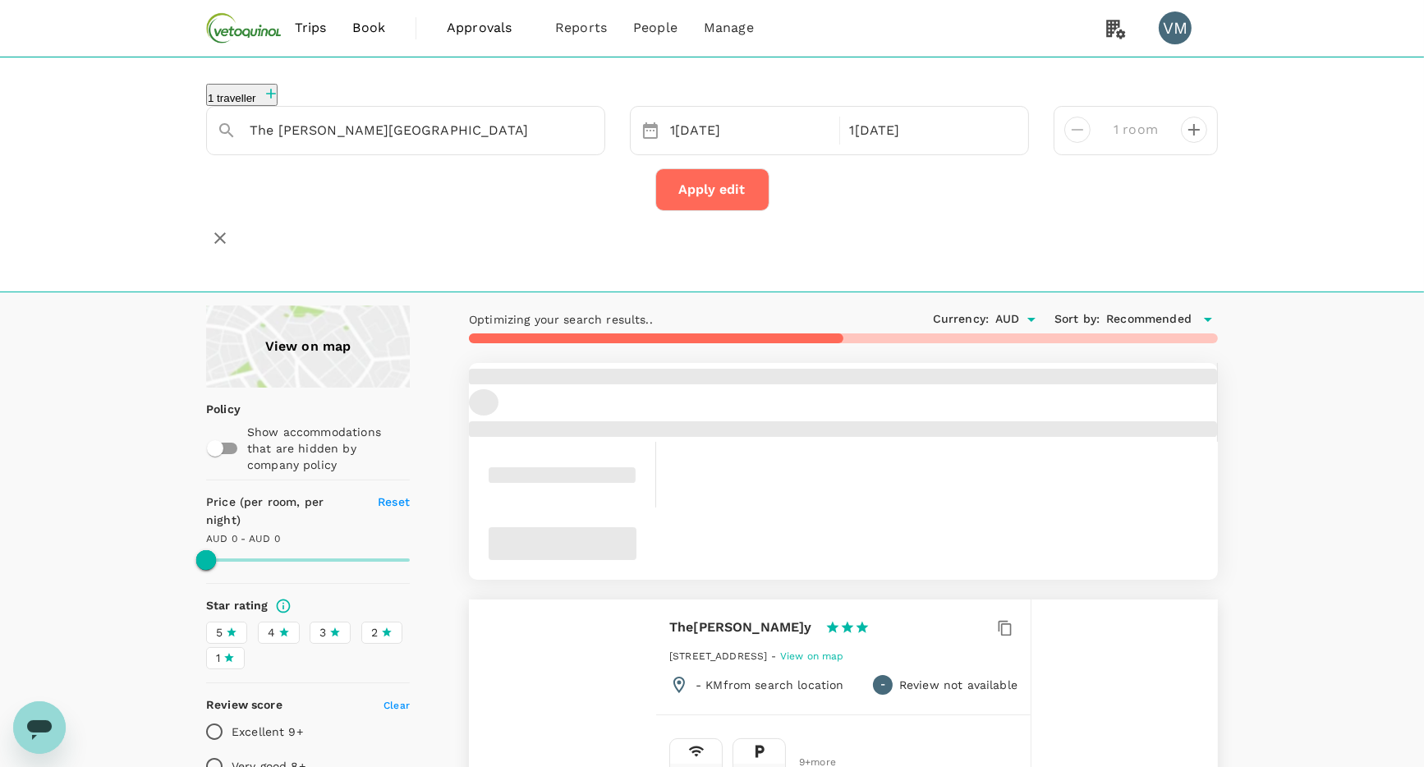
type input "The Kingsley"
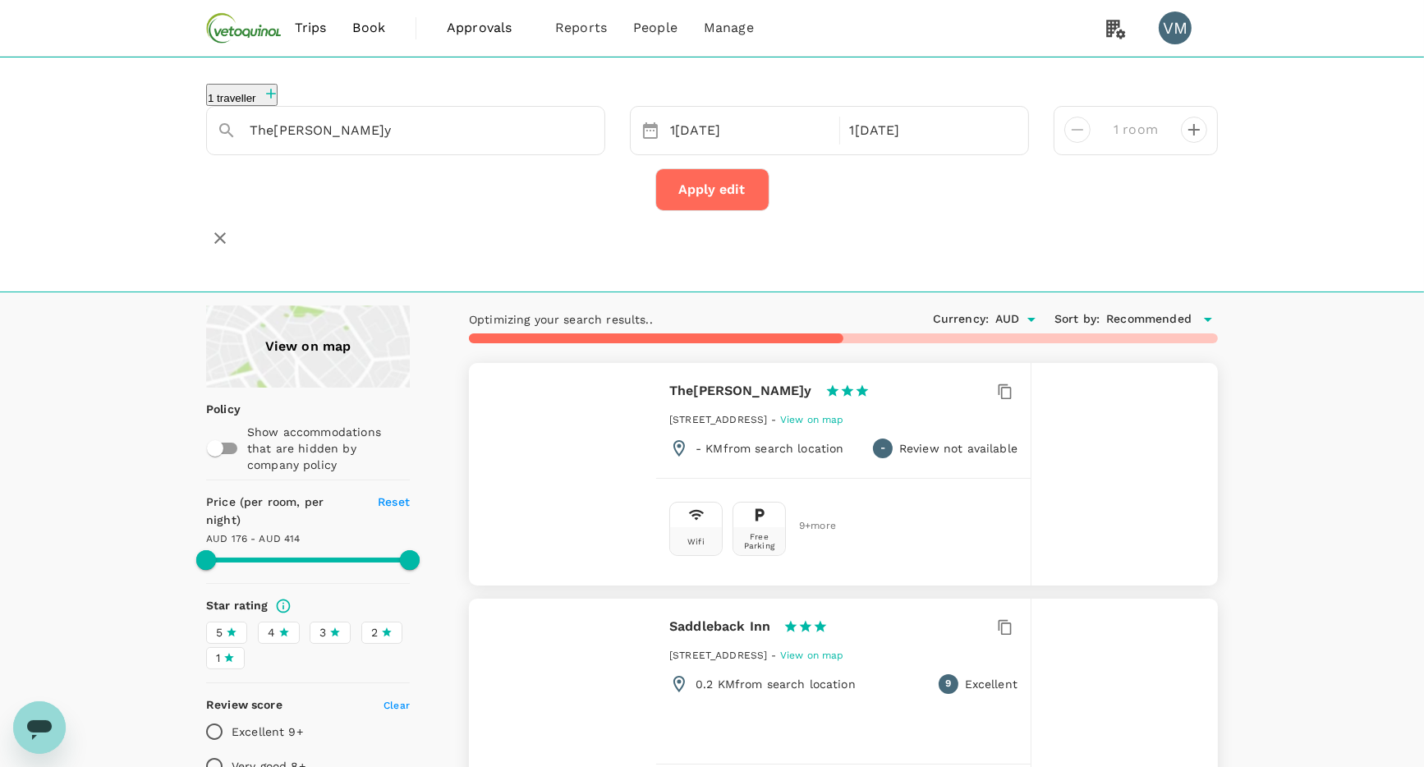
type input "605.58"
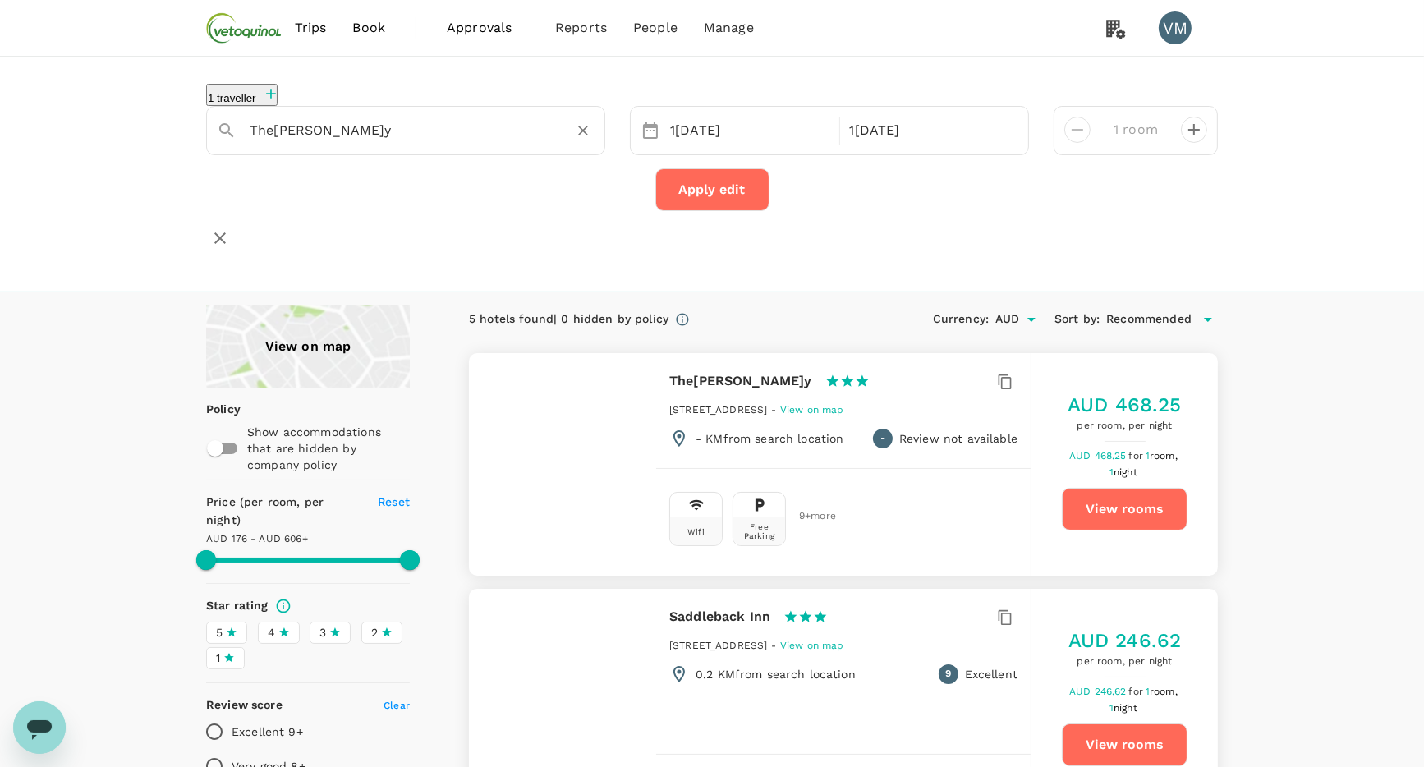
click at [378, 117] on input "The Kingsley" at bounding box center [399, 129] width 299 height 25
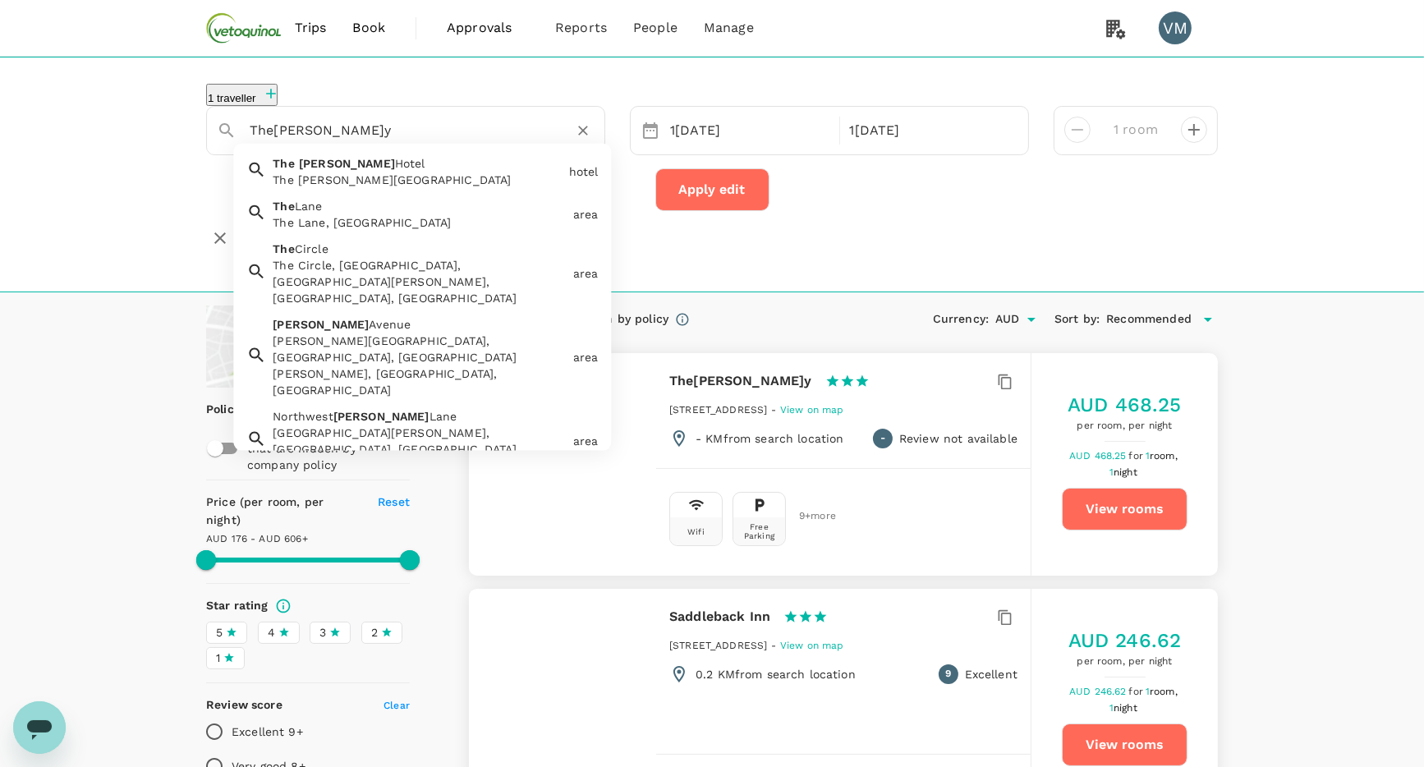
click at [268, 126] on input "The Kingsley" at bounding box center [399, 129] width 299 height 25
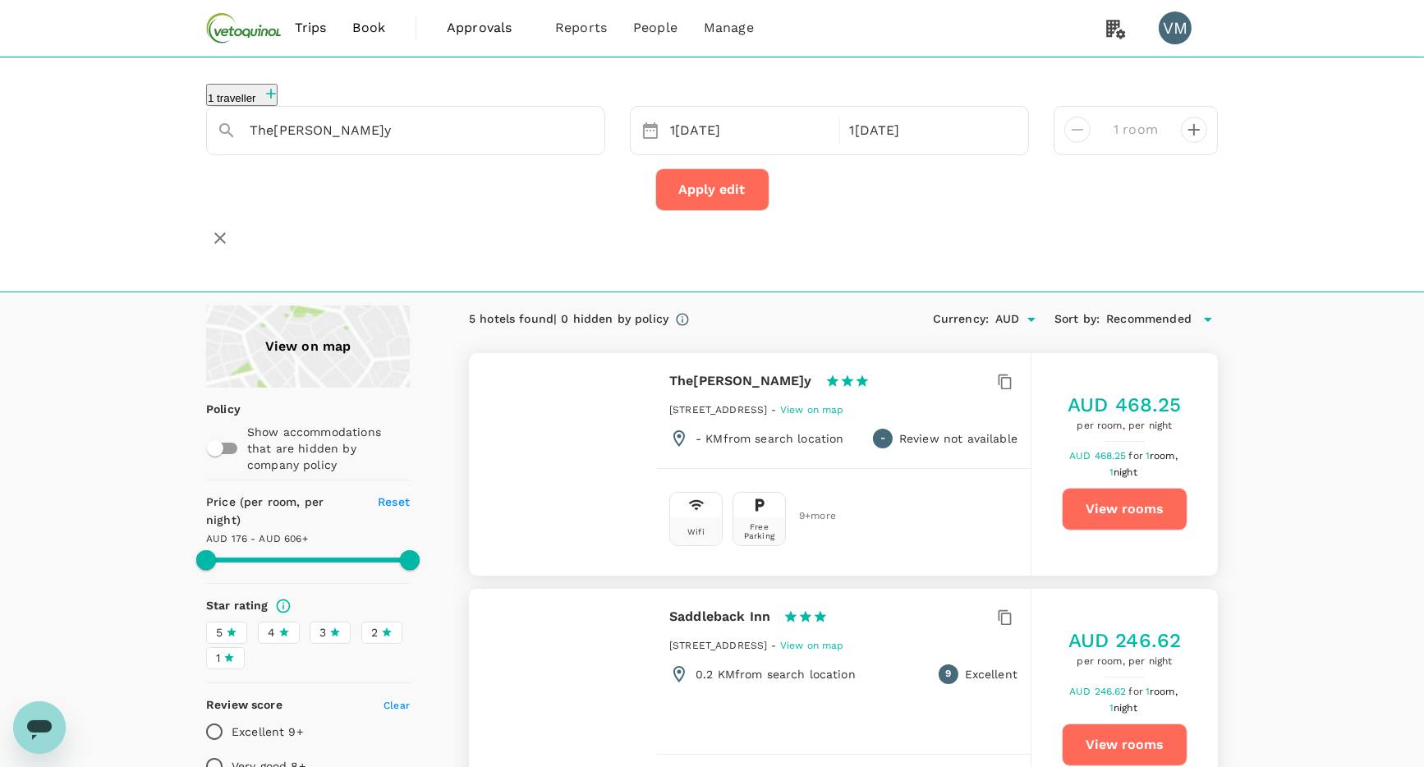
click at [387, 145] on div "The Kingsley" at bounding box center [405, 130] width 399 height 49
click at [315, 126] on input "The Kingsley" at bounding box center [399, 129] width 299 height 25
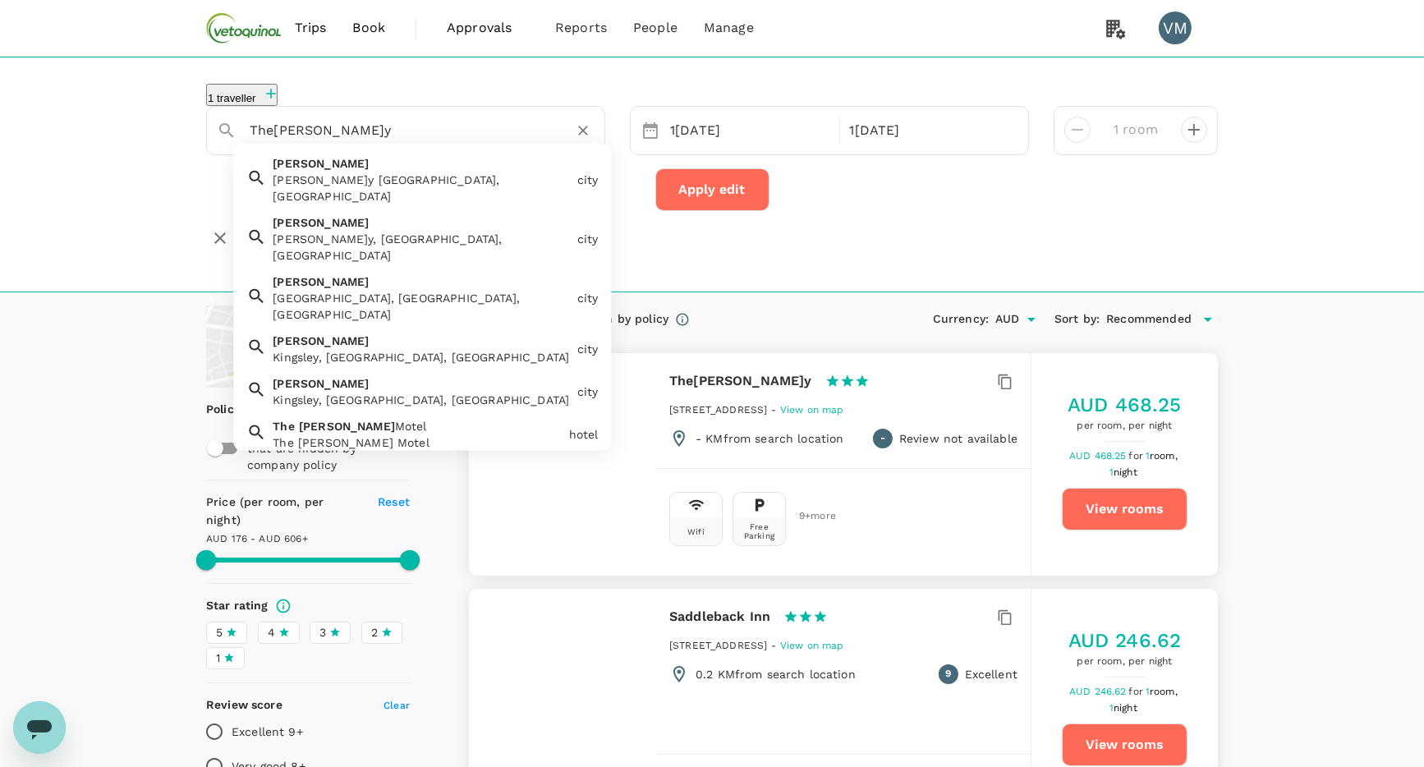
click at [255, 128] on input "The Kingsley" at bounding box center [399, 129] width 299 height 25
click at [333, 128] on input "Kingsley" at bounding box center [399, 129] width 299 height 25
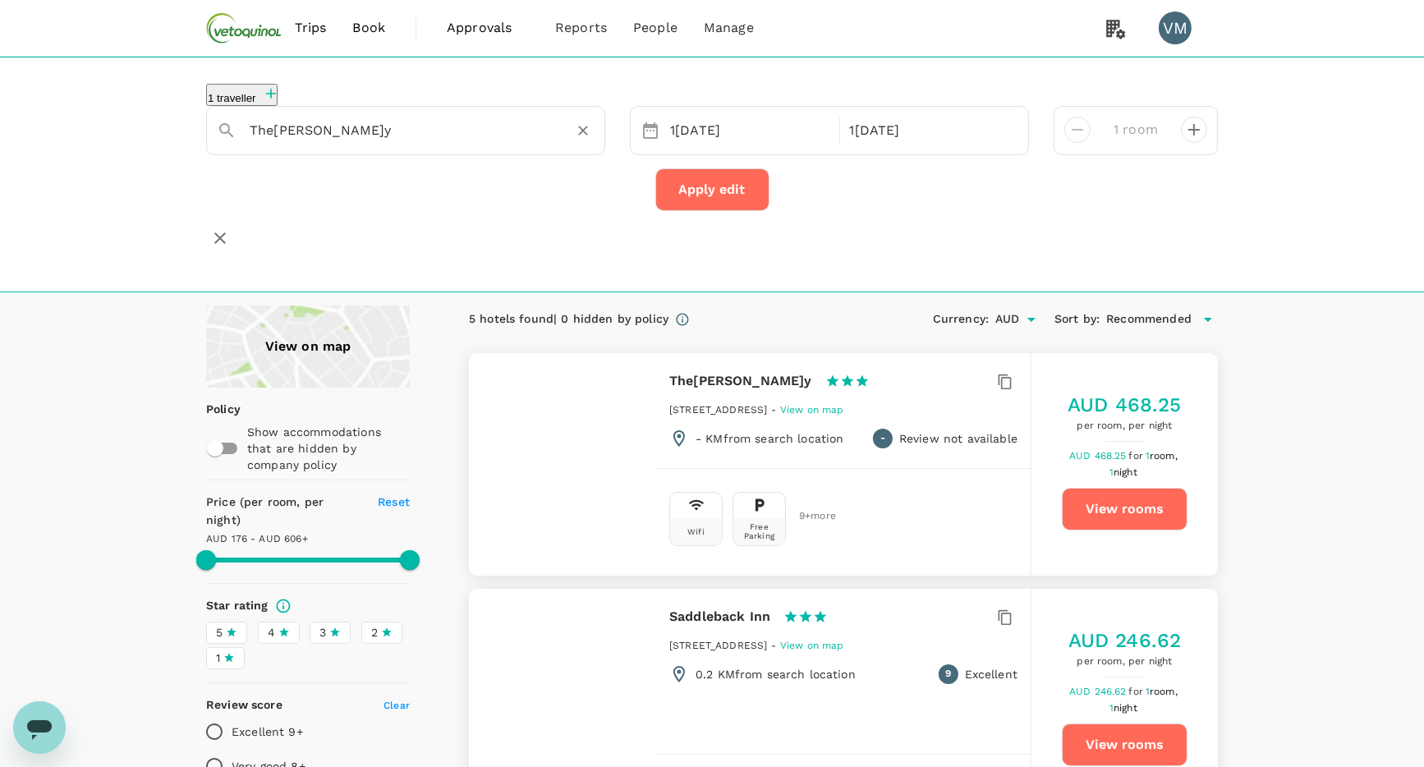
click at [473, 126] on input "The Kingsley" at bounding box center [399, 129] width 299 height 25
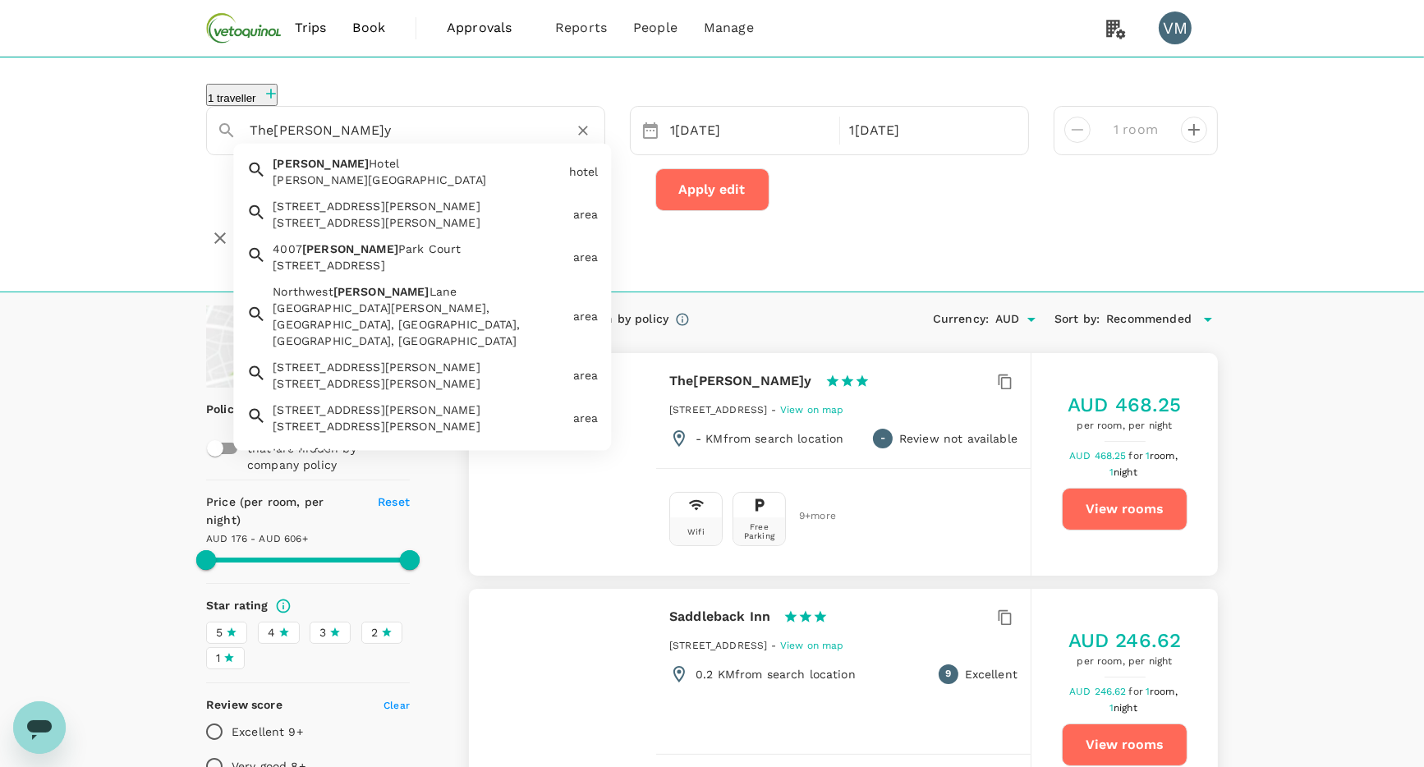
click at [398, 248] on span "Park Court" at bounding box center [429, 248] width 63 height 13
type input "[STREET_ADDRESS]"
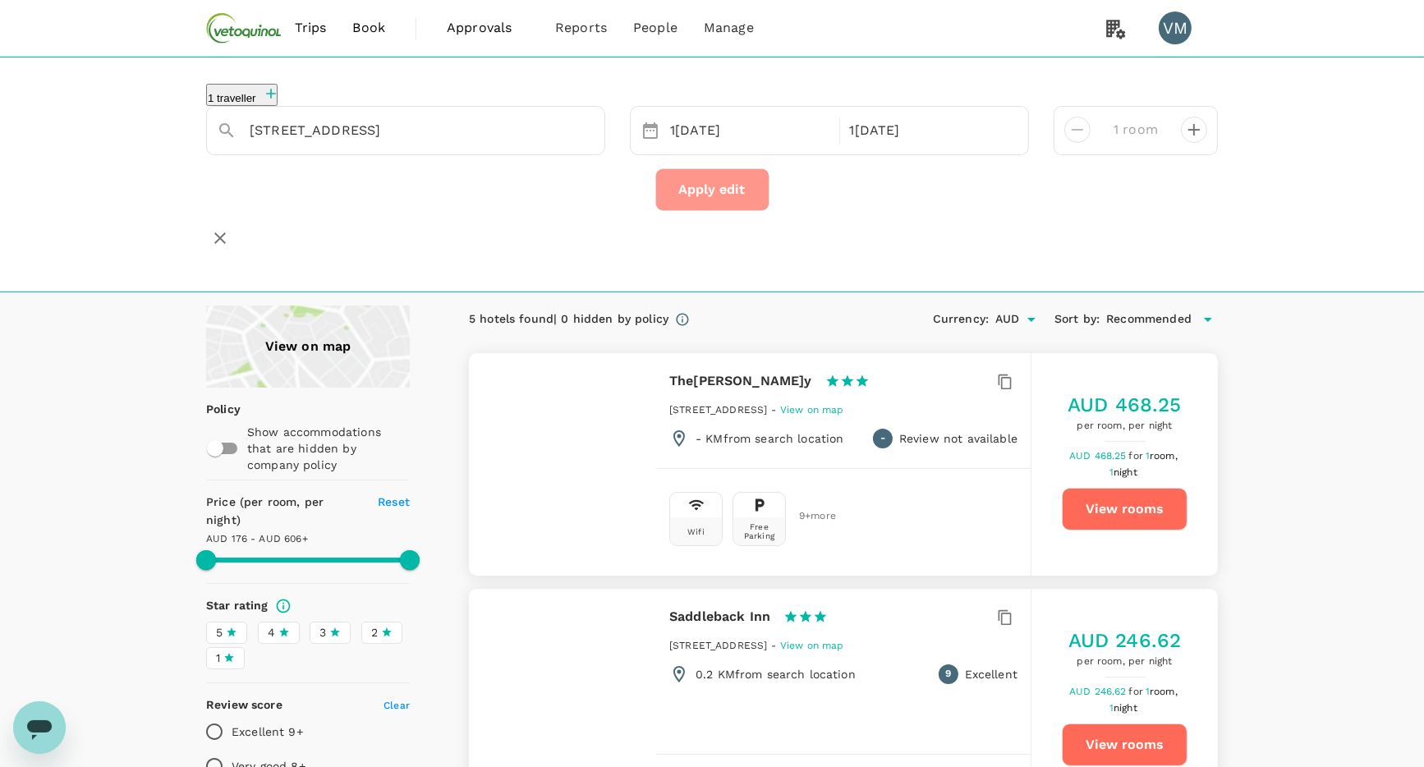
click at [686, 186] on button "Apply edit" at bounding box center [712, 189] width 114 height 43
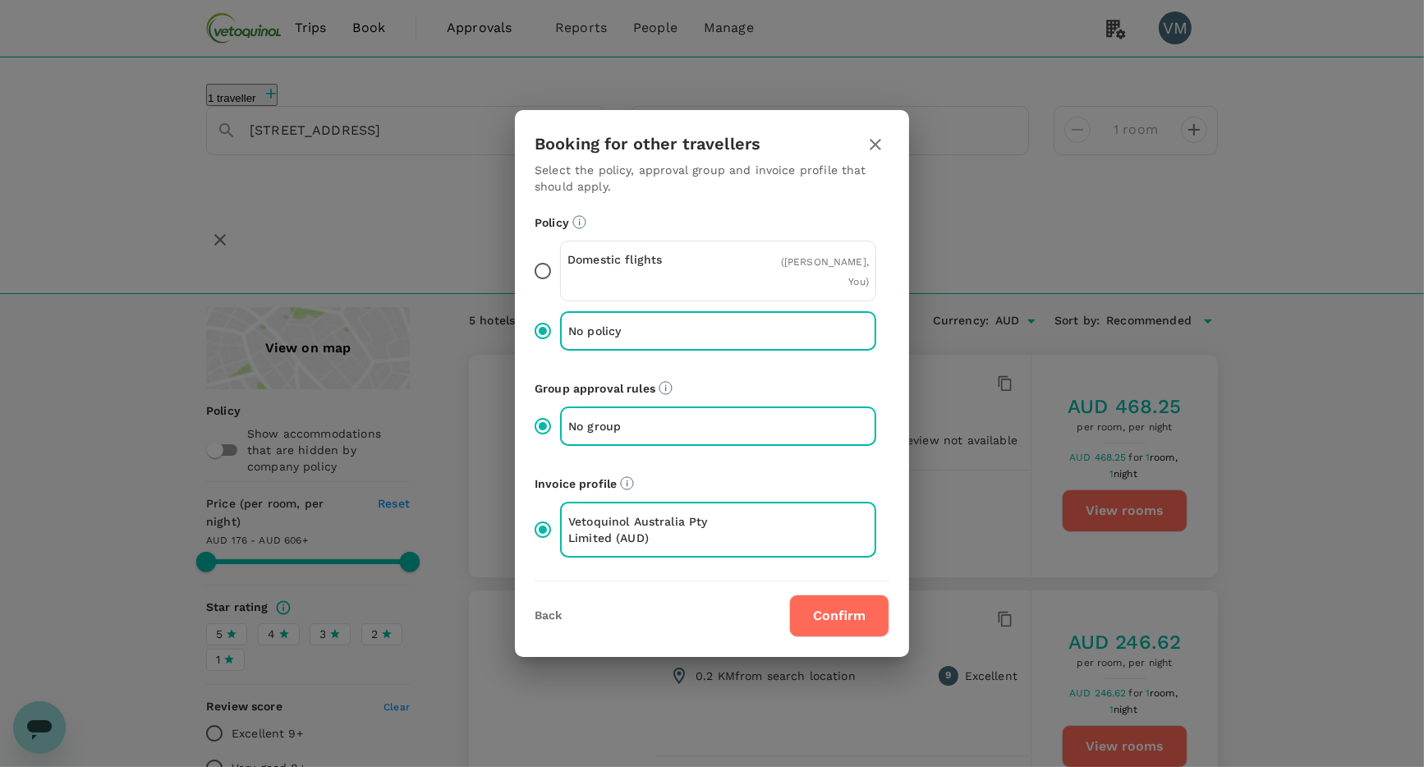
click at [847, 594] on button "Confirm" at bounding box center [839, 615] width 100 height 43
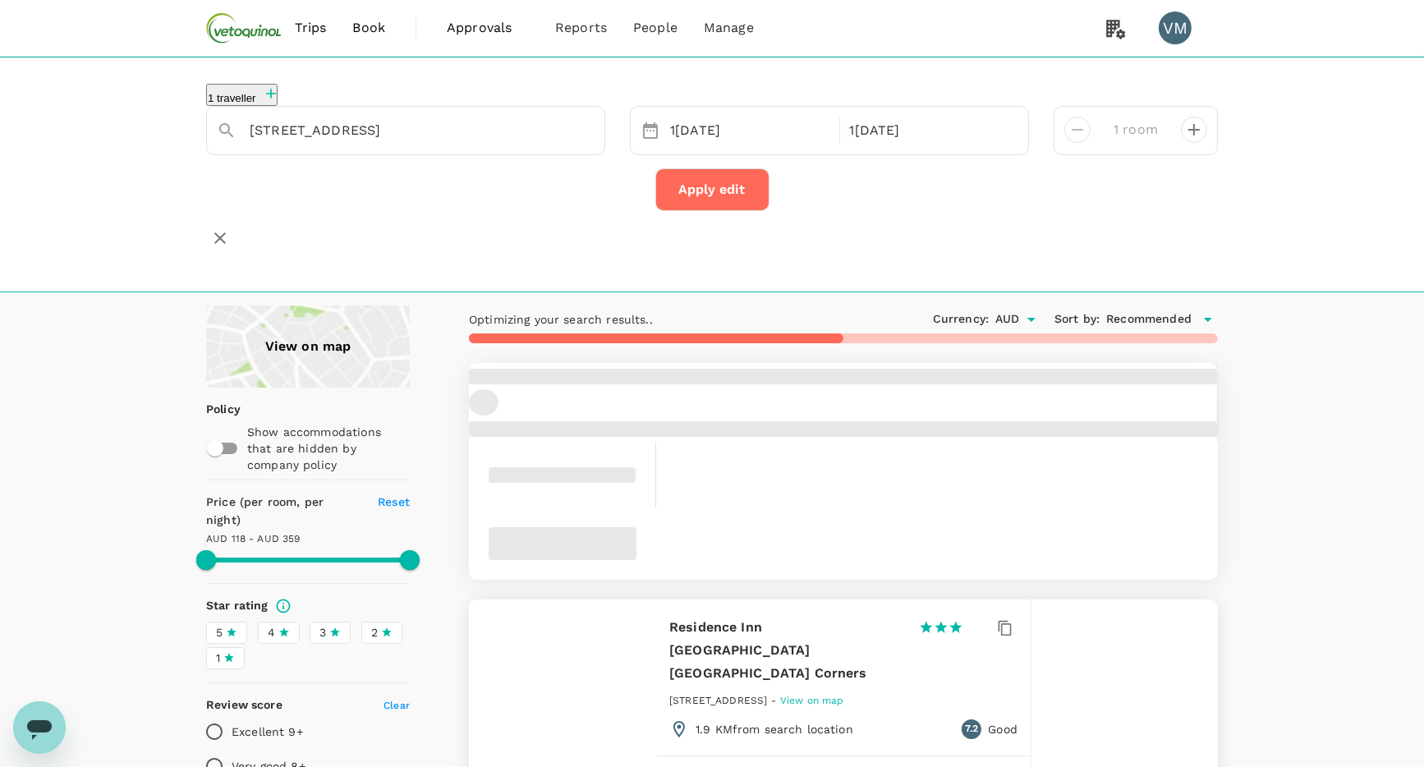
type input "358.26"
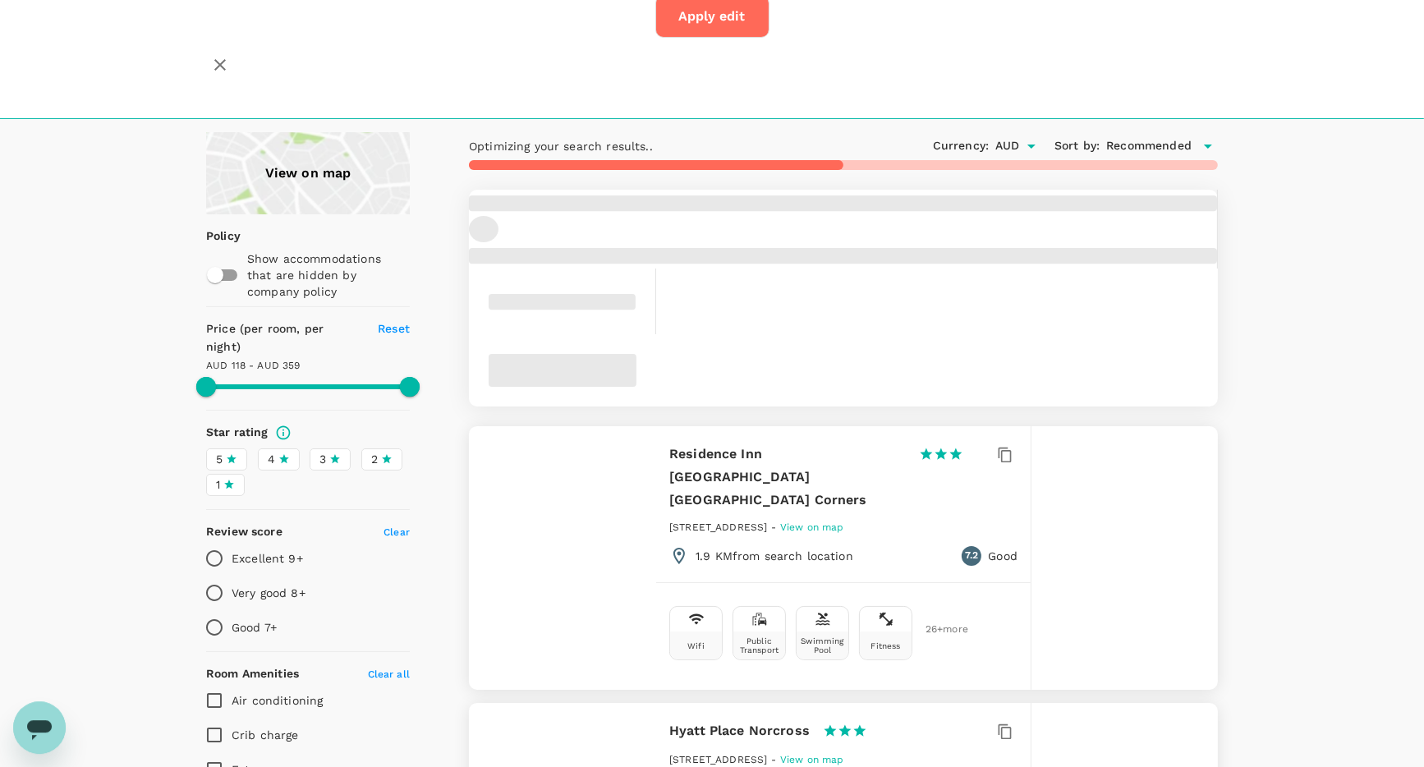
scroll to position [176, 0]
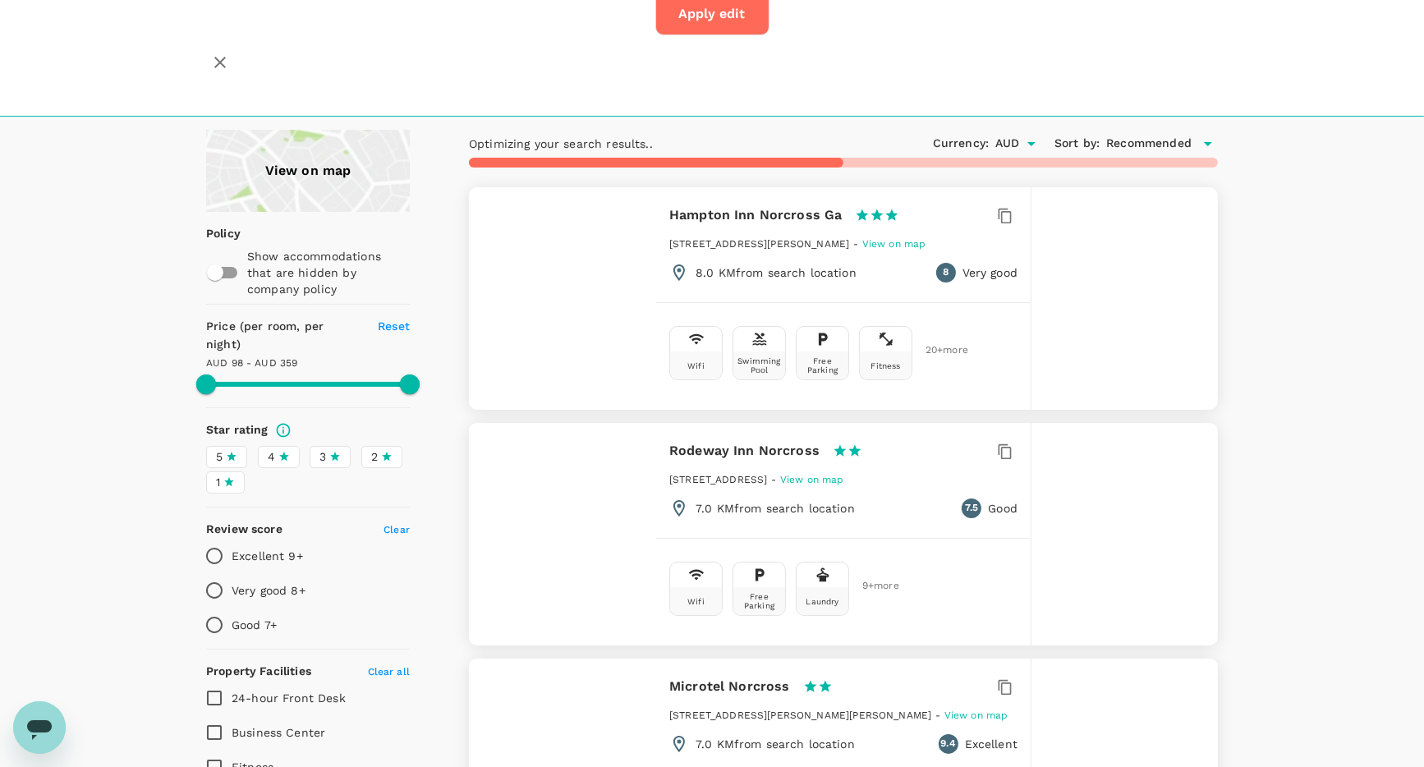
type input "97.69"
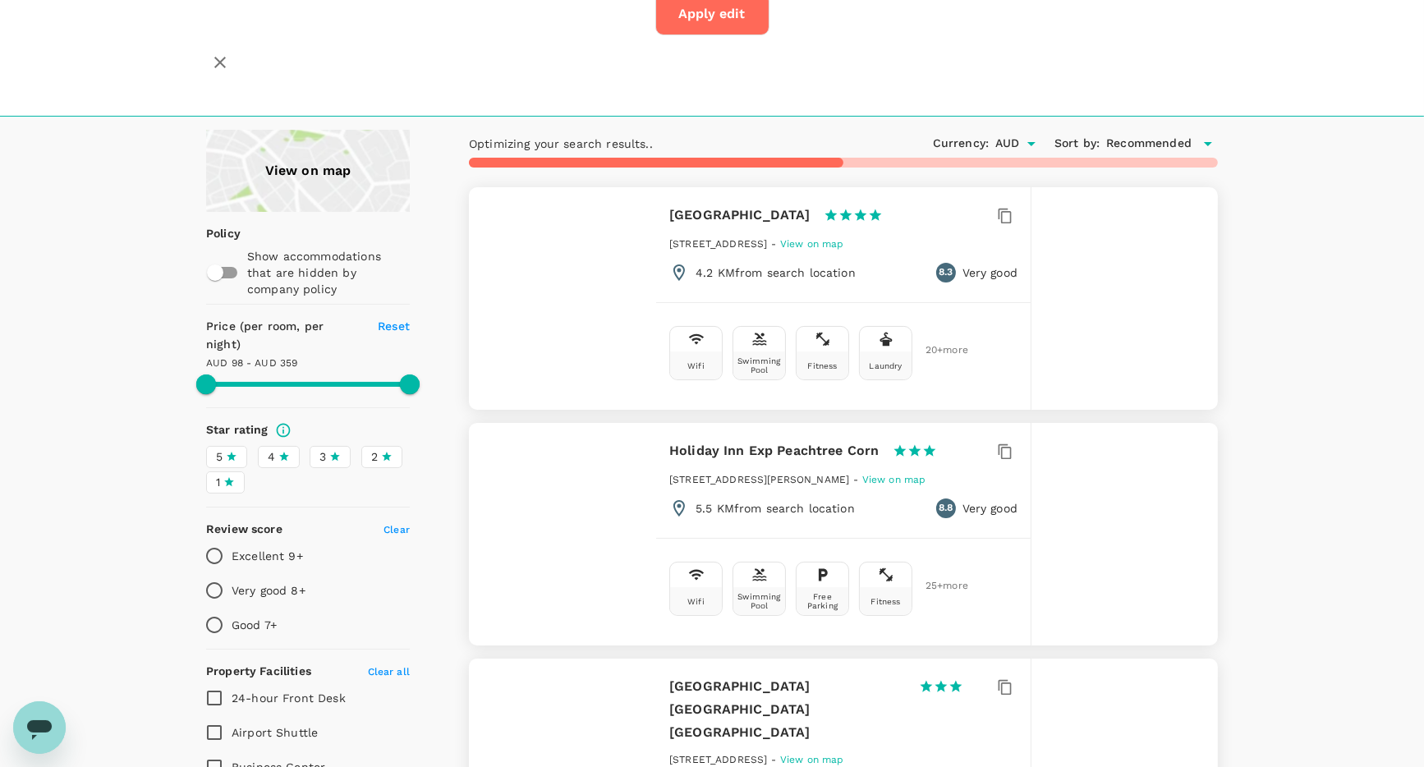
type input "358.69"
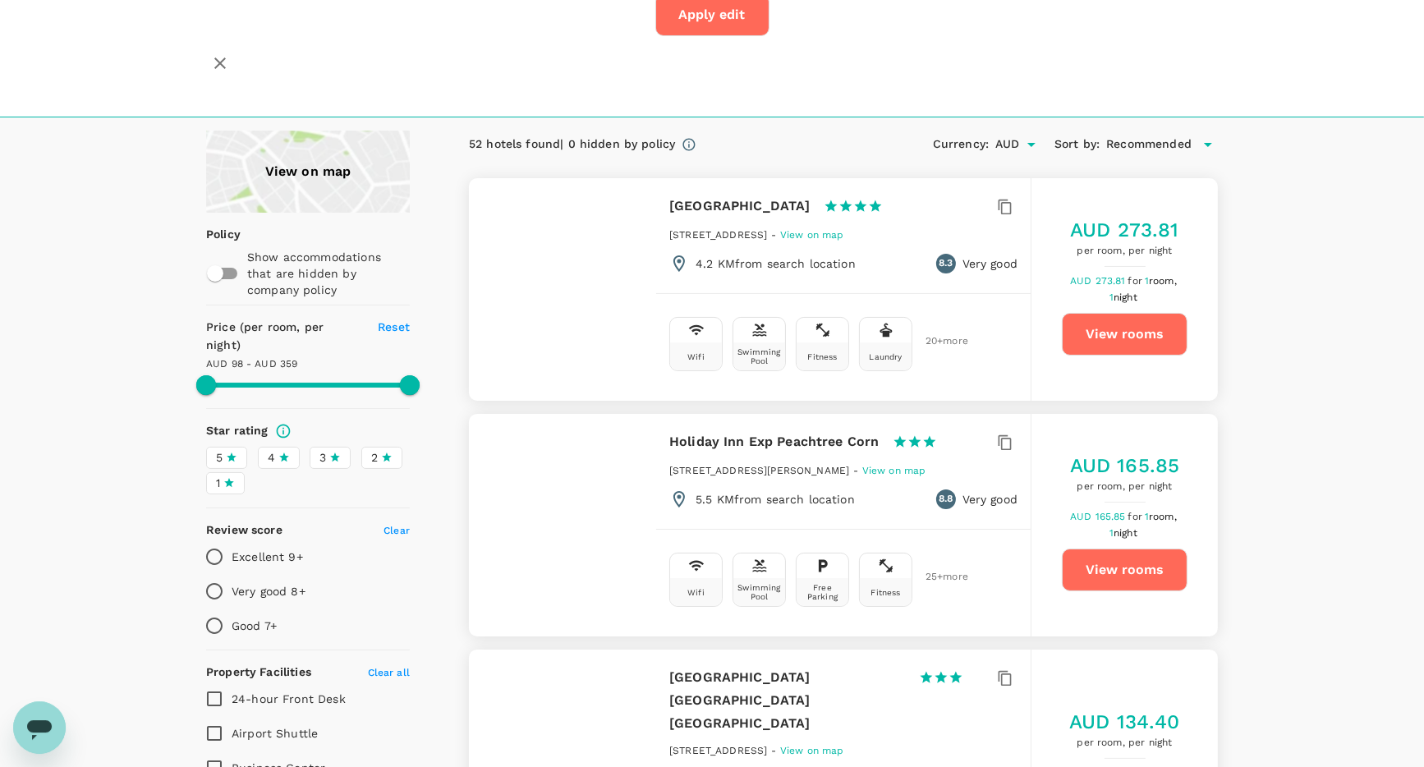
scroll to position [0, 0]
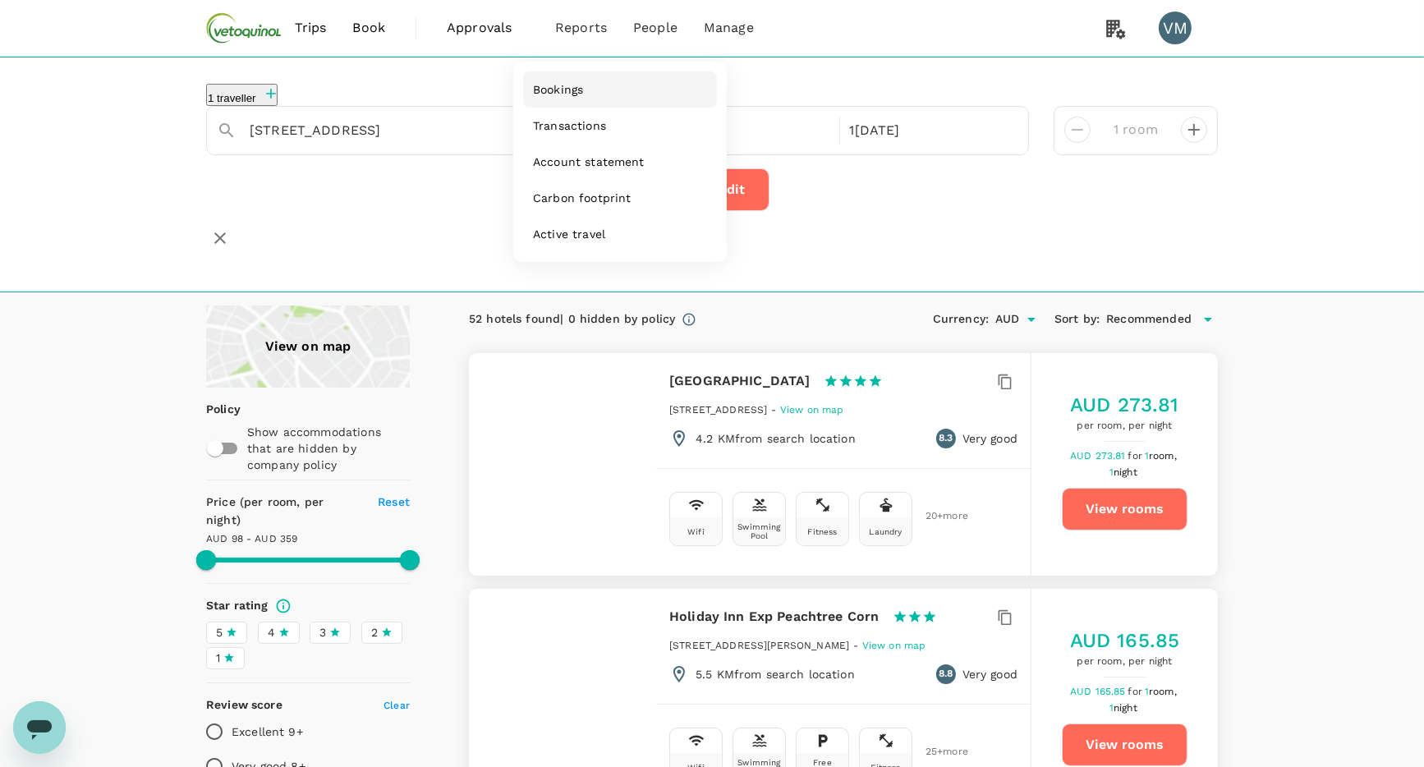
click at [567, 95] on span "Bookings" at bounding box center [558, 89] width 50 height 16
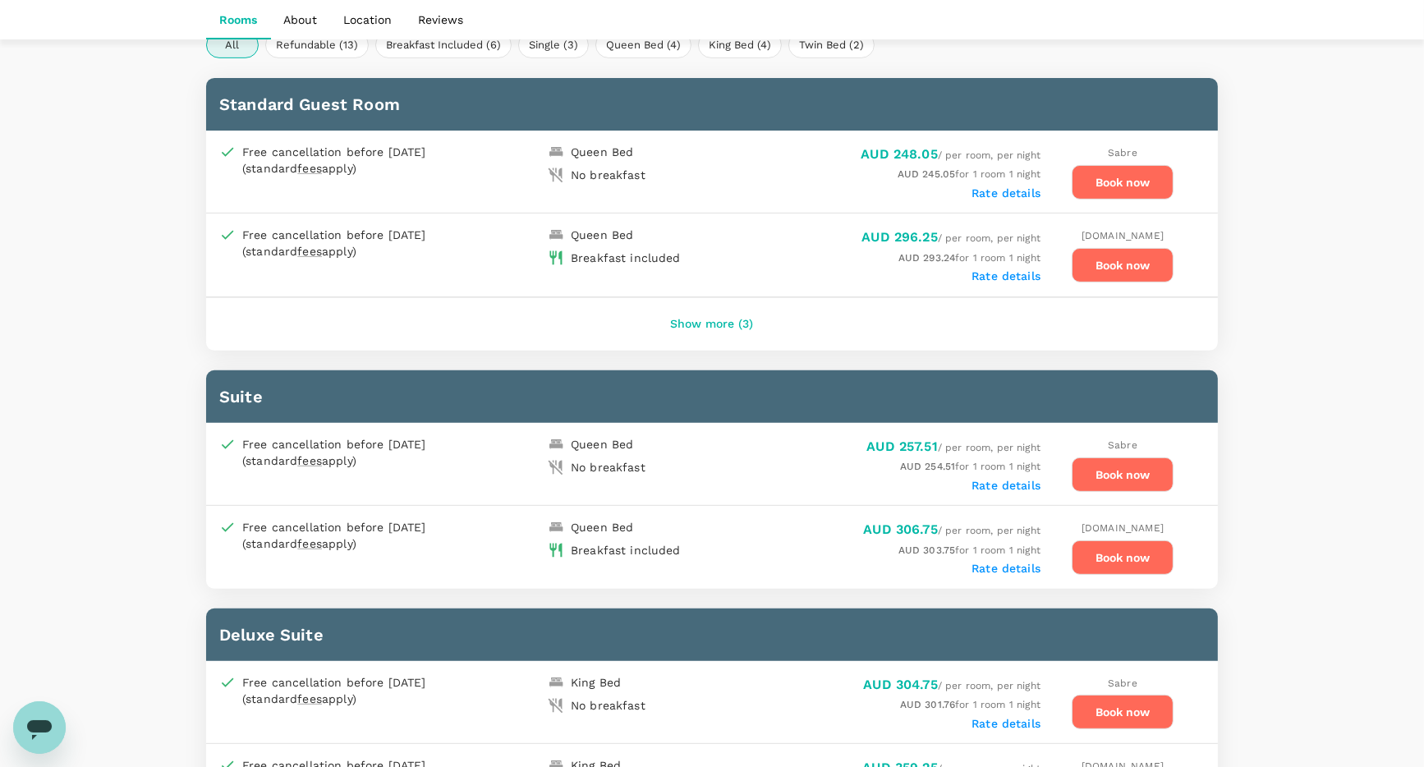
scroll to position [528, 0]
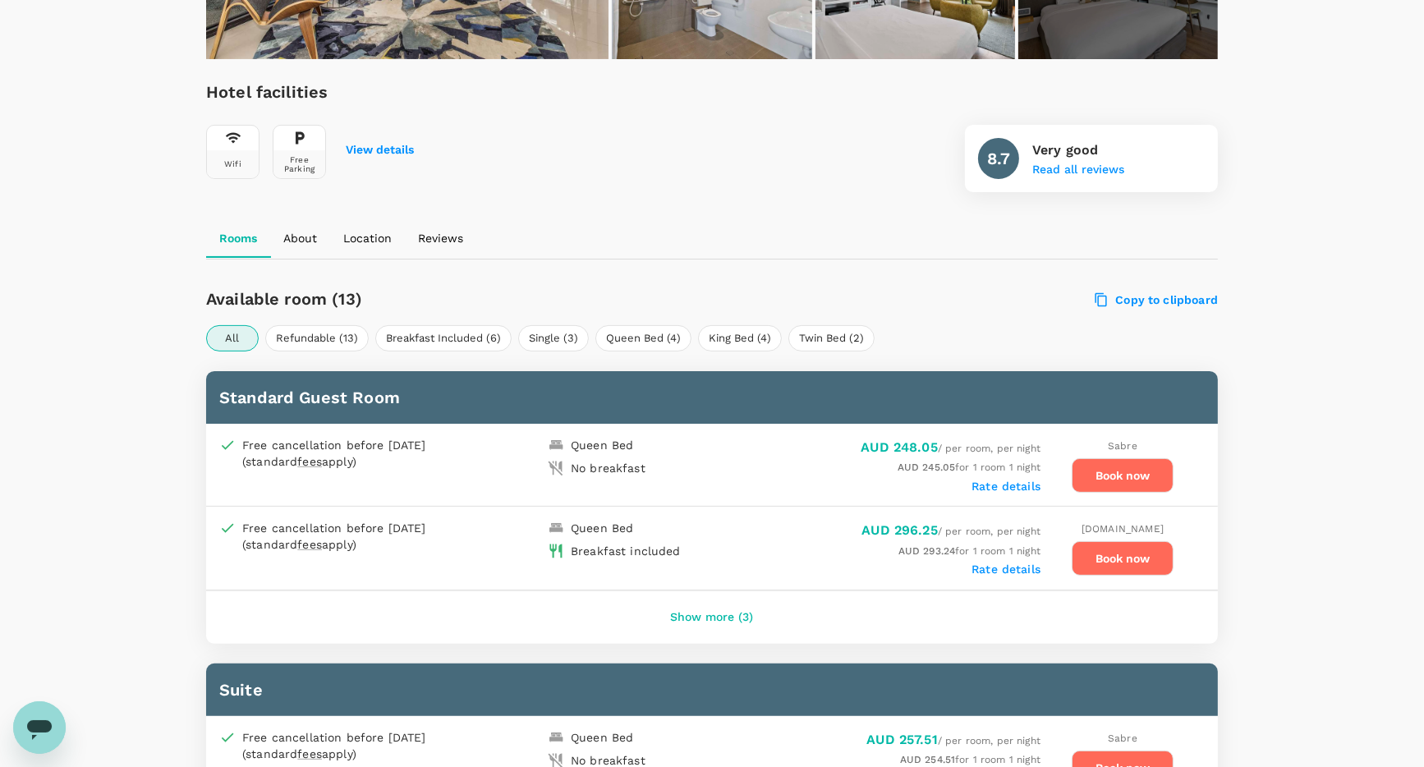
click at [1107, 469] on button "Book now" at bounding box center [1122, 475] width 102 height 34
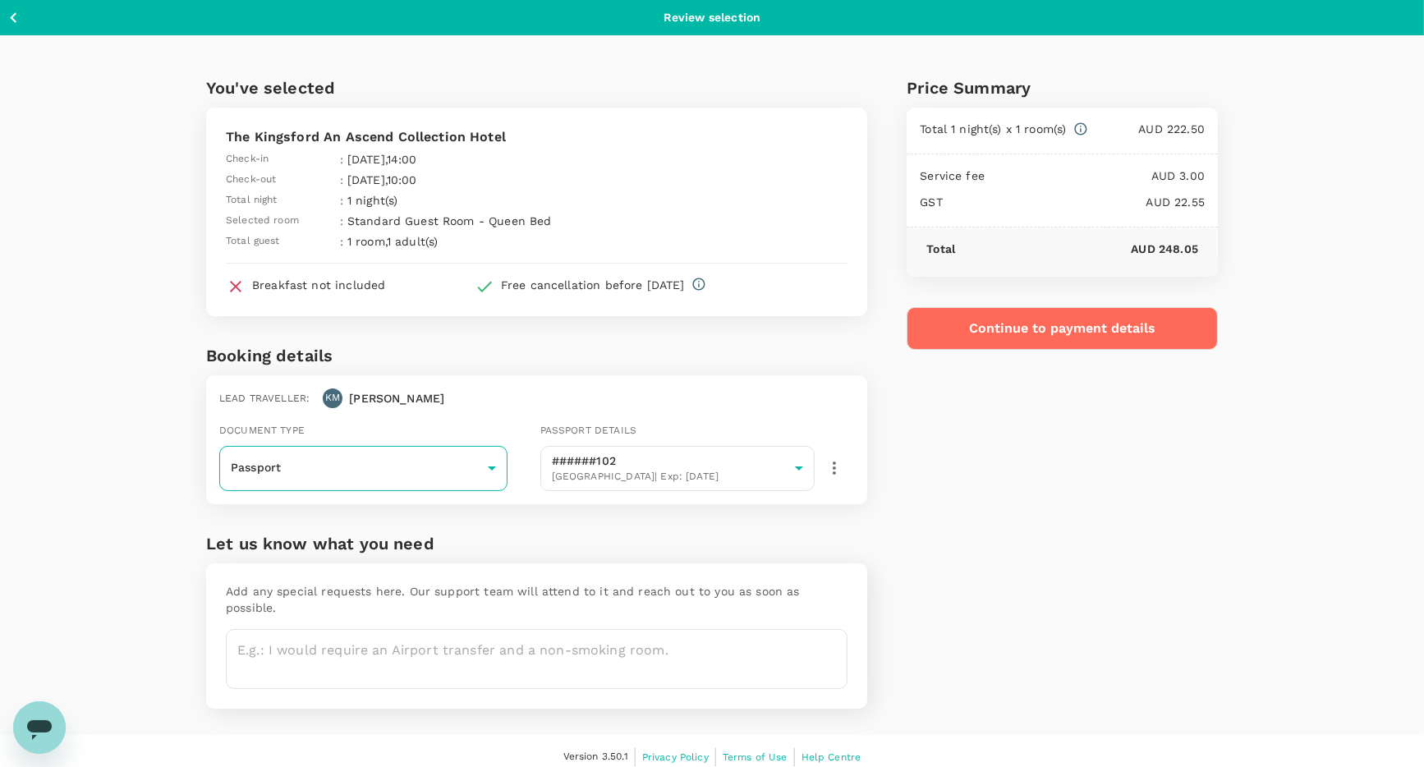
click at [396, 480] on body "Back to hotel details Review selection You've selected The Kingsford An Ascend …" at bounding box center [712, 389] width 1424 height 779
click at [461, 415] on div at bounding box center [712, 383] width 1424 height 767
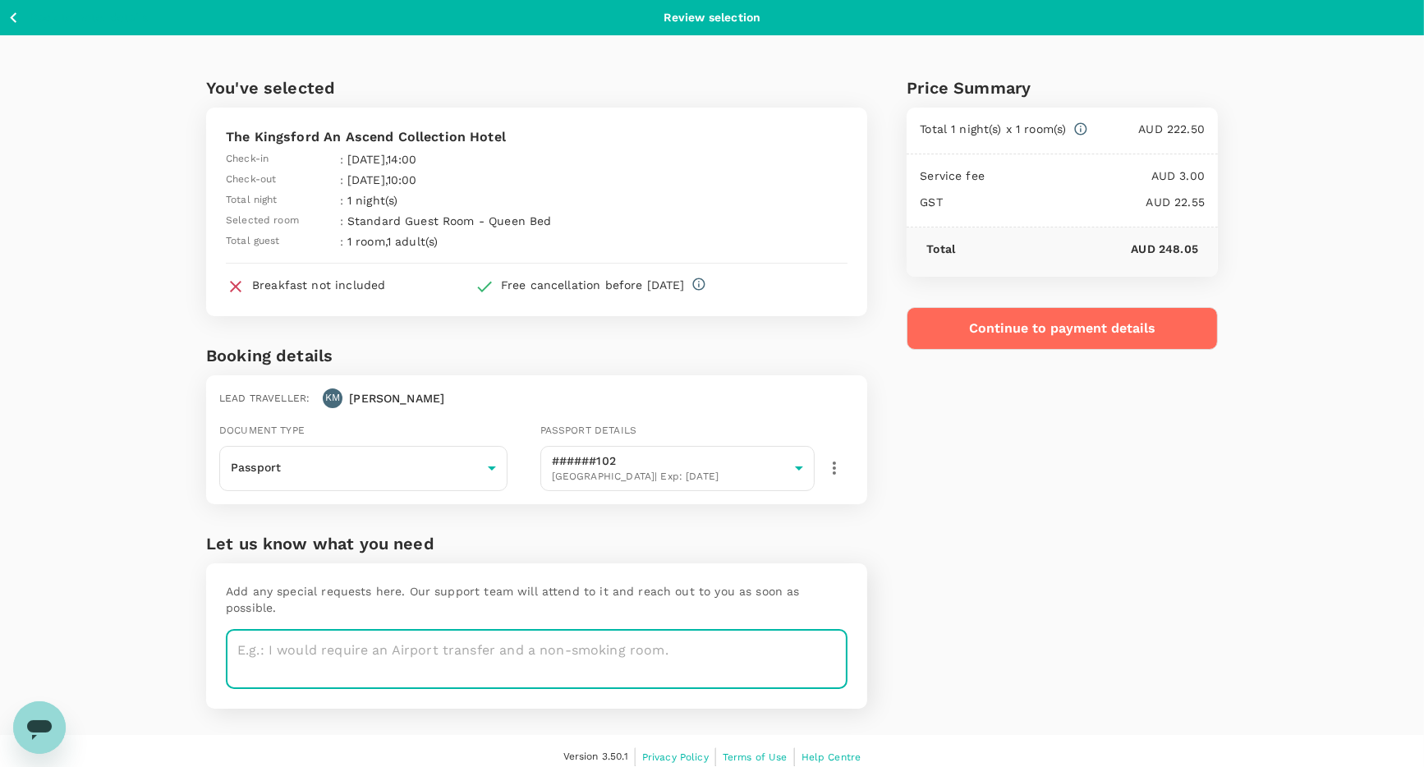
click at [348, 635] on textarea at bounding box center [537, 659] width 622 height 60
type textarea "A room away from the main road would be very appreciated."
click at [1069, 319] on button "Continue to payment details" at bounding box center [1061, 328] width 311 height 43
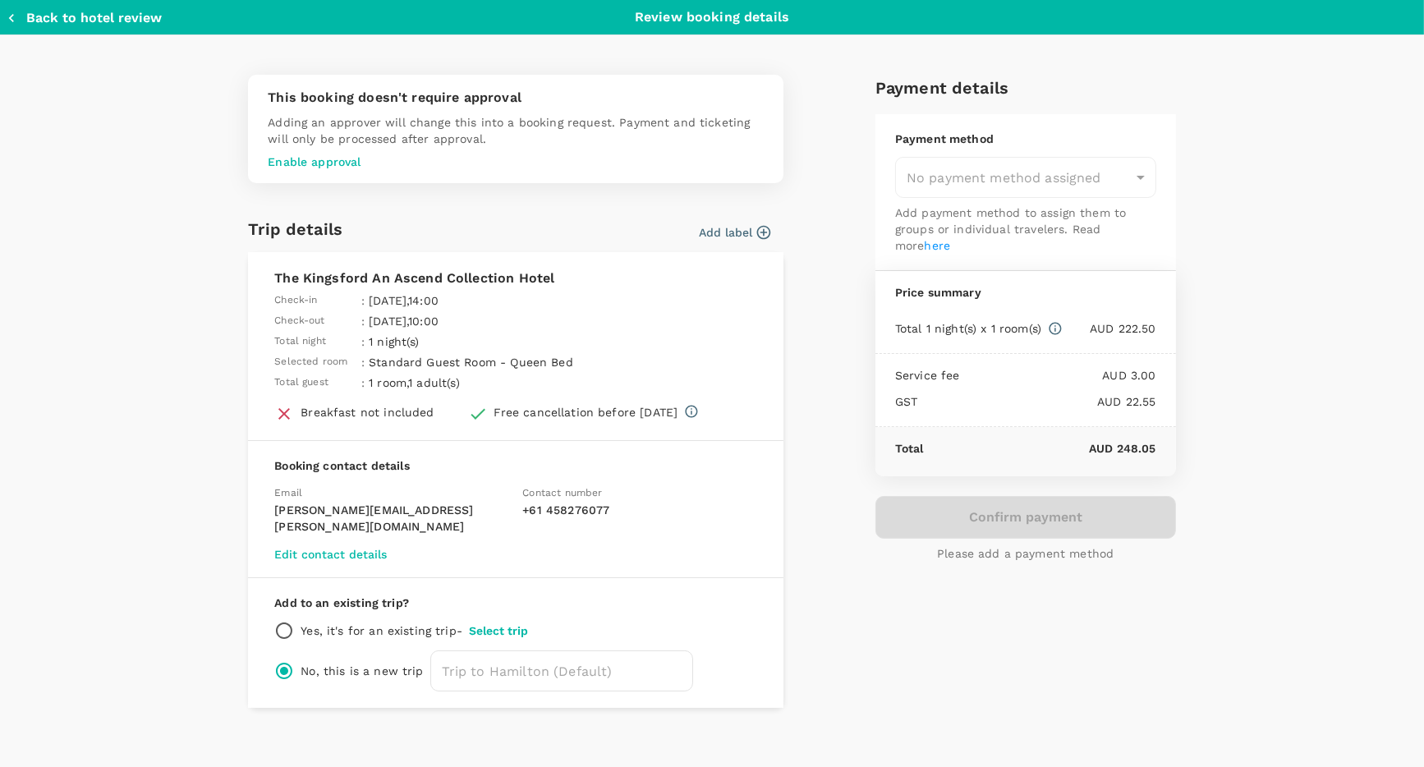
type input "9f80d78f-fe66-49a2-88cd-fab6e087b275"
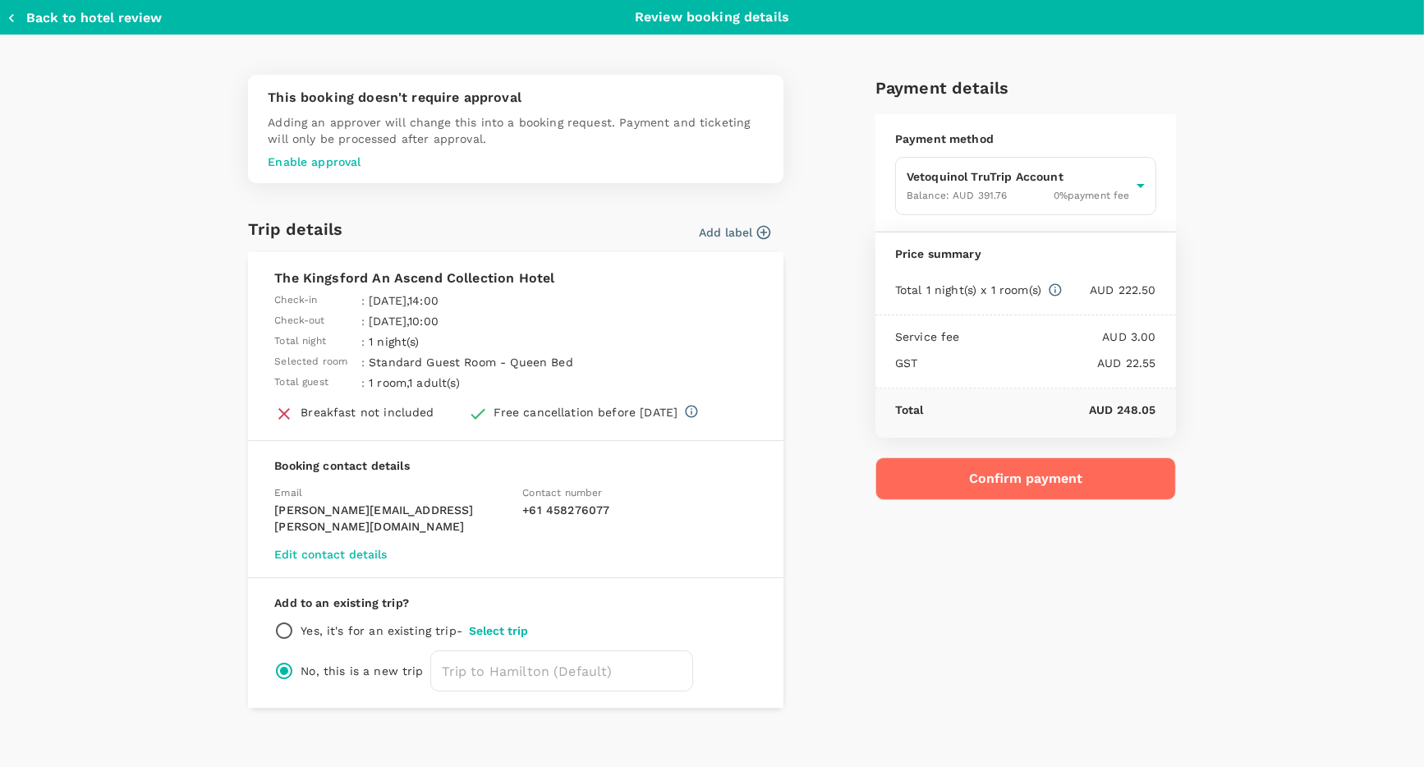
click at [287, 621] on input "radio" at bounding box center [284, 631] width 20 height 20
radio input "true"
radio input "false"
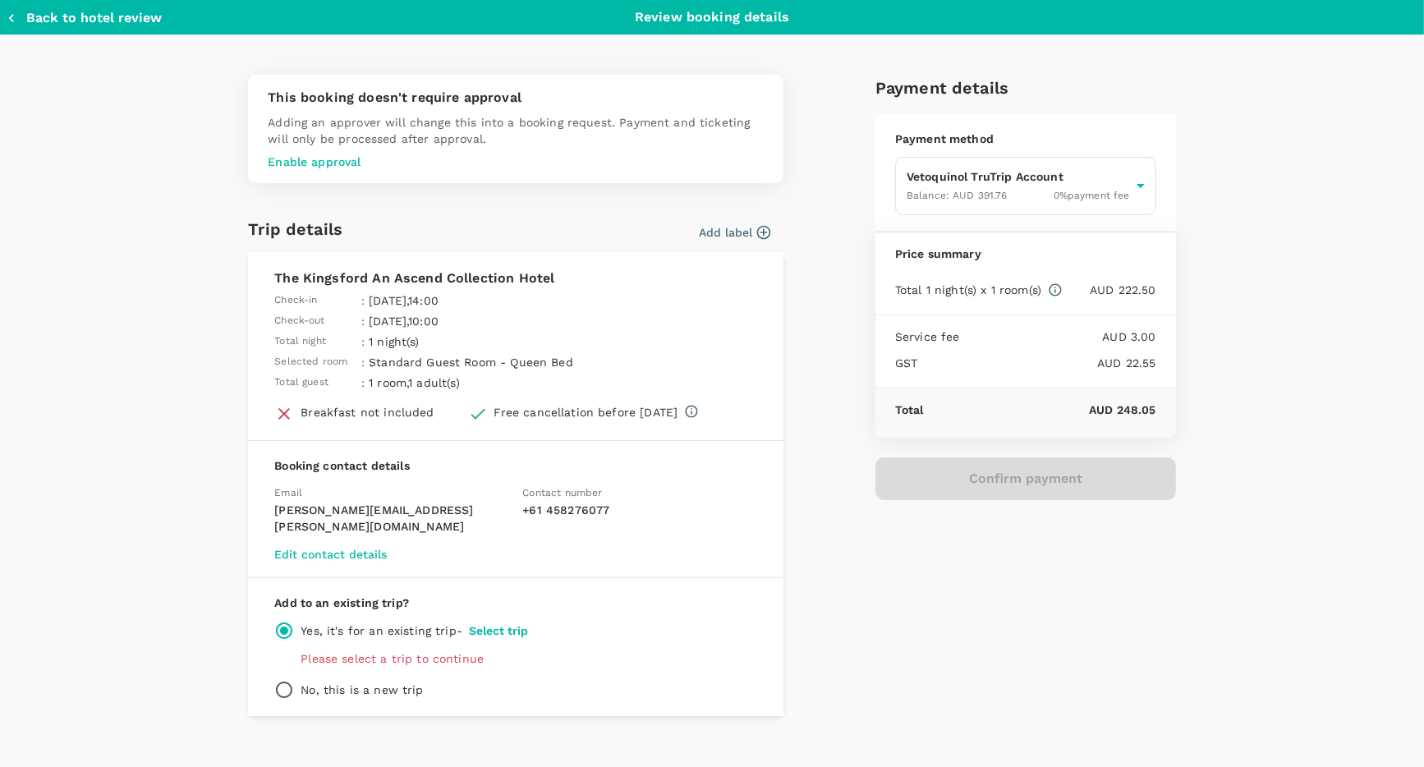
click at [498, 624] on button "Select trip" at bounding box center [498, 630] width 59 height 13
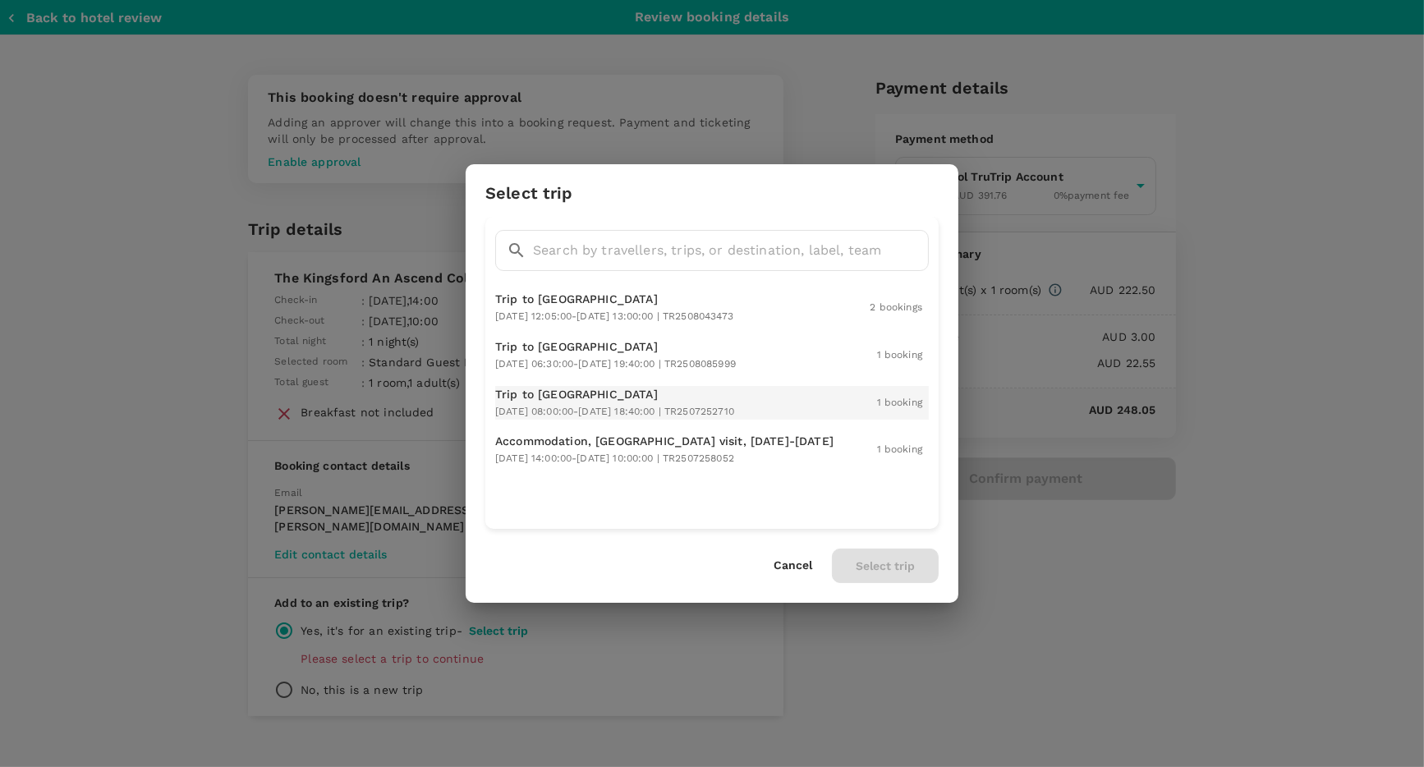
click at [547, 406] on span "2025-09-23 08:00:00 - 2025-09-24 18:40:00 | TR2507252710" at bounding box center [614, 411] width 239 height 11
click at [894, 556] on button "Select trip" at bounding box center [885, 565] width 107 height 34
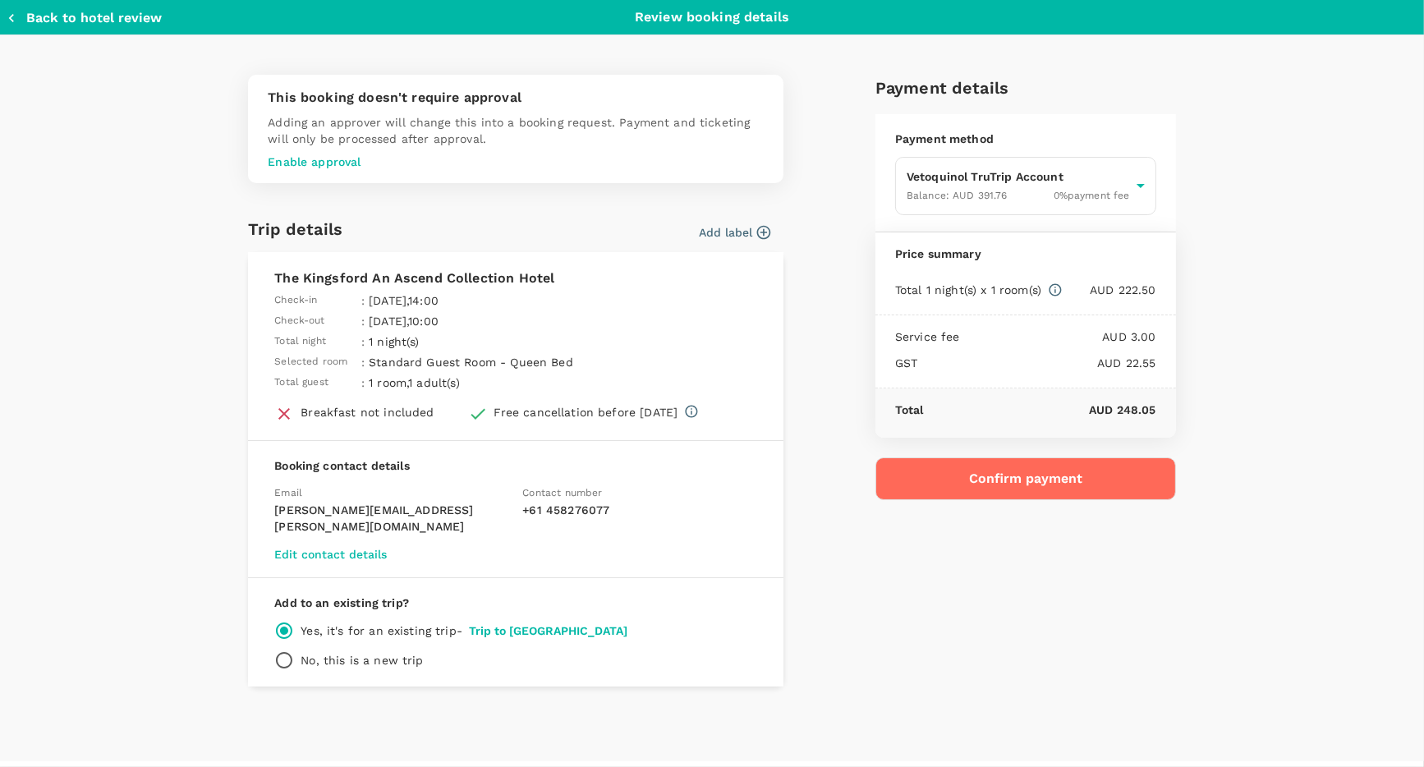
click at [1015, 479] on button "Confirm payment" at bounding box center [1025, 478] width 300 height 43
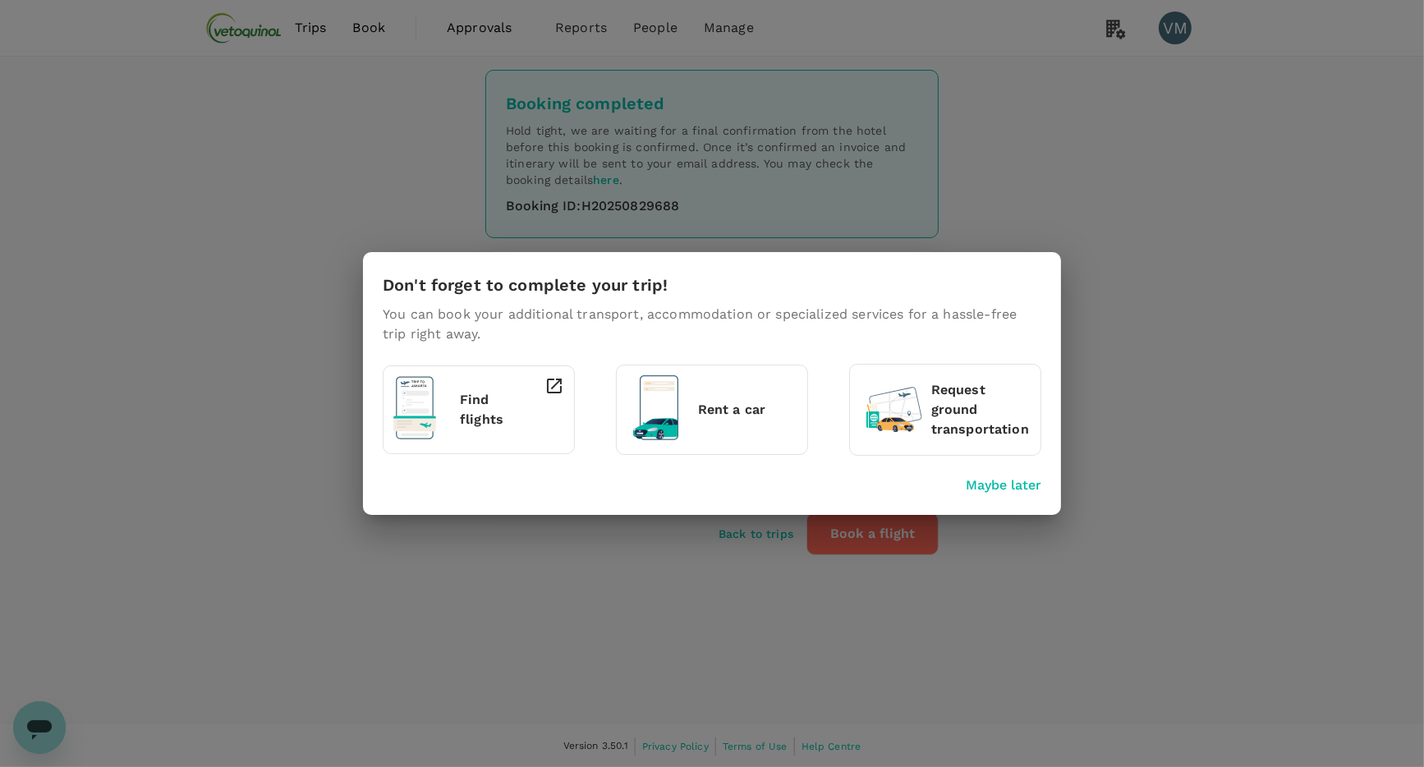
click at [1007, 485] on p "Maybe later" at bounding box center [1004, 485] width 76 height 20
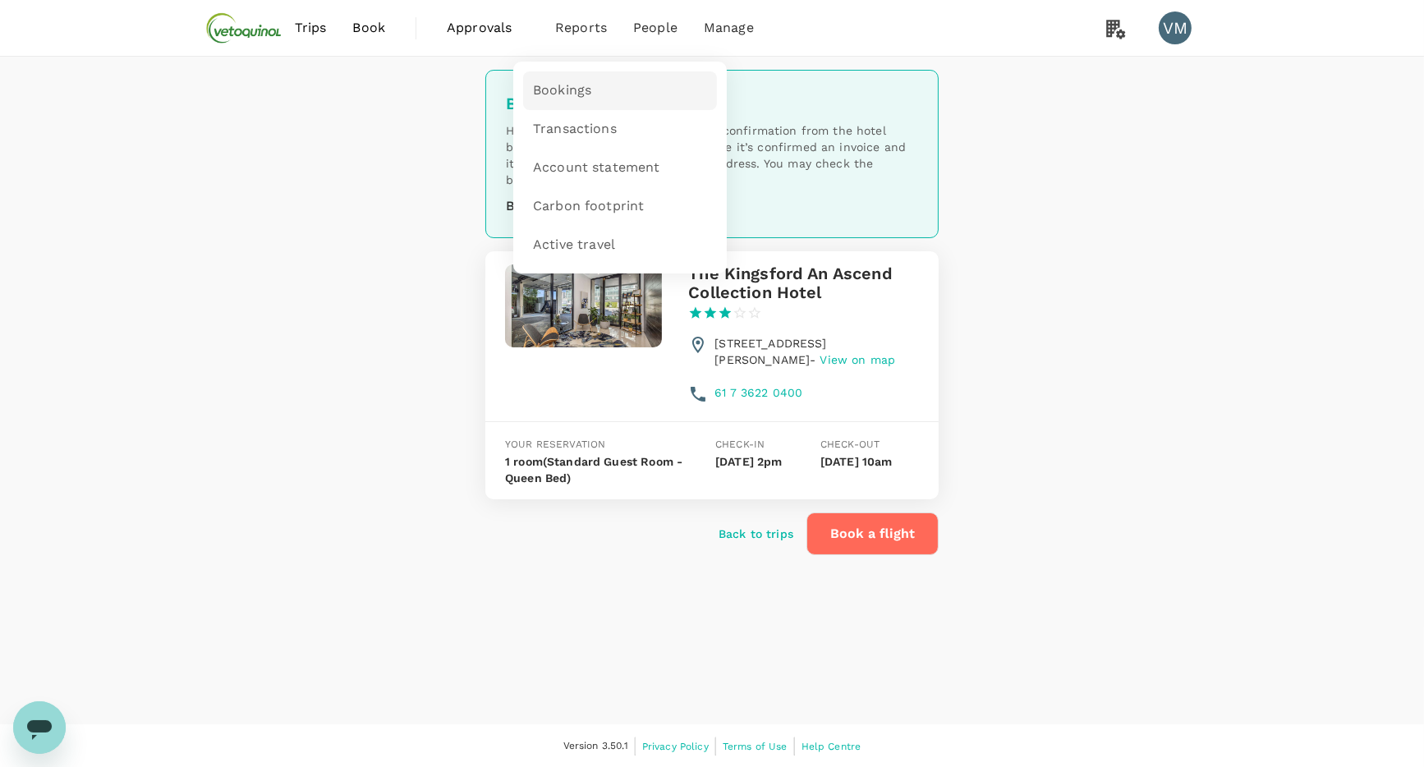
click at [572, 95] on span "Bookings" at bounding box center [562, 90] width 58 height 19
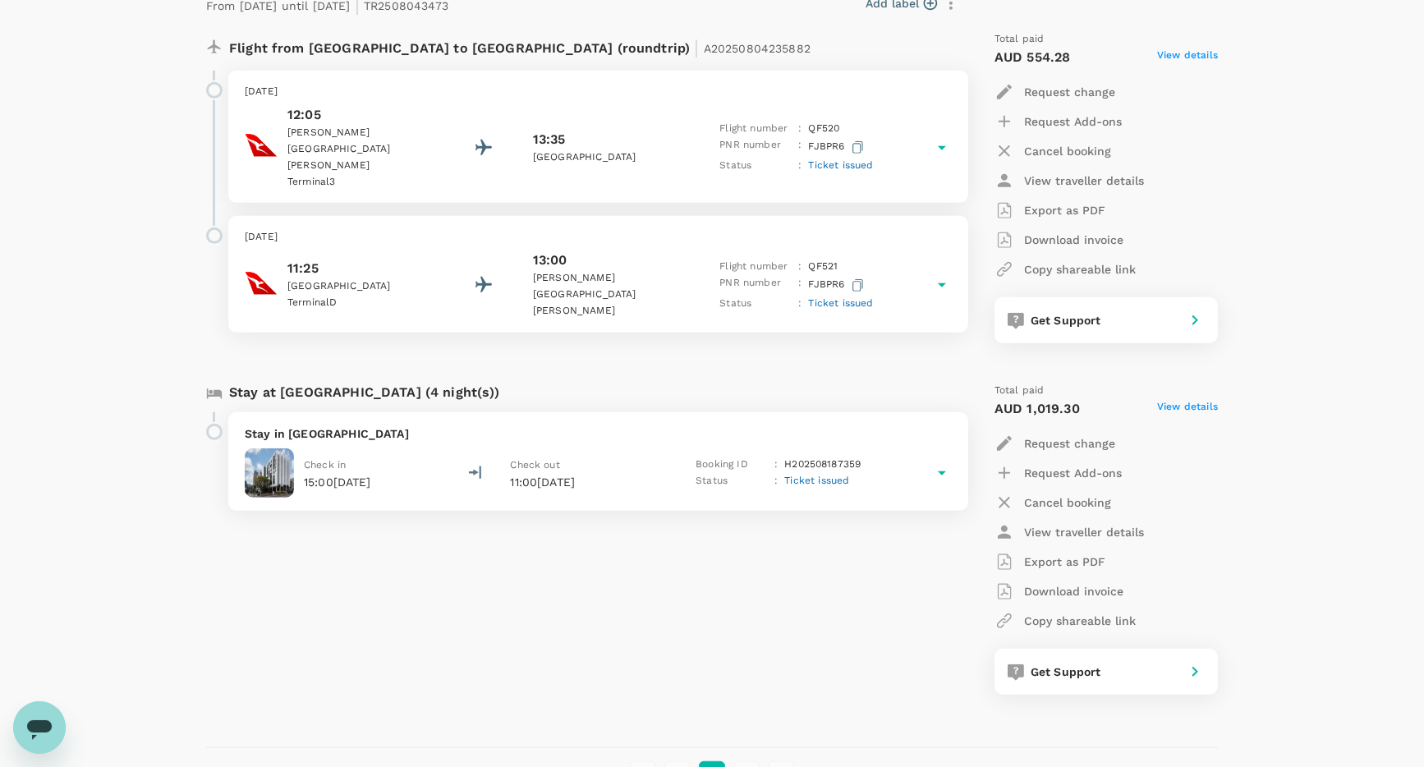
scroll to position [1224, 0]
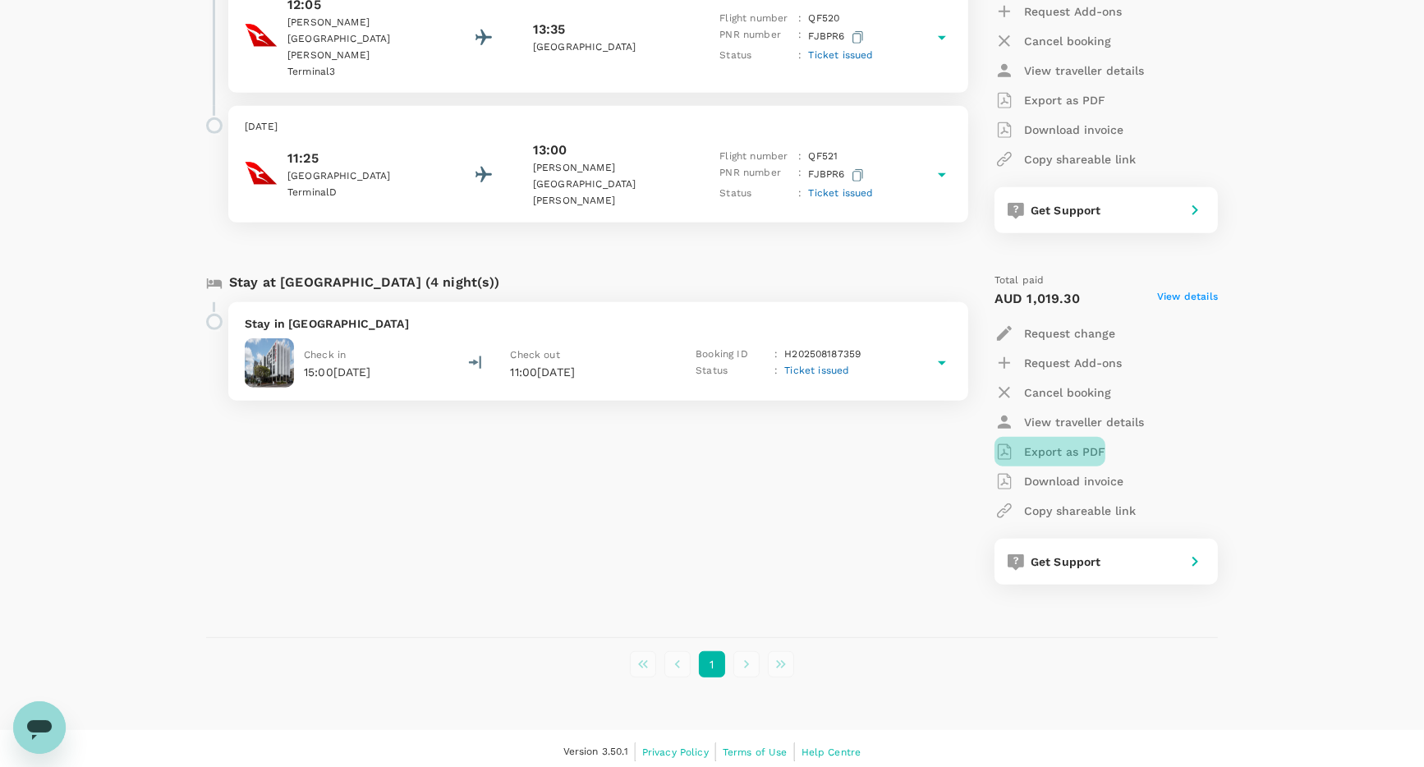
click at [1048, 447] on p "Export as PDF" at bounding box center [1064, 451] width 81 height 16
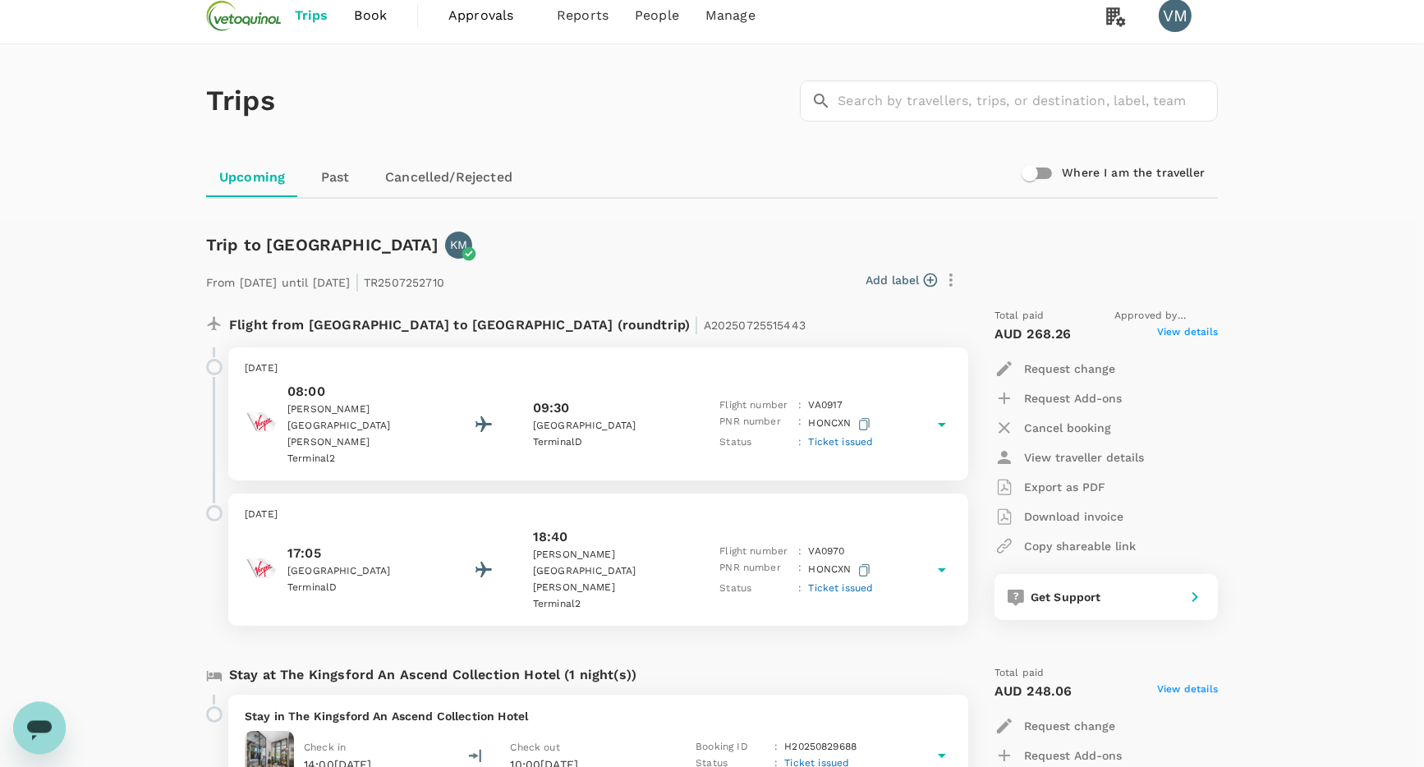
scroll to position [0, 0]
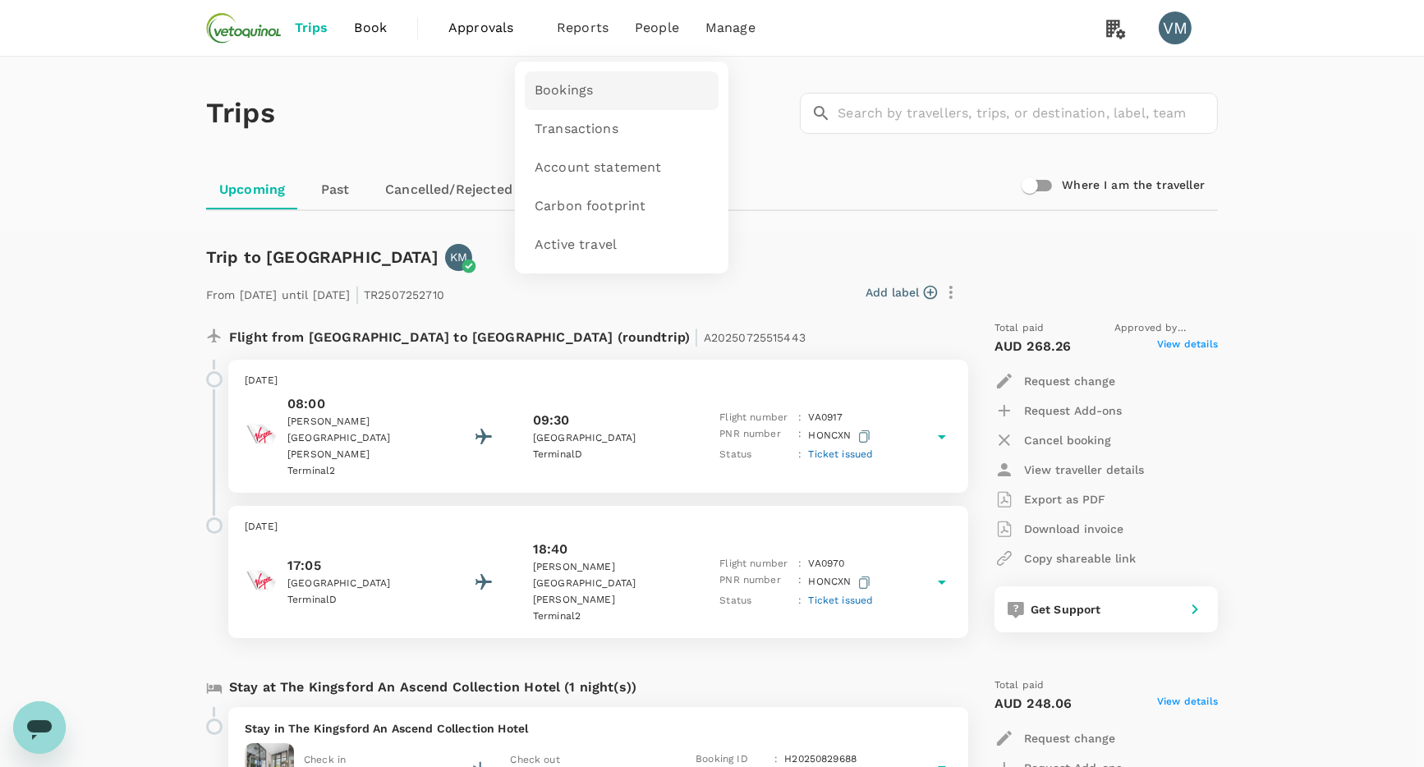
click at [562, 93] on span "Bookings" at bounding box center [563, 90] width 58 height 19
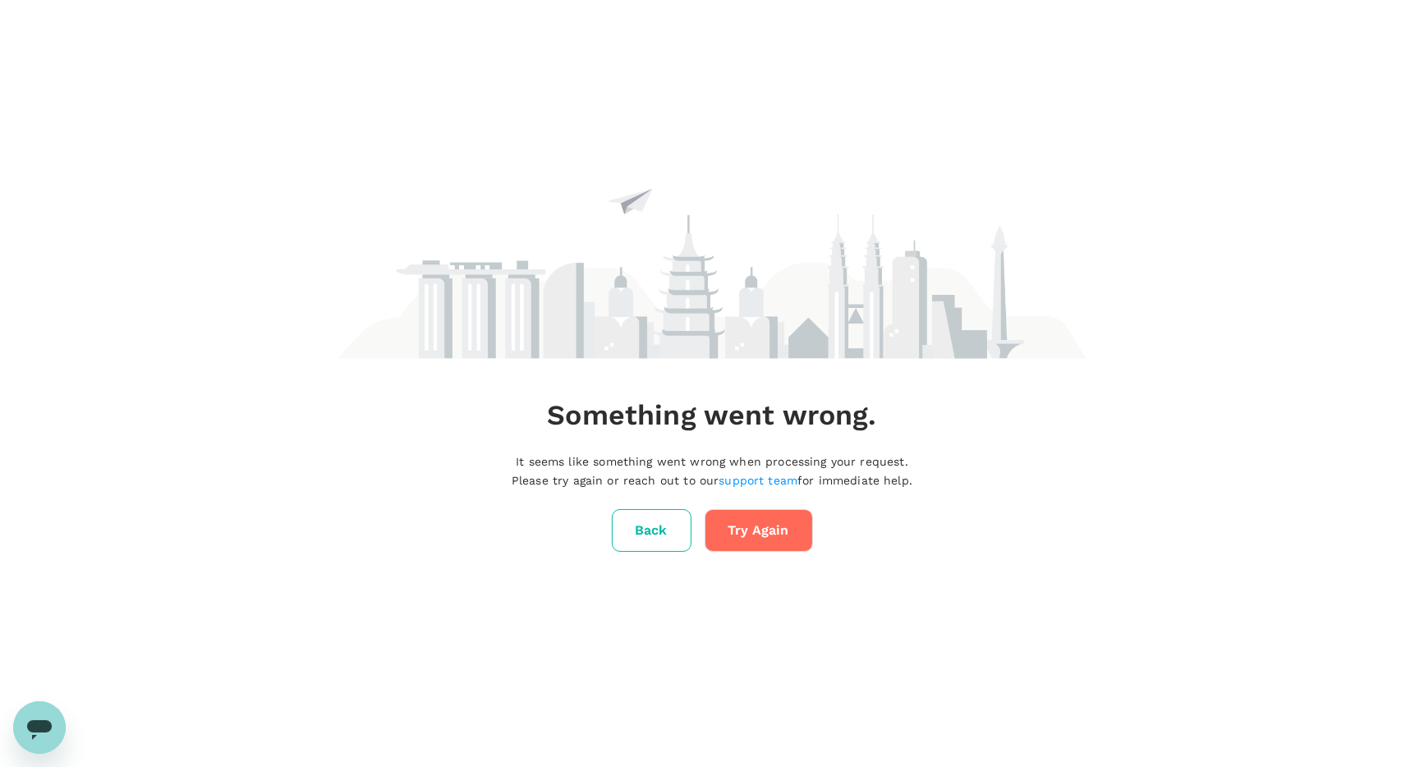
click at [782, 524] on button "Try Again" at bounding box center [758, 530] width 108 height 43
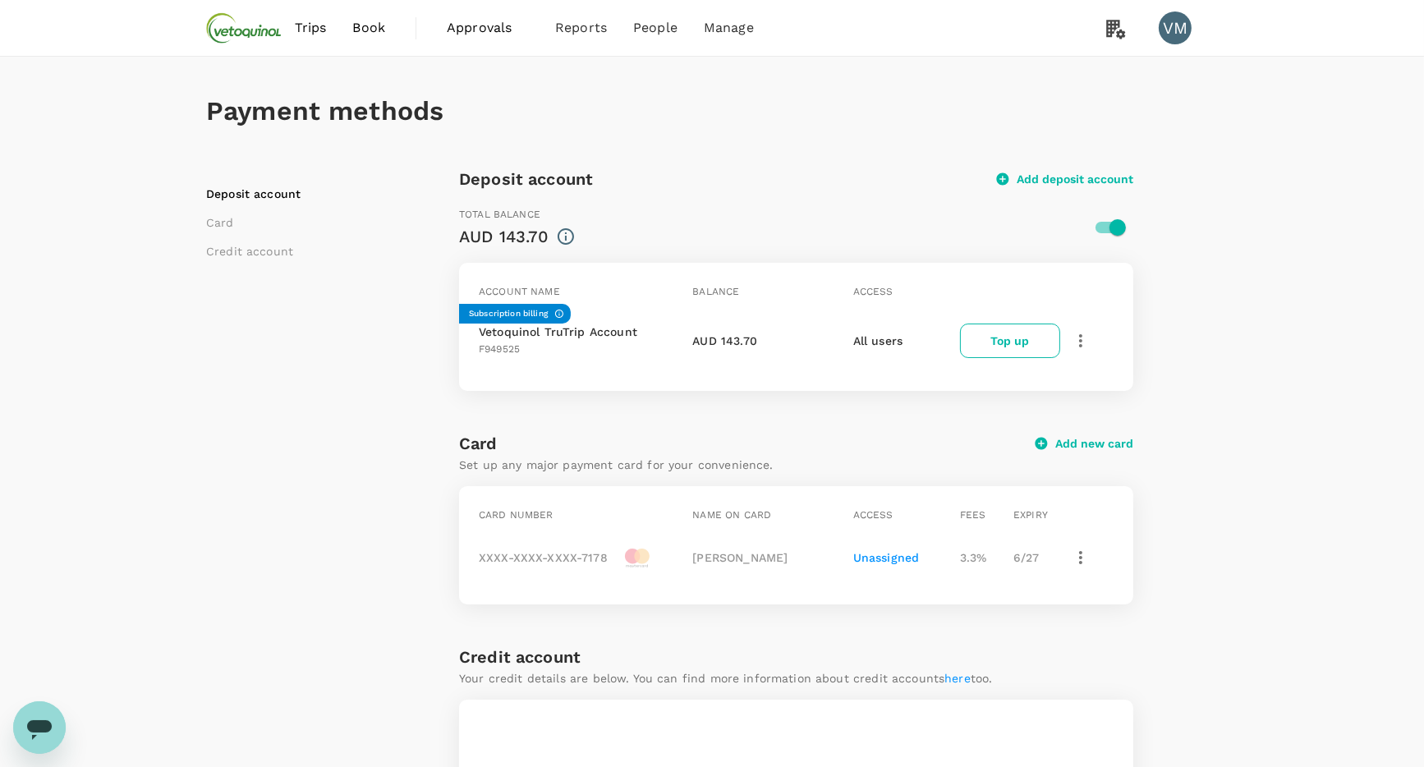
click at [312, 26] on span "Trips" at bounding box center [311, 28] width 32 height 20
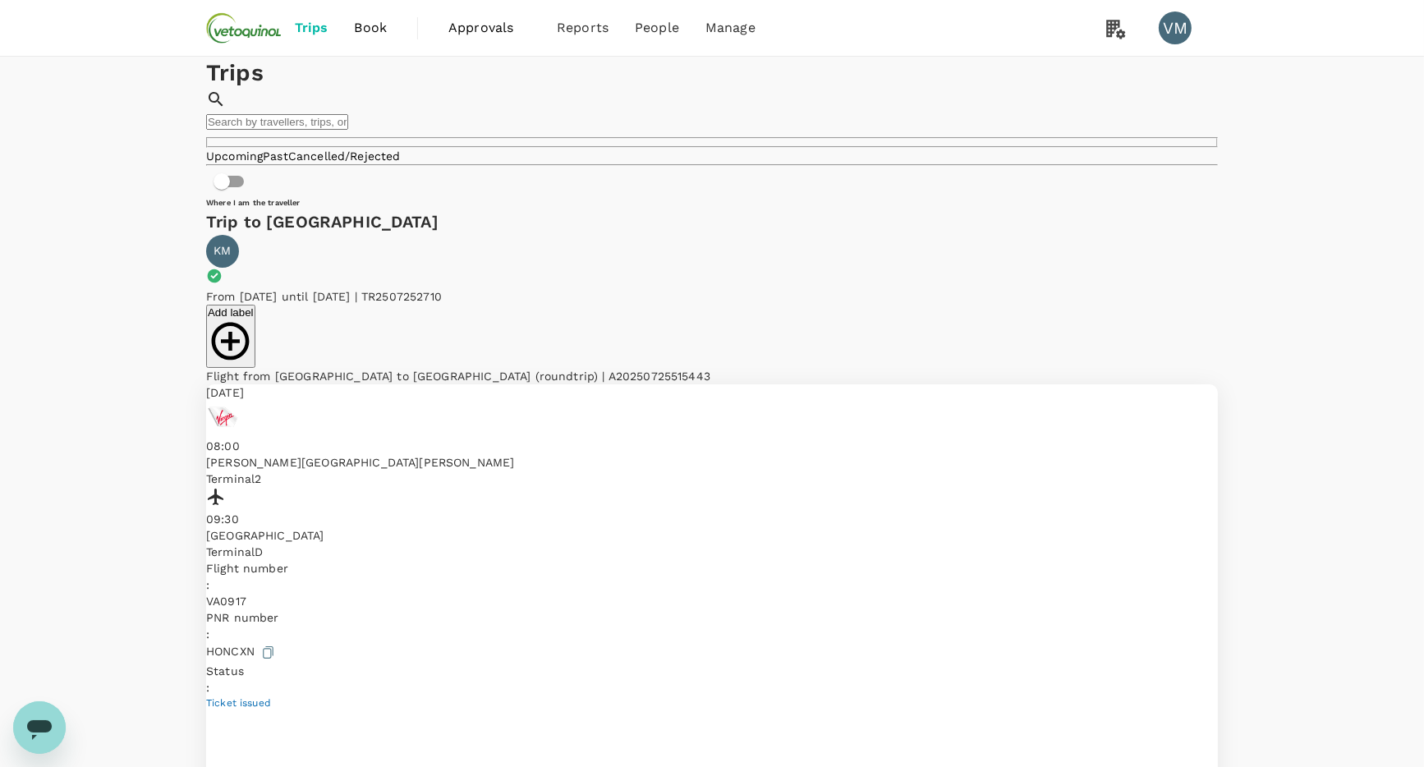
click at [363, 30] on span "Book" at bounding box center [370, 28] width 33 height 20
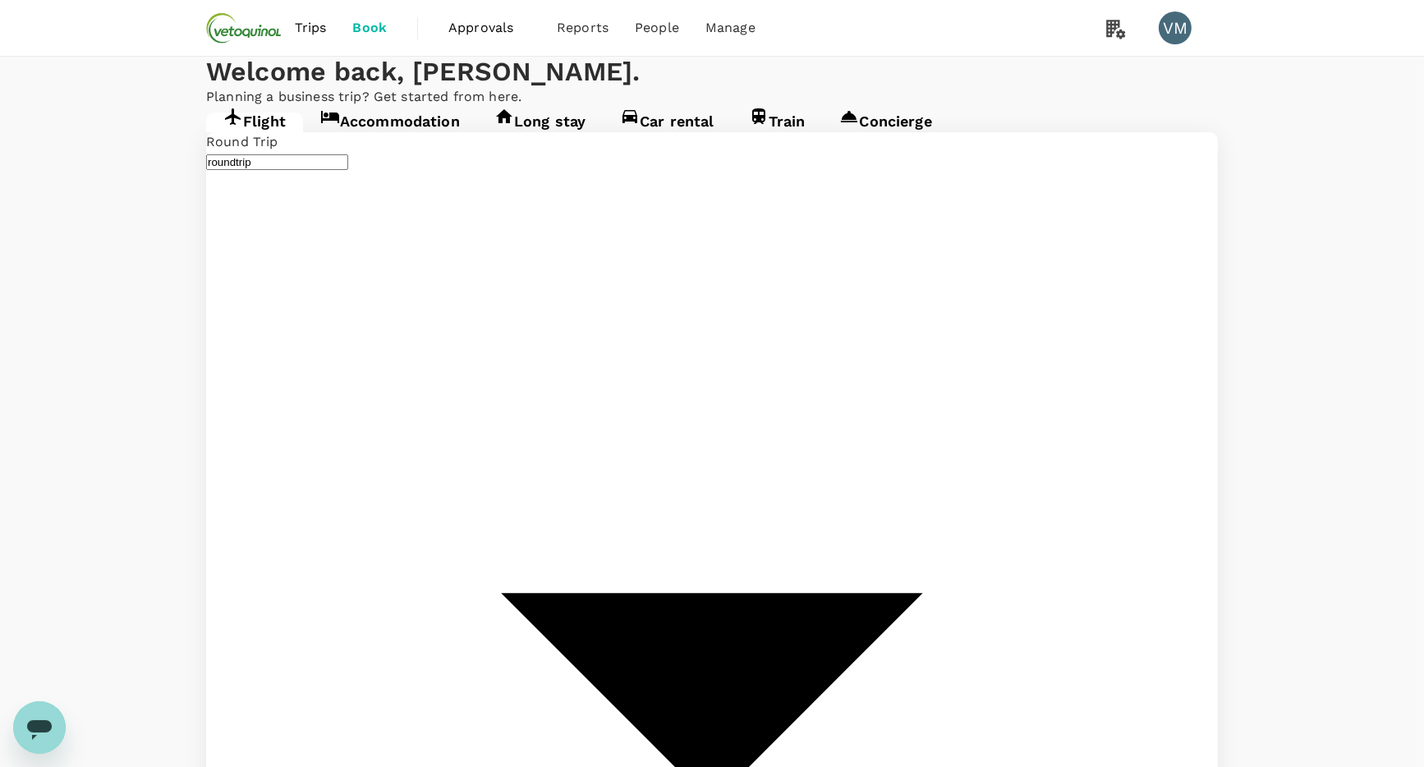
type input "undefined, undefined (any)"
type input "[GEOGRAPHIC_DATA], [GEOGRAPHIC_DATA] (any)"
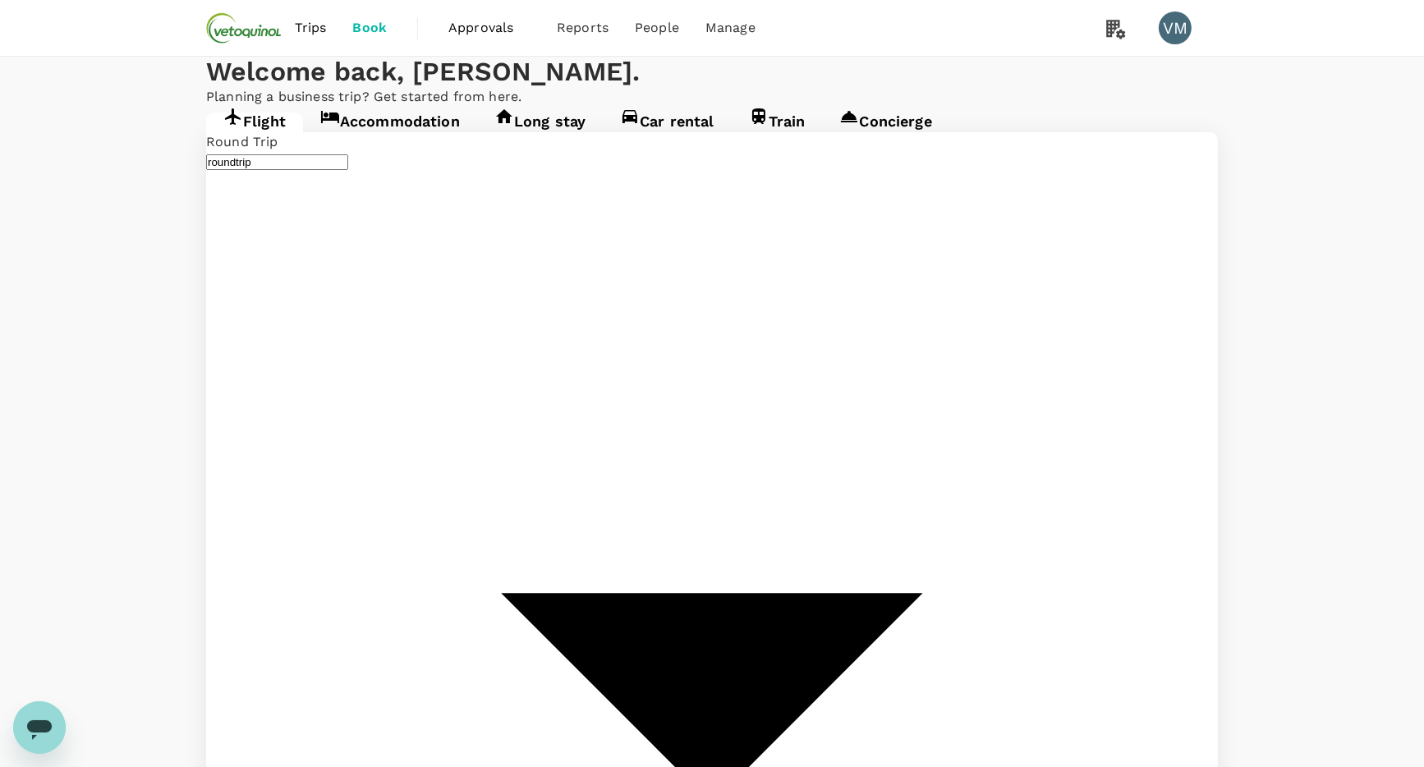
type input "[GEOGRAPHIC_DATA], [GEOGRAPHIC_DATA] (any)"
click at [403, 142] on link "Accommodation" at bounding box center [390, 127] width 174 height 30
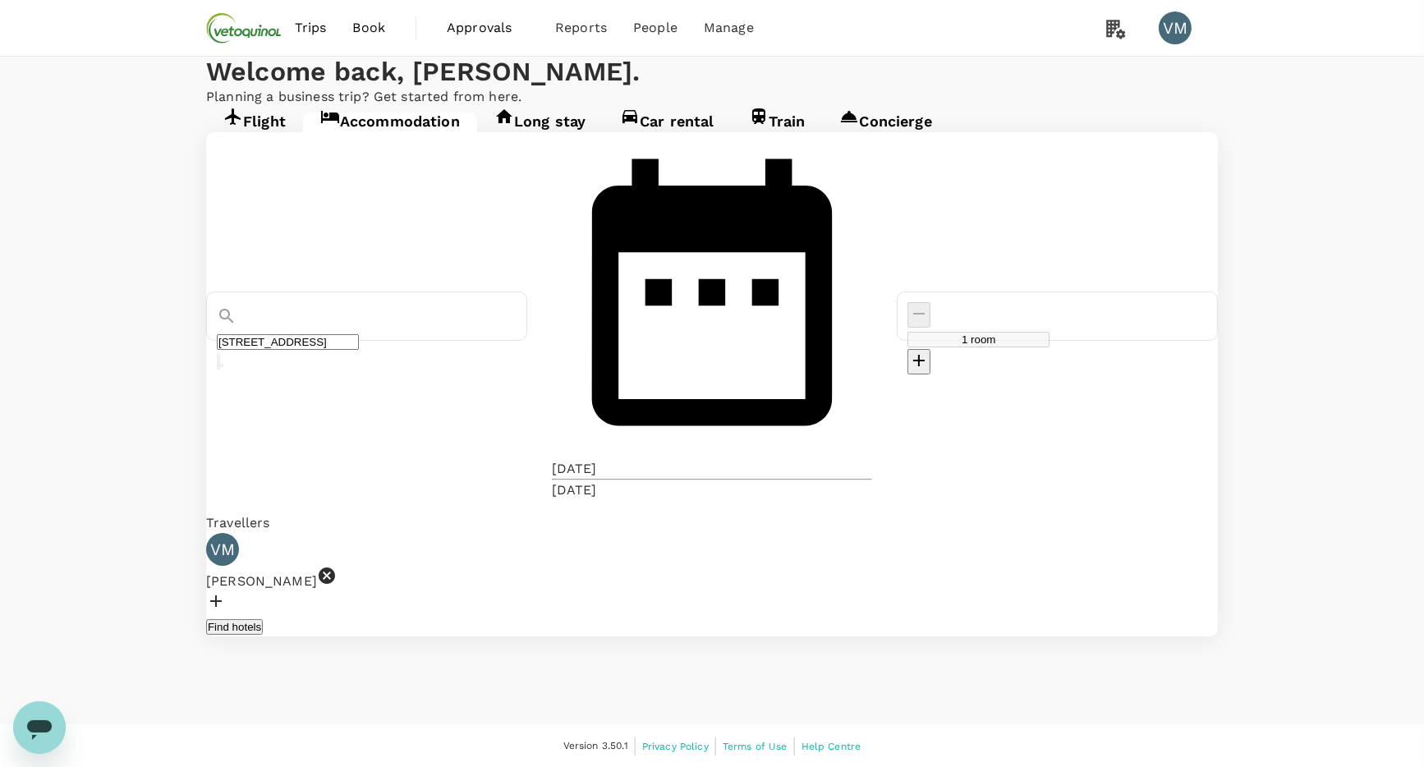
click at [359, 334] on input "[STREET_ADDRESS]" at bounding box center [288, 342] width 142 height 16
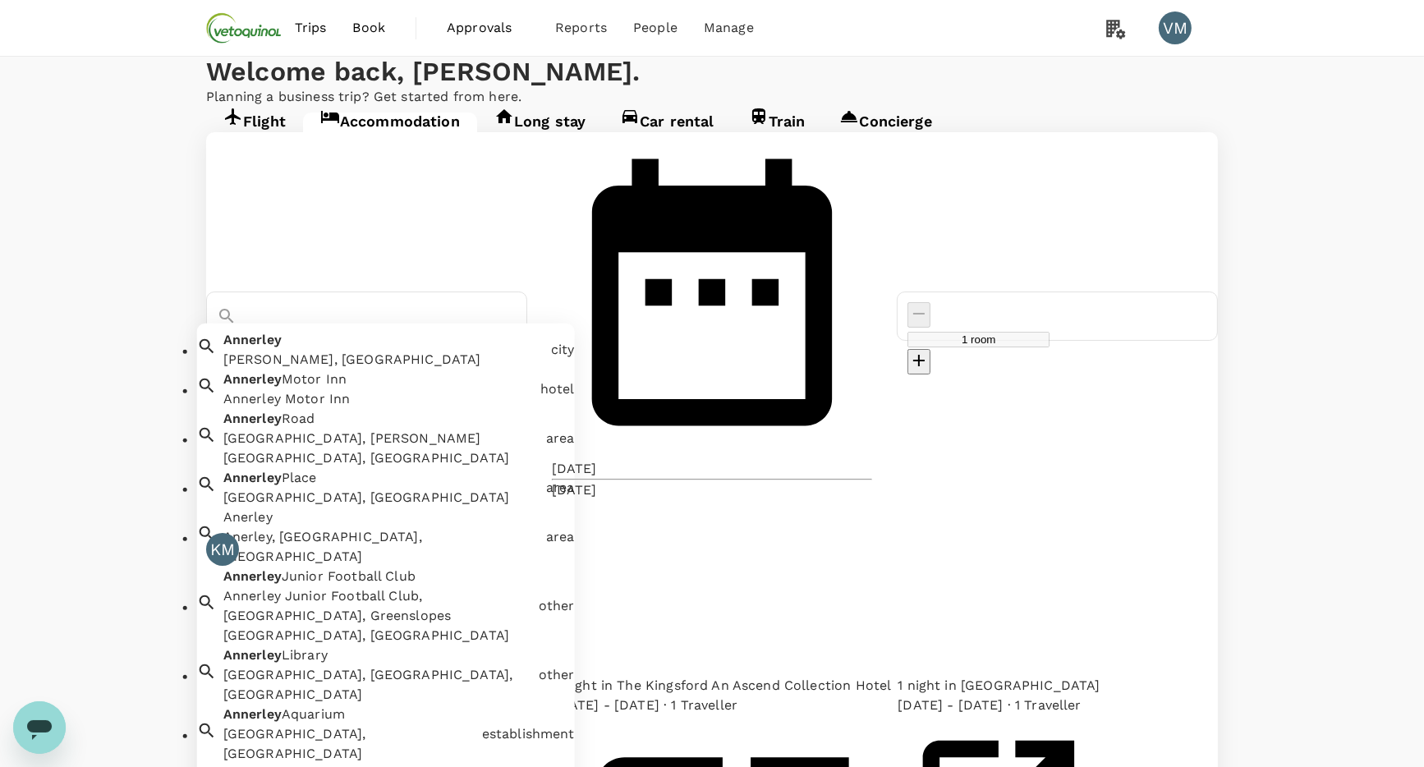
click at [397, 323] on div "[PERSON_NAME], [GEOGRAPHIC_DATA]" at bounding box center [381, 346] width 328 height 46
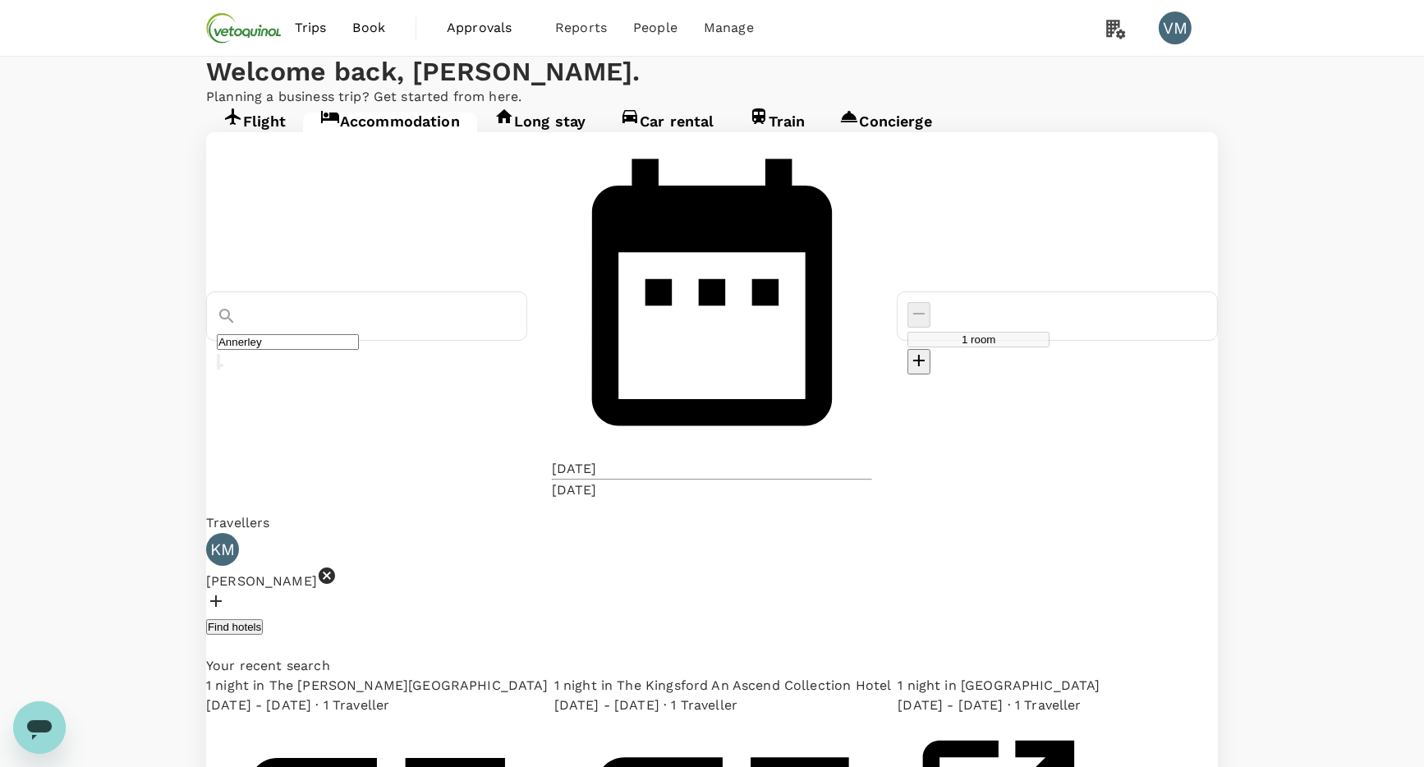
type input "Annerley"
click at [263, 619] on button "Find hotels" at bounding box center [234, 627] width 57 height 16
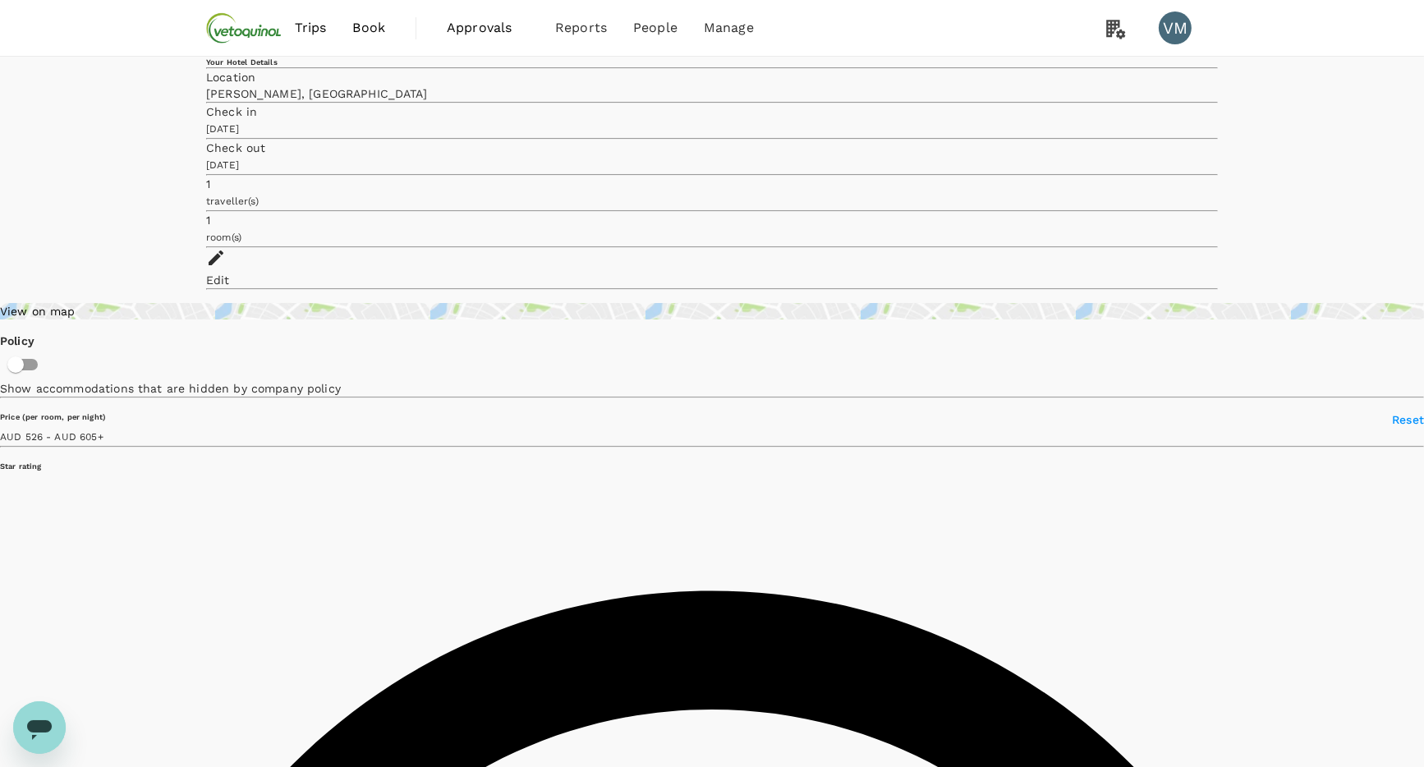
click at [293, 303] on div "View on map" at bounding box center [712, 311] width 1424 height 16
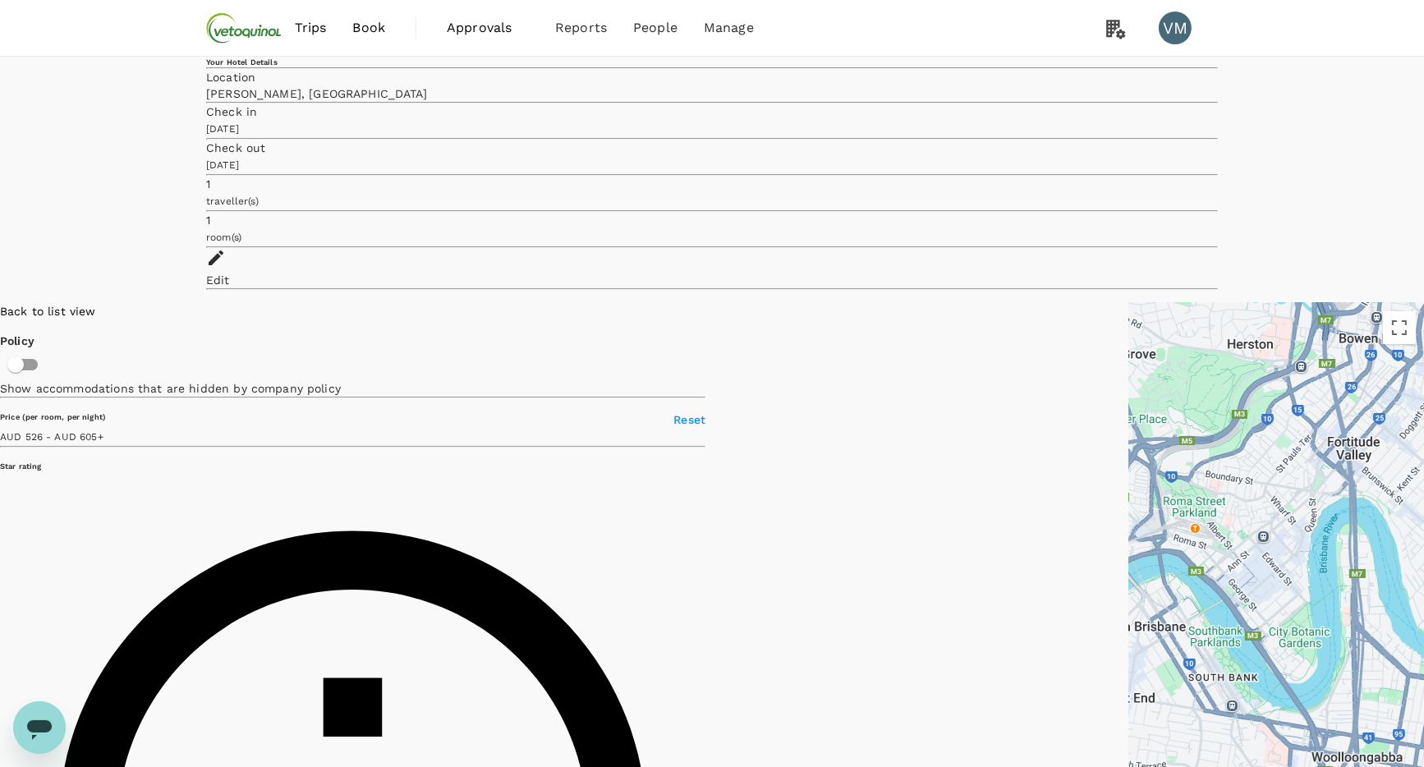
click at [171, 390] on input "3" at bounding box center [712, 383] width 1424 height 767
click at [103, 396] on input "4" at bounding box center [712, 383] width 1424 height 767
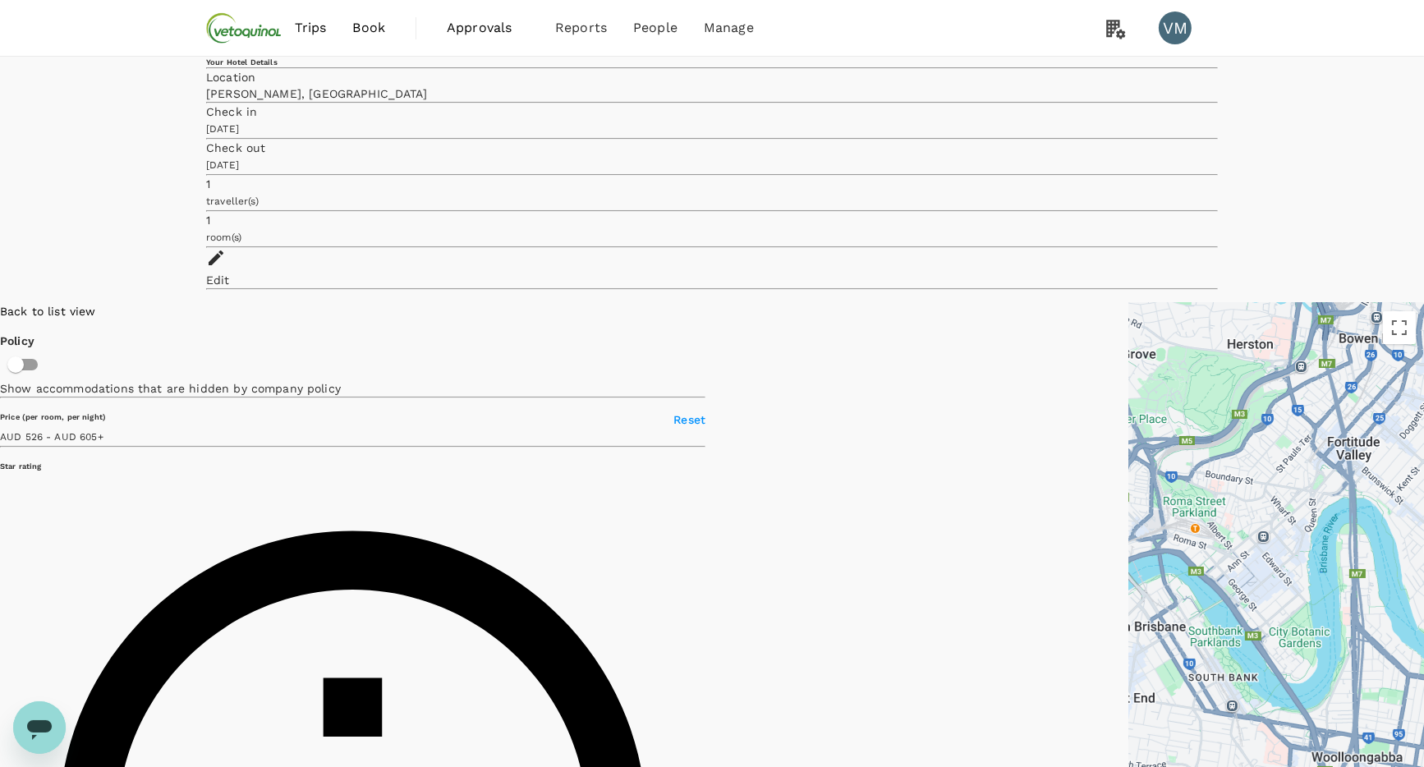
click at [52, 391] on input "5" at bounding box center [712, 383] width 1424 height 767
type input "605.12"
type input "181.12"
type input "605.36"
type input "50.36"
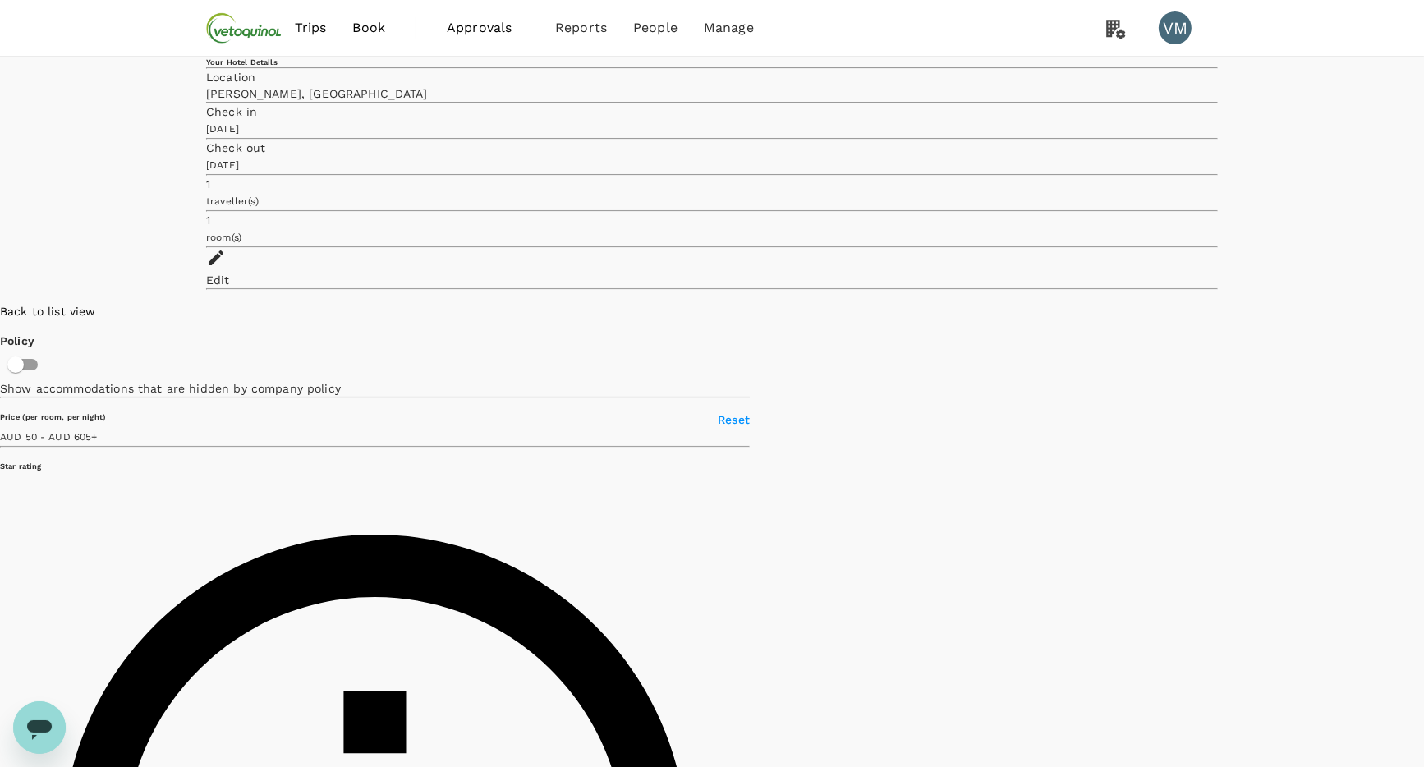
drag, startPoint x: 700, startPoint y: 487, endPoint x: 833, endPoint y: 305, distance: 224.5
click at [1423, 305] on div at bounding box center [1424, 604] width 0 height 603
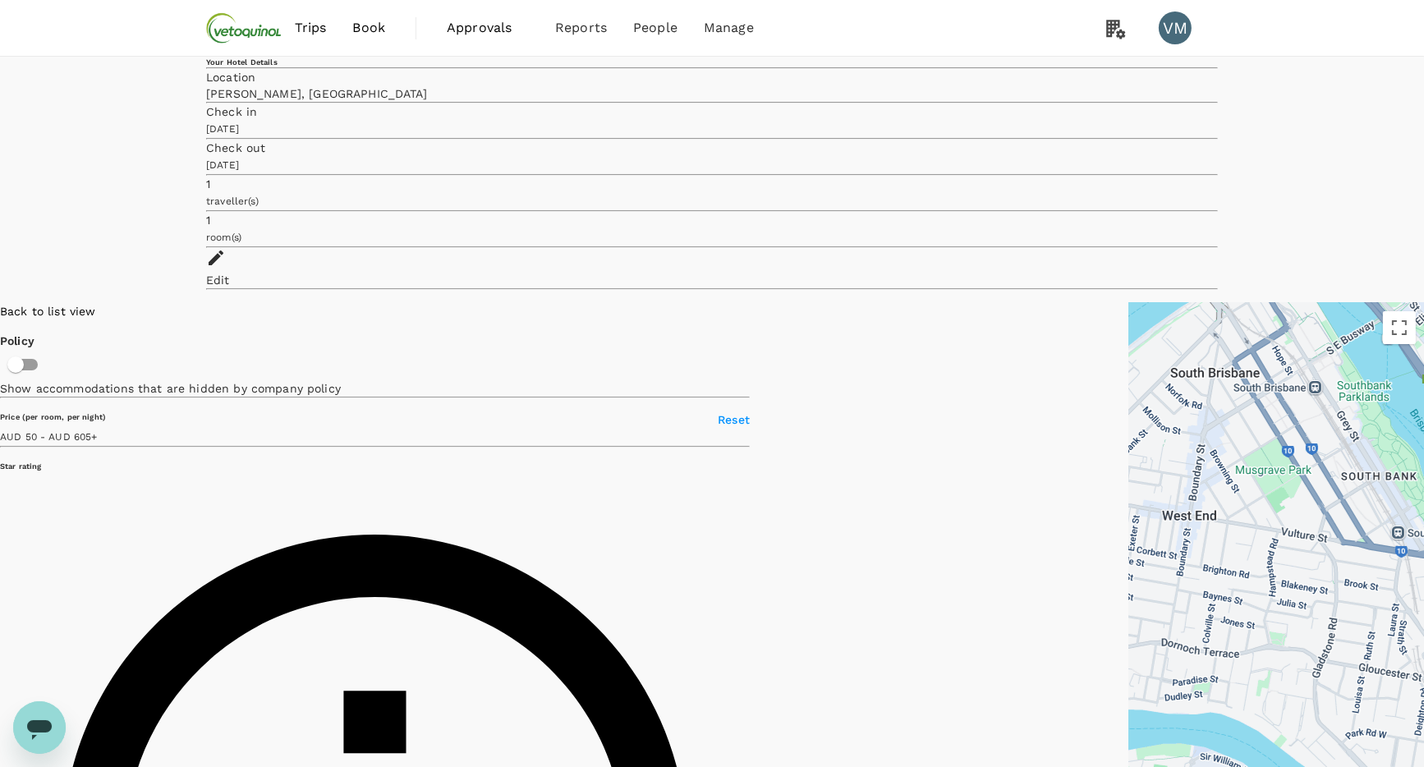
drag, startPoint x: 937, startPoint y: 396, endPoint x: 889, endPoint y: 502, distance: 116.9
click at [1128, 502] on div at bounding box center [1276, 604] width 296 height 603
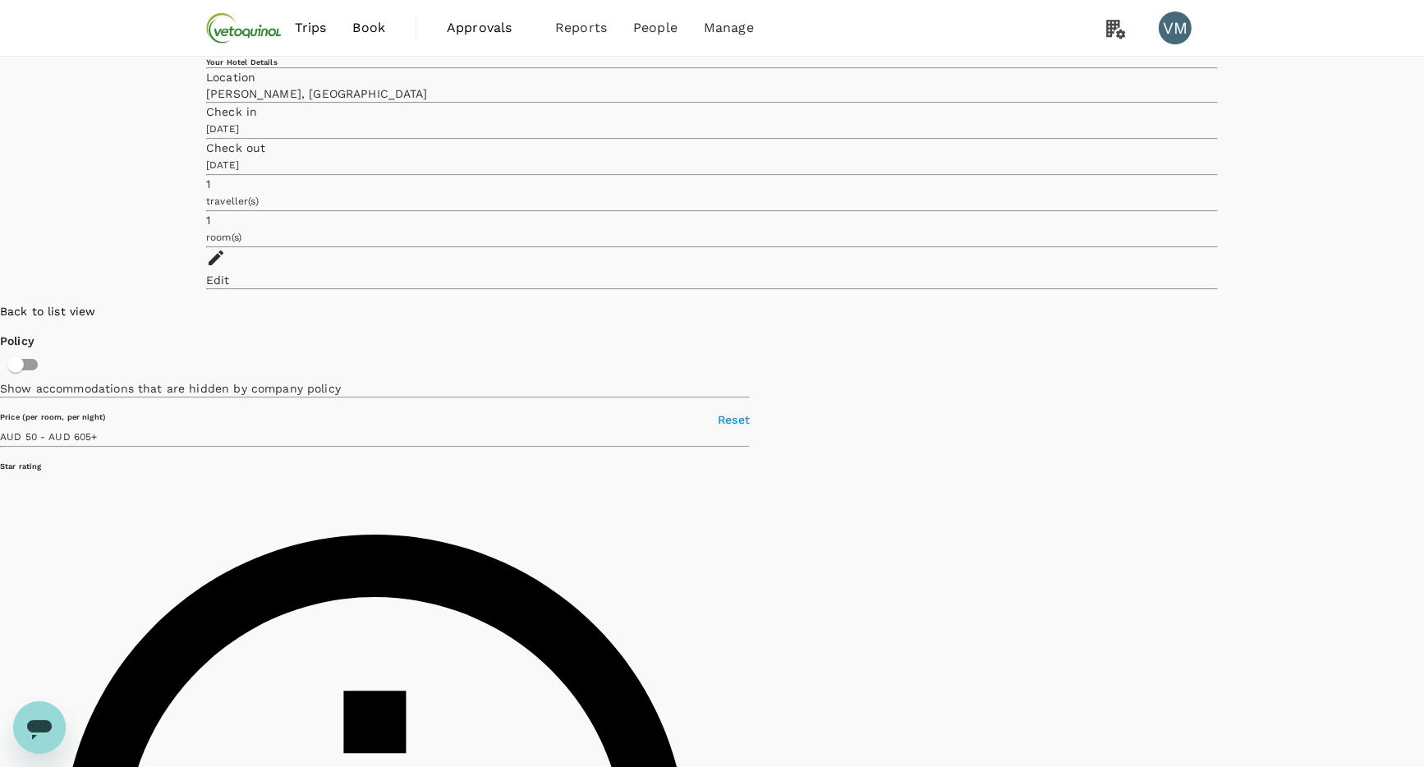
drag, startPoint x: 1078, startPoint y: 473, endPoint x: 855, endPoint y: 473, distance: 223.3
drag, startPoint x: 1048, startPoint y: 591, endPoint x: 1050, endPoint y: 511, distance: 79.7
drag, startPoint x: 1146, startPoint y: 575, endPoint x: 1123, endPoint y: 477, distance: 100.4
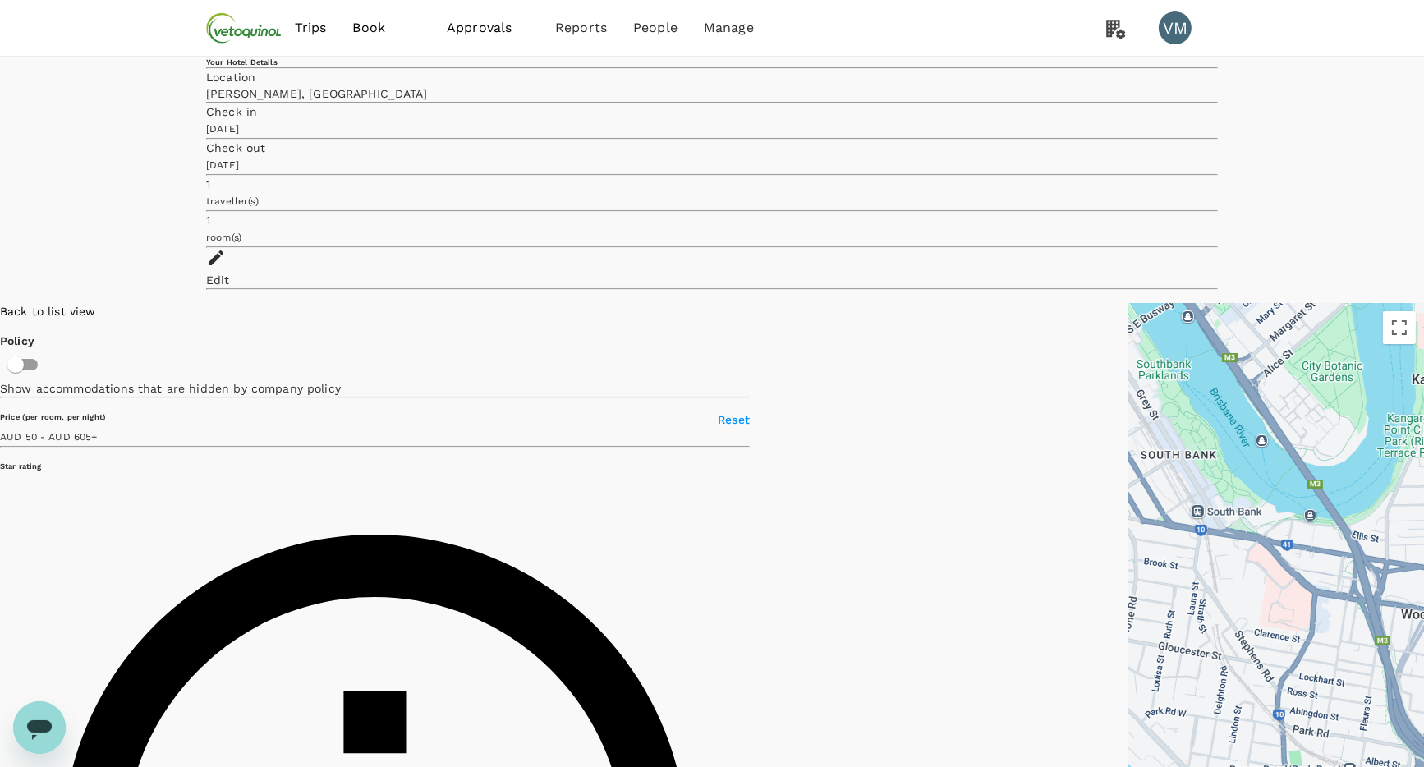
drag, startPoint x: 798, startPoint y: 402, endPoint x: 843, endPoint y: 566, distance: 169.5
click at [1128, 565] on div at bounding box center [1276, 604] width 296 height 603
type input "605.36"
